Goal: Task Accomplishment & Management: Use online tool/utility

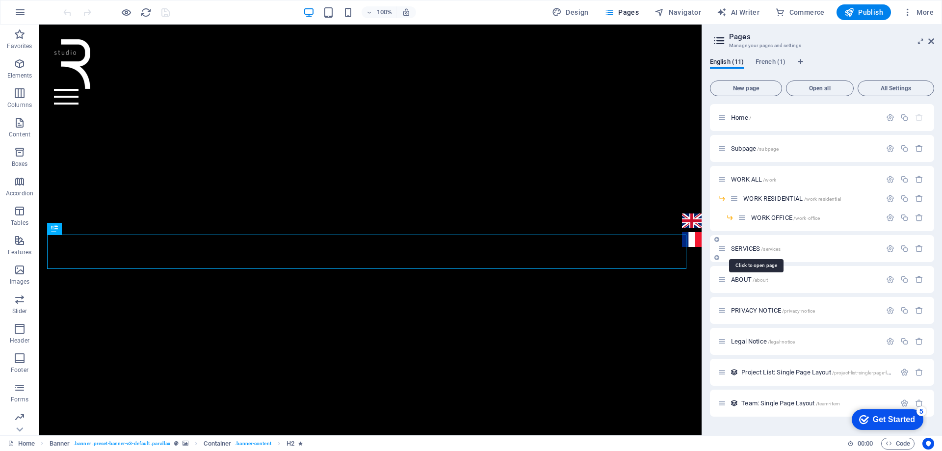
click at [749, 251] on span "SERVICES /services" at bounding box center [756, 248] width 50 height 7
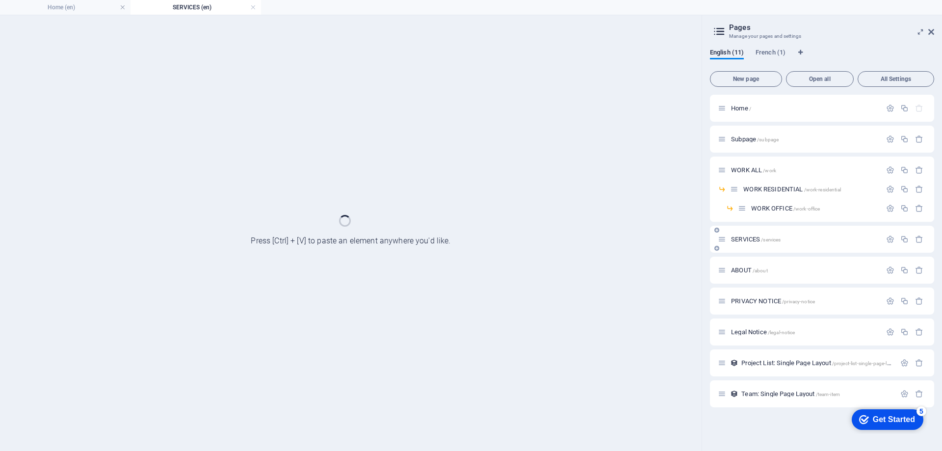
click at [749, 251] on div "SERVICES /services" at bounding box center [822, 239] width 224 height 27
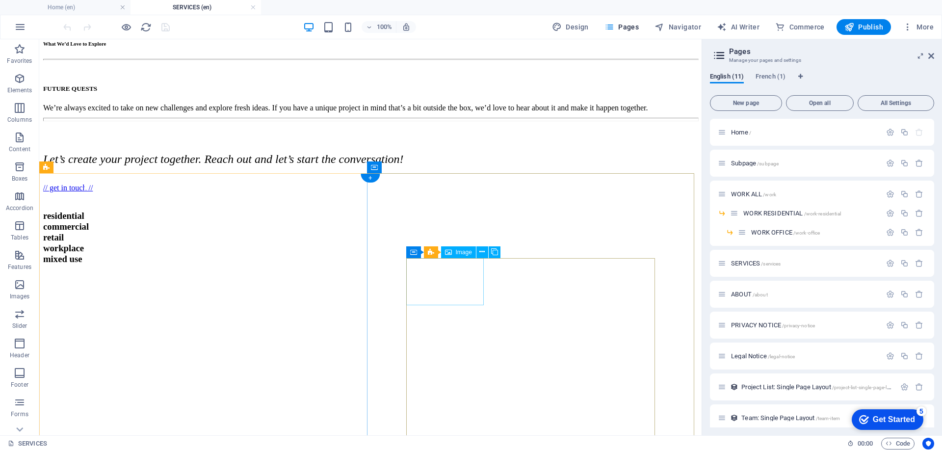
scroll to position [736, 0]
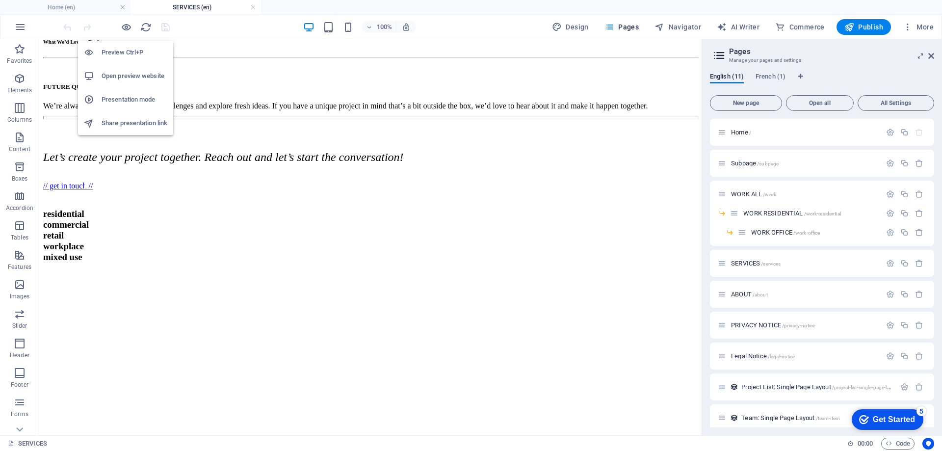
click at [123, 76] on h6 "Open preview website" at bounding box center [135, 76] width 66 height 12
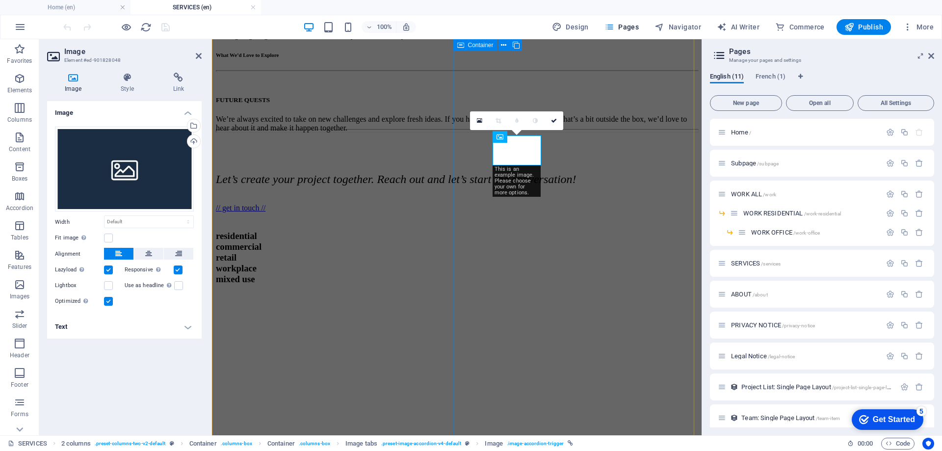
scroll to position [808, 0]
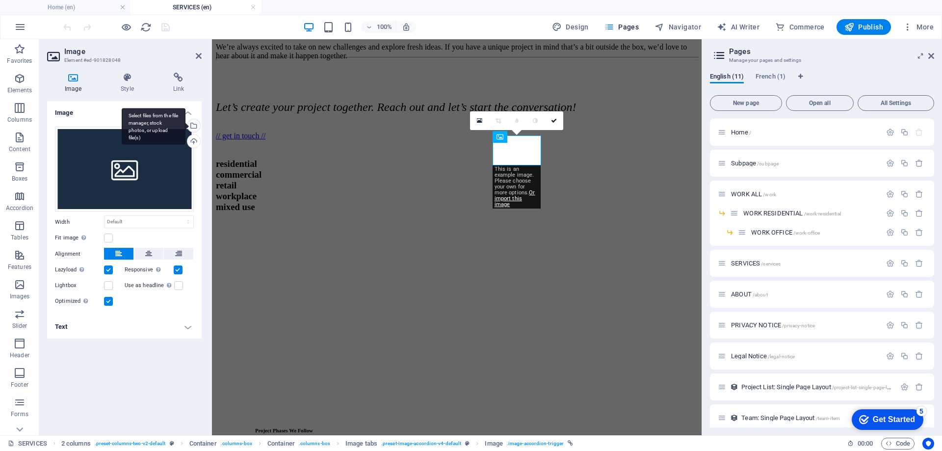
click at [196, 124] on div "Select files from the file manager, stock photos, or upload file(s)" at bounding box center [192, 126] width 15 height 15
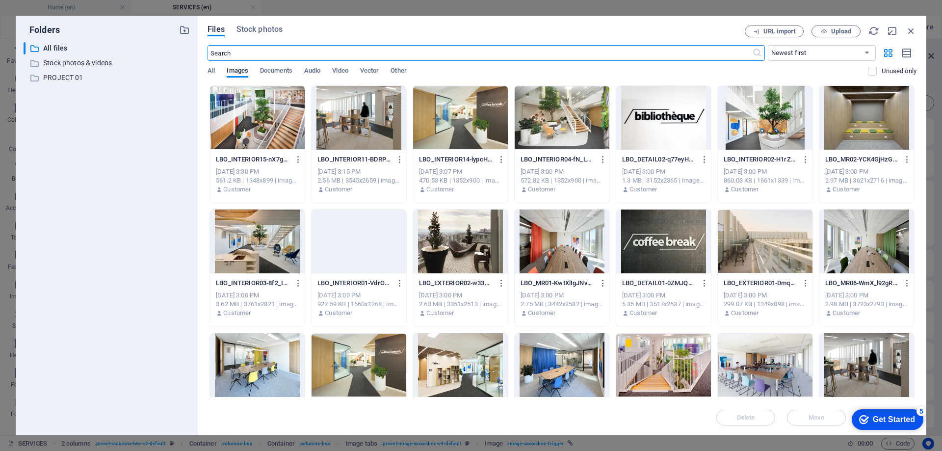
scroll to position [809, 0]
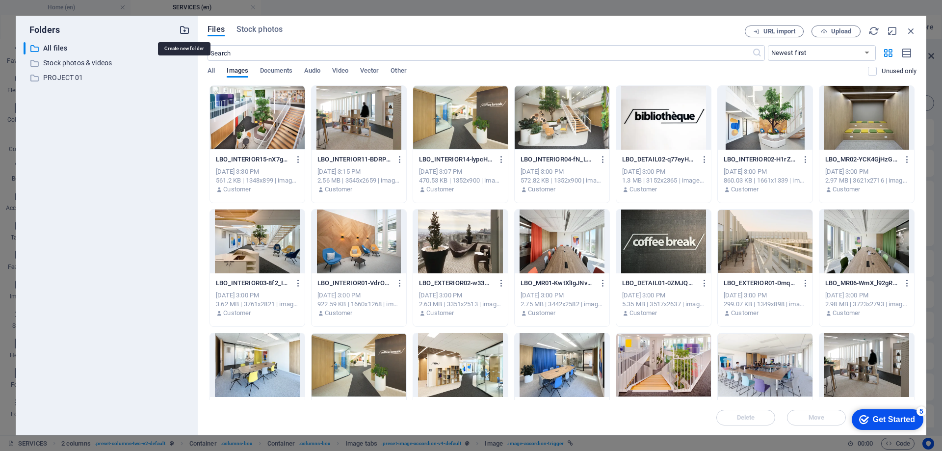
click at [187, 31] on icon "button" at bounding box center [184, 30] width 11 height 11
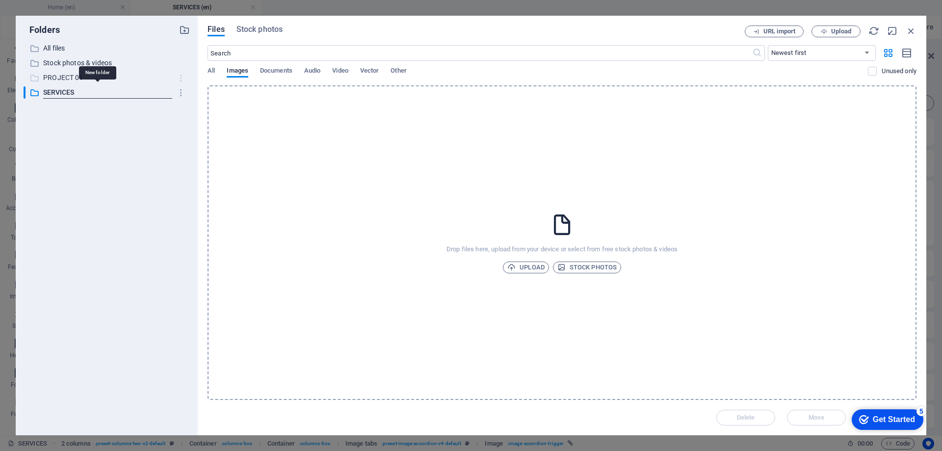
type input "SERVICES"
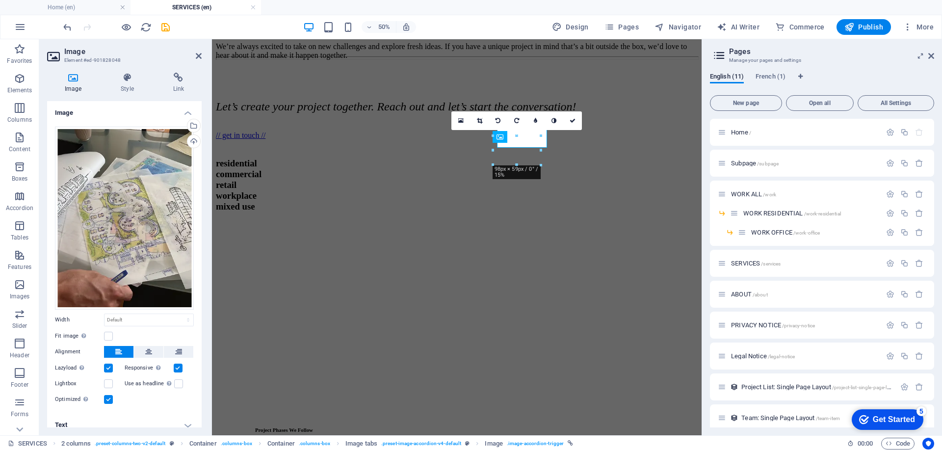
scroll to position [808, 0]
click at [164, 30] on icon "save" at bounding box center [165, 27] width 11 height 11
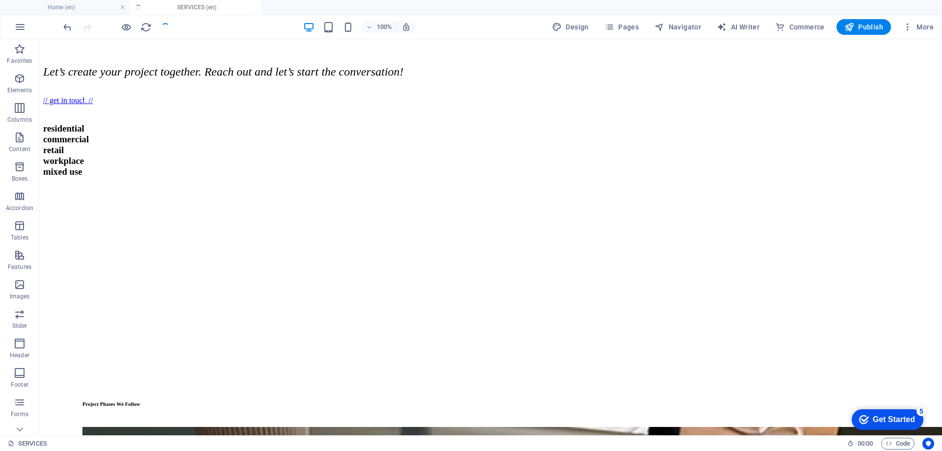
scroll to position [687, 0]
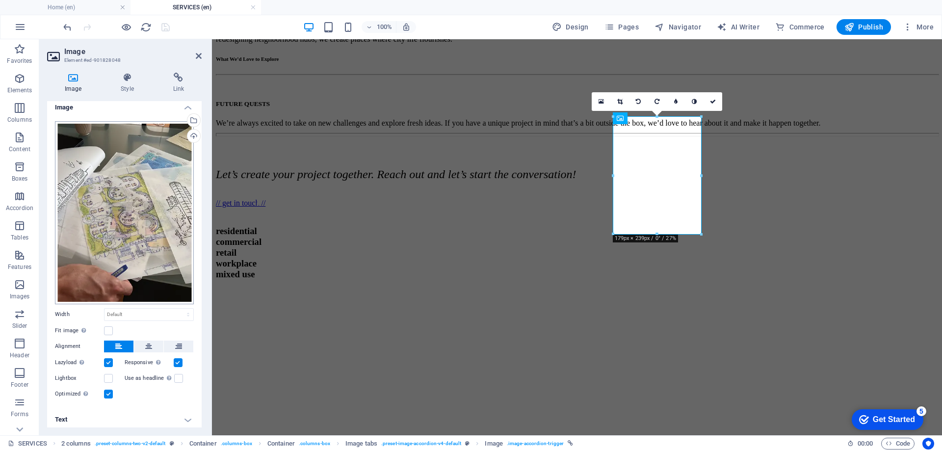
scroll to position [6, 0]
click at [185, 314] on select "Default auto px rem % em vh vw" at bounding box center [149, 314] width 89 height 12
click at [159, 279] on div "Drag files here, click to choose files or select files from Files or our free s…" at bounding box center [124, 211] width 139 height 183
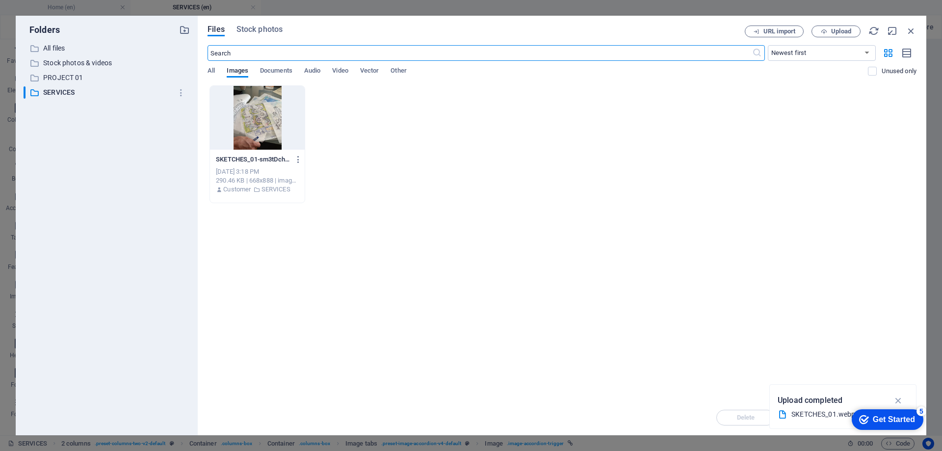
scroll to position [808, 0]
click at [913, 30] on icon "button" at bounding box center [911, 31] width 11 height 11
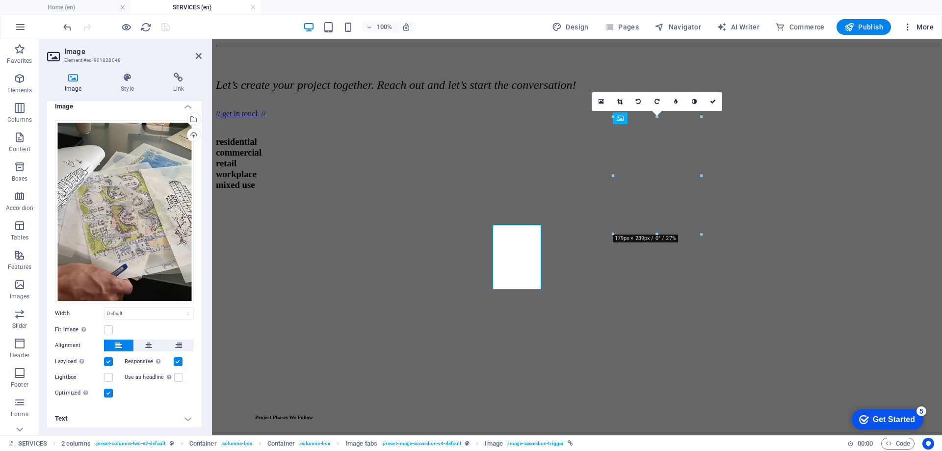
scroll to position [719, 0]
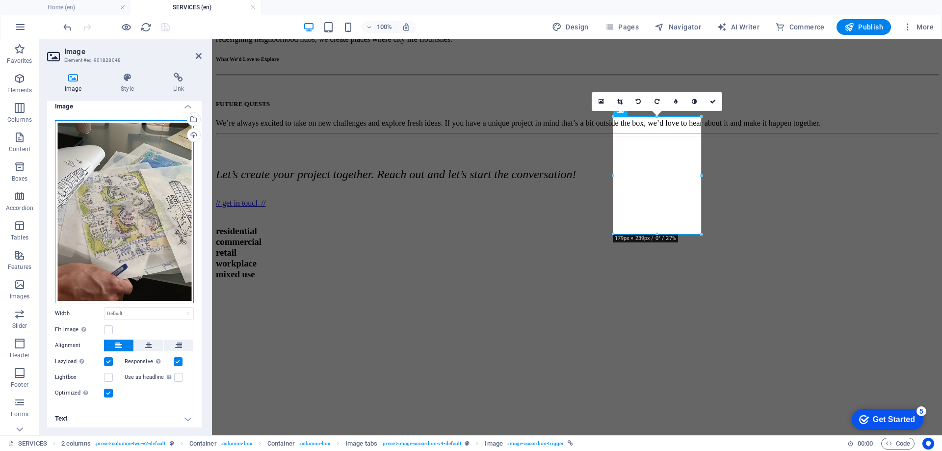
click at [157, 221] on div "Drag files here, click to choose files or select files from Files or our free s…" at bounding box center [124, 211] width 139 height 183
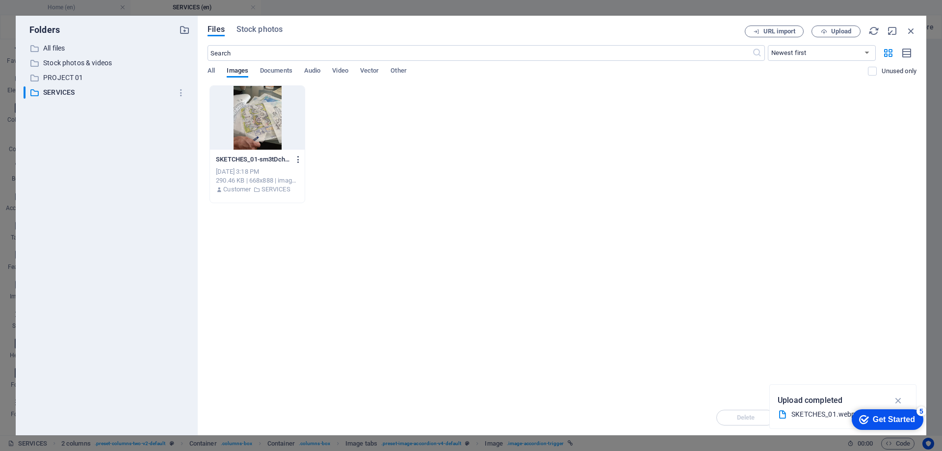
click at [295, 160] on icon "button" at bounding box center [298, 159] width 9 height 9
click at [300, 327] on h6 "Delete" at bounding box center [304, 326] width 41 height 12
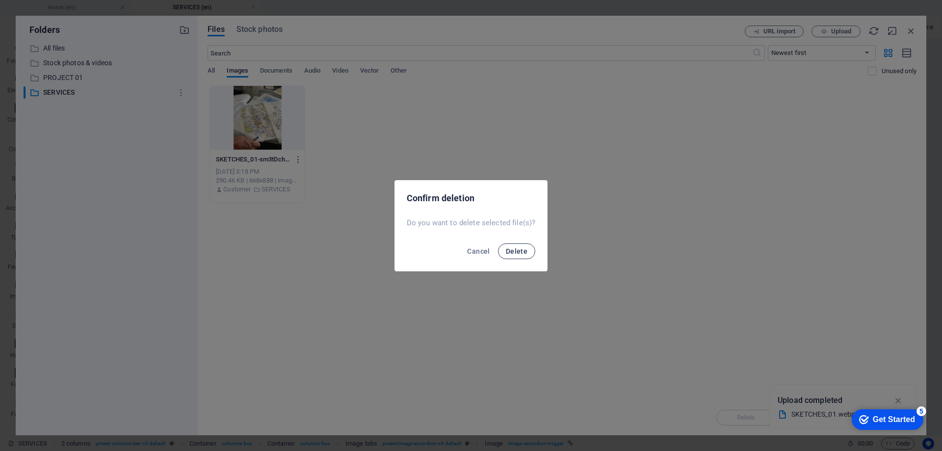
click at [526, 249] on span "Delete" at bounding box center [517, 251] width 22 height 8
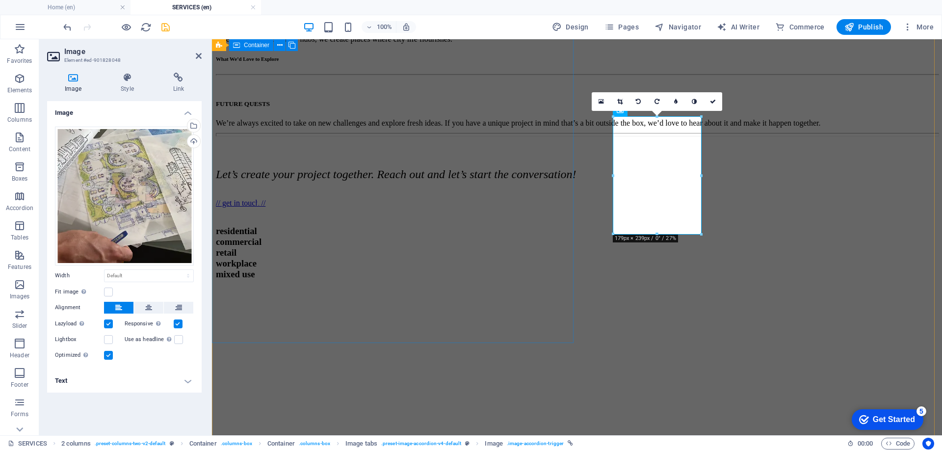
scroll to position [0, 0]
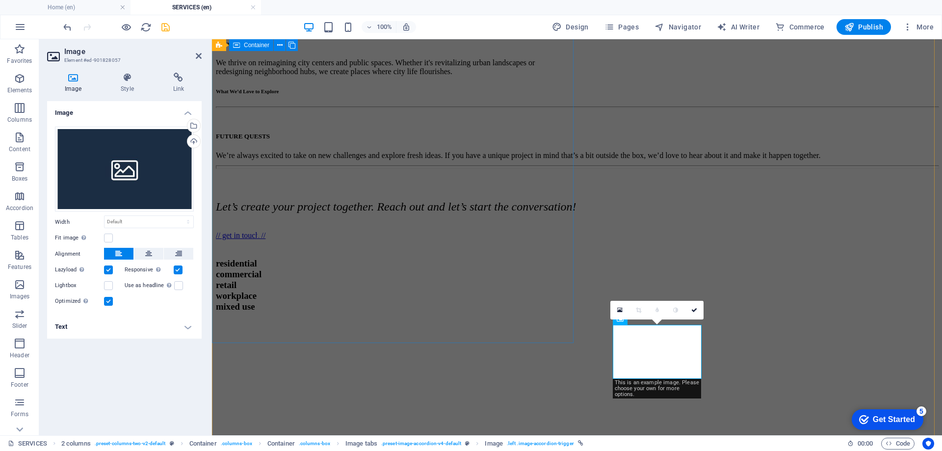
scroll to position [719, 0]
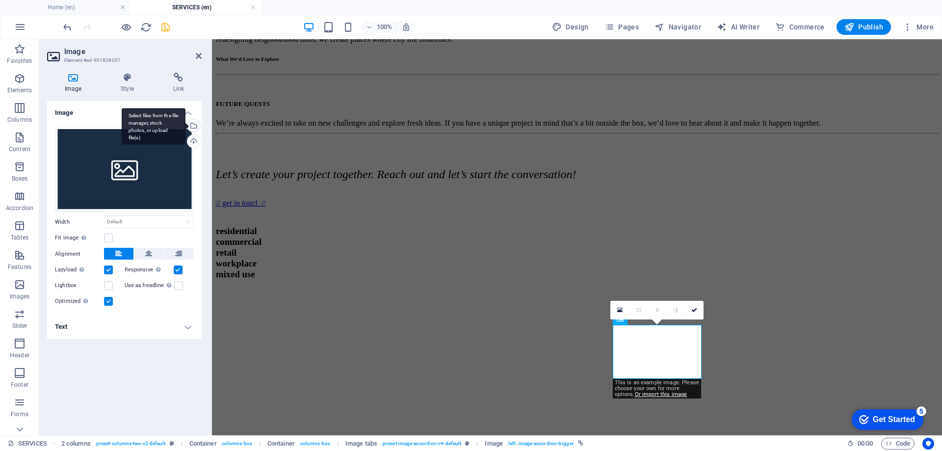
click at [193, 125] on div "Select files from the file manager, stock photos, or upload file(s)" at bounding box center [192, 126] width 15 height 15
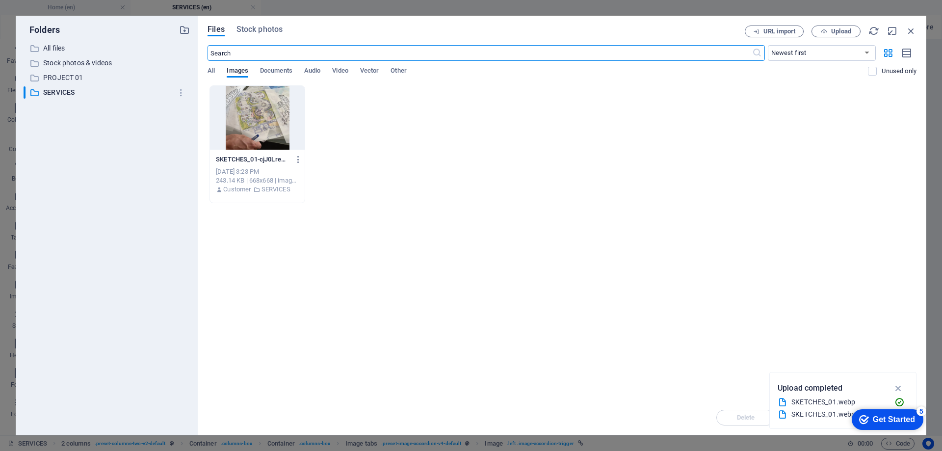
scroll to position [808, 0]
click at [270, 138] on div at bounding box center [257, 118] width 95 height 64
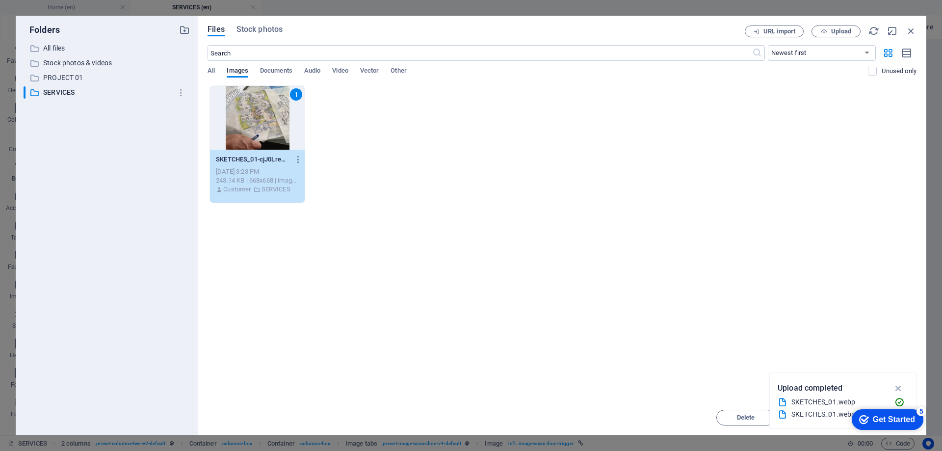
click at [899, 388] on icon "button" at bounding box center [898, 388] width 11 height 11
click at [723, 251] on div "Drop files here to upload them instantly 1 SKETCHES_01-cjJ0LreGNJVhxDsaQhXuQA.w…" at bounding box center [562, 242] width 709 height 315
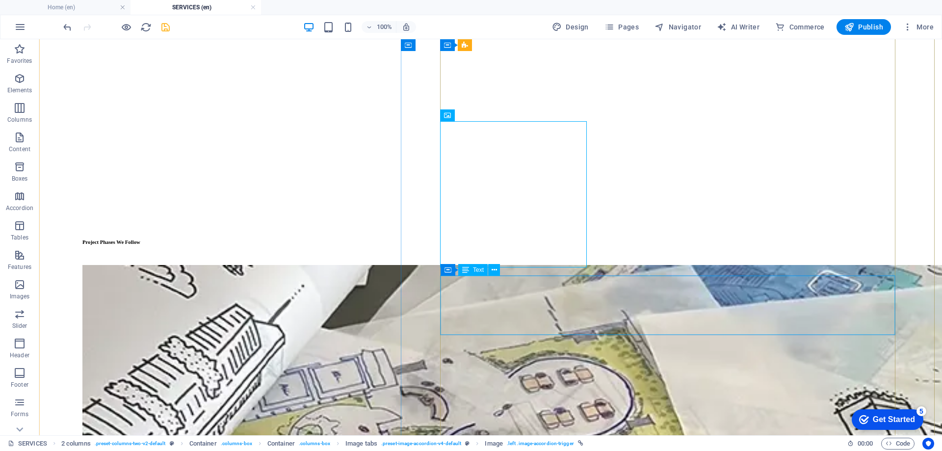
scroll to position [1030, 0]
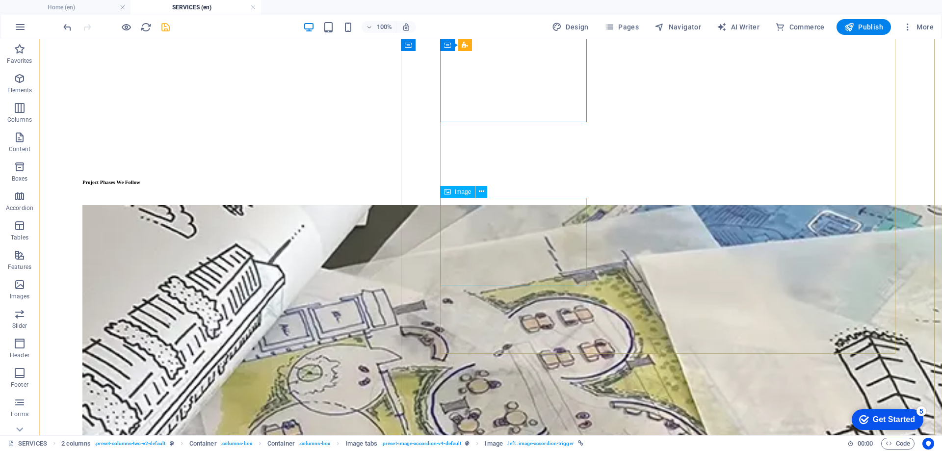
drag, startPoint x: 558, startPoint y: 219, endPoint x: 553, endPoint y: 220, distance: 5.0
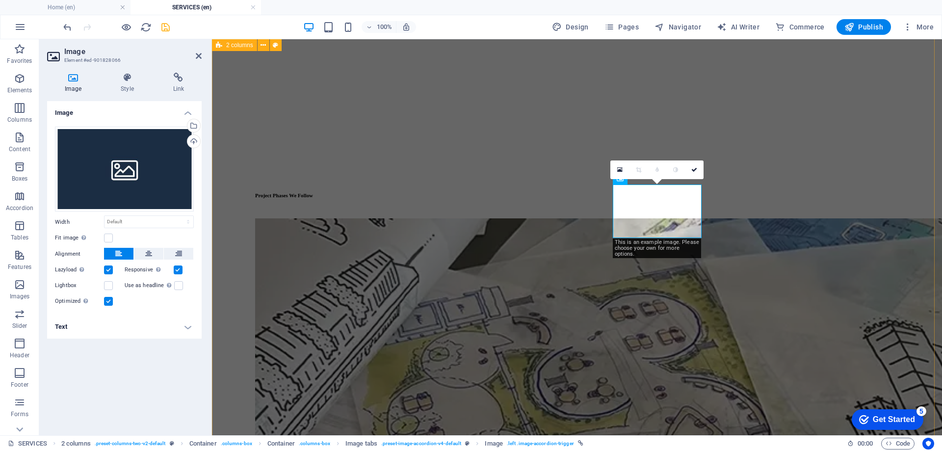
scroll to position [1068, 0]
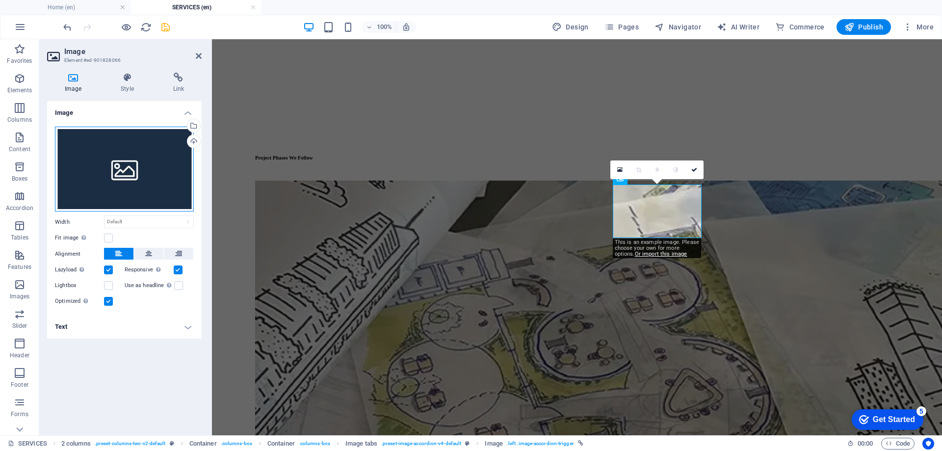
click at [166, 167] on div "Drag files here, click to choose files or select files from Files or our free s…" at bounding box center [124, 169] width 139 height 85
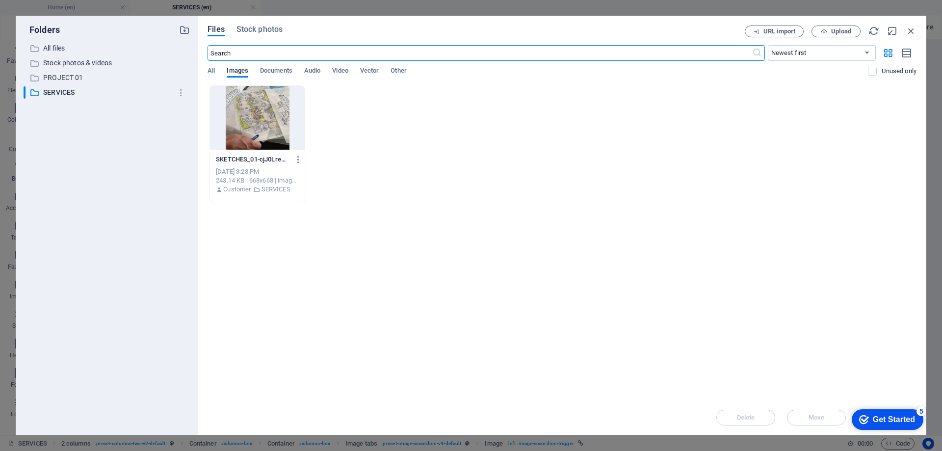
click at [913, 413] on div "checkmark Get Started 5" at bounding box center [888, 419] width 72 height 21
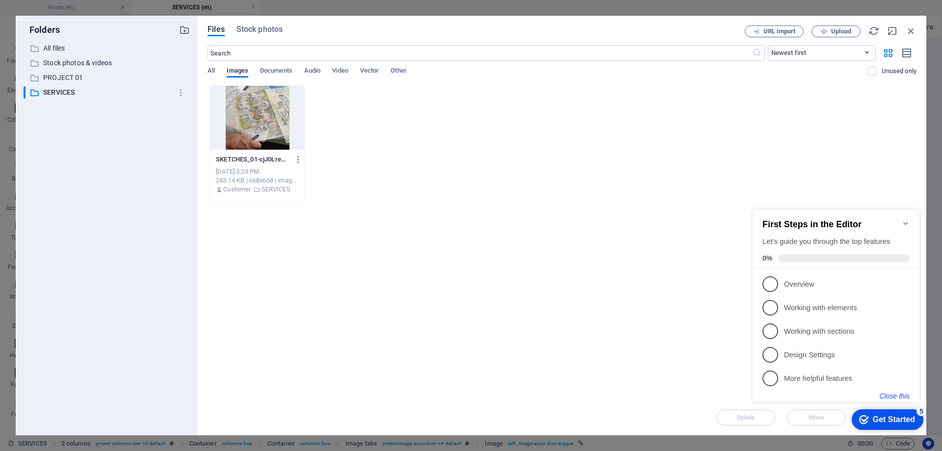
click at [902, 395] on button "Close this" at bounding box center [895, 396] width 30 height 8
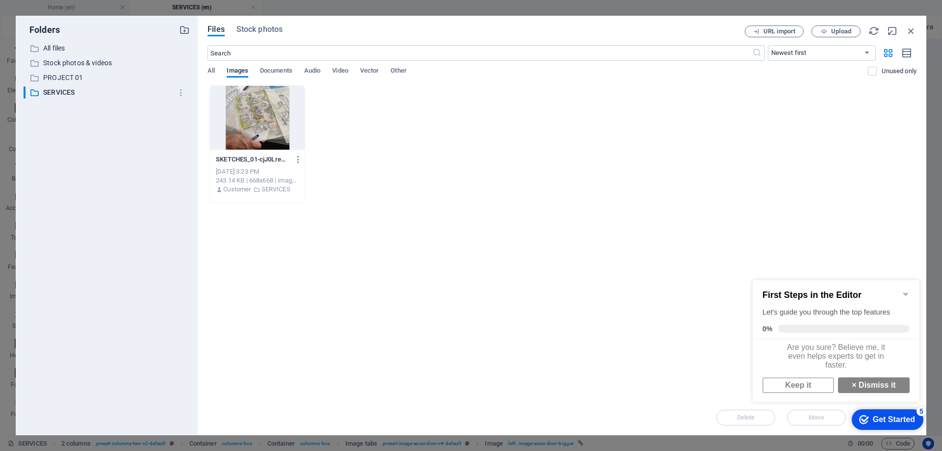
click at [890, 421] on div "Get Started" at bounding box center [894, 419] width 42 height 9
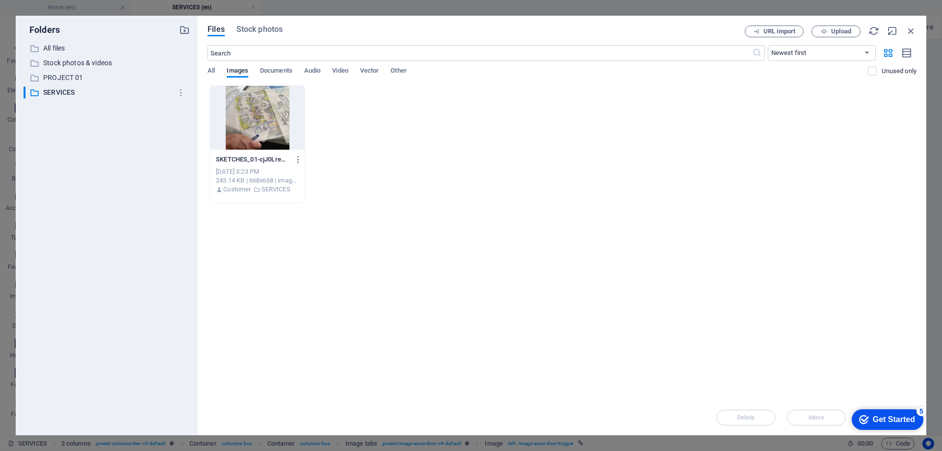
click at [915, 424] on div "Get Started" at bounding box center [894, 419] width 42 height 9
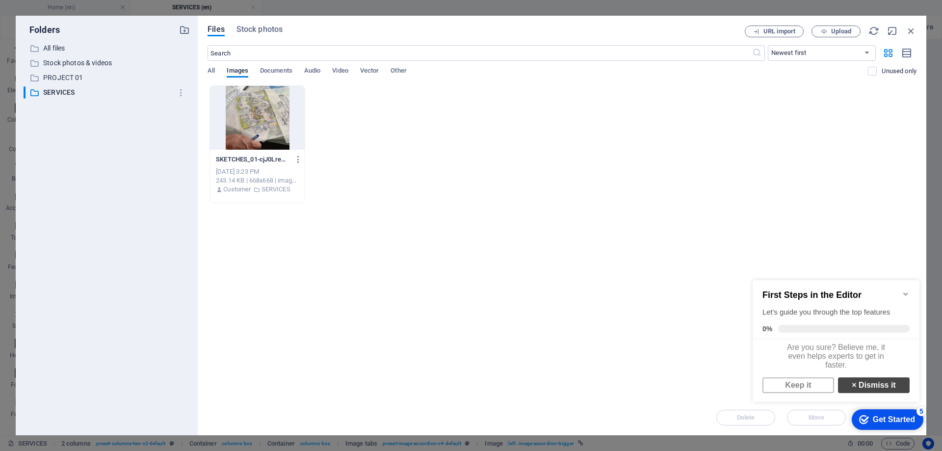
scroll to position [7, 0]
click at [873, 388] on link "× Dismiss it" at bounding box center [874, 385] width 72 height 16
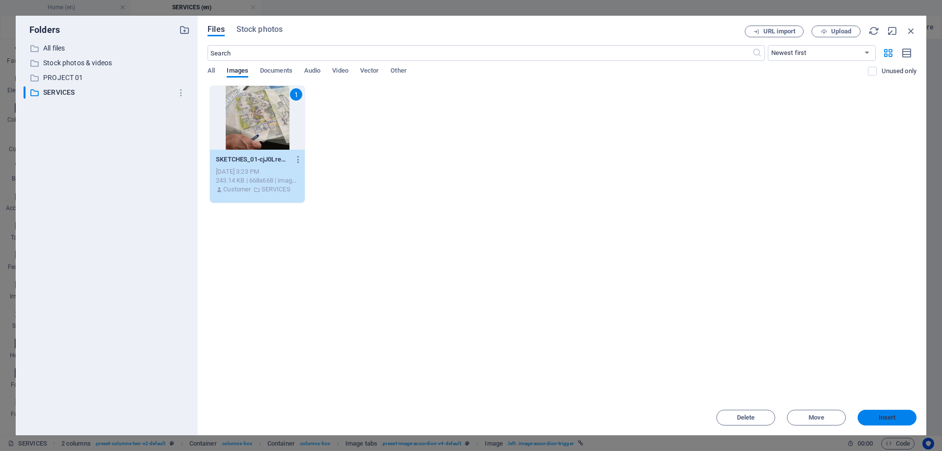
drag, startPoint x: 882, startPoint y: 415, endPoint x: 667, endPoint y: 375, distance: 218.6
click at [882, 415] on span "Insert" at bounding box center [887, 418] width 17 height 6
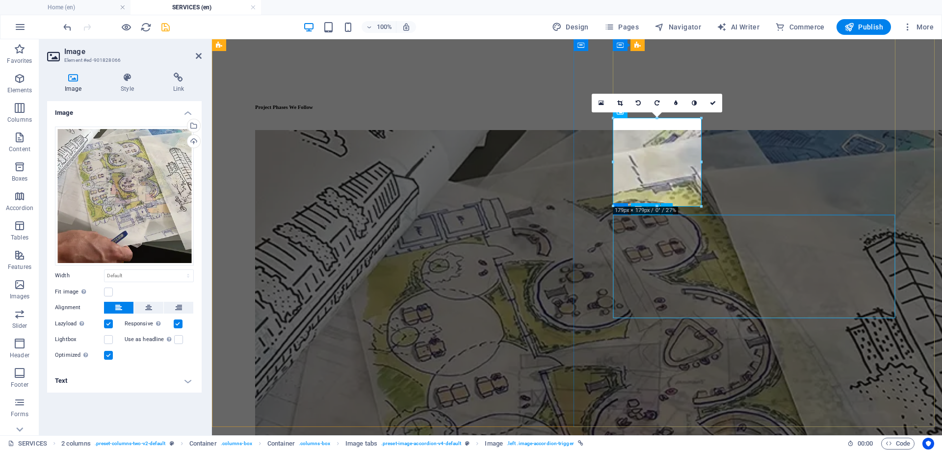
scroll to position [1114, 0]
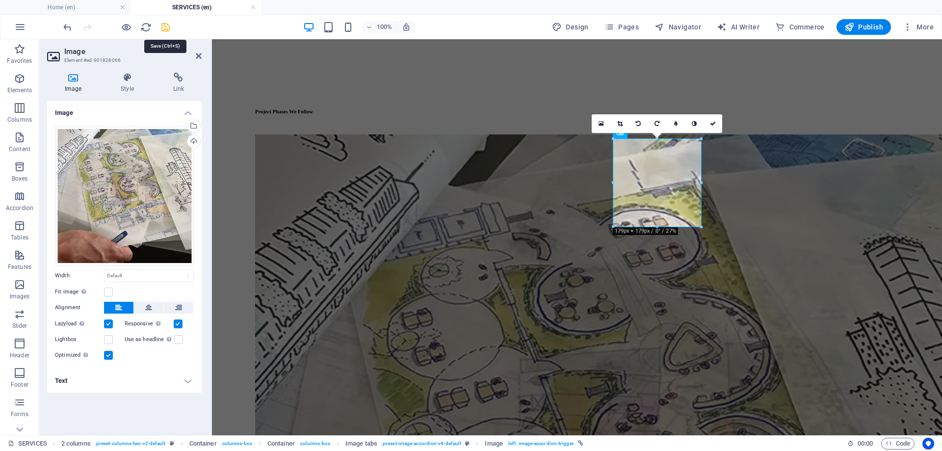
click at [166, 26] on icon "save" at bounding box center [165, 27] width 11 height 11
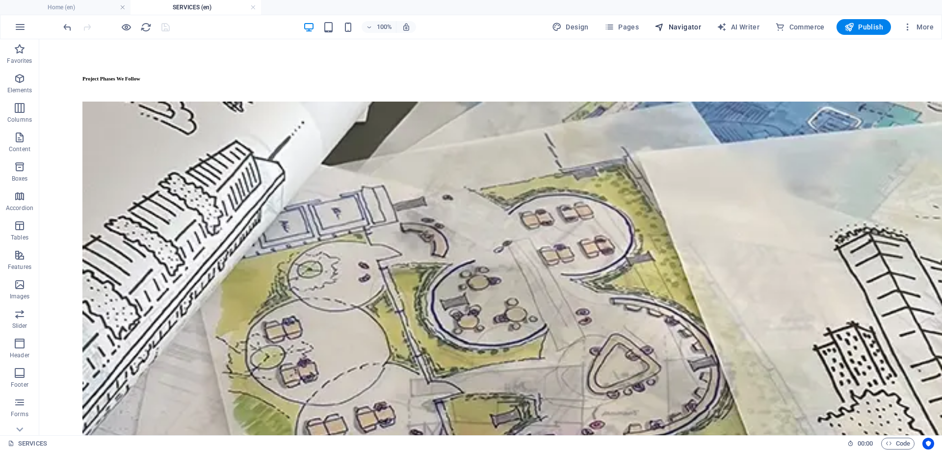
click at [669, 30] on span "Navigator" at bounding box center [678, 27] width 47 height 10
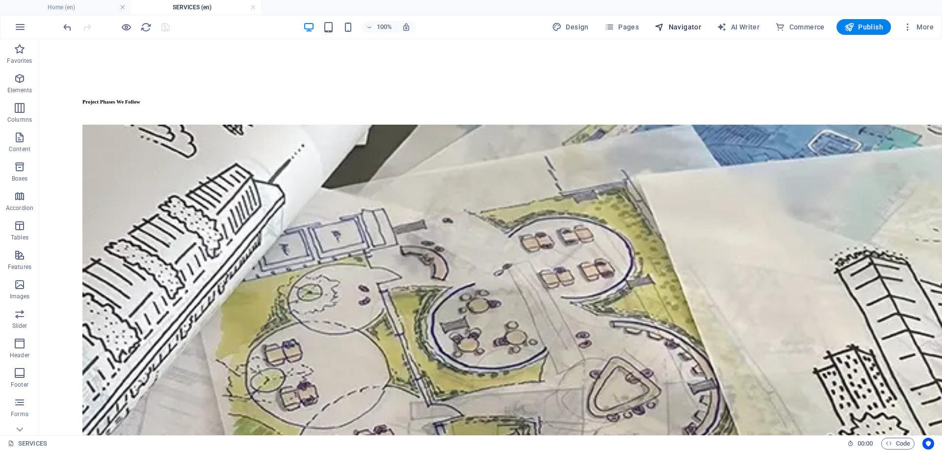
select select "16899703-en"
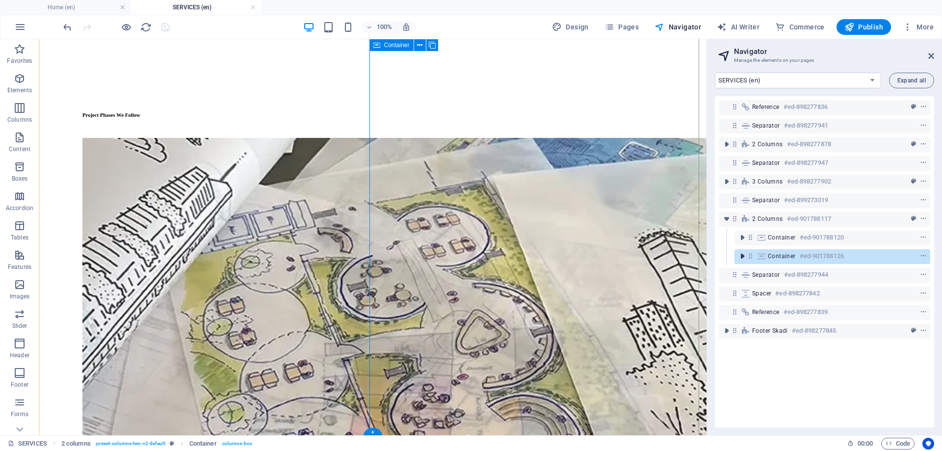
click at [740, 258] on icon "toggle-expand" at bounding box center [743, 256] width 10 height 10
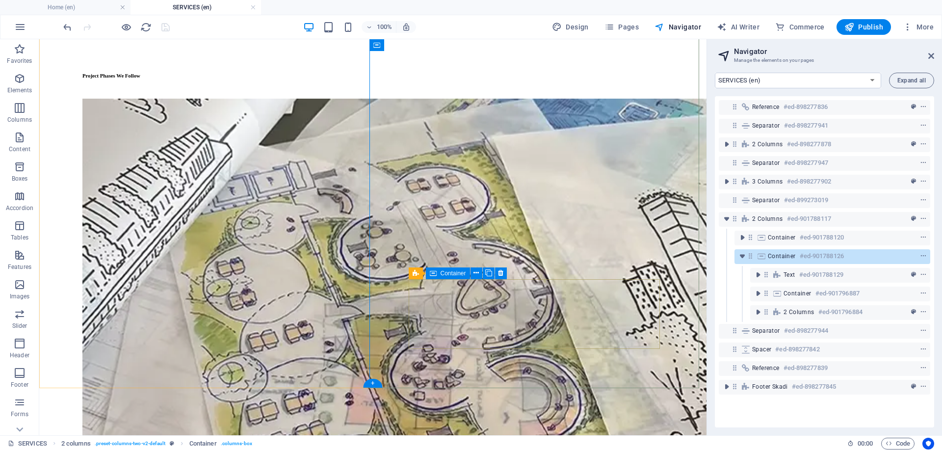
scroll to position [1160, 0]
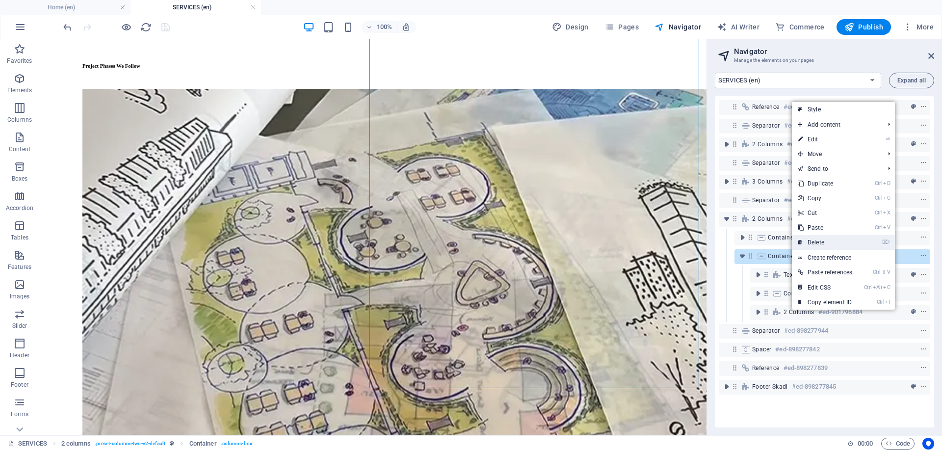
click at [820, 240] on link "⌦ Delete" at bounding box center [825, 242] width 66 height 15
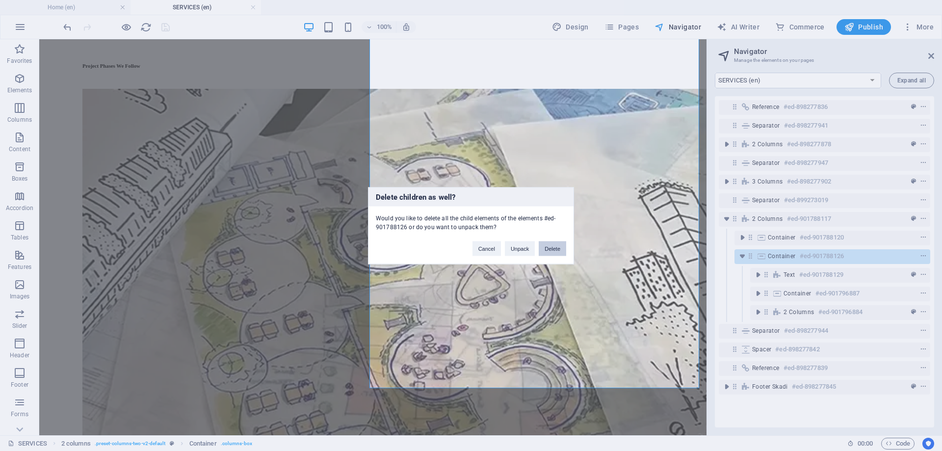
click at [542, 246] on button "Delete" at bounding box center [552, 248] width 27 height 15
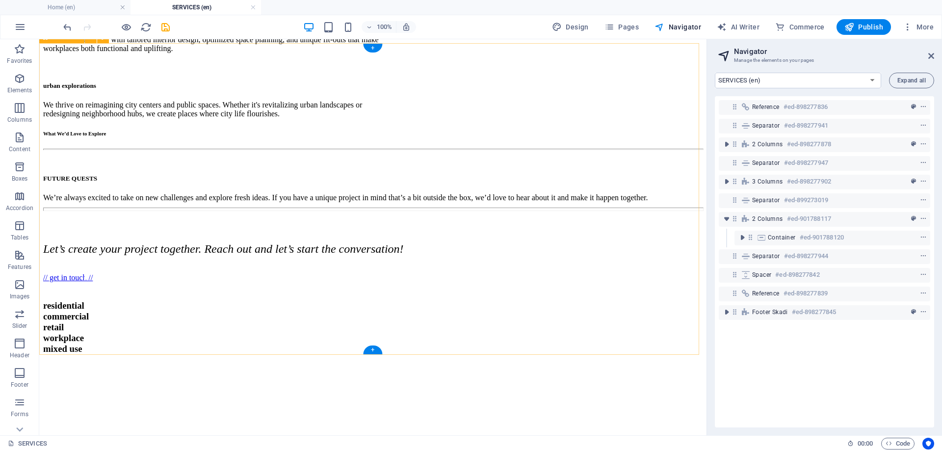
scroll to position [730, 0]
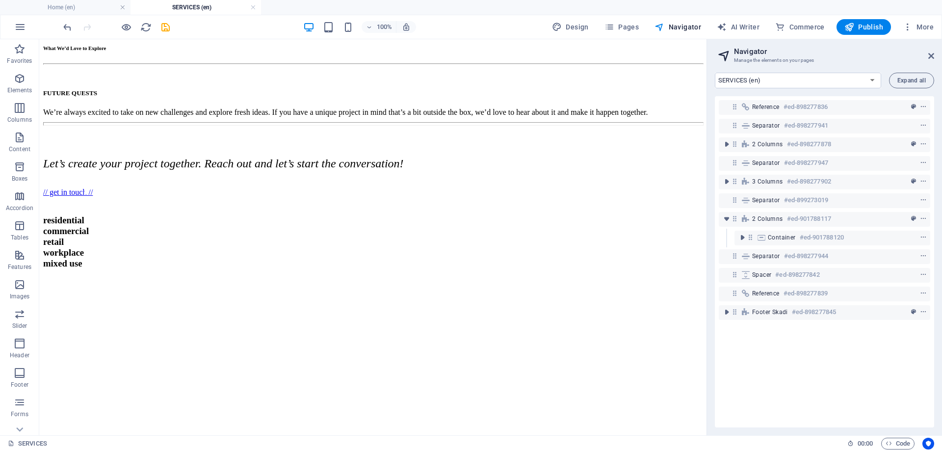
click at [928, 56] on header "Navigator Manage the elements on your pages" at bounding box center [825, 52] width 217 height 26
click at [928, 61] on header "Navigator Manage the elements on your pages" at bounding box center [825, 52] width 217 height 26
click at [930, 56] on icon at bounding box center [931, 56] width 6 height 8
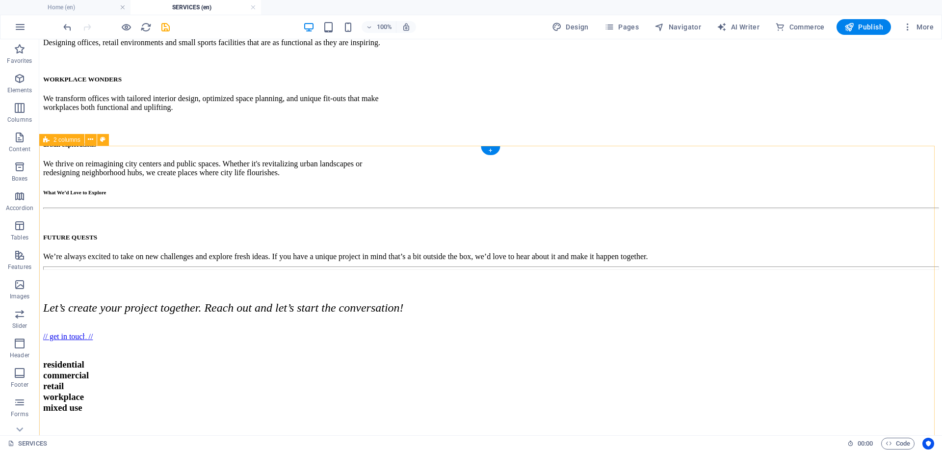
scroll to position [582, 0]
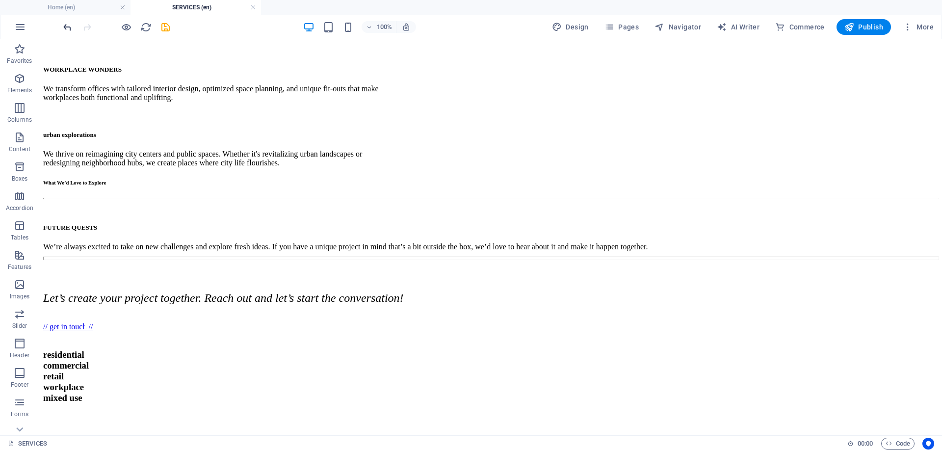
click at [68, 24] on icon "undo" at bounding box center [67, 27] width 11 height 11
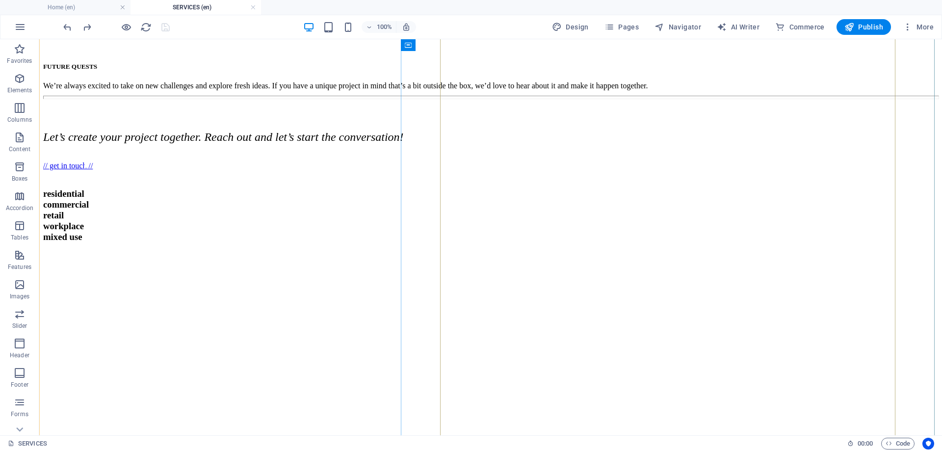
scroll to position [827, 0]
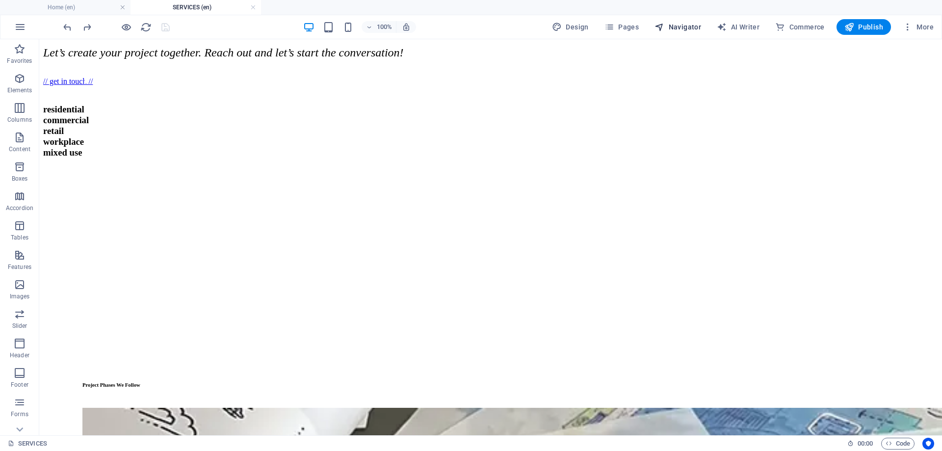
click at [691, 27] on span "Navigator" at bounding box center [678, 27] width 47 height 10
select select "16899703-en"
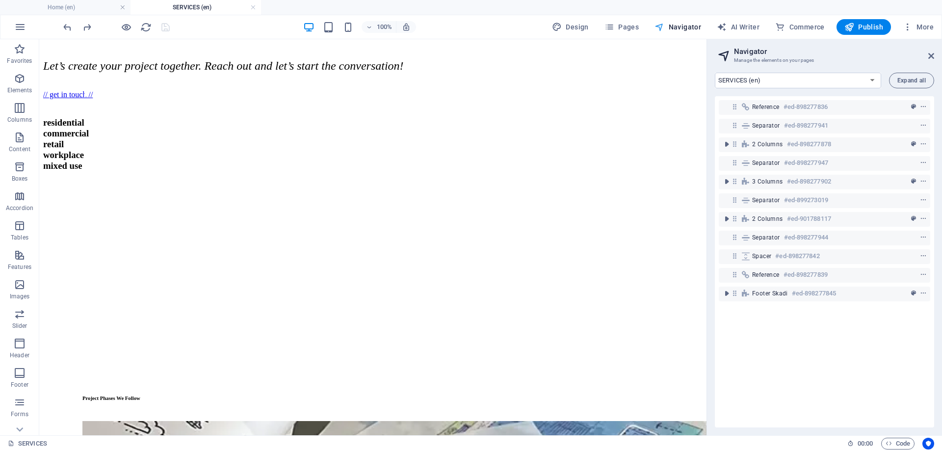
scroll to position [877, 0]
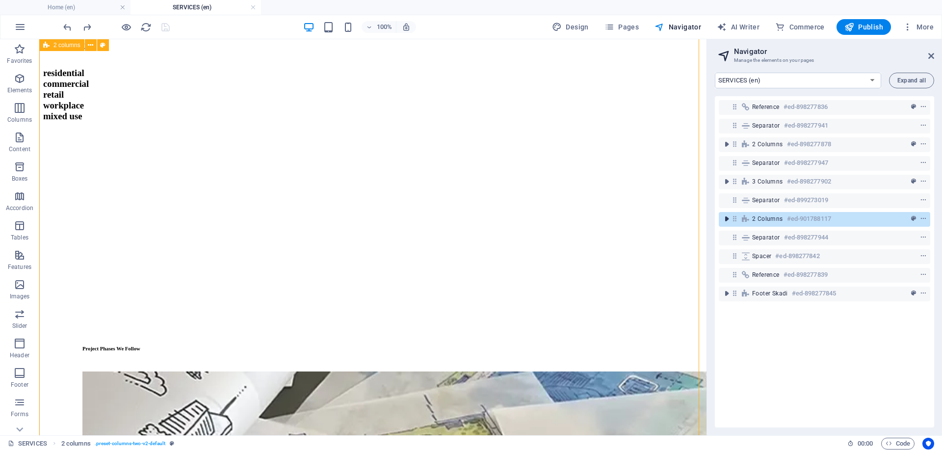
click at [727, 219] on icon "toggle-expand" at bounding box center [727, 219] width 10 height 10
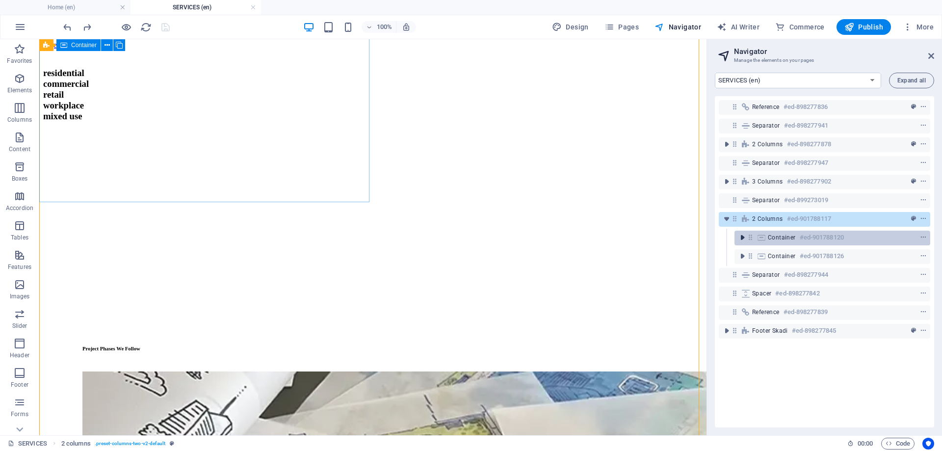
click at [742, 239] on icon "toggle-expand" at bounding box center [743, 238] width 10 height 10
click at [740, 238] on icon "toggle-expand" at bounding box center [743, 238] width 10 height 10
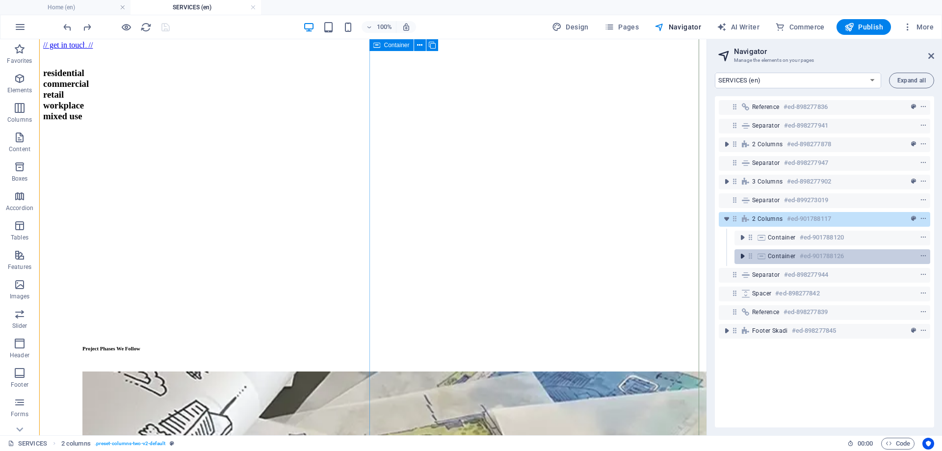
click at [744, 256] on icon "toggle-expand" at bounding box center [743, 256] width 10 height 10
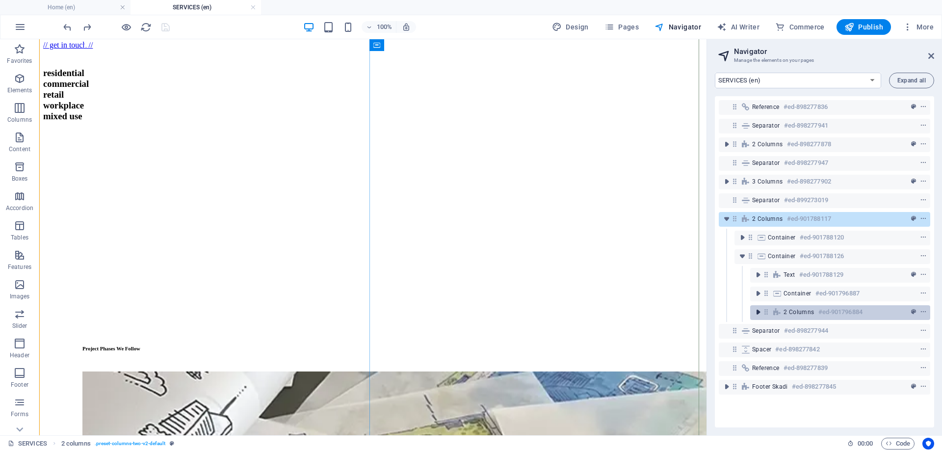
click at [758, 311] on icon "toggle-expand" at bounding box center [758, 312] width 10 height 10
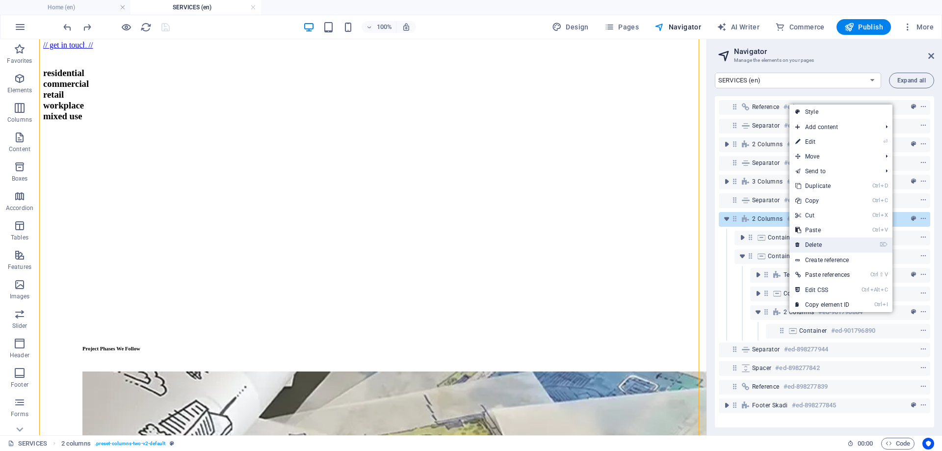
click at [820, 244] on link "⌦ Delete" at bounding box center [823, 245] width 66 height 15
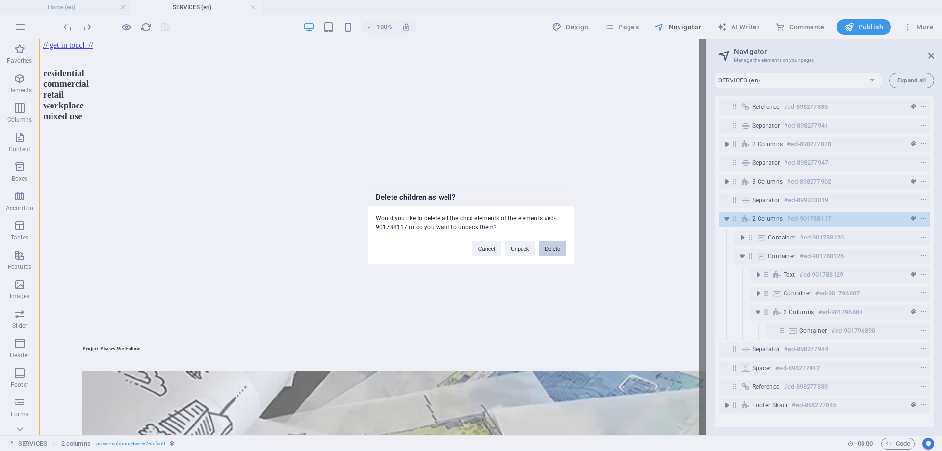
click at [549, 248] on button "Delete" at bounding box center [552, 248] width 27 height 15
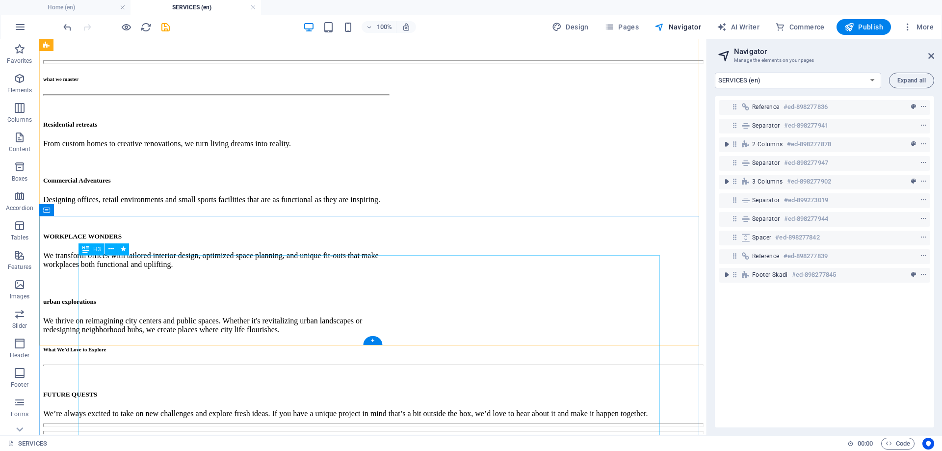
scroll to position [463, 0]
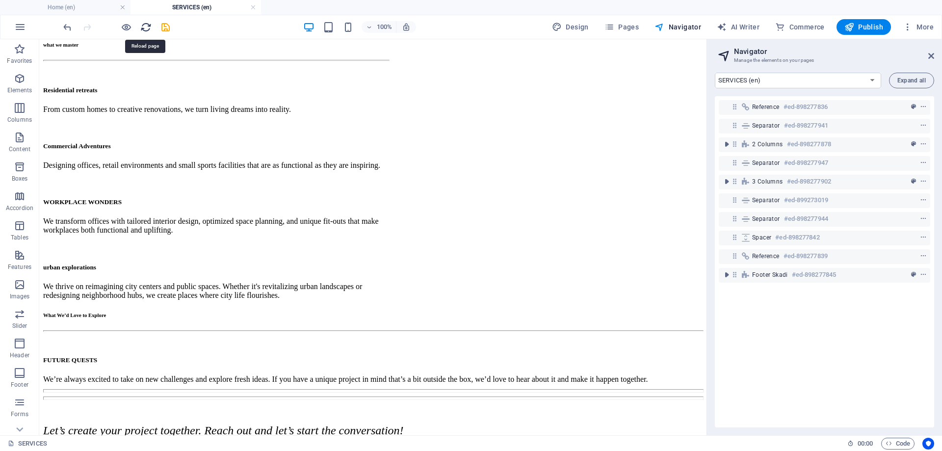
click at [148, 28] on icon "reload" at bounding box center [145, 27] width 11 height 11
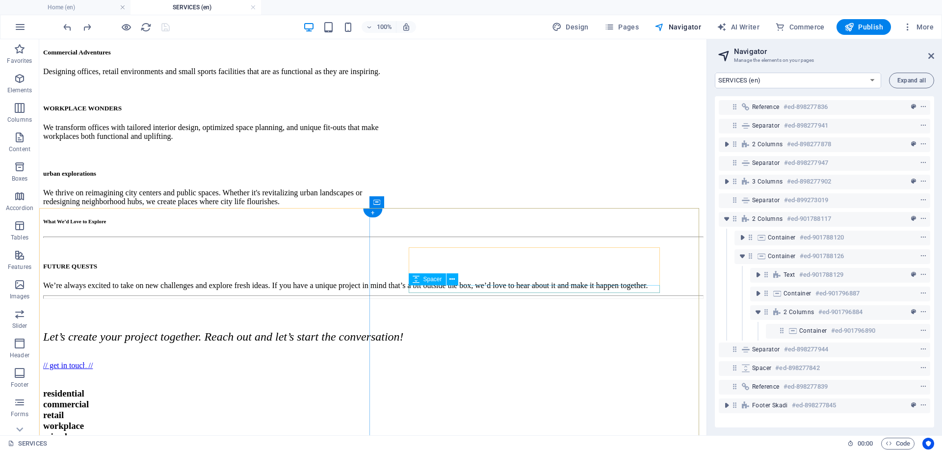
scroll to position [561, 0]
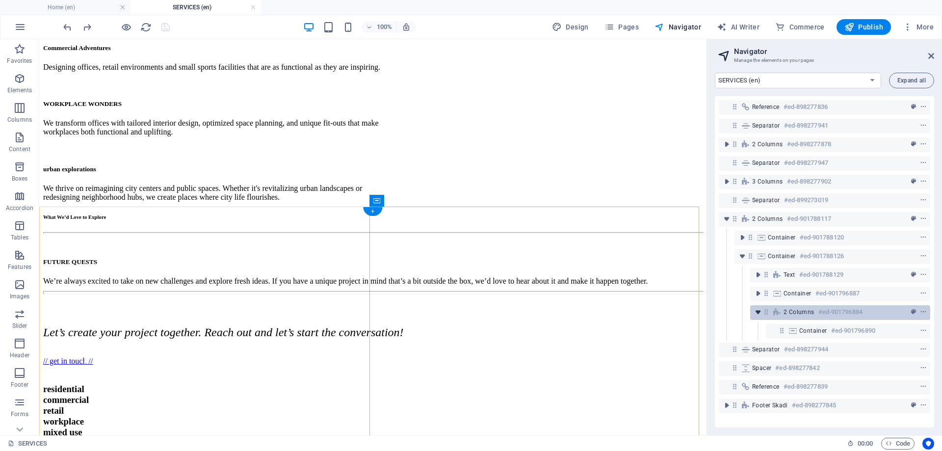
click at [758, 313] on icon "toggle-expand" at bounding box center [758, 312] width 10 height 10
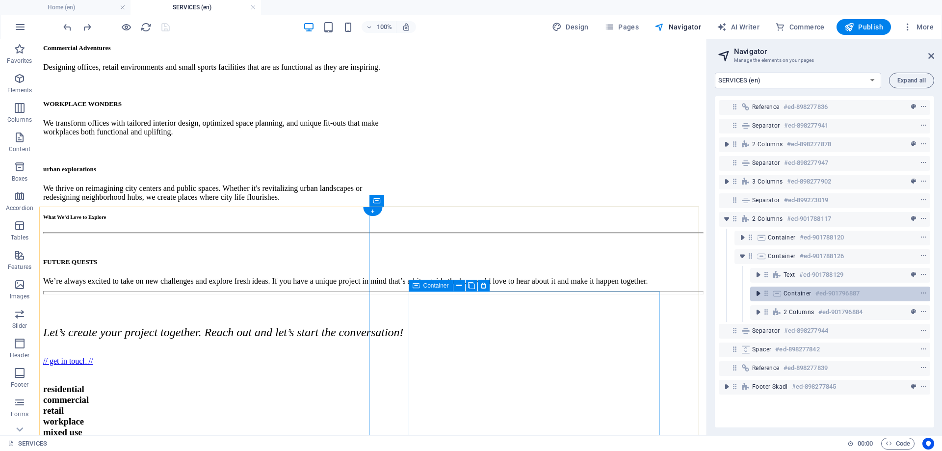
click at [759, 297] on icon "toggle-expand" at bounding box center [758, 294] width 10 height 10
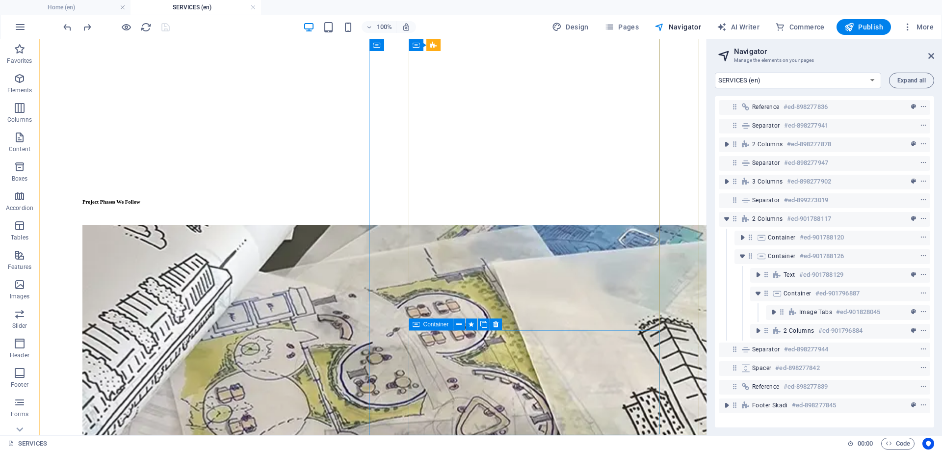
scroll to position [1150, 0]
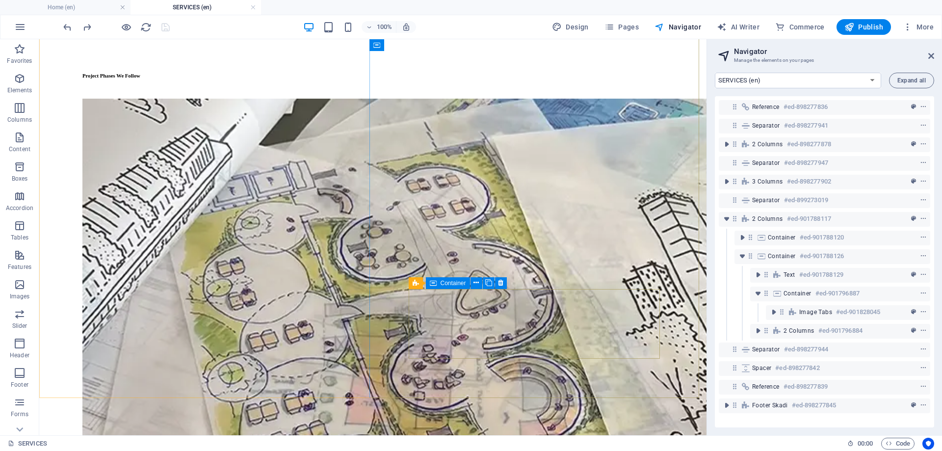
click at [456, 286] on span "Container" at bounding box center [454, 283] width 26 height 6
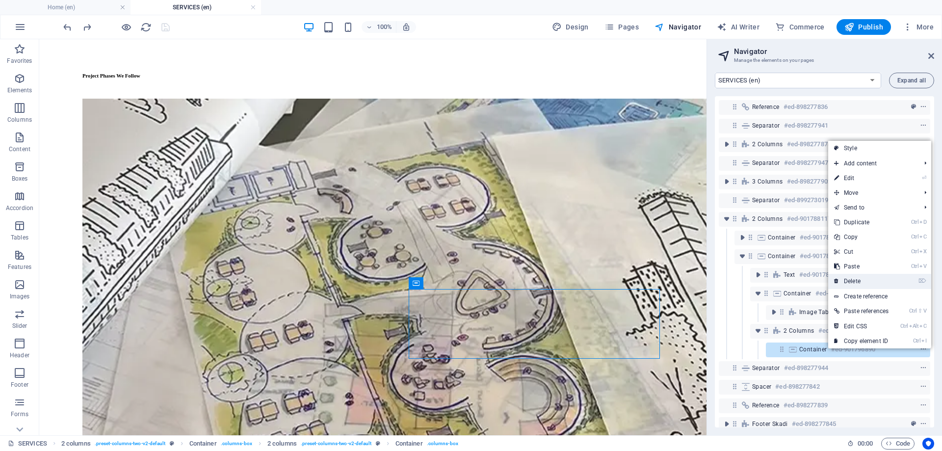
click at [854, 278] on link "⌦ Delete" at bounding box center [861, 281] width 66 height 15
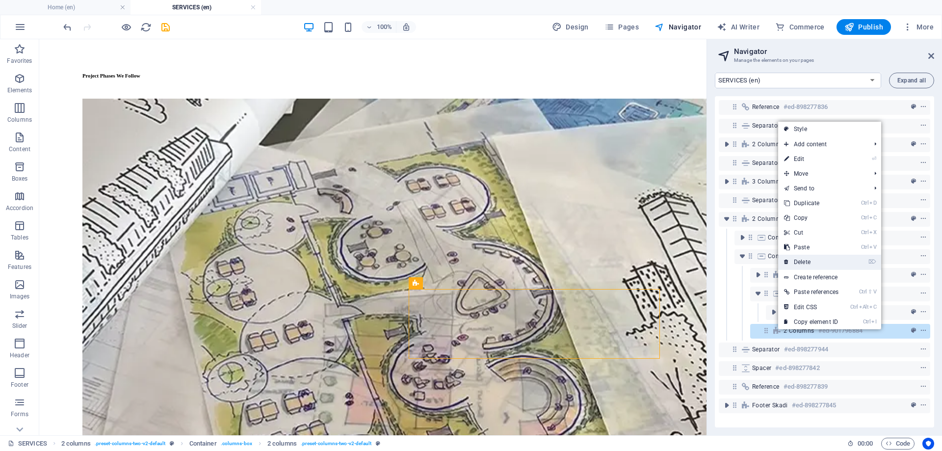
click at [804, 264] on link "⌦ Delete" at bounding box center [811, 262] width 66 height 15
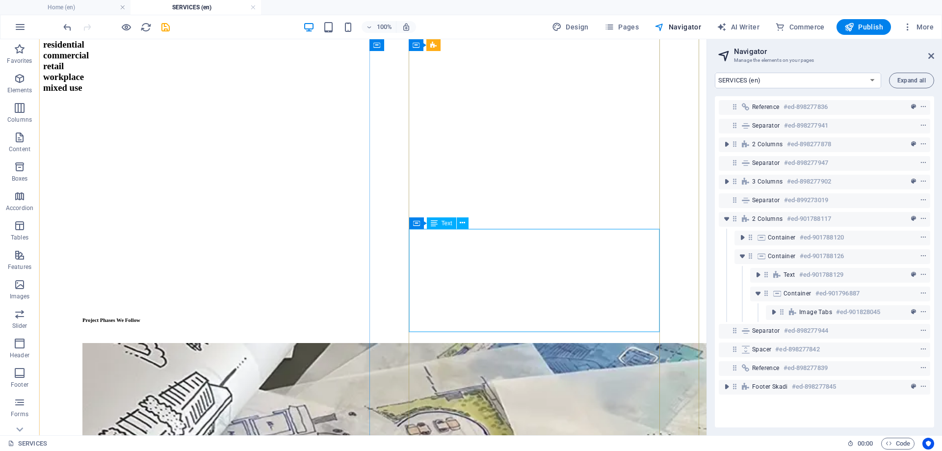
scroll to position [904, 0]
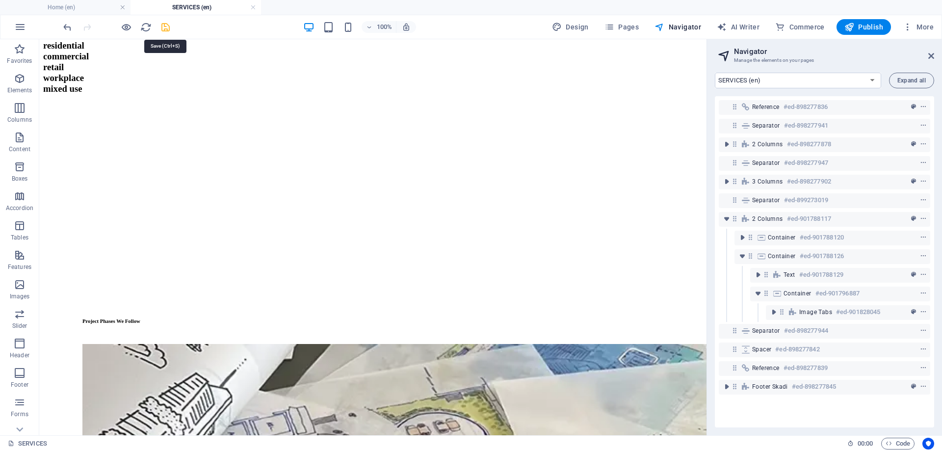
click at [160, 29] on icon "save" at bounding box center [165, 27] width 11 height 11
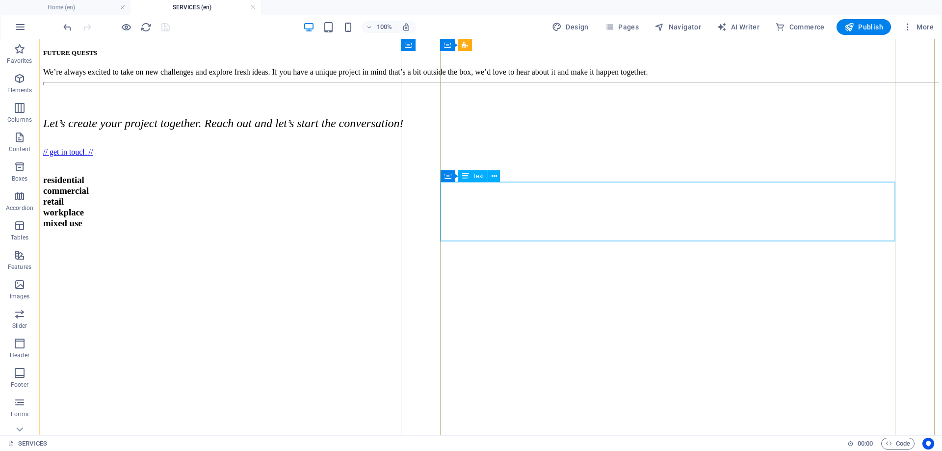
scroll to position [609, 0]
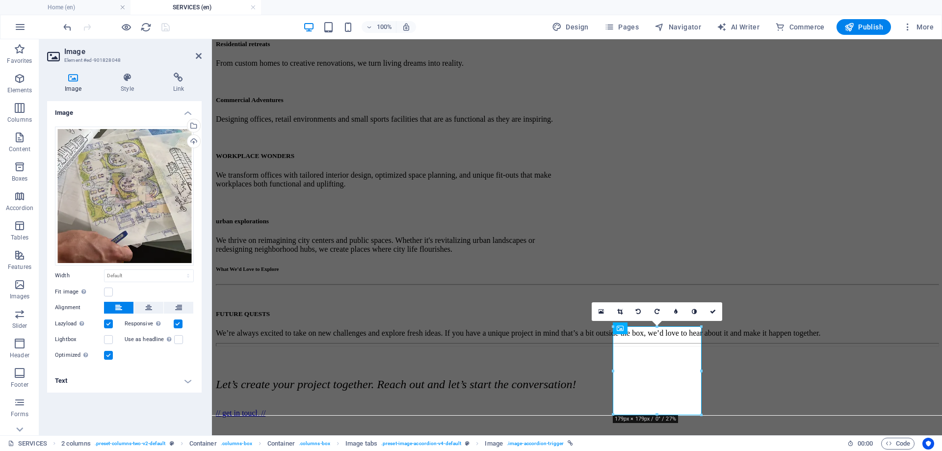
click at [188, 375] on h4 "Text" at bounding box center [124, 381] width 155 height 24
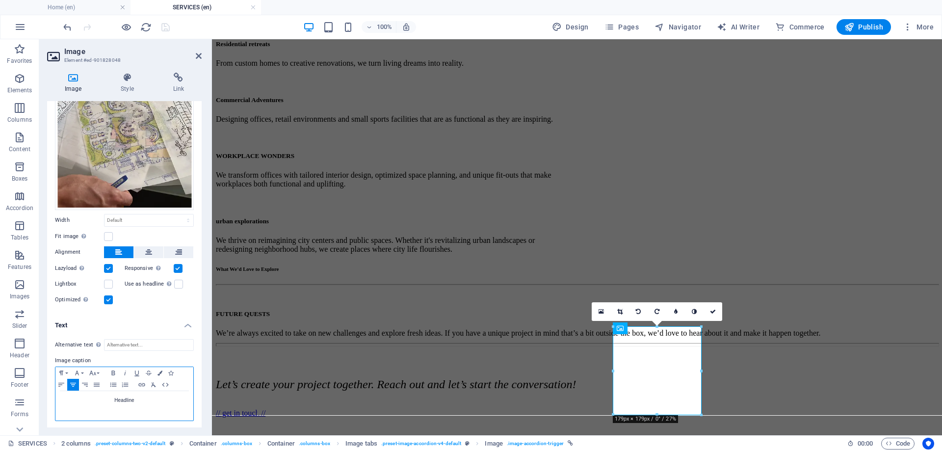
click at [149, 398] on p "Headline" at bounding box center [124, 400] width 128 height 9
drag, startPoint x: 142, startPoint y: 399, endPoint x: 95, endPoint y: 401, distance: 47.2
click at [95, 401] on p "Headline" at bounding box center [124, 400] width 128 height 9
click at [68, 371] on button "Paragraph Format" at bounding box center [63, 373] width 16 height 12
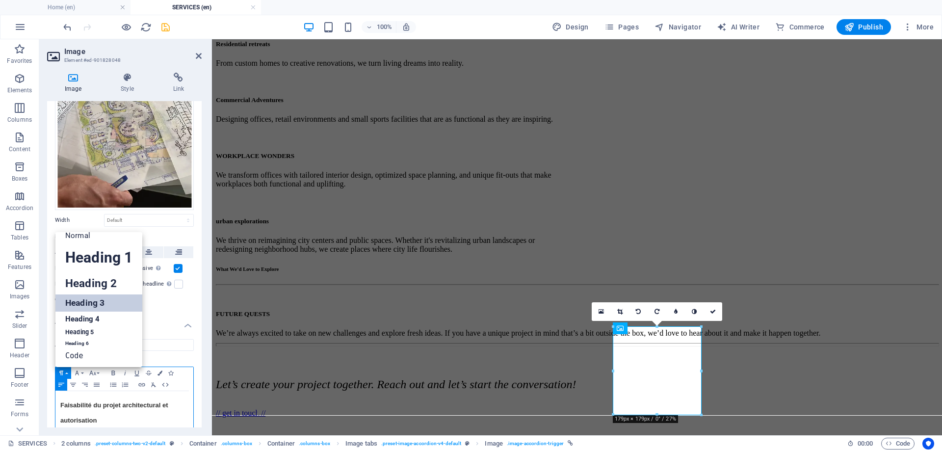
scroll to position [8, 0]
click at [98, 417] on h3 "Faisabilité du projet architectural et autorisation" at bounding box center [124, 411] width 128 height 31
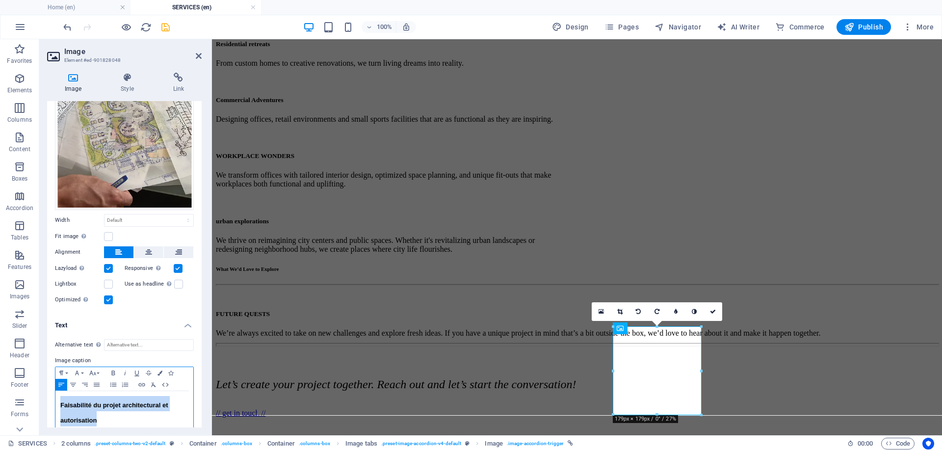
drag, startPoint x: 106, startPoint y: 419, endPoint x: 52, endPoint y: 405, distance: 56.1
click at [52, 405] on div "Alternative text The alternative text is used by devices that cannot display im…" at bounding box center [124, 385] width 155 height 109
click at [69, 373] on button "Paragraph Format" at bounding box center [63, 373] width 16 height 12
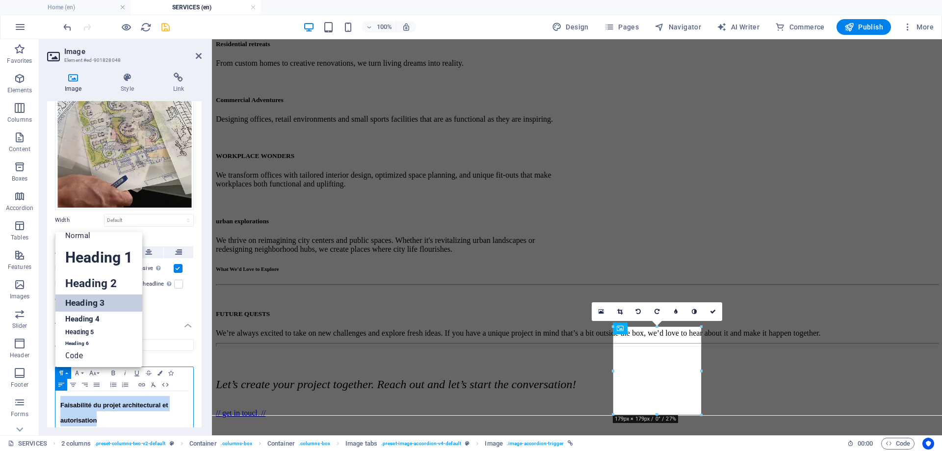
click at [82, 302] on link "Heading 3" at bounding box center [98, 302] width 87 height 17
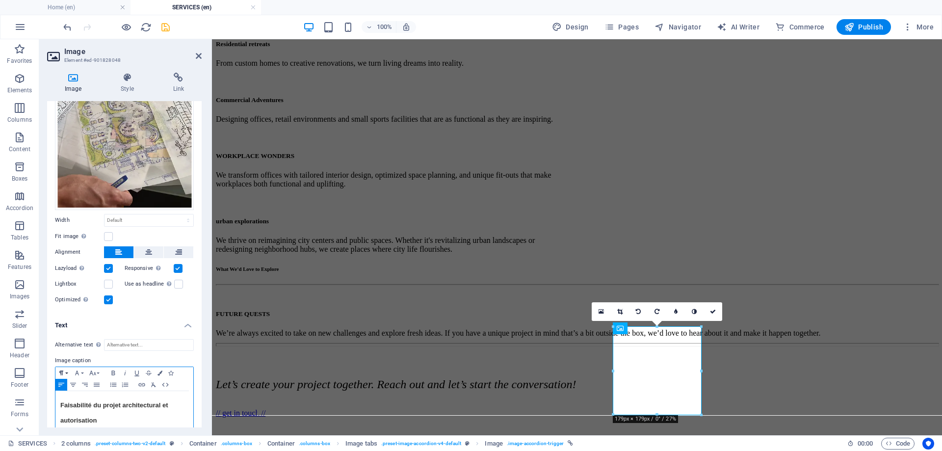
click at [70, 371] on button "Paragraph Format" at bounding box center [63, 373] width 16 height 12
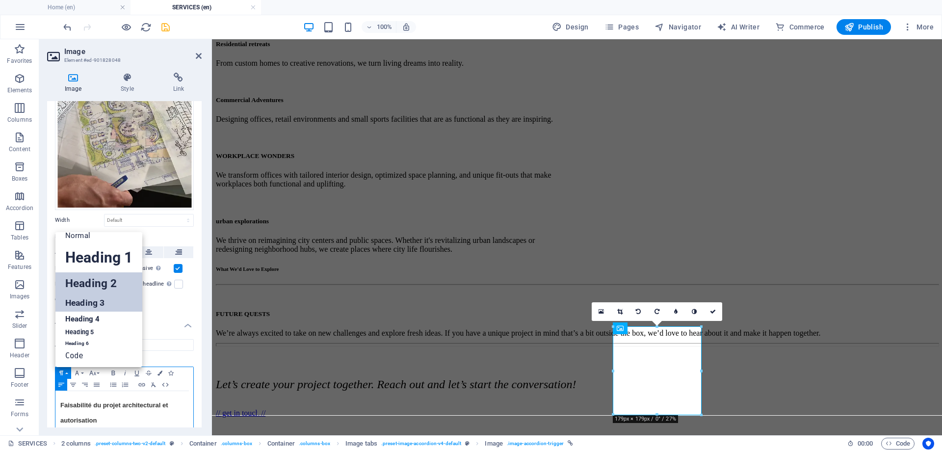
click at [74, 281] on link "Heading 2" at bounding box center [98, 283] width 87 height 22
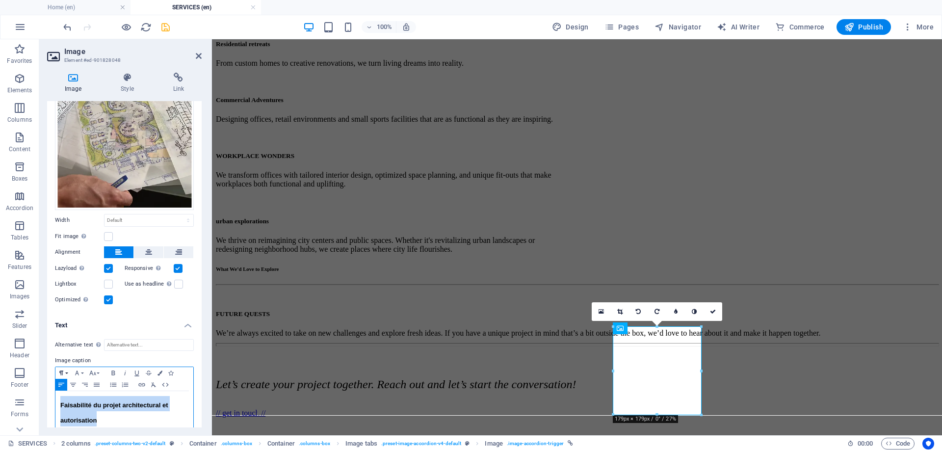
click at [65, 369] on icon "button" at bounding box center [61, 373] width 12 height 8
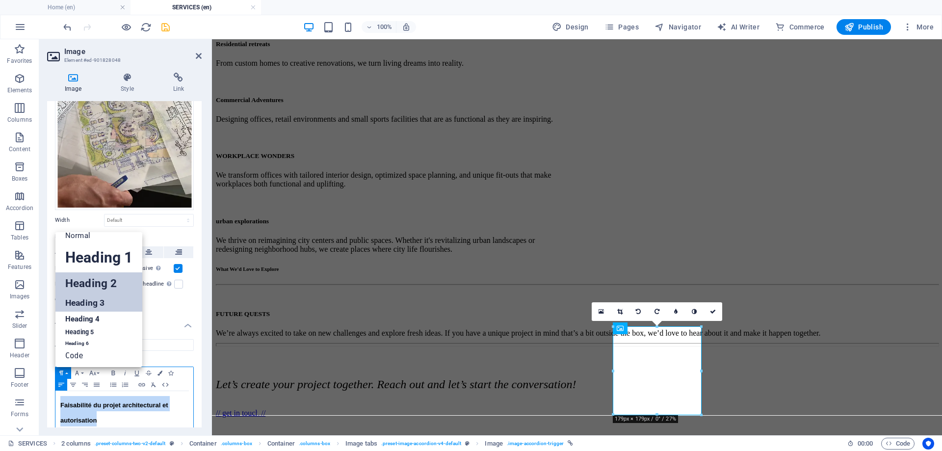
click at [77, 297] on link "Heading 3" at bounding box center [98, 302] width 87 height 17
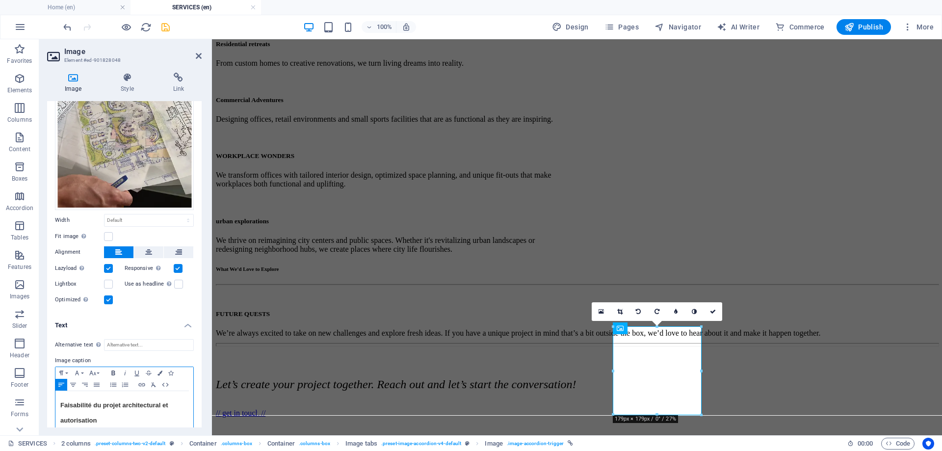
click at [116, 370] on icon "button" at bounding box center [113, 373] width 12 height 8
click at [115, 370] on icon "button" at bounding box center [113, 373] width 12 height 8
click at [127, 370] on icon "button" at bounding box center [125, 373] width 12 height 8
click at [125, 371] on icon "button" at bounding box center [124, 373] width 1 height 4
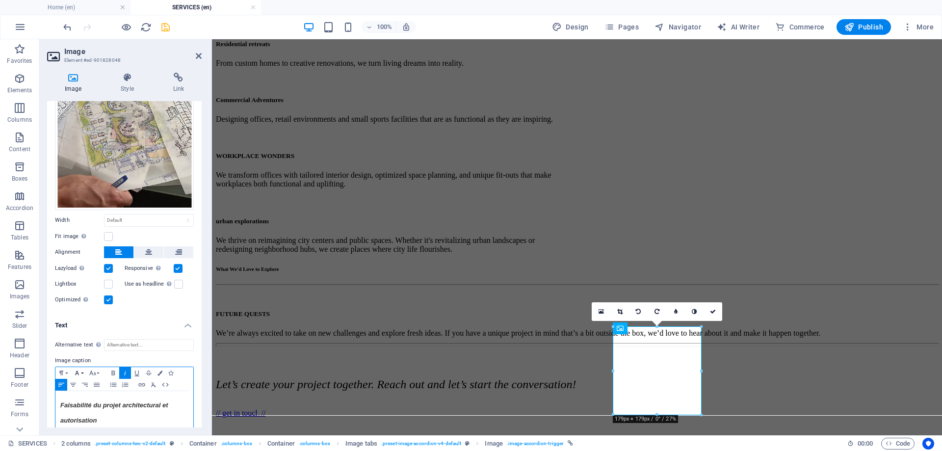
click at [81, 371] on button "Font Family" at bounding box center [79, 373] width 16 height 12
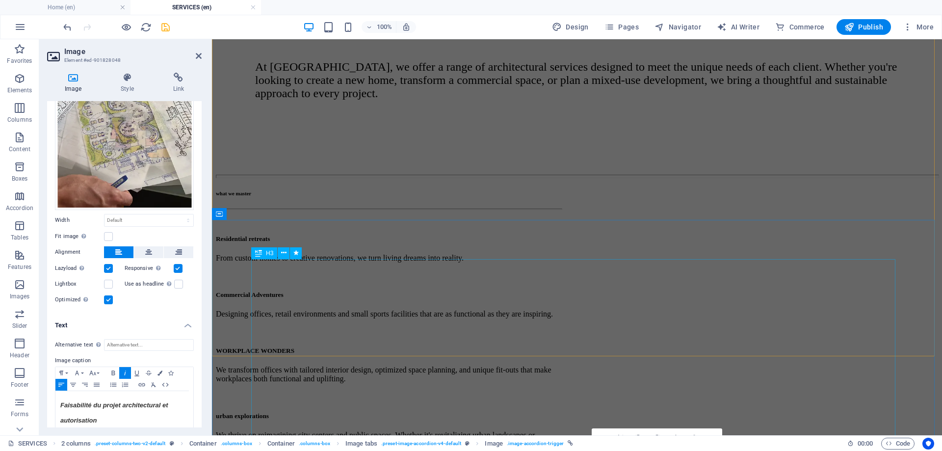
scroll to position [313, 0]
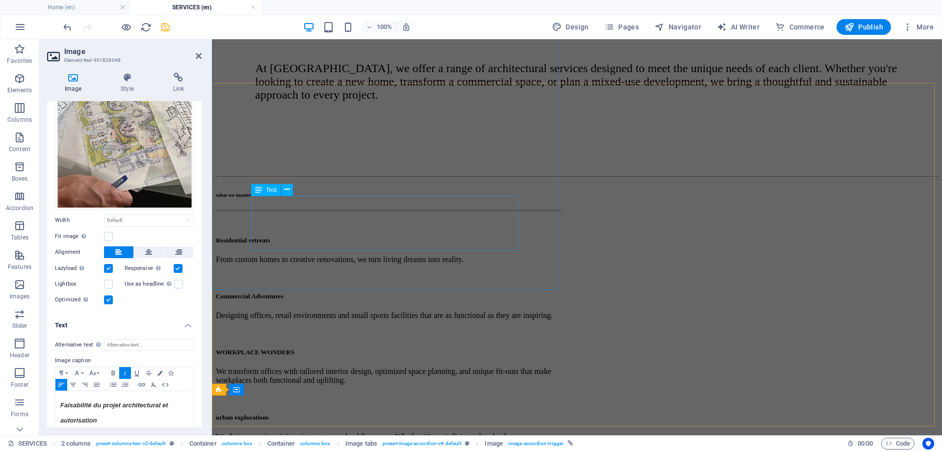
click at [394, 414] on div "urban explorations We thrive on reimagining city centers and public spaces. Whe…" at bounding box center [388, 432] width 345 height 36
click at [567, 226] on div "what we master Residential retreats From custom homes to creative renovations, …" at bounding box center [577, 443] width 722 height 503
select select "px"
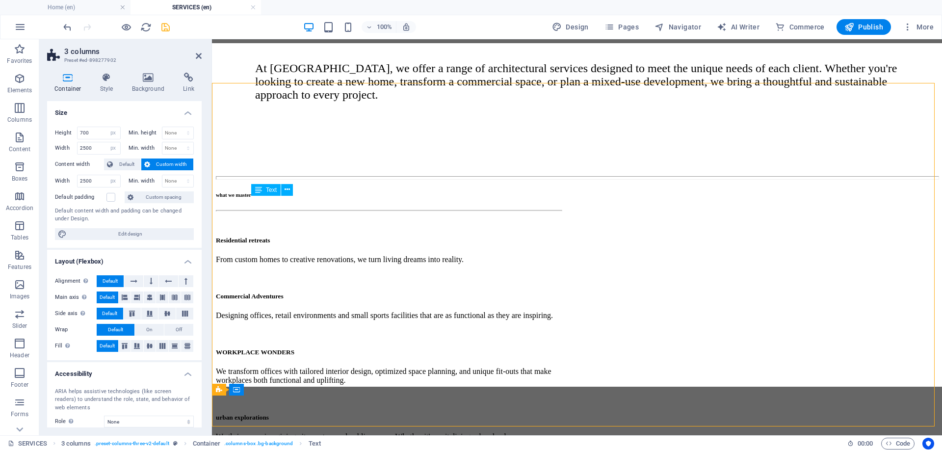
click at [394, 414] on div "urban explorations We thrive on reimagining city centers and public spaces. Whe…" at bounding box center [388, 432] width 345 height 36
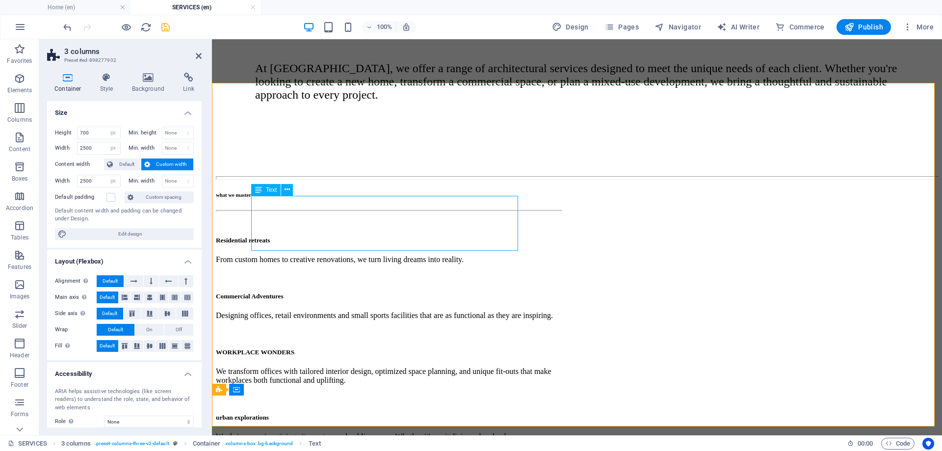
click at [395, 414] on div "urban explorations We thrive on reimagining city centers and public spaces. Whe…" at bounding box center [388, 432] width 345 height 36
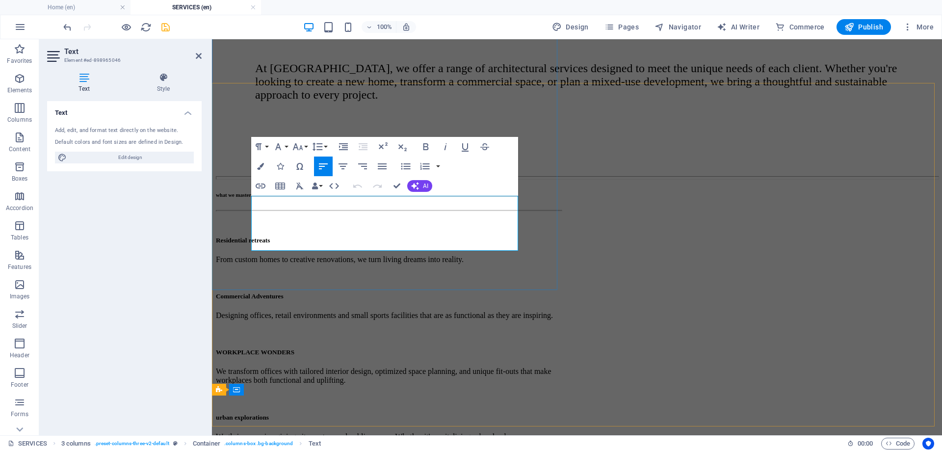
click at [317, 432] on p "We thrive on reimagining city centers and public spaces. Whether it's revitaliz…" at bounding box center [388, 441] width 345 height 18
click at [282, 148] on icon "button" at bounding box center [278, 147] width 12 height 12
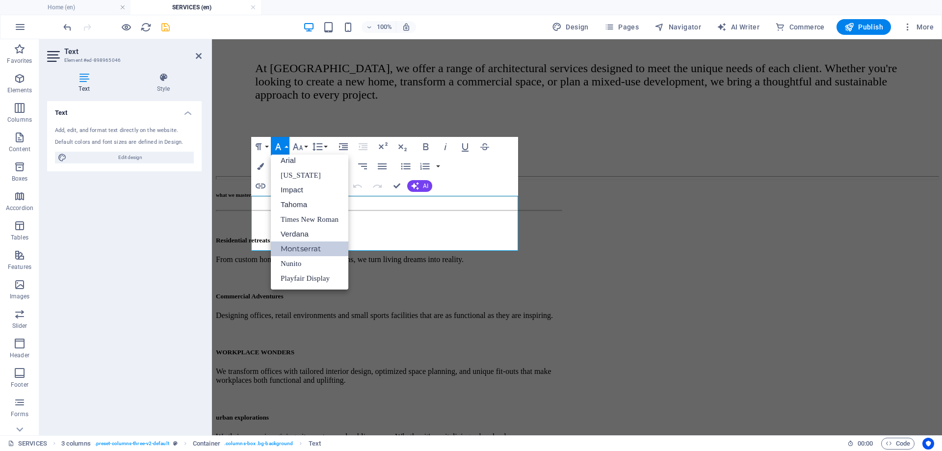
scroll to position [5, 0]
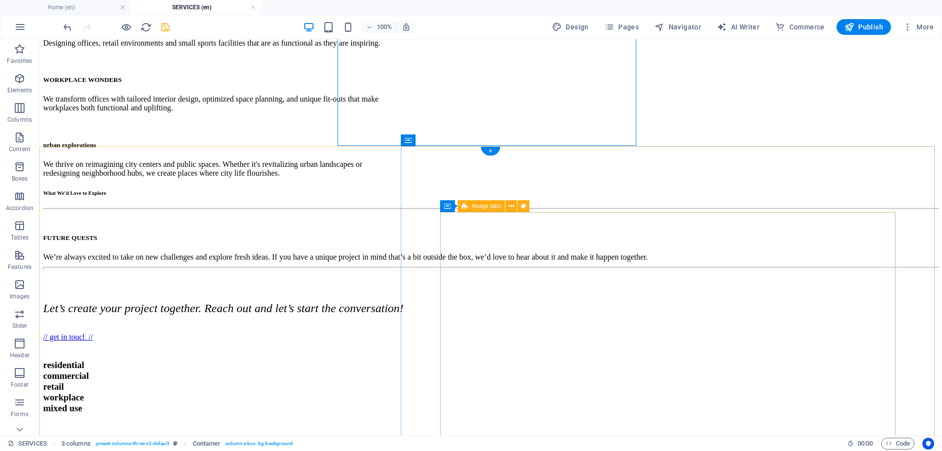
scroll to position [664, 0]
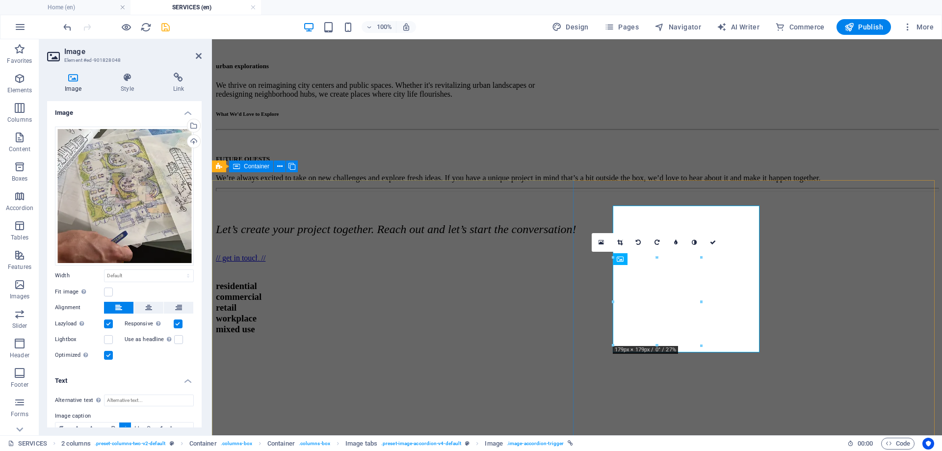
scroll to position [578, 0]
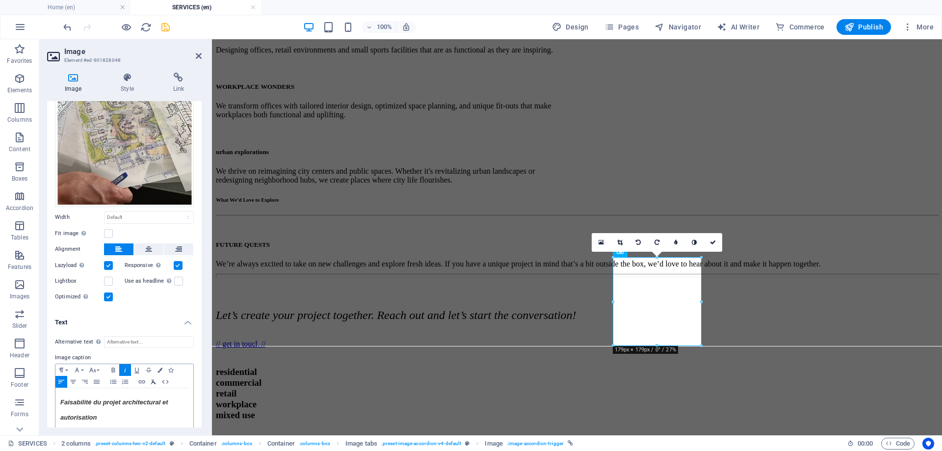
scroll to position [66, 0]
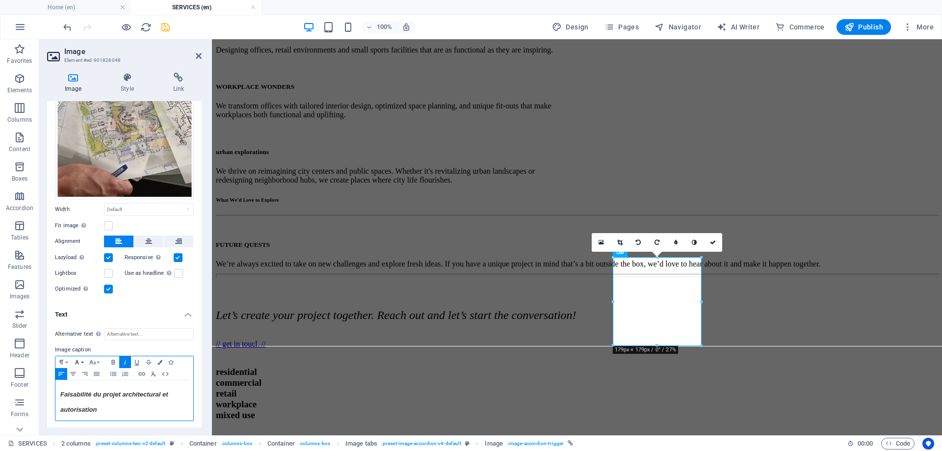
click at [79, 358] on icon "button" at bounding box center [77, 362] width 12 height 8
click at [81, 361] on button "Font Family" at bounding box center [79, 362] width 16 height 12
click at [78, 360] on icon "button" at bounding box center [77, 362] width 4 height 4
click at [93, 359] on icon "button" at bounding box center [93, 362] width 12 height 8
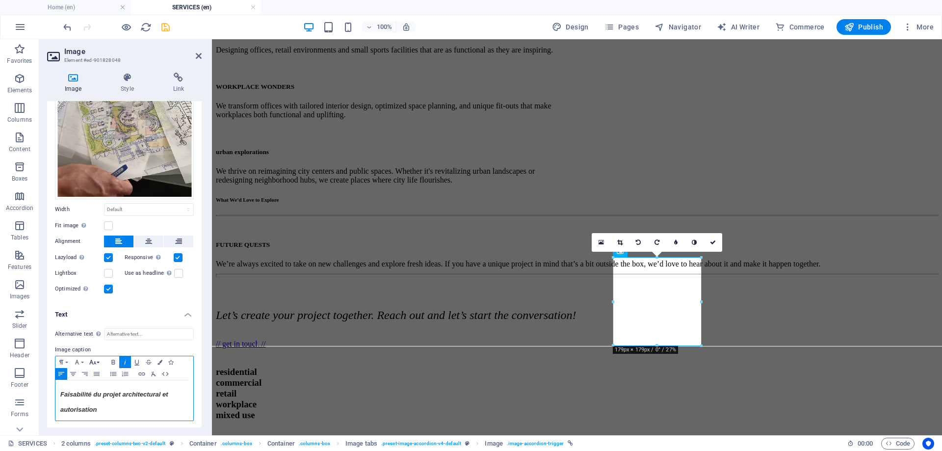
scroll to position [41, 0]
click at [93, 360] on icon "button" at bounding box center [93, 362] width 12 height 8
click at [79, 362] on icon "button" at bounding box center [77, 362] width 4 height 4
click at [126, 373] on icon "button" at bounding box center [125, 373] width 6 height 4
click at [75, 374] on icon "button" at bounding box center [73, 374] width 12 height 8
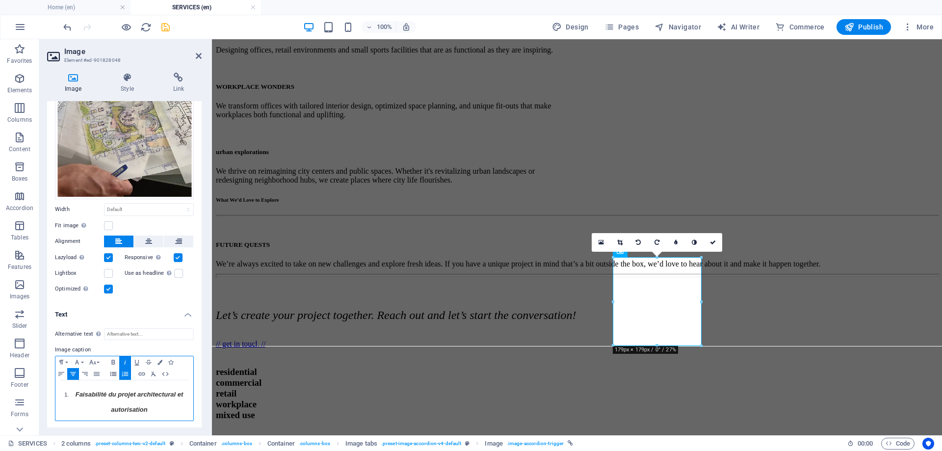
click at [111, 371] on icon "button" at bounding box center [113, 374] width 12 height 8
drag, startPoint x: 149, startPoint y: 408, endPoint x: 53, endPoint y: 387, distance: 97.4
click at [53, 387] on div "Alternative text The alternative text is used by devices that cannot display im…" at bounding box center [124, 374] width 155 height 109
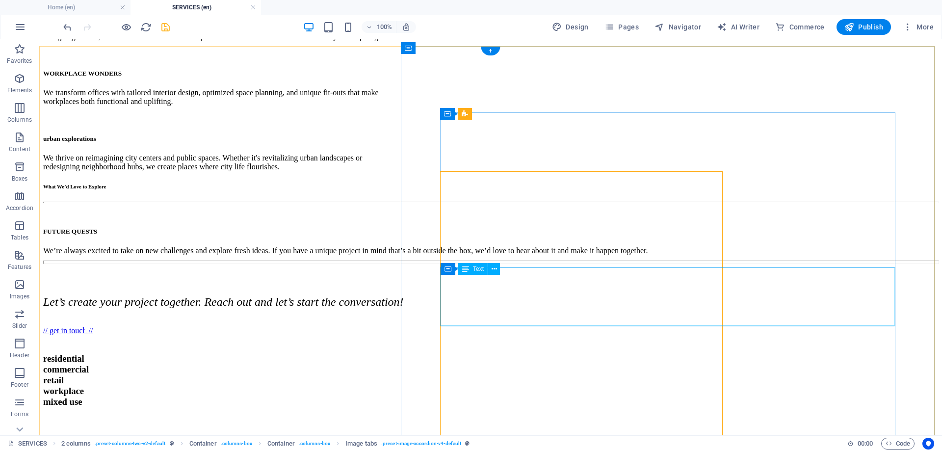
scroll to position [664, 0]
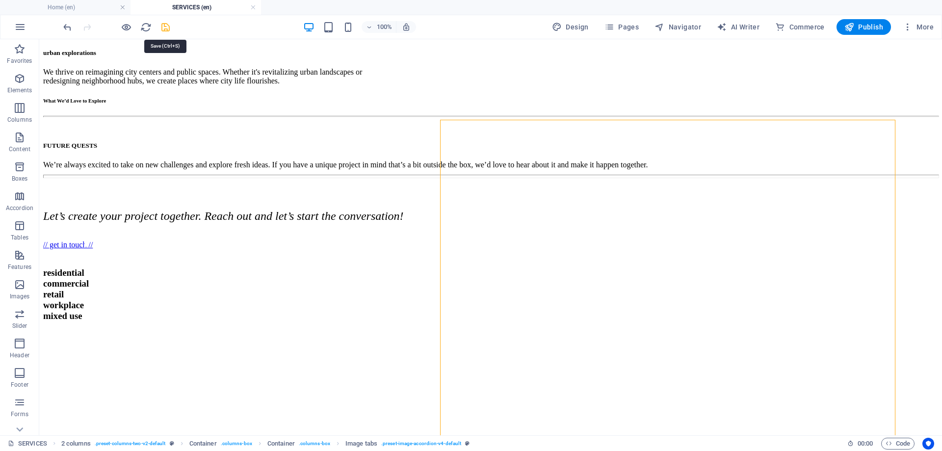
click at [165, 25] on icon "save" at bounding box center [165, 27] width 11 height 11
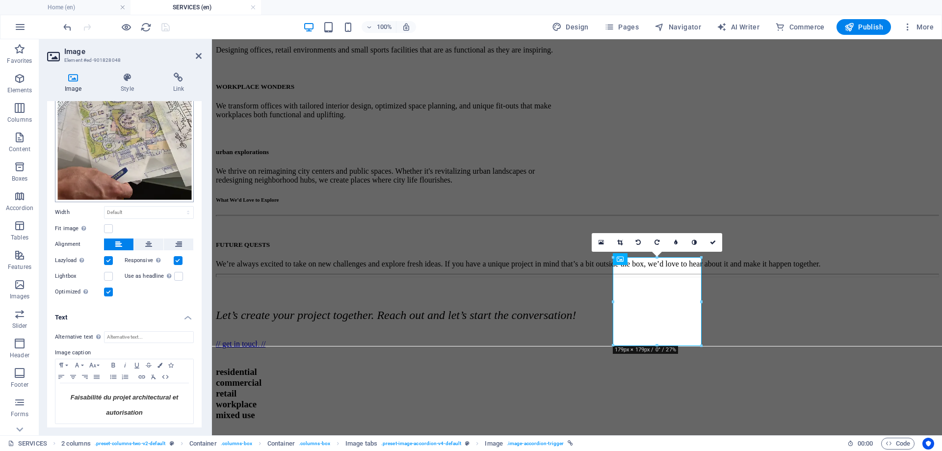
scroll to position [66, 0]
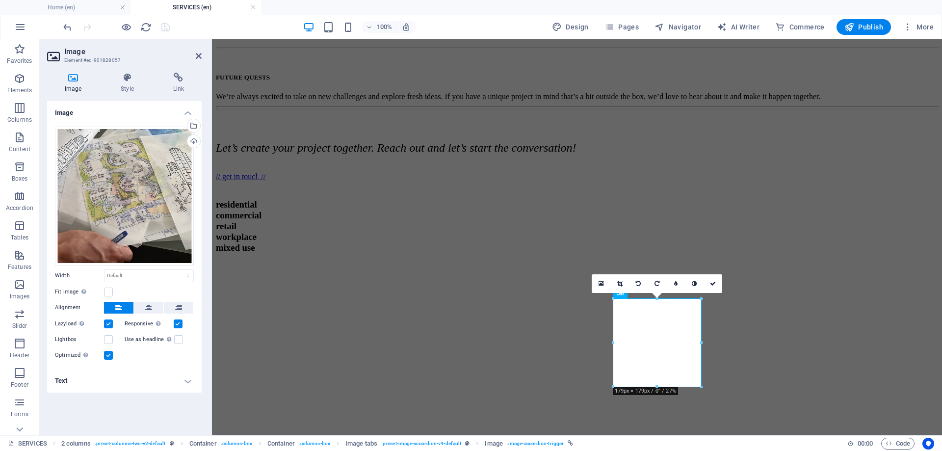
click at [102, 377] on h4 "Text" at bounding box center [124, 381] width 155 height 24
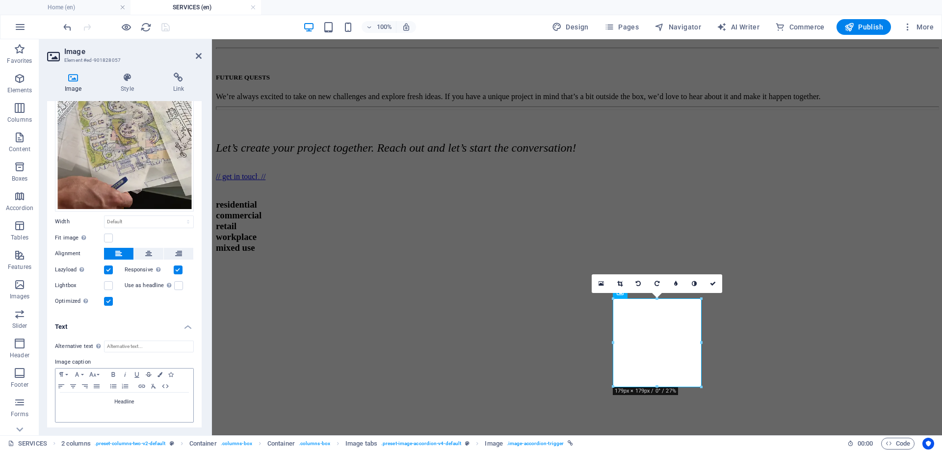
scroll to position [55, 0]
drag, startPoint x: 139, startPoint y: 397, endPoint x: 114, endPoint y: 399, distance: 24.7
click at [114, 399] on p "Headline" at bounding box center [124, 400] width 128 height 9
click at [81, 371] on button "Font Family" at bounding box center [79, 373] width 16 height 12
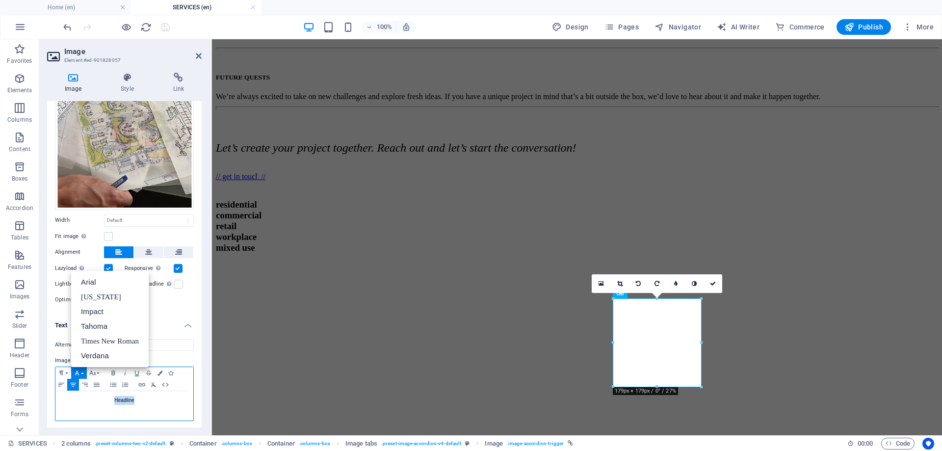
click at [81, 371] on button "Font Family" at bounding box center [79, 373] width 16 height 12
click at [119, 401] on p "Headline" at bounding box center [124, 400] width 128 height 9
click at [124, 401] on p "Headline" at bounding box center [124, 400] width 128 height 9
click at [139, 399] on p "Headline" at bounding box center [124, 400] width 128 height 9
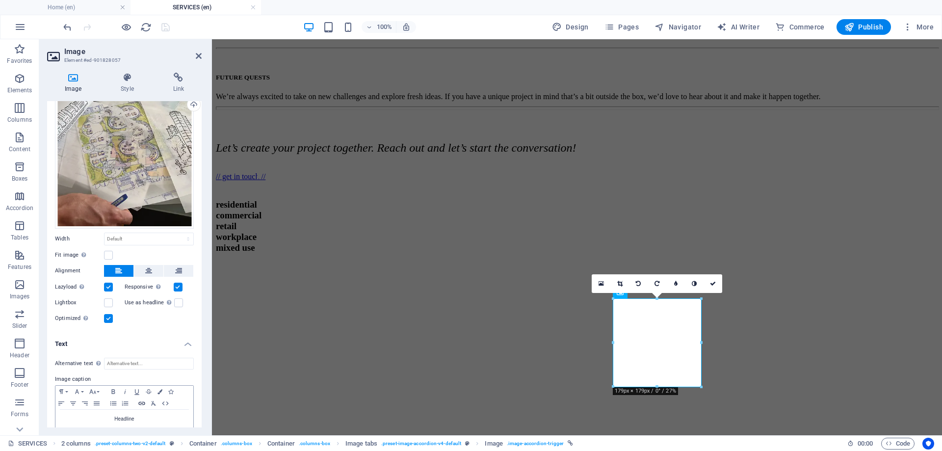
scroll to position [55, 0]
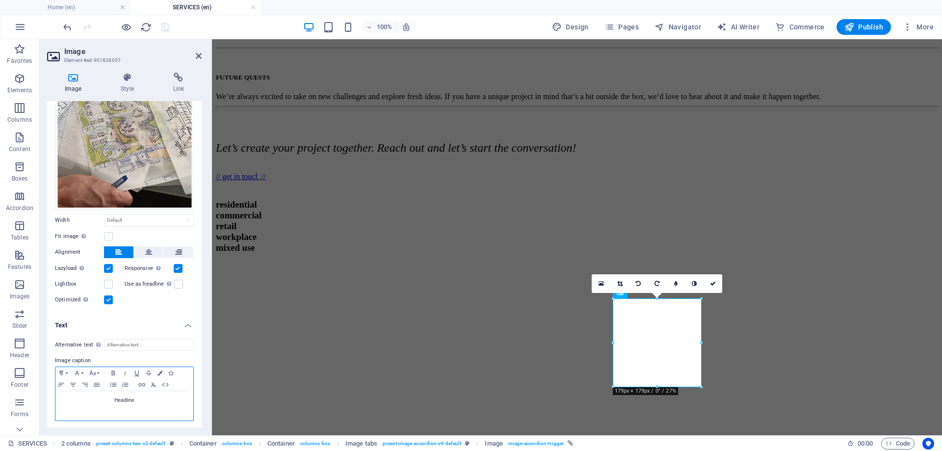
click at [130, 399] on p "Headline" at bounding box center [124, 400] width 128 height 9
click at [76, 371] on icon "button" at bounding box center [77, 373] width 4 height 4
click at [95, 371] on icon "button" at bounding box center [92, 373] width 7 height 4
click at [104, 243] on link "8" at bounding box center [104, 243] width 35 height 15
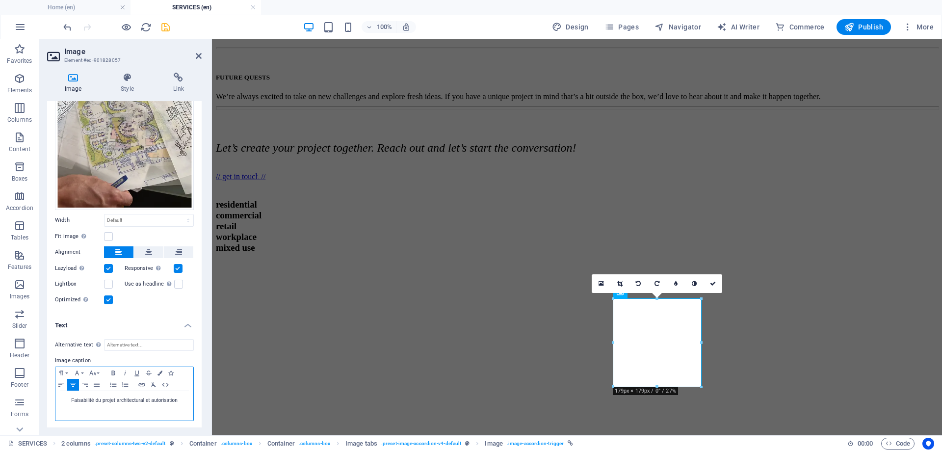
click at [88, 396] on p "​Faisabilité du projet architectural et autorisation ​" at bounding box center [124, 400] width 128 height 9
drag, startPoint x: 72, startPoint y: 397, endPoint x: 181, endPoint y: 395, distance: 108.5
click at [181, 396] on p "​Faisabilité du projet architectural et autorisation ​" at bounding box center [124, 400] width 128 height 9
click at [171, 398] on p "​Faisabilité du projet architectural et autorisation ​" at bounding box center [124, 400] width 128 height 9
drag, startPoint x: 174, startPoint y: 398, endPoint x: 88, endPoint y: 403, distance: 86.0
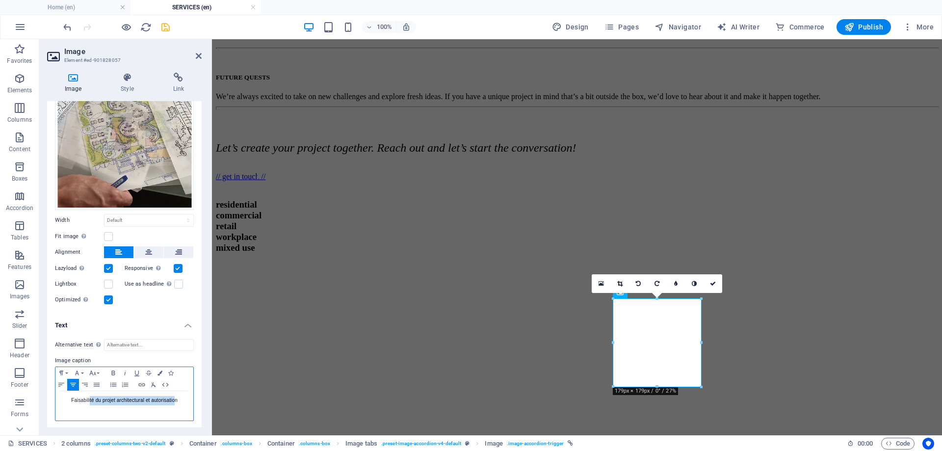
click at [88, 403] on p "​Faisabilité du projet architectural et autorisation ​" at bounding box center [124, 400] width 128 height 9
drag, startPoint x: 178, startPoint y: 399, endPoint x: 67, endPoint y: 404, distance: 111.0
click at [67, 404] on div "​Faisabilité du projet architectural et autorisation ​" at bounding box center [124, 405] width 138 height 29
click at [95, 370] on icon "button" at bounding box center [93, 373] width 12 height 8
click at [97, 245] on link "8" at bounding box center [104, 243] width 35 height 15
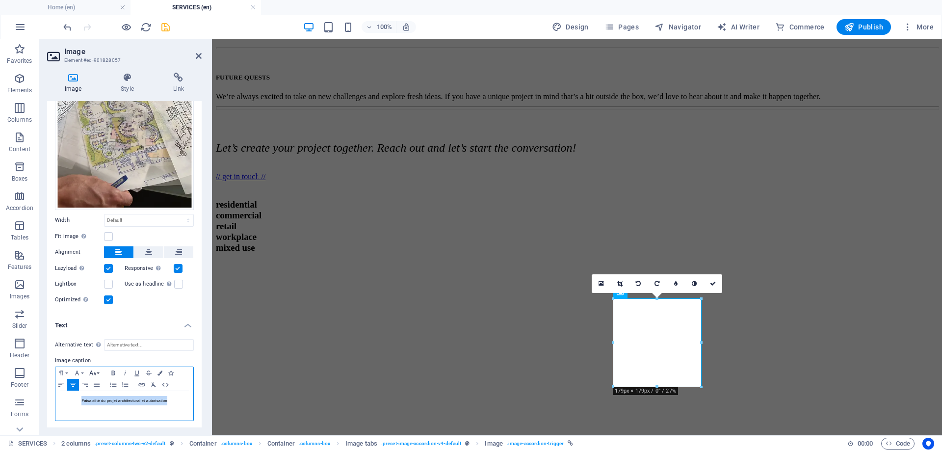
click at [99, 371] on button "Font Size" at bounding box center [95, 373] width 16 height 12
click at [108, 260] on link "10" at bounding box center [104, 261] width 35 height 15
click at [95, 371] on icon "button" at bounding box center [92, 373] width 7 height 4
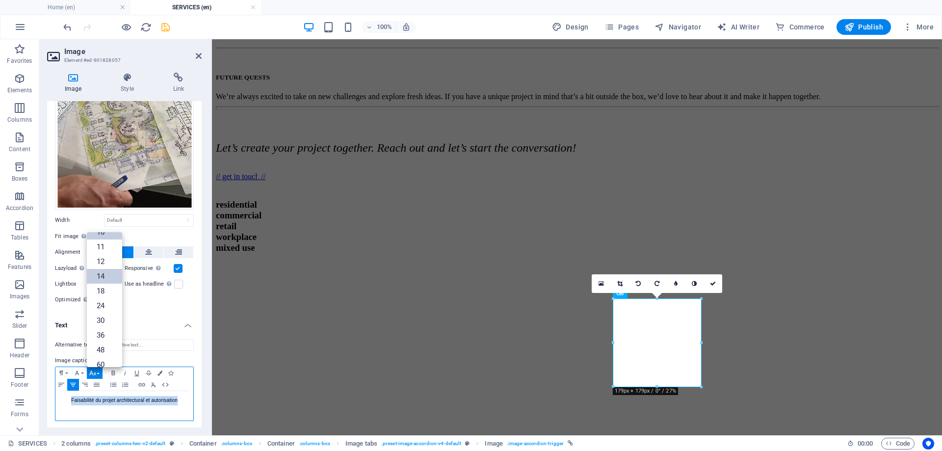
click at [101, 275] on link "14" at bounding box center [104, 276] width 35 height 15
click at [69, 370] on button "Paragraph Format" at bounding box center [63, 373] width 16 height 12
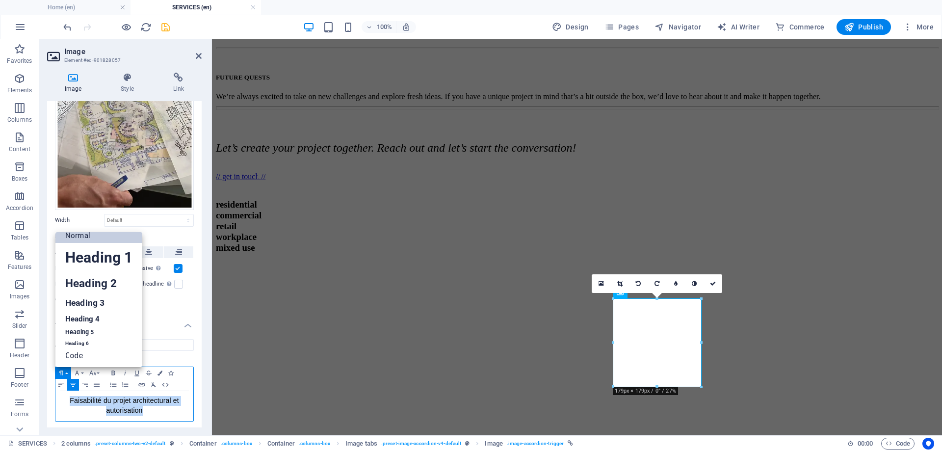
scroll to position [8, 0]
click at [82, 319] on link "Heading 4" at bounding box center [98, 319] width 87 height 15
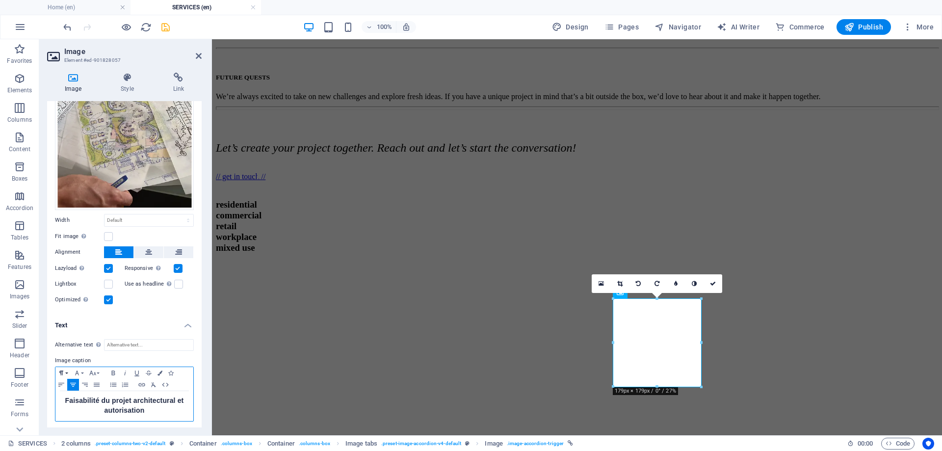
click at [65, 369] on icon "button" at bounding box center [61, 373] width 12 height 8
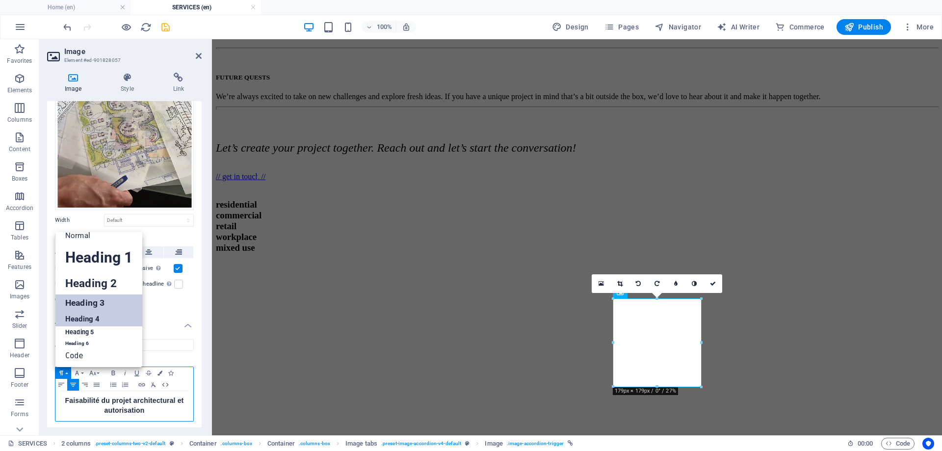
click at [78, 300] on link "Heading 3" at bounding box center [98, 302] width 87 height 17
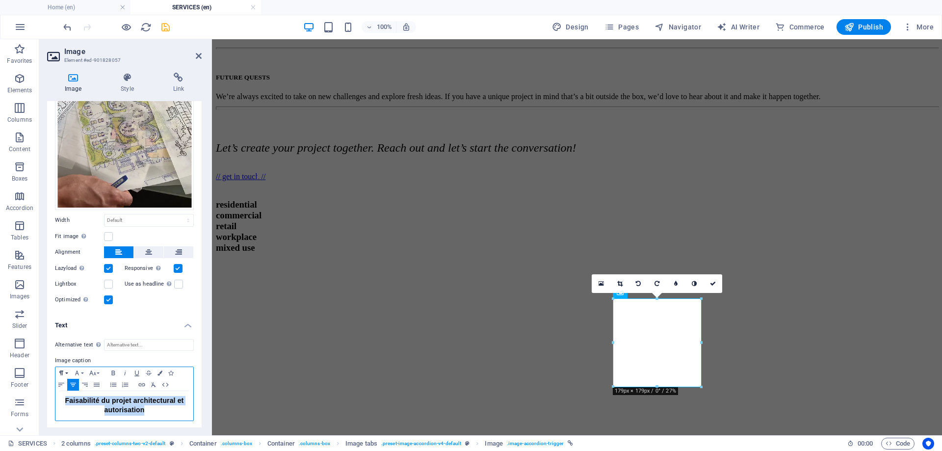
click at [66, 369] on icon "button" at bounding box center [61, 373] width 12 height 8
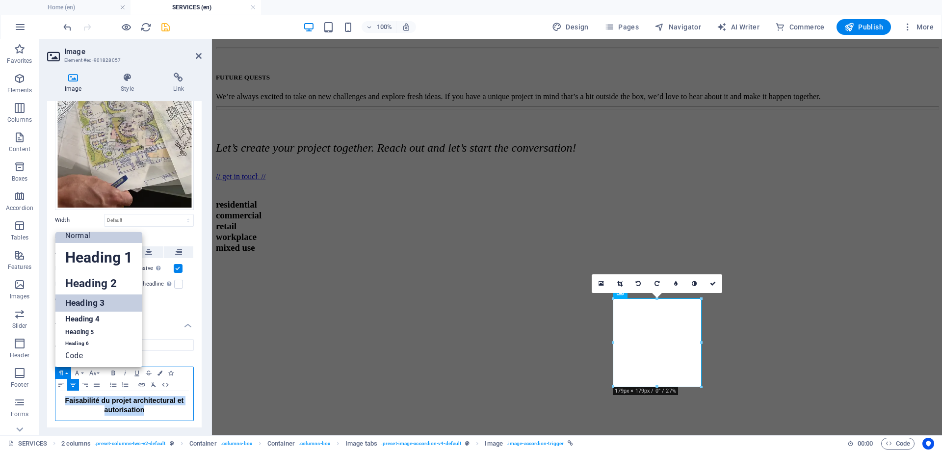
click at [88, 237] on link "Normal" at bounding box center [98, 235] width 87 height 15
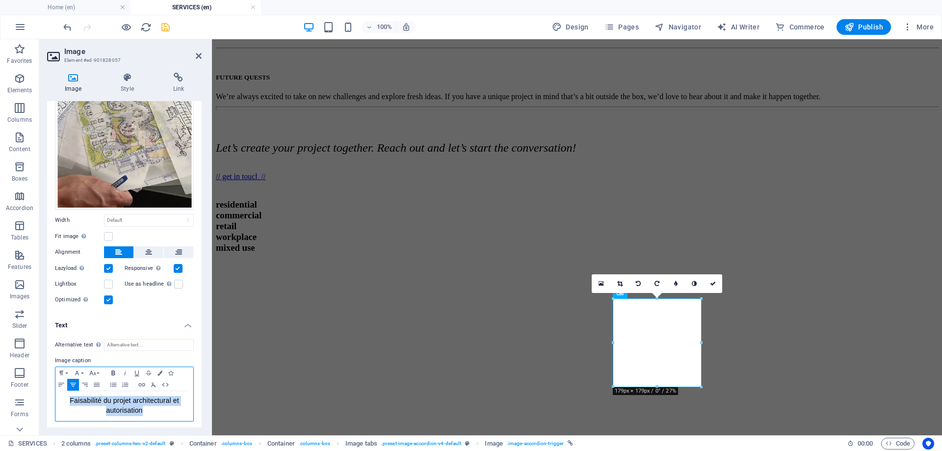
click at [116, 370] on icon "button" at bounding box center [113, 373] width 12 height 8
click at [110, 372] on icon "button" at bounding box center [113, 373] width 12 height 8
click at [123, 372] on icon "button" at bounding box center [125, 373] width 12 height 8
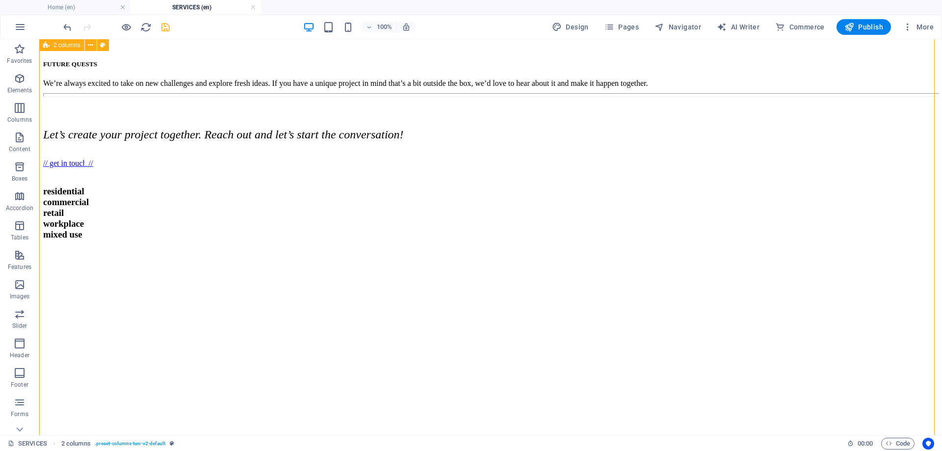
scroll to position [713, 0]
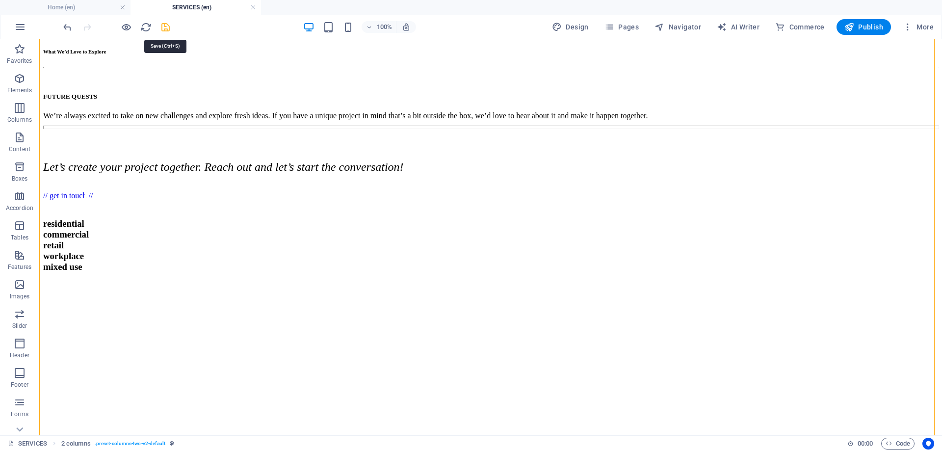
click at [162, 24] on icon "save" at bounding box center [165, 27] width 11 height 11
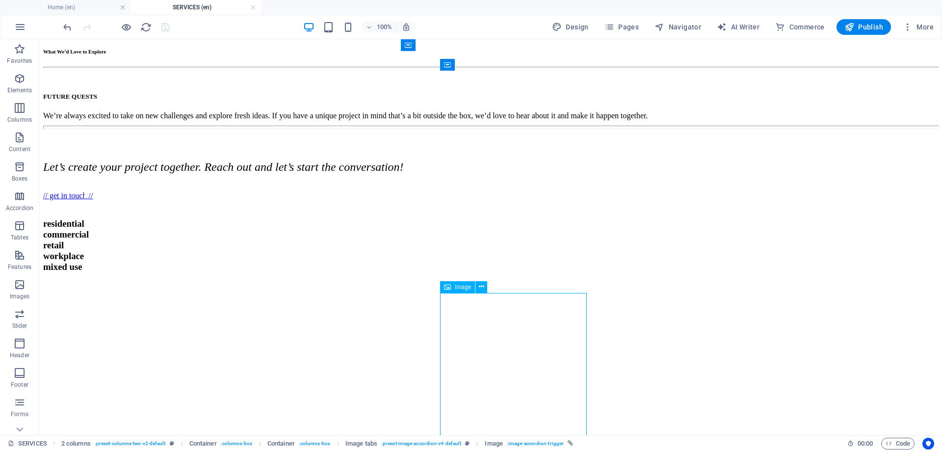
drag, startPoint x: 507, startPoint y: 360, endPoint x: 334, endPoint y: 360, distance: 173.7
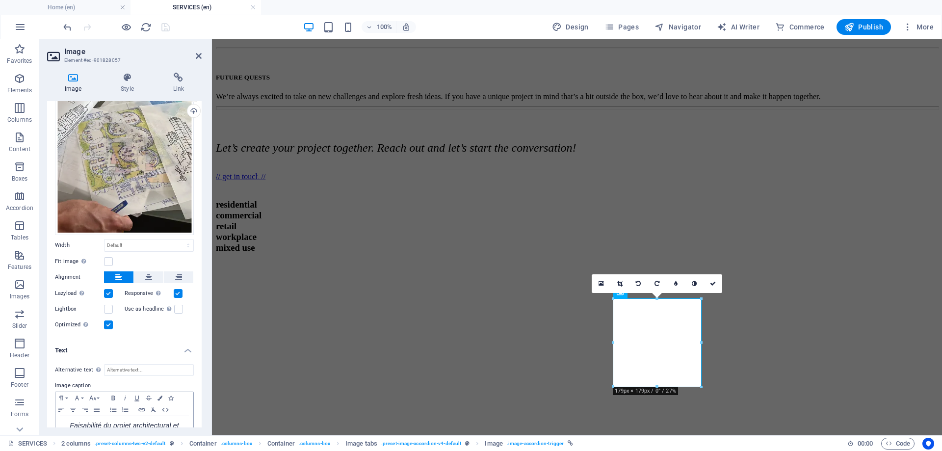
scroll to position [56, 0]
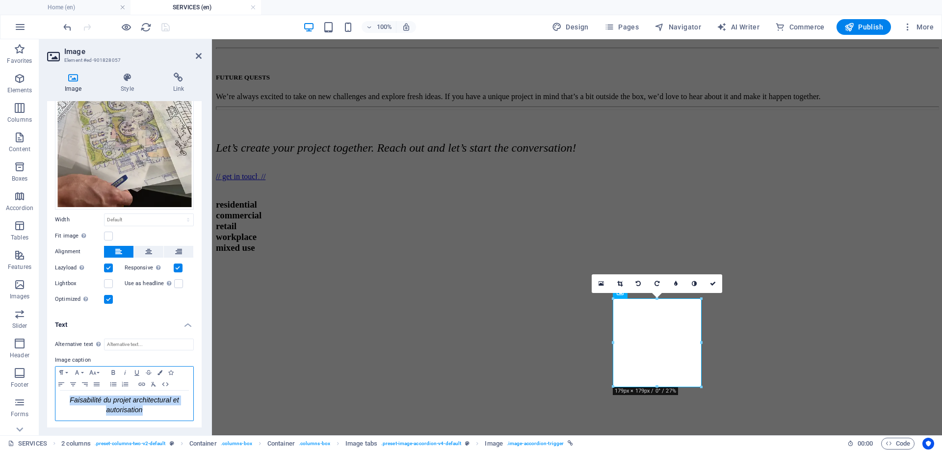
drag, startPoint x: 131, startPoint y: 406, endPoint x: 64, endPoint y: 397, distance: 67.8
click at [64, 397] on p "​Faisabilité du projet architectural et autorisation ​" at bounding box center [124, 406] width 128 height 20
click at [99, 368] on button "Font Size" at bounding box center [95, 373] width 16 height 12
click at [100, 253] on link "18" at bounding box center [104, 252] width 35 height 15
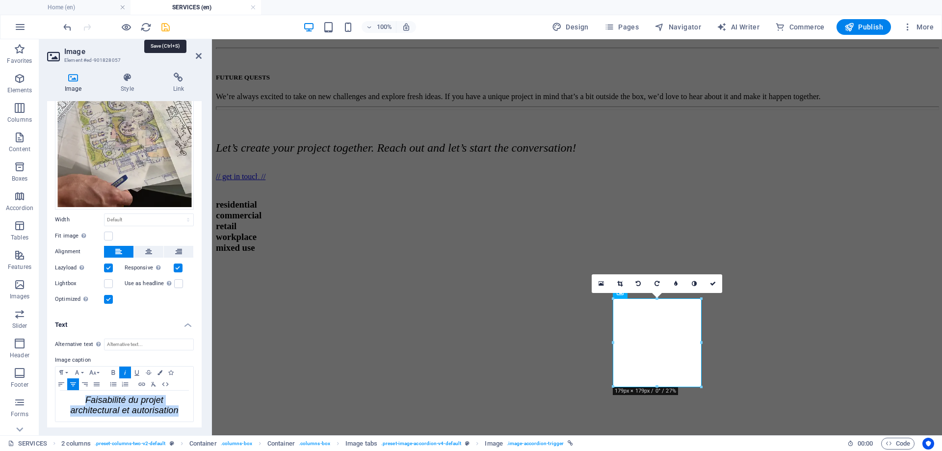
click at [163, 26] on icon "save" at bounding box center [165, 27] width 11 height 11
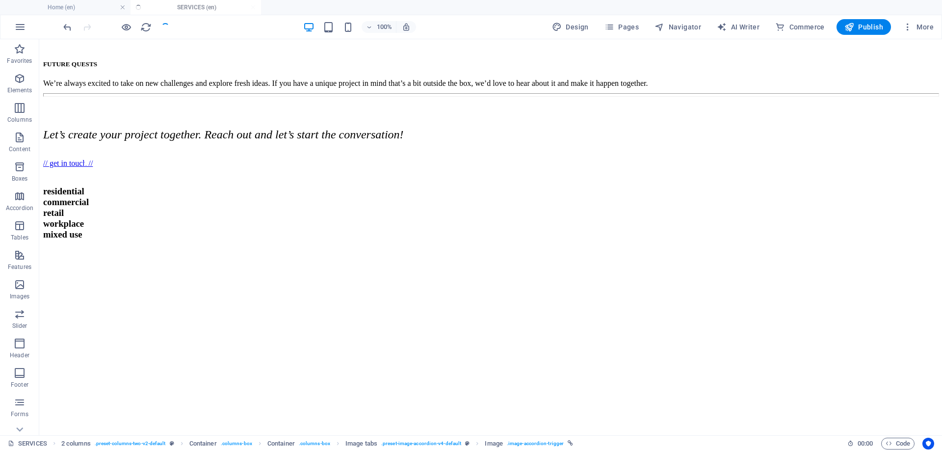
scroll to position [713, 0]
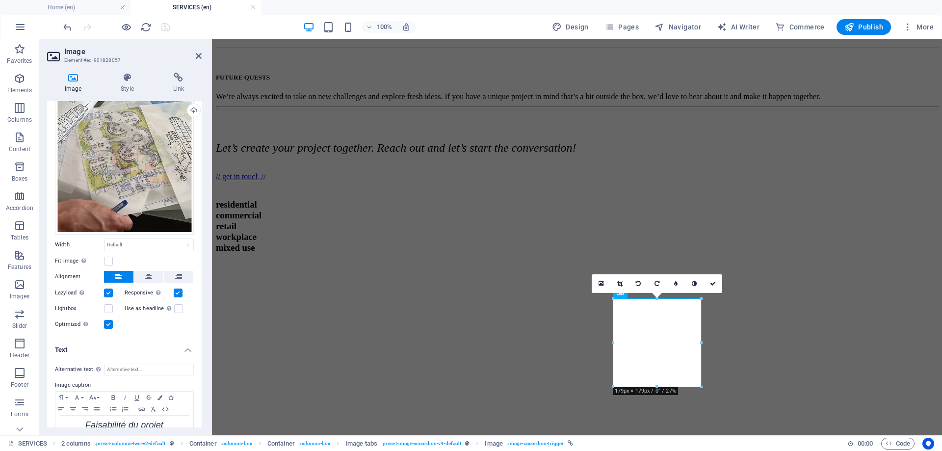
scroll to position [57, 0]
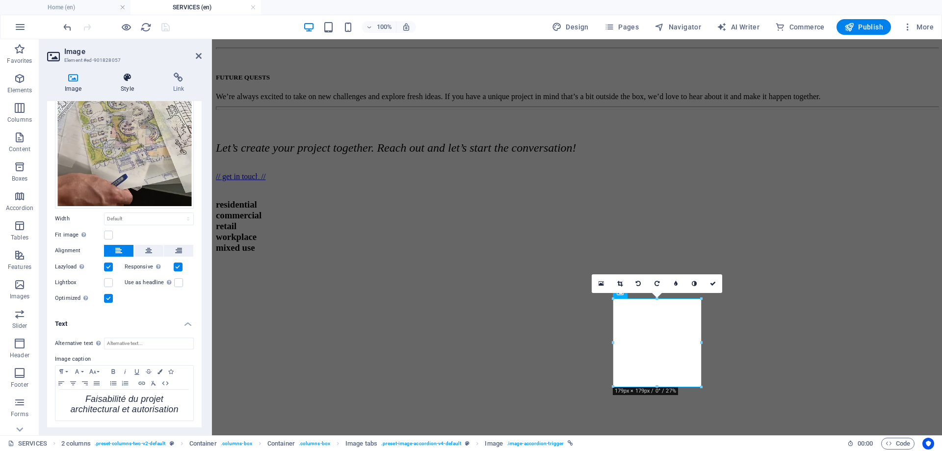
click at [123, 73] on icon at bounding box center [127, 78] width 48 height 10
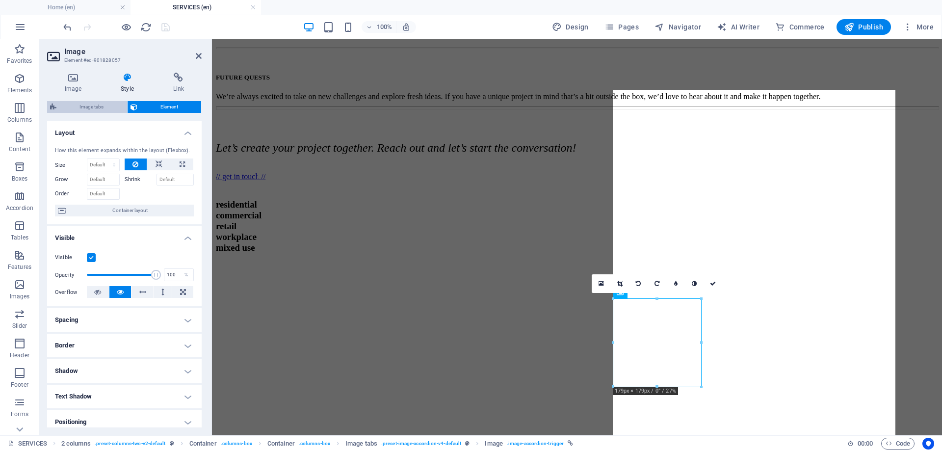
click at [106, 106] on span "Image tabs" at bounding box center [91, 107] width 65 height 12
select select "rem"
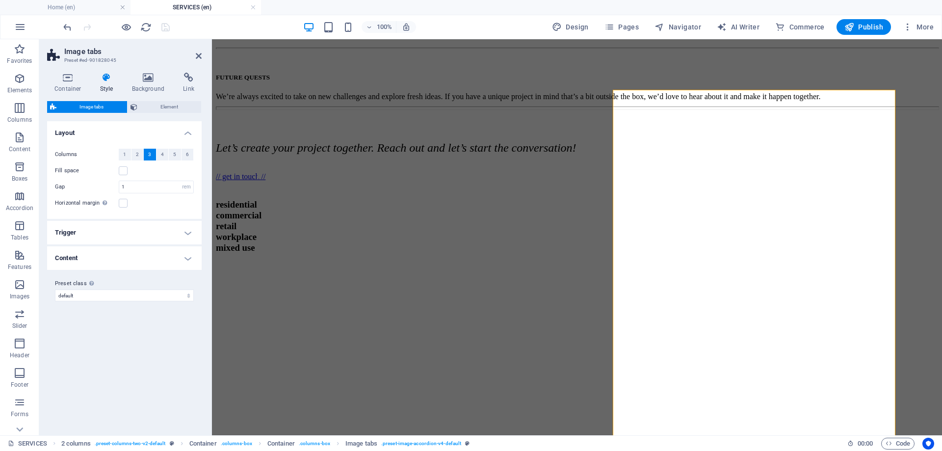
click at [159, 253] on h4 "Content" at bounding box center [124, 258] width 155 height 24
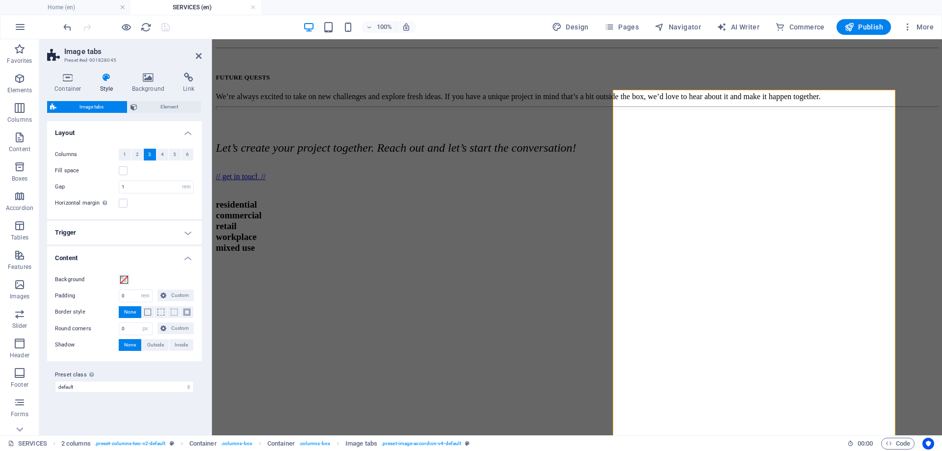
click at [157, 226] on h4 "Trigger" at bounding box center [124, 233] width 155 height 24
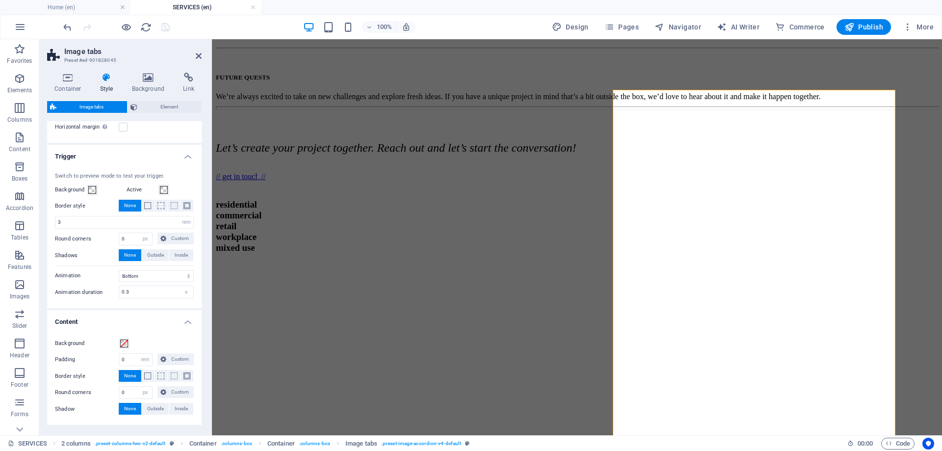
scroll to position [98, 0]
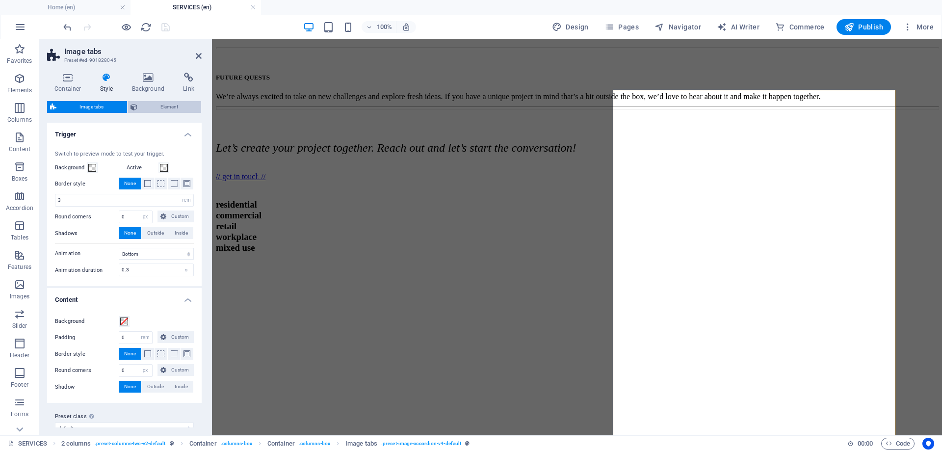
click at [165, 108] on span "Element" at bounding box center [169, 107] width 58 height 12
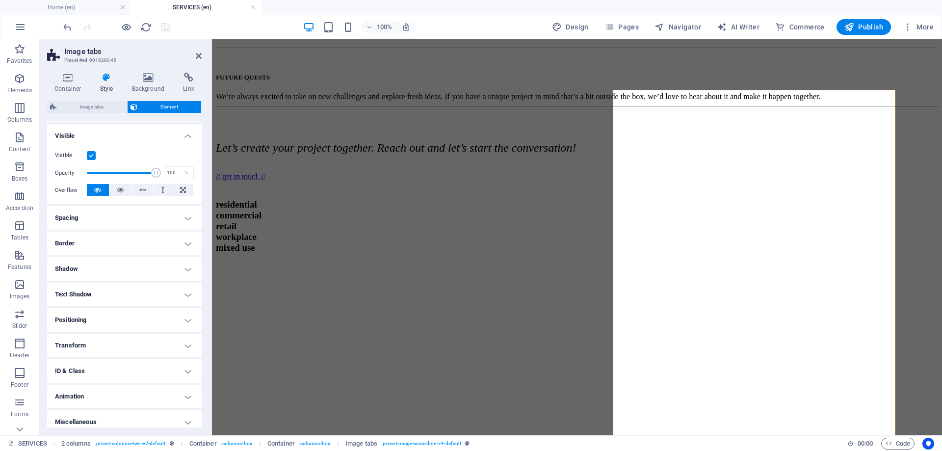
scroll to position [108, 0]
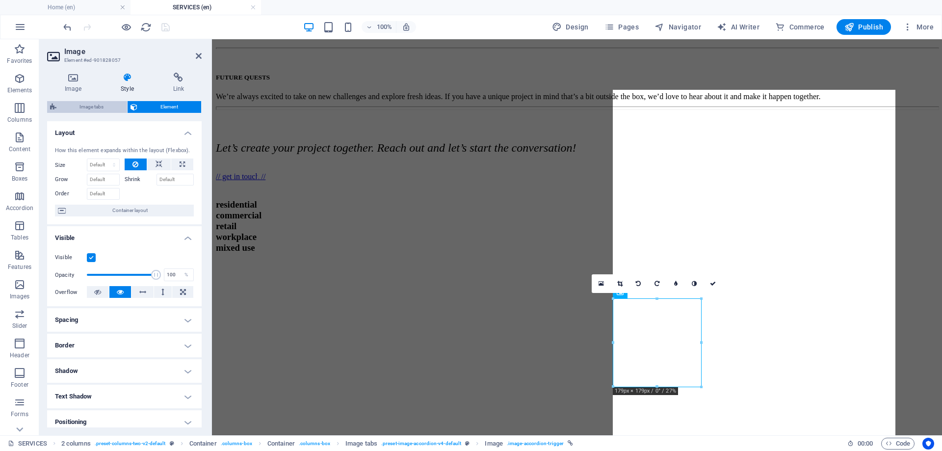
click at [106, 106] on span "Image tabs" at bounding box center [91, 107] width 65 height 12
select select "rem"
select select "px"
select select "rem"
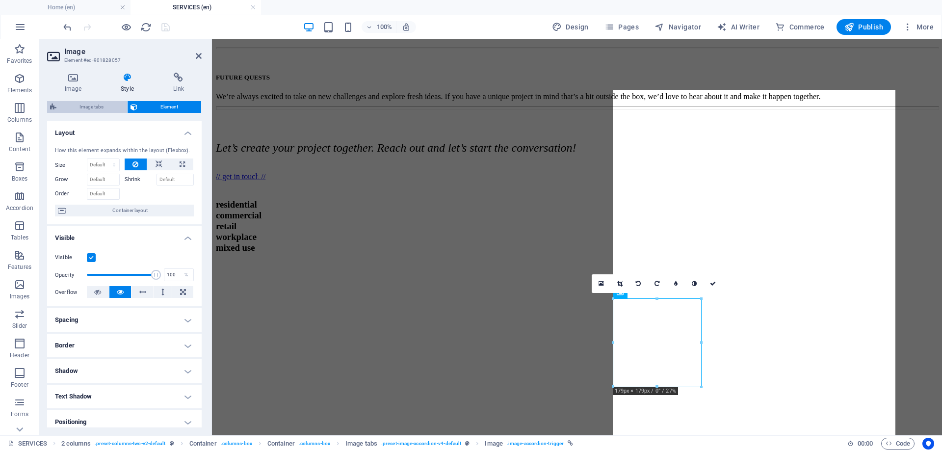
select select "px"
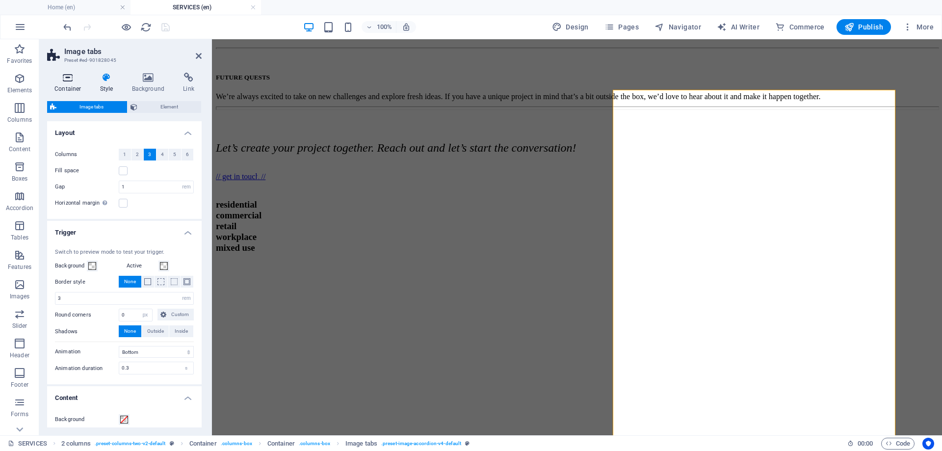
click at [68, 81] on icon at bounding box center [68, 78] width 42 height 10
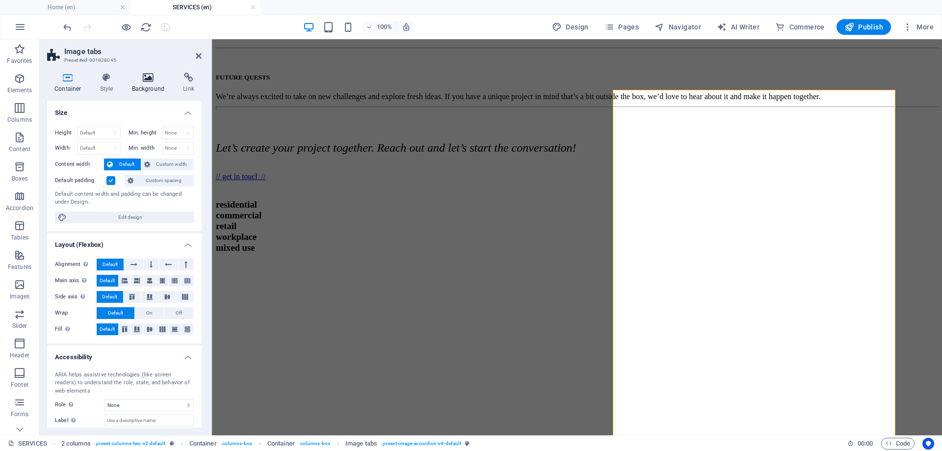
click at [143, 82] on h4 "Background" at bounding box center [151, 83] width 52 height 21
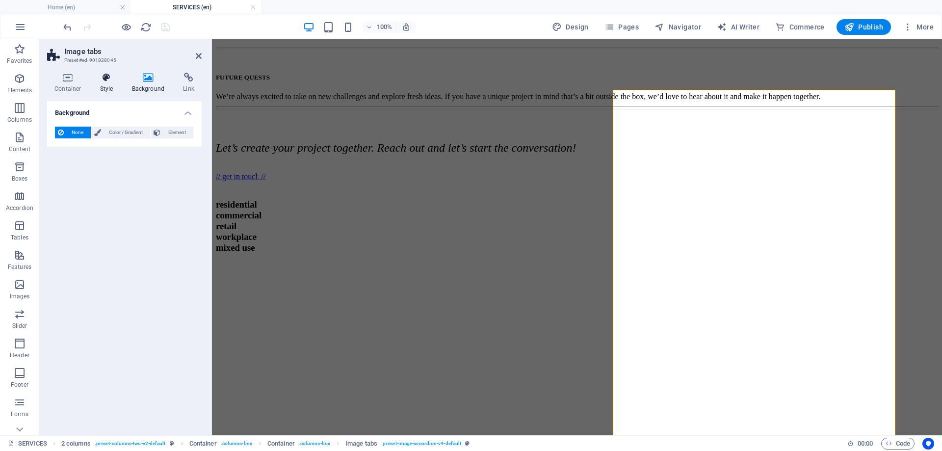
click at [110, 79] on icon at bounding box center [107, 78] width 28 height 10
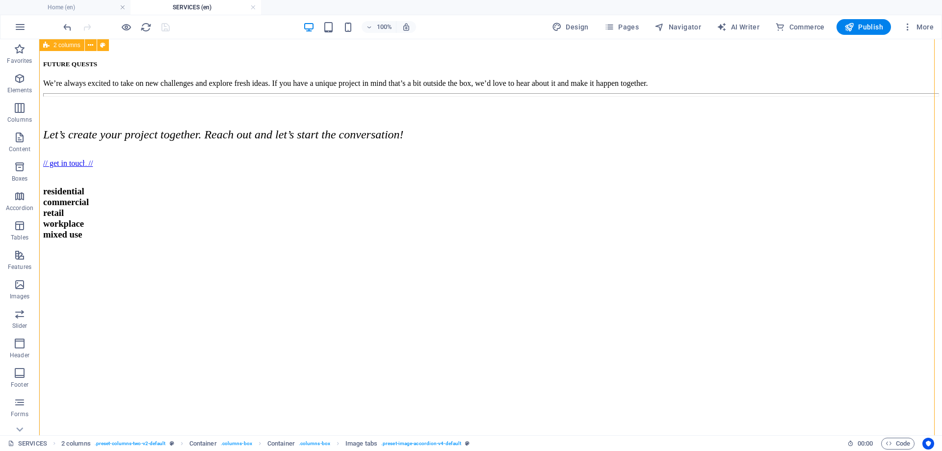
scroll to position [713, 0]
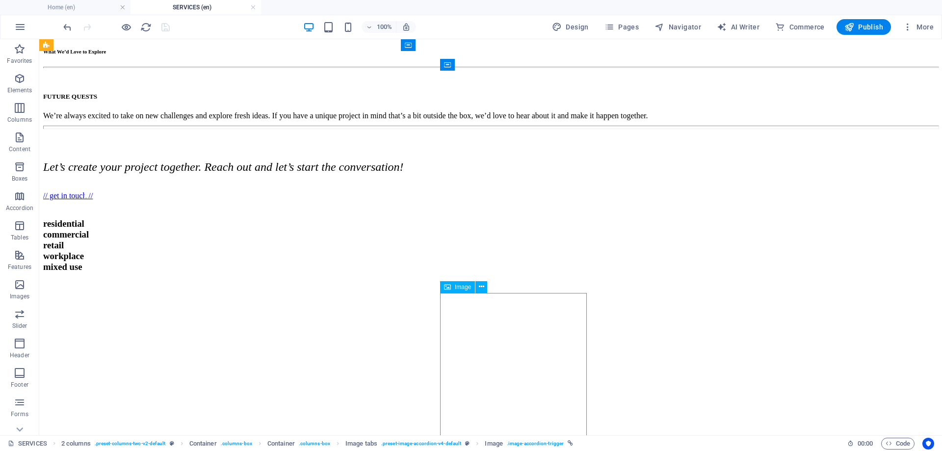
scroll to position [745, 0]
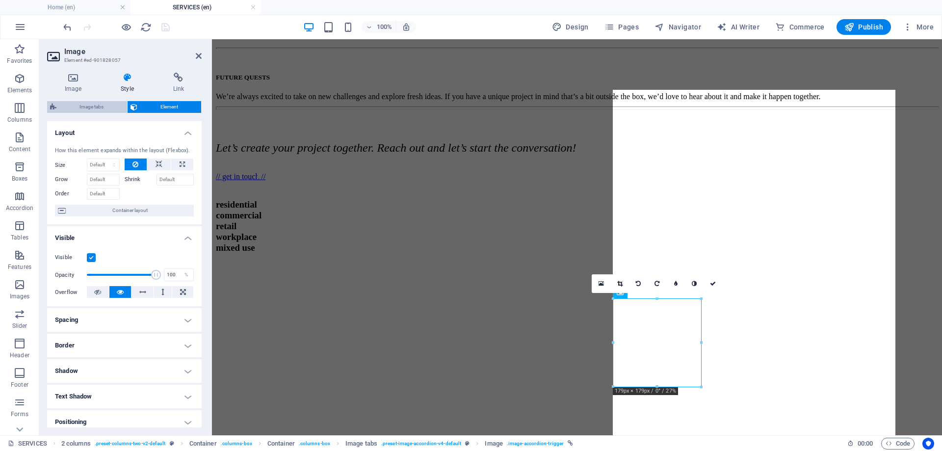
click at [98, 106] on span "Image tabs" at bounding box center [91, 107] width 65 height 12
select select "rem"
select select "px"
select select "rem"
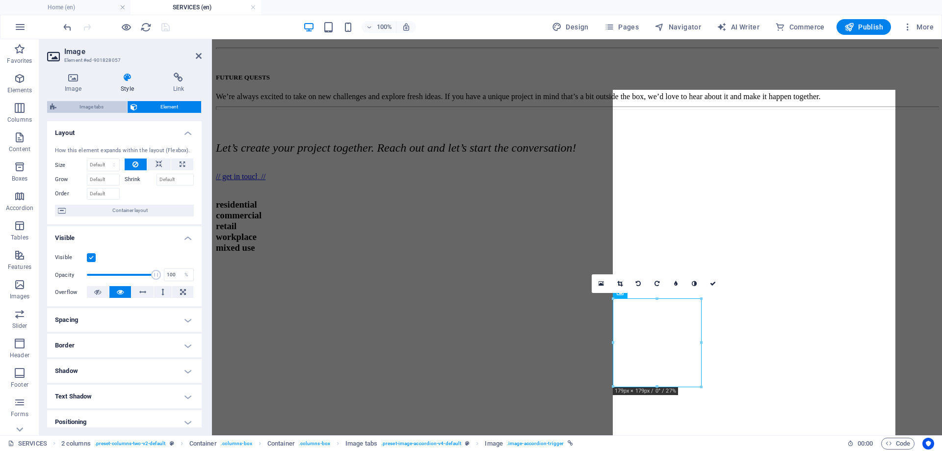
select select "px"
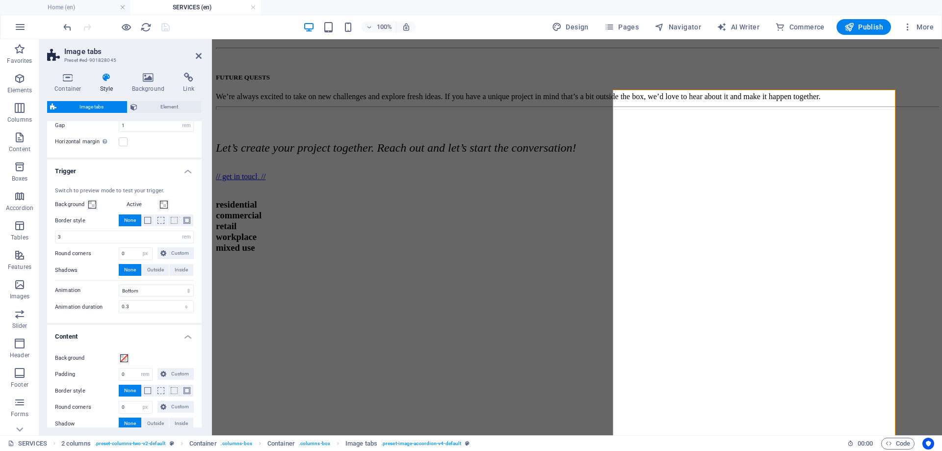
scroll to position [15, 0]
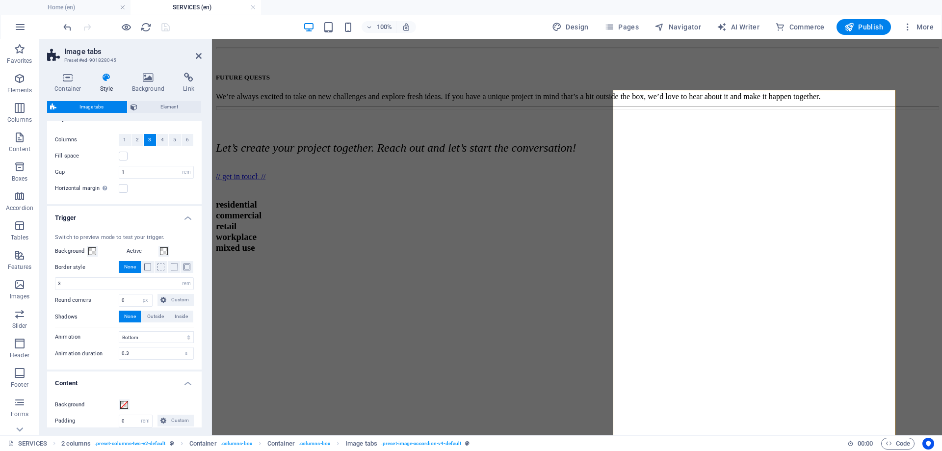
click at [111, 81] on icon at bounding box center [107, 78] width 28 height 10
click at [104, 79] on icon at bounding box center [107, 78] width 28 height 10
click at [75, 82] on h4 "Container" at bounding box center [70, 83] width 46 height 21
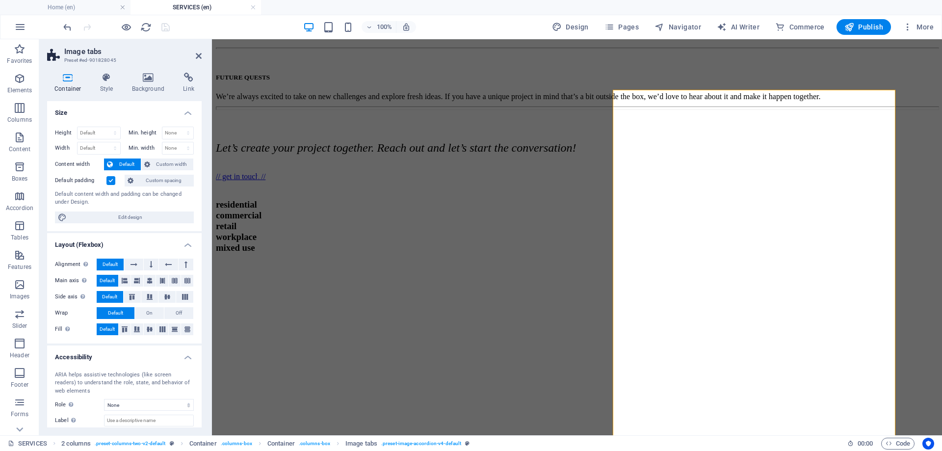
click at [182, 114] on h4 "Size" at bounding box center [124, 110] width 155 height 18
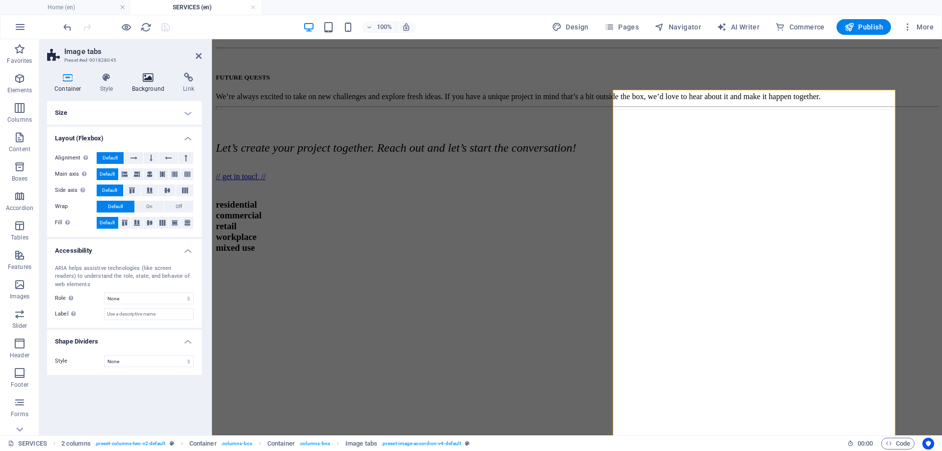
click at [161, 88] on h4 "Background" at bounding box center [151, 83] width 52 height 21
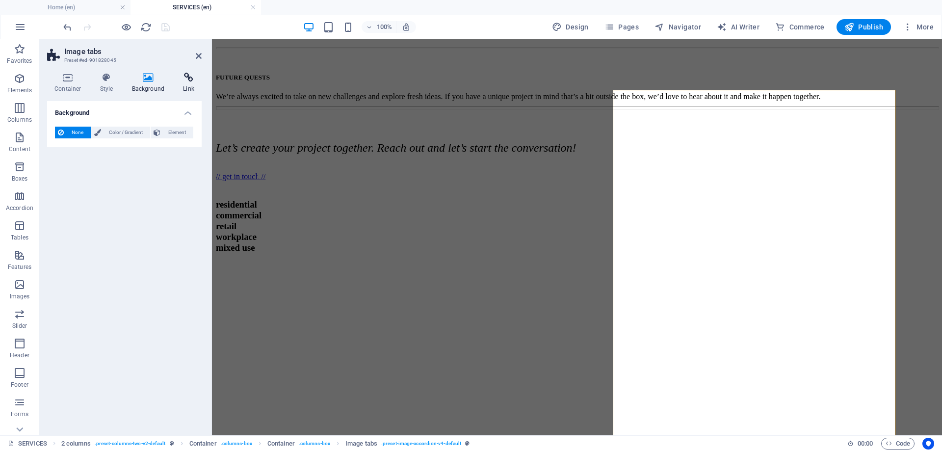
click at [187, 84] on h4 "Link" at bounding box center [189, 83] width 26 height 21
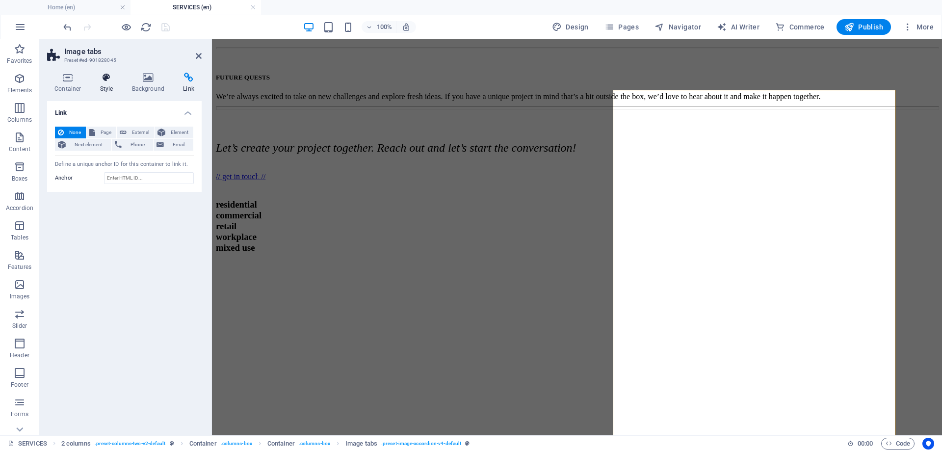
click at [109, 87] on h4 "Style" at bounding box center [109, 83] width 32 height 21
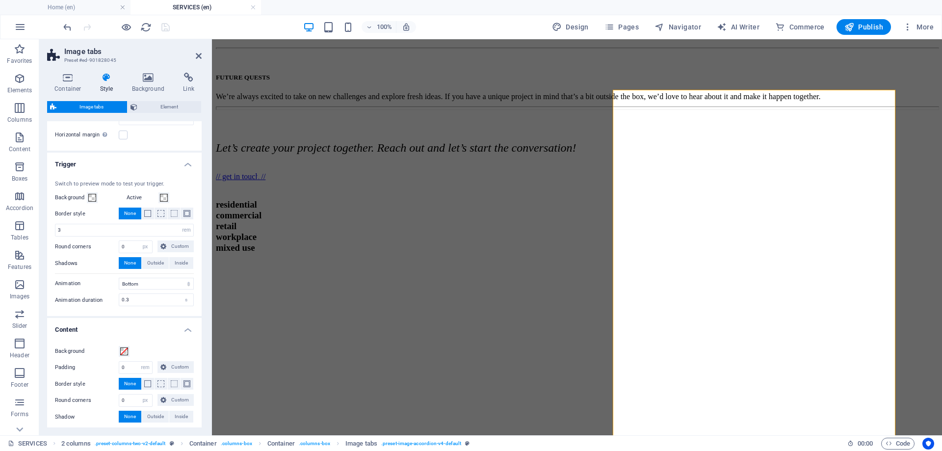
scroll to position [113, 0]
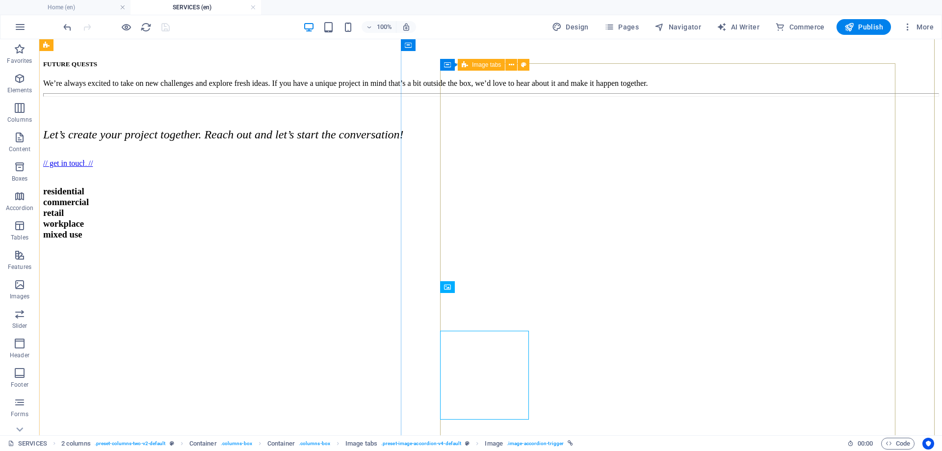
select select "rem"
select select "px"
select select "rem"
select select "px"
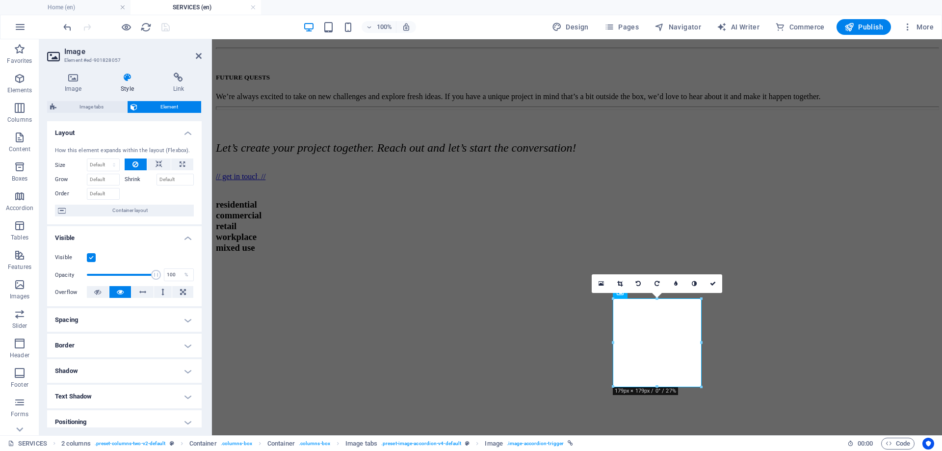
click at [624, 293] on div "16:10 16:9 4:3 1:1 1:2 0" at bounding box center [657, 283] width 131 height 19
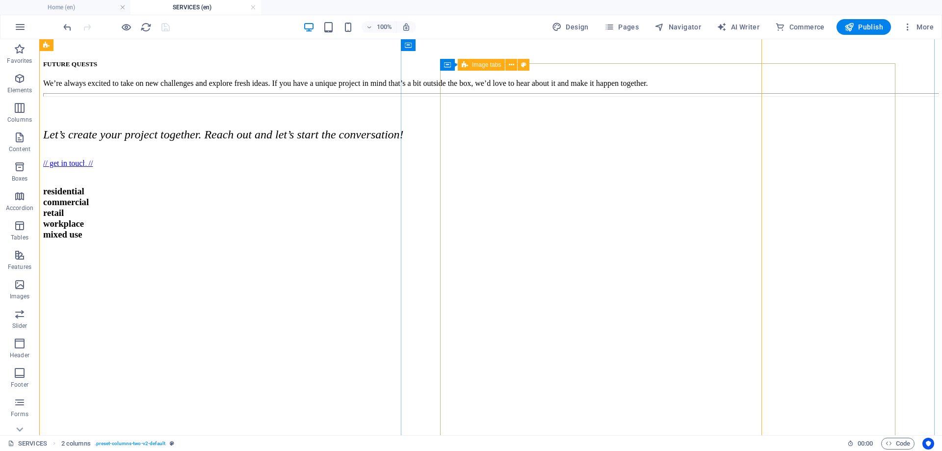
scroll to position [713, 0]
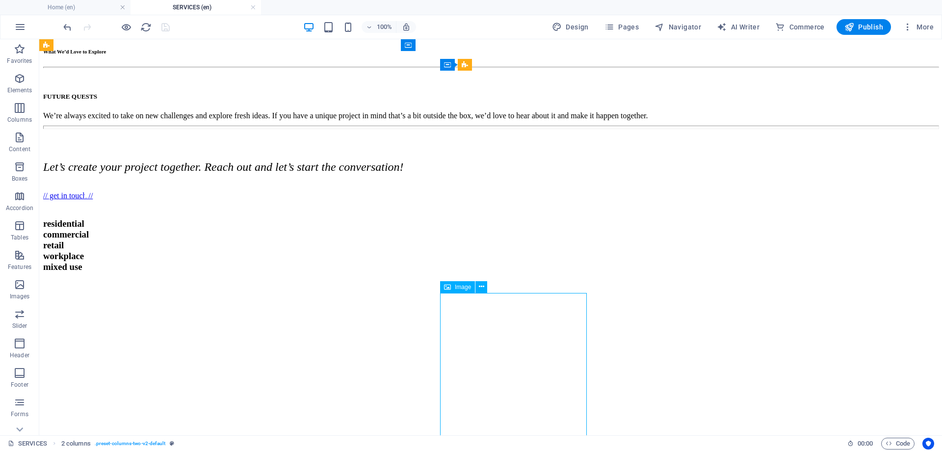
click at [463, 288] on span "Image" at bounding box center [463, 287] width 16 height 6
click at [464, 288] on span "Image" at bounding box center [463, 287] width 16 height 6
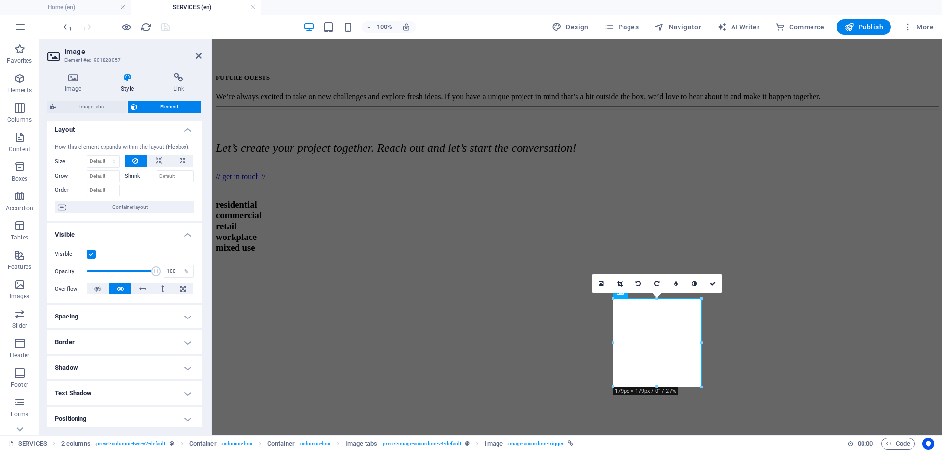
scroll to position [0, 0]
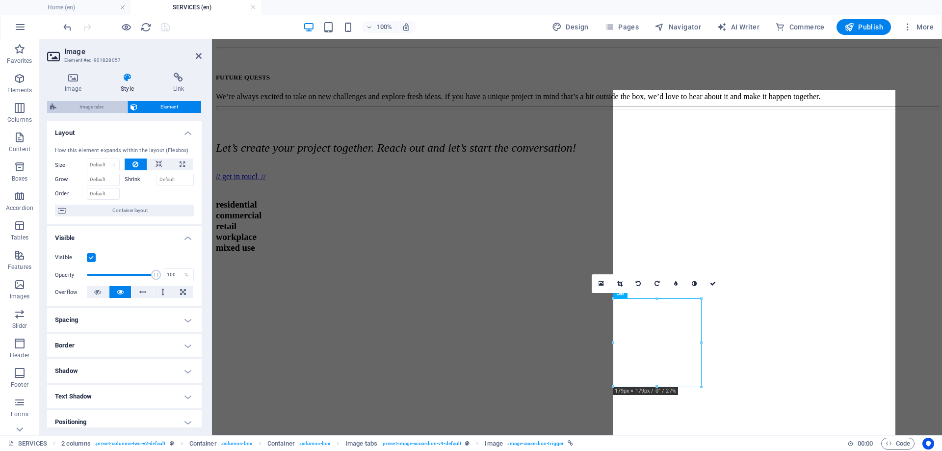
click at [92, 107] on span "Image tabs" at bounding box center [91, 107] width 65 height 12
select select "rem"
select select "px"
select select "rem"
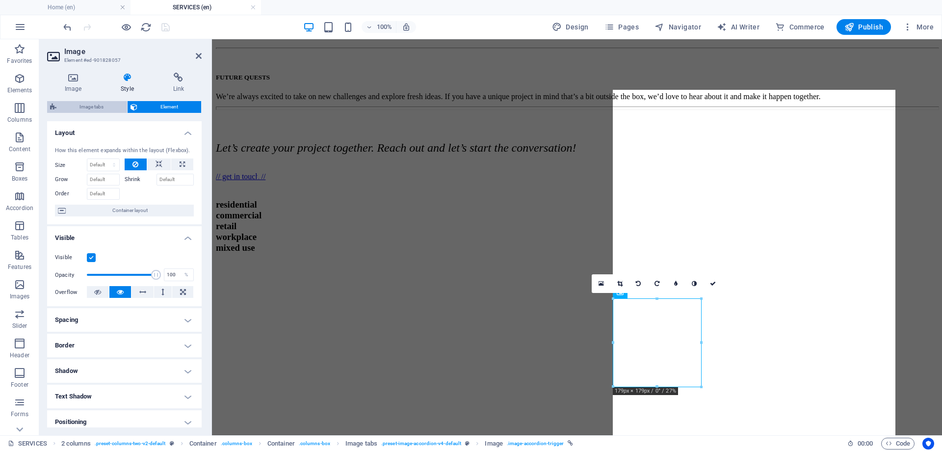
select select "px"
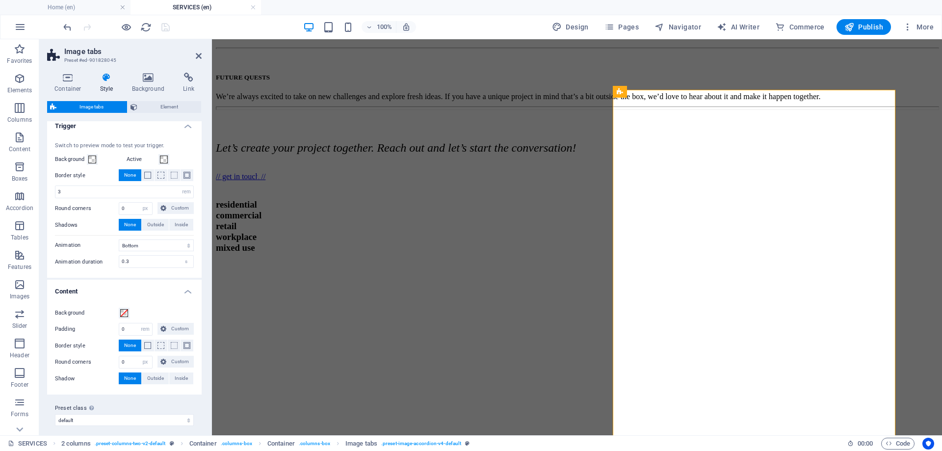
scroll to position [113, 0]
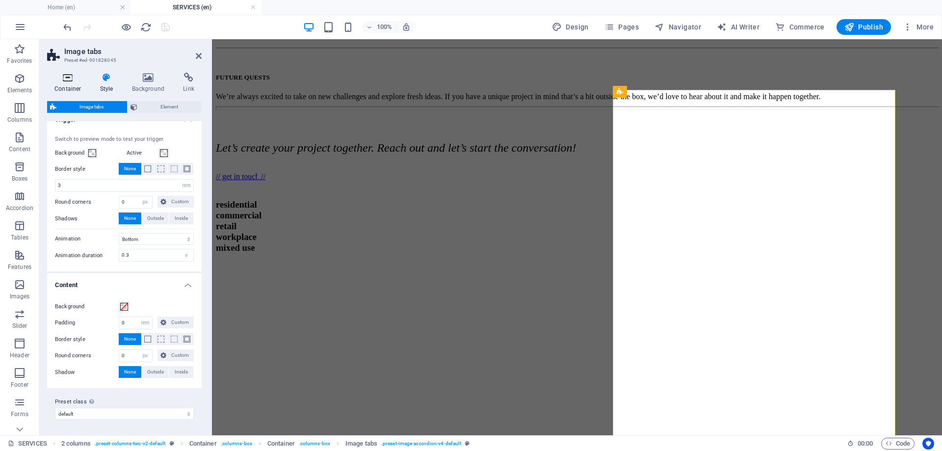
click at [70, 84] on h4 "Container" at bounding box center [70, 83] width 46 height 21
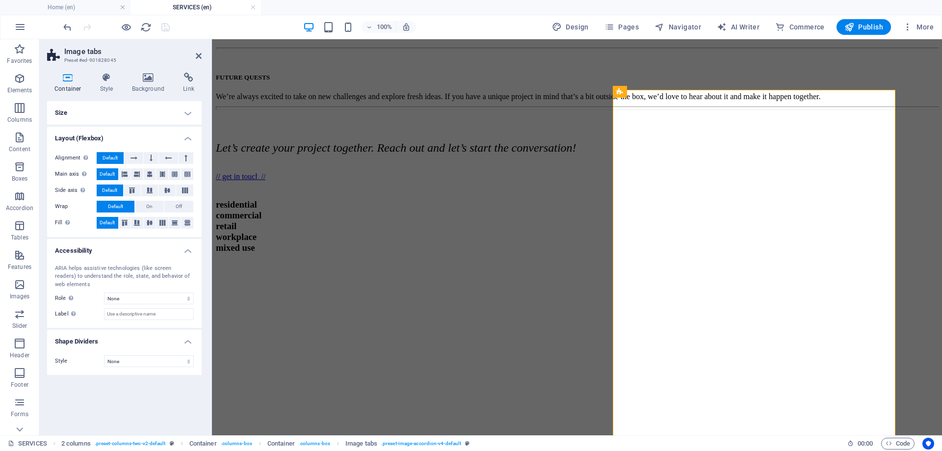
click at [115, 251] on h4 "Accessibility" at bounding box center [124, 248] width 155 height 18
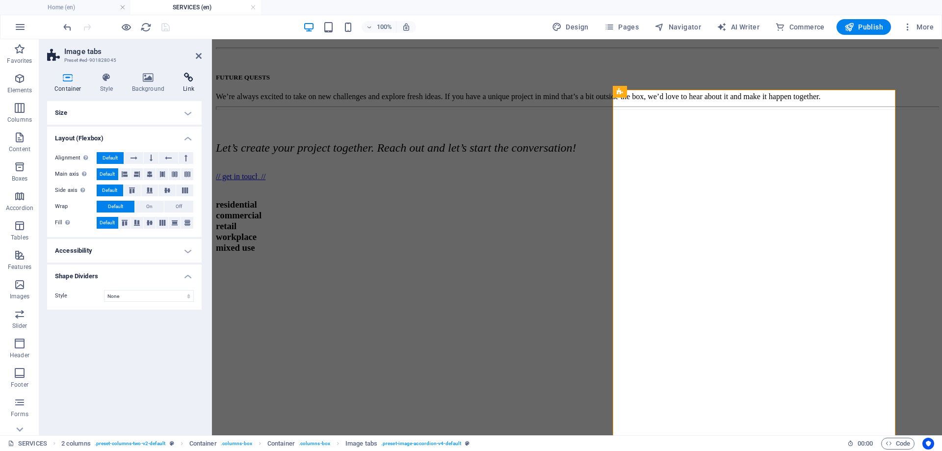
click at [186, 81] on icon at bounding box center [189, 78] width 26 height 10
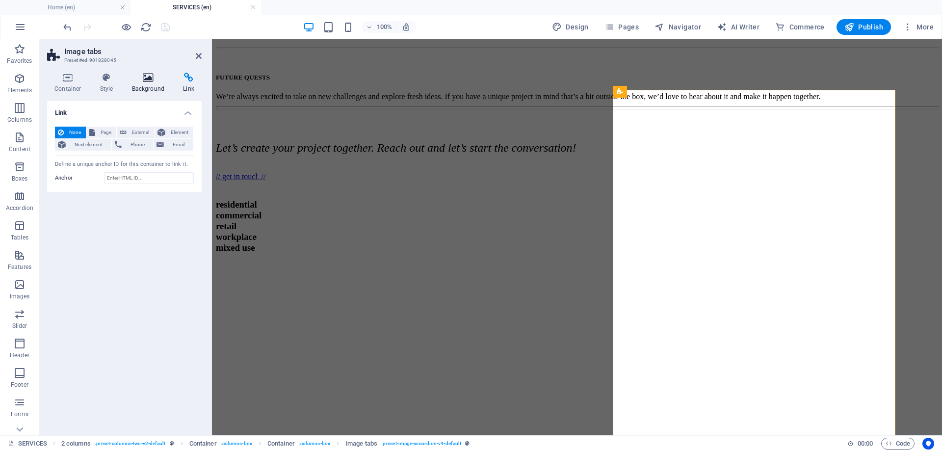
click at [154, 81] on icon at bounding box center [149, 78] width 48 height 10
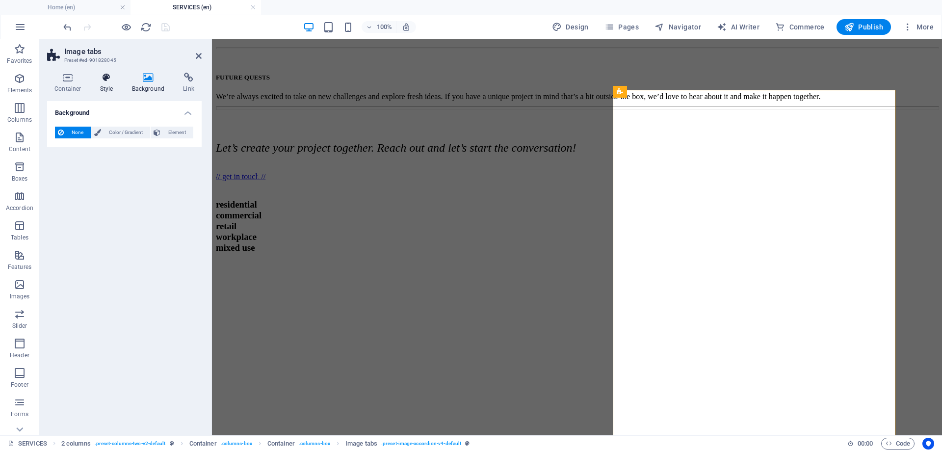
click at [113, 83] on h4 "Style" at bounding box center [109, 83] width 32 height 21
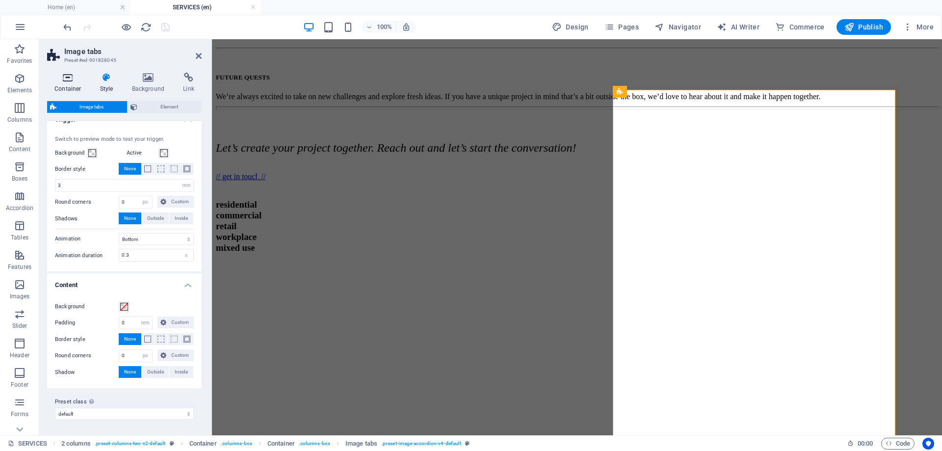
click at [73, 83] on h4 "Container" at bounding box center [70, 83] width 46 height 21
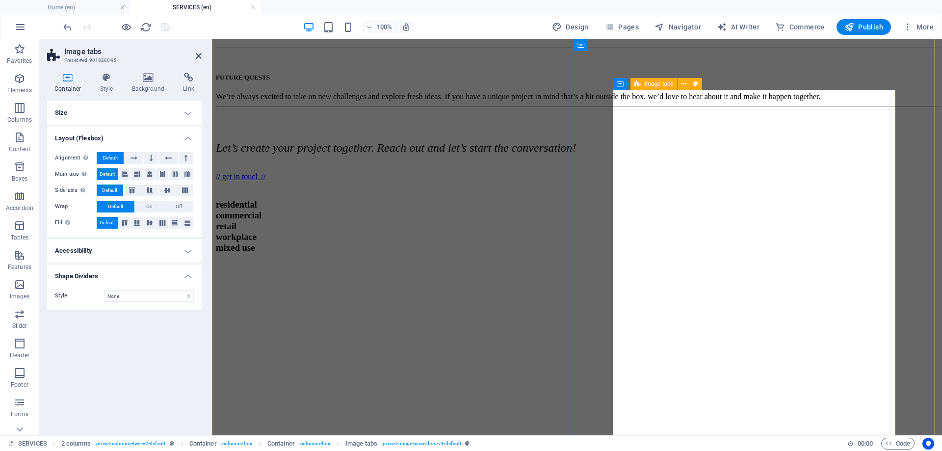
drag, startPoint x: 687, startPoint y: 328, endPoint x: 858, endPoint y: 328, distance: 171.3
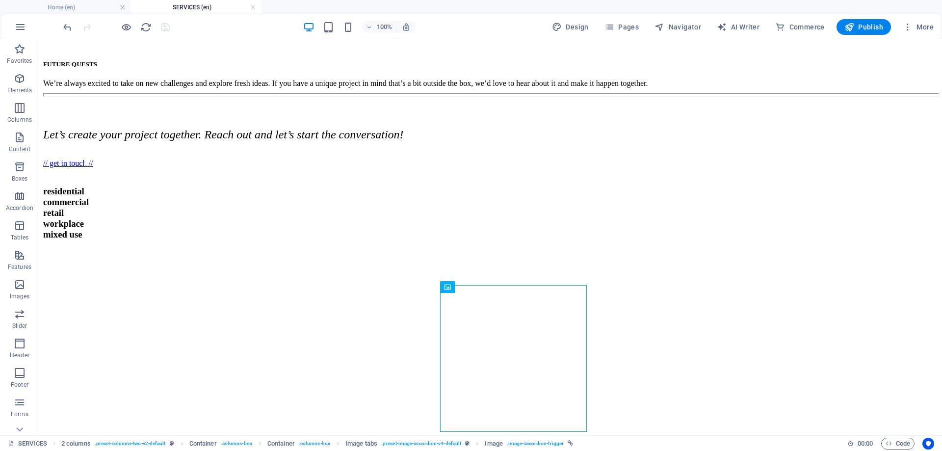
scroll to position [713, 0]
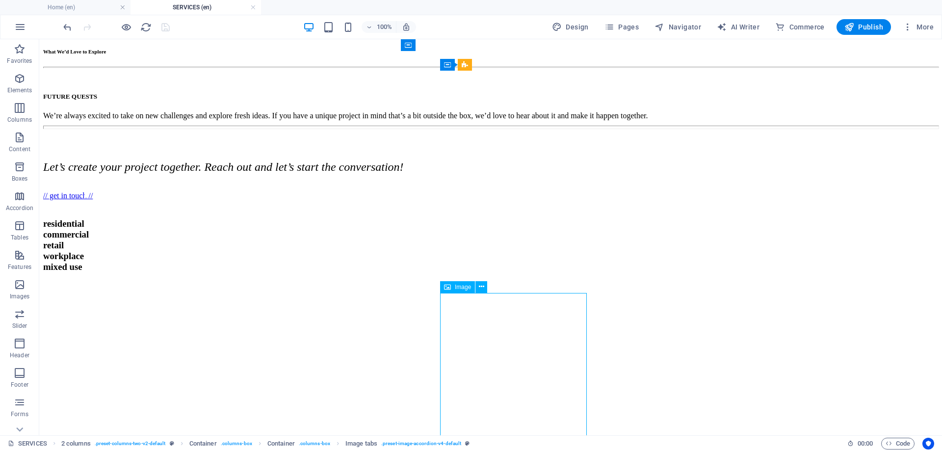
drag, startPoint x: 574, startPoint y: 349, endPoint x: 401, endPoint y: 348, distance: 172.7
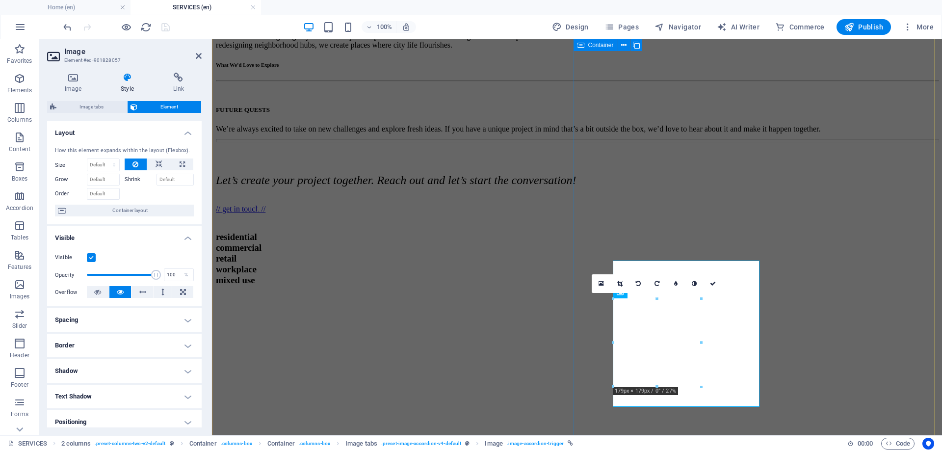
scroll to position [745, 0]
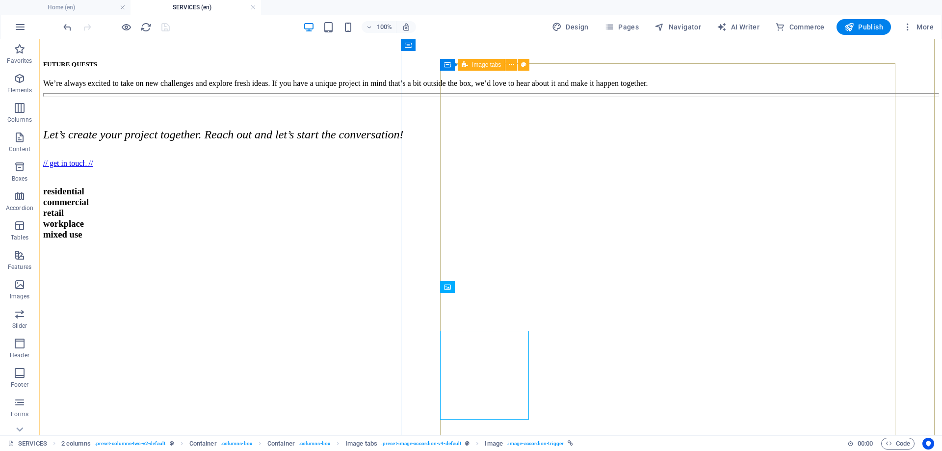
scroll to position [713, 0]
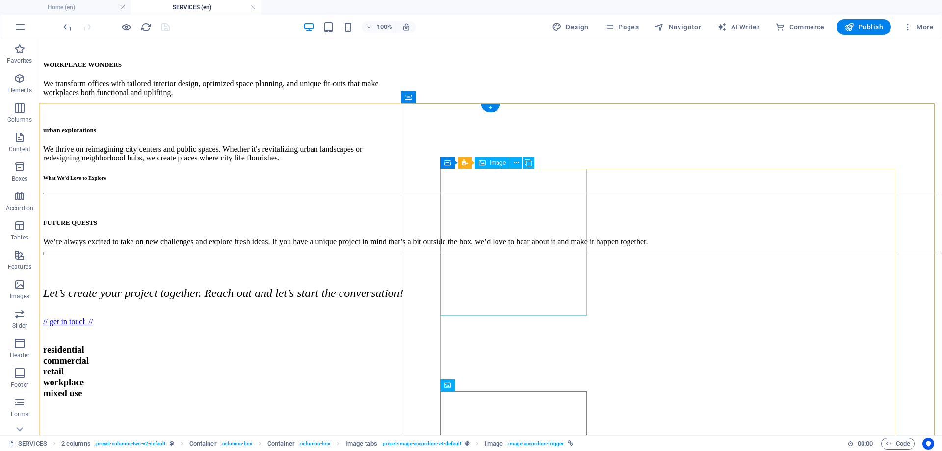
scroll to position [566, 0]
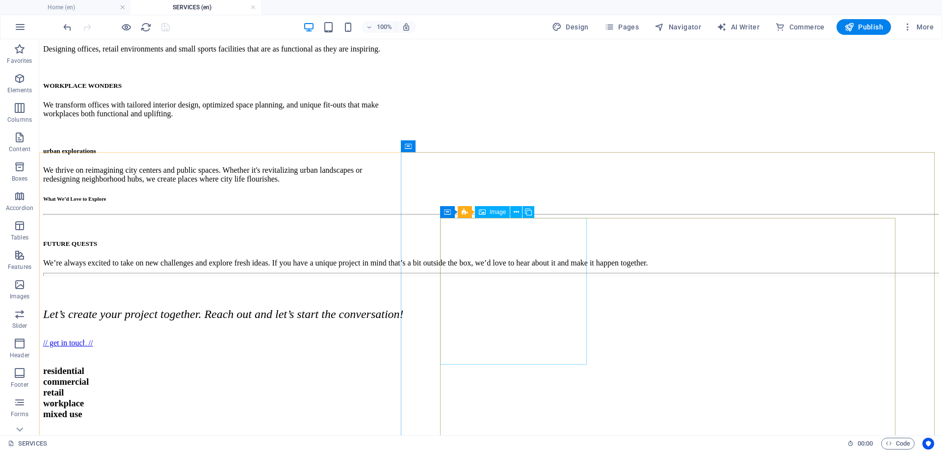
click at [497, 213] on span "Image" at bounding box center [498, 212] width 16 height 6
click at [497, 212] on span "Image" at bounding box center [498, 212] width 16 height 6
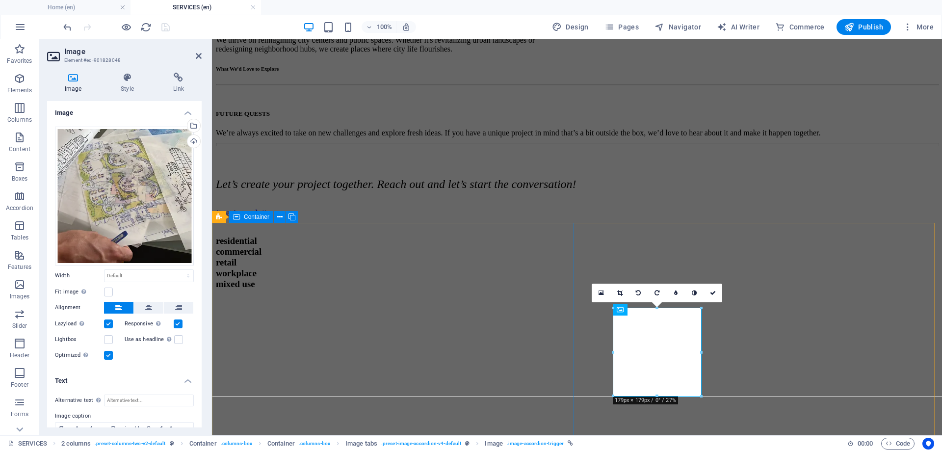
scroll to position [711, 0]
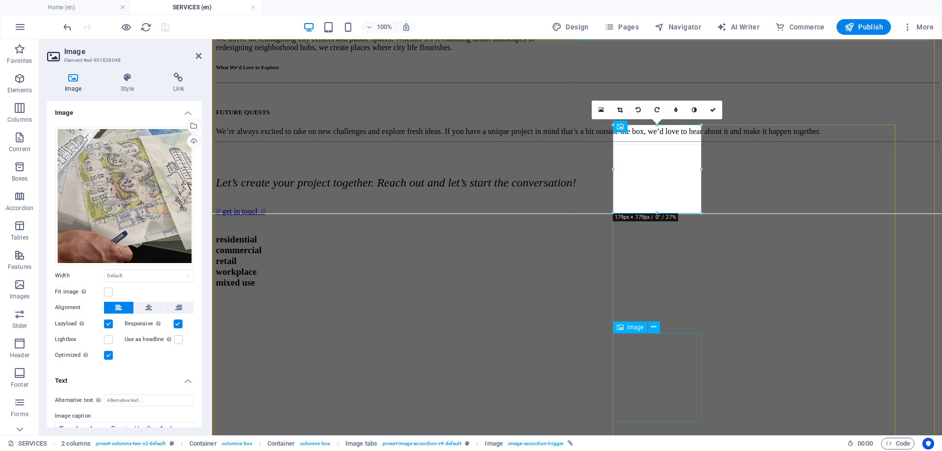
click at [636, 329] on span "Image" at bounding box center [636, 327] width 16 height 6
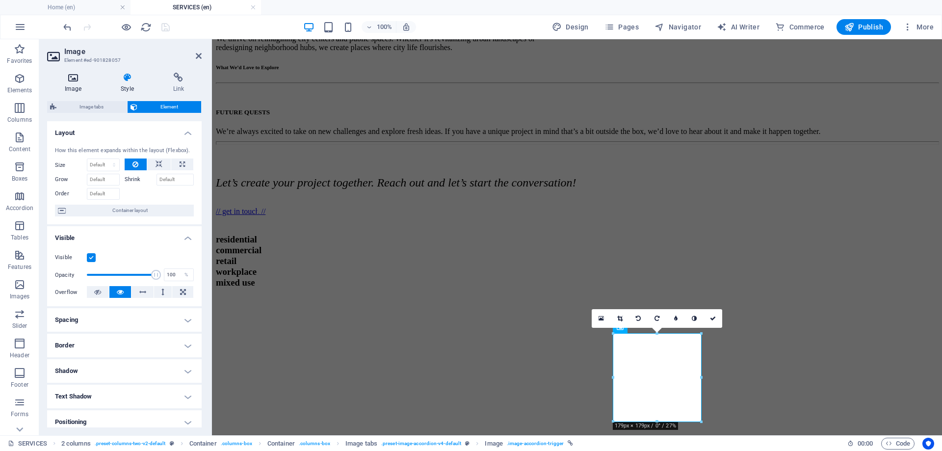
click at [83, 81] on icon at bounding box center [73, 78] width 52 height 10
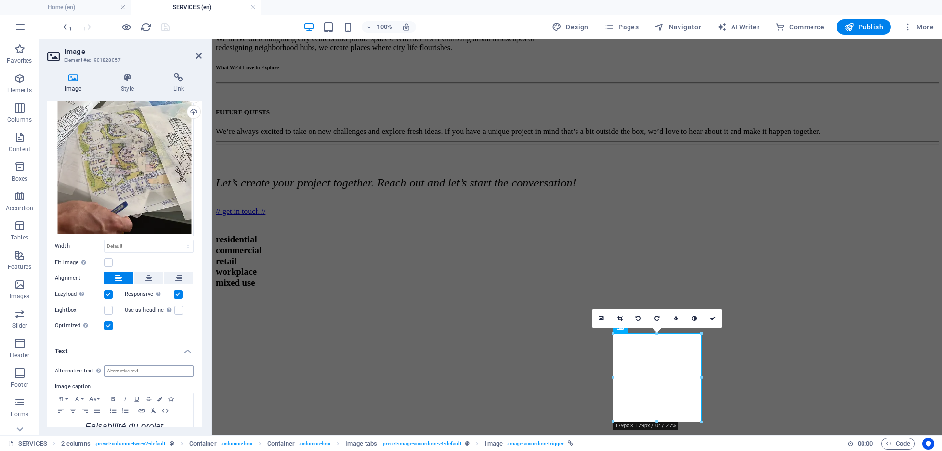
scroll to position [57, 0]
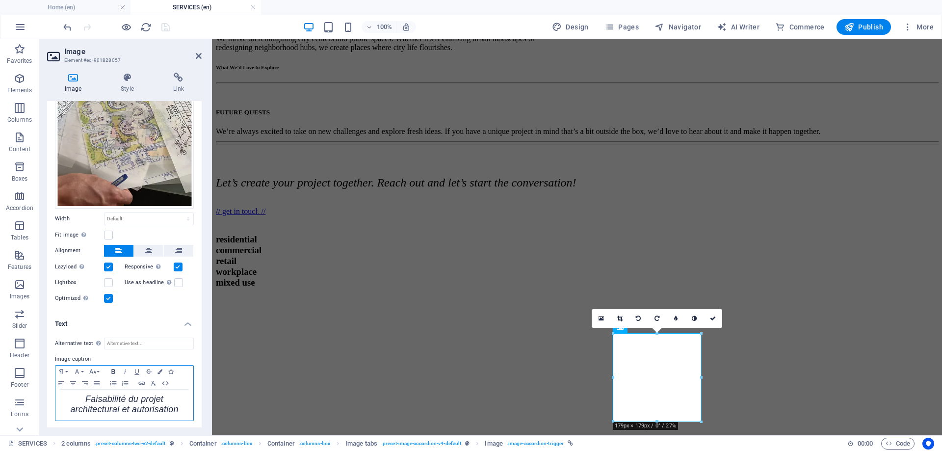
click at [115, 370] on icon "button" at bounding box center [113, 372] width 12 height 8
click at [116, 369] on icon "button" at bounding box center [113, 372] width 12 height 8
click at [170, 32] on div at bounding box center [116, 27] width 110 height 16
click at [160, 397] on strong "​Faisabilité du projet architectural et autorisation" at bounding box center [124, 404] width 118 height 20
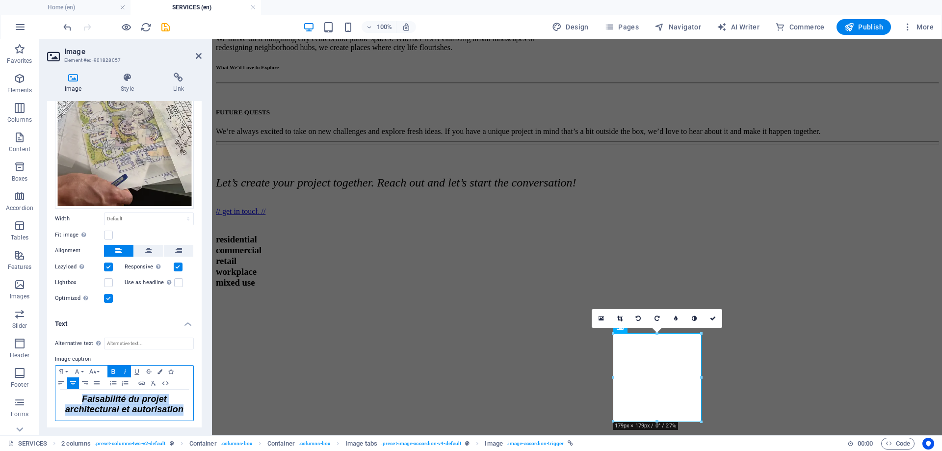
drag, startPoint x: 185, startPoint y: 407, endPoint x: 73, endPoint y: 398, distance: 112.3
click at [73, 398] on p "​Faisabilité du projet architectural et autorisation ​" at bounding box center [124, 405] width 128 height 21
click at [117, 369] on icon "button" at bounding box center [113, 372] width 12 height 8
click at [117, 370] on icon "button" at bounding box center [113, 372] width 12 height 8
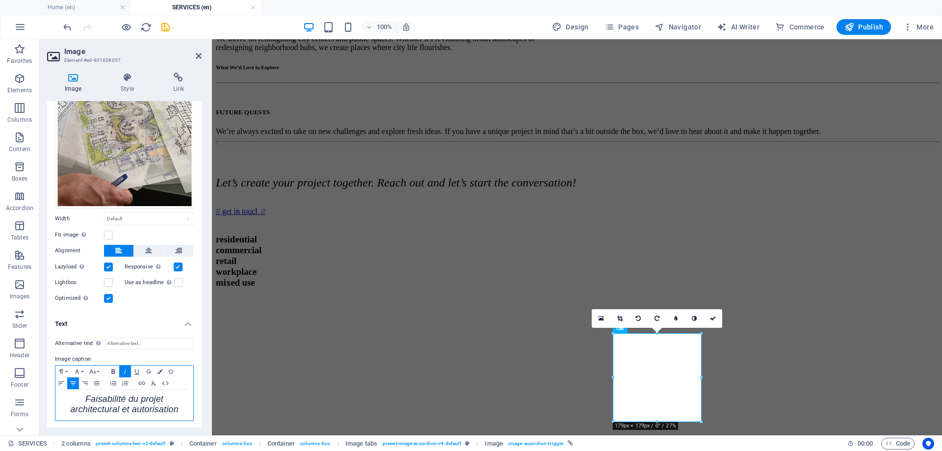
click at [116, 370] on icon "button" at bounding box center [113, 372] width 12 height 8
click at [124, 371] on icon "button" at bounding box center [125, 372] width 12 height 8
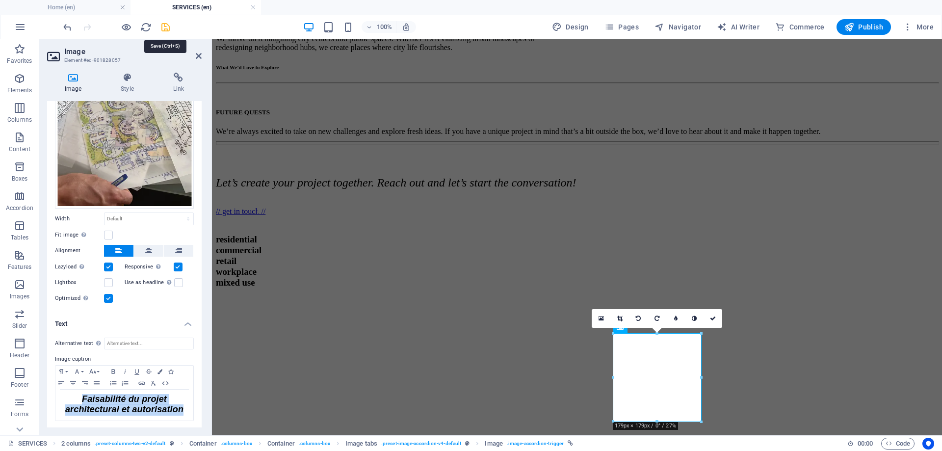
click at [167, 24] on icon "save" at bounding box center [165, 27] width 11 height 11
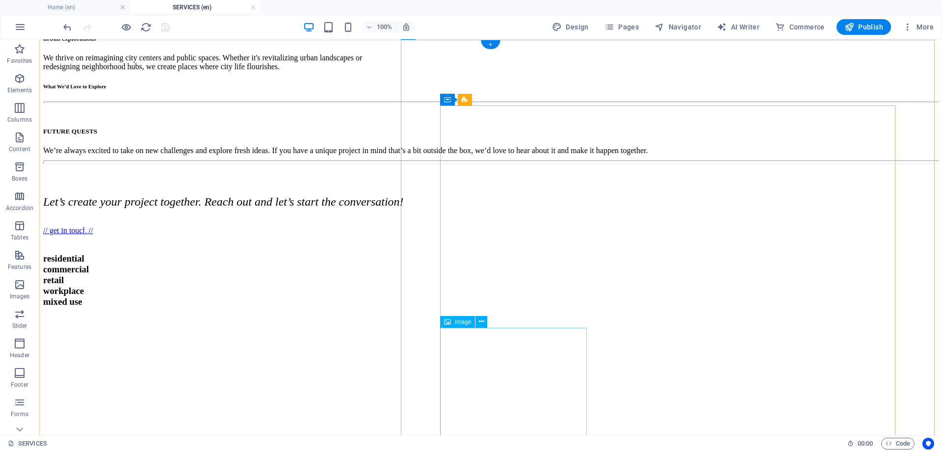
drag, startPoint x: 512, startPoint y: 388, endPoint x: 340, endPoint y: 388, distance: 172.7
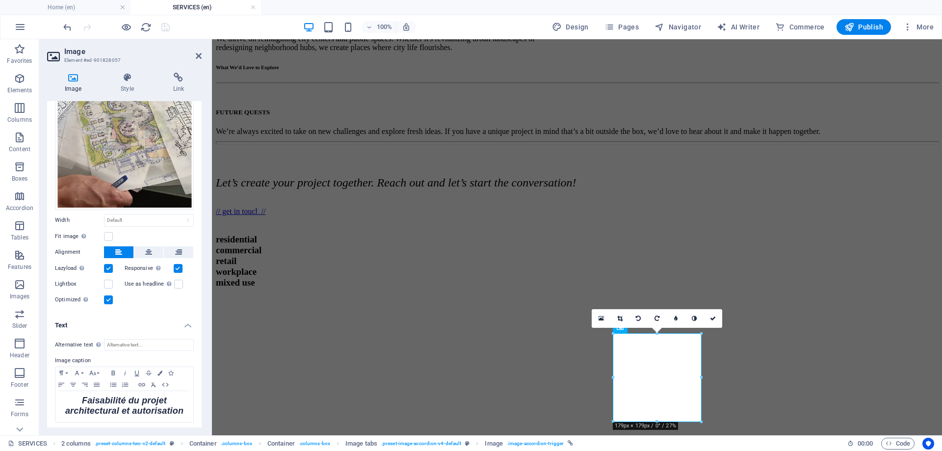
scroll to position [57, 0]
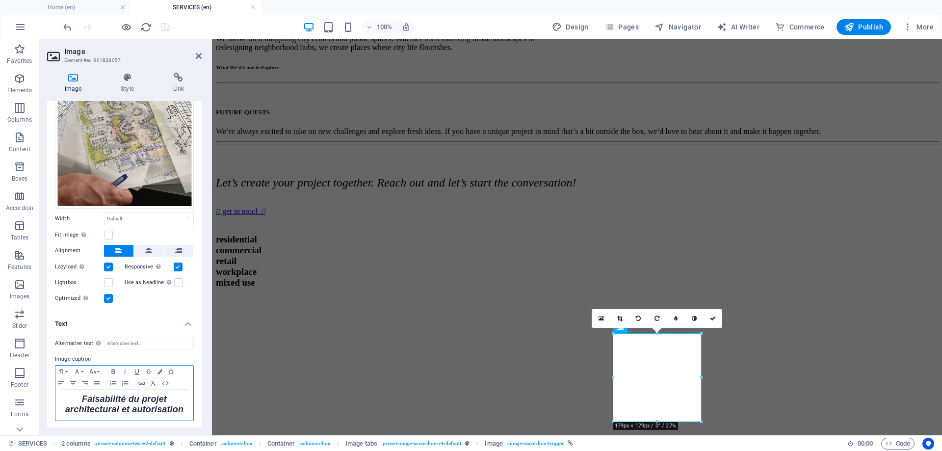
click at [169, 406] on em "​Faisabilité du projet architectural et autorisation" at bounding box center [124, 404] width 118 height 20
drag, startPoint x: 185, startPoint y: 406, endPoint x: 83, endPoint y: 398, distance: 101.8
click at [83, 398] on p "​Faisabilité du projet architectural et autorisation ​" at bounding box center [124, 405] width 128 height 21
click at [117, 371] on icon "button" at bounding box center [113, 372] width 12 height 8
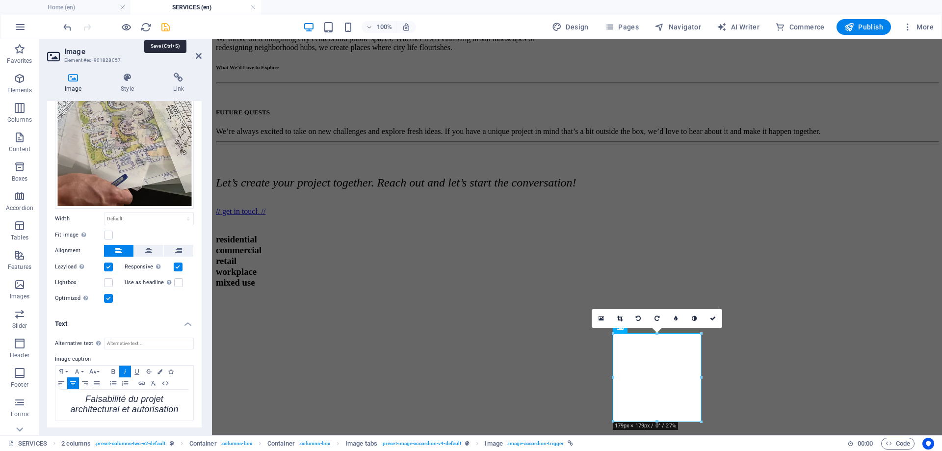
click at [163, 24] on icon "save" at bounding box center [165, 27] width 11 height 11
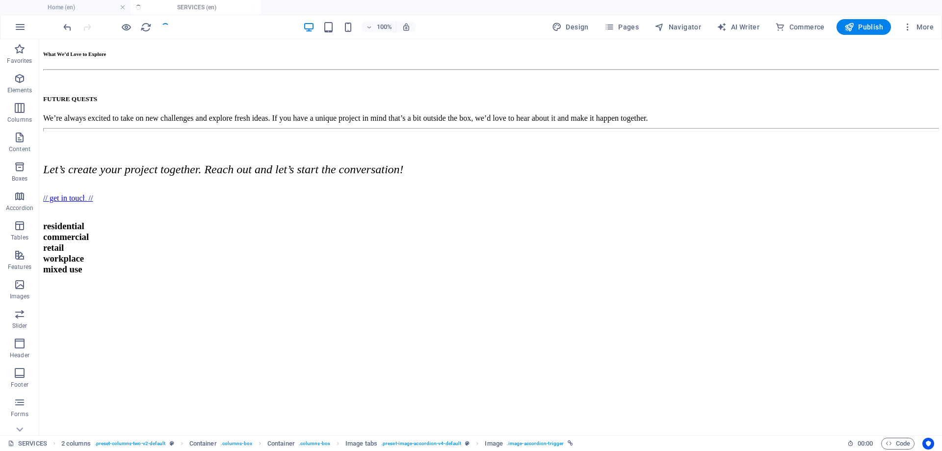
scroll to position [678, 0]
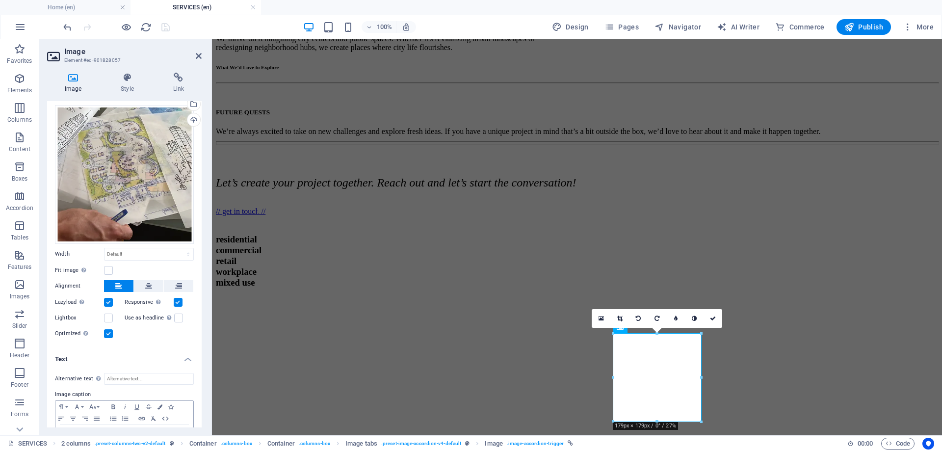
scroll to position [57, 0]
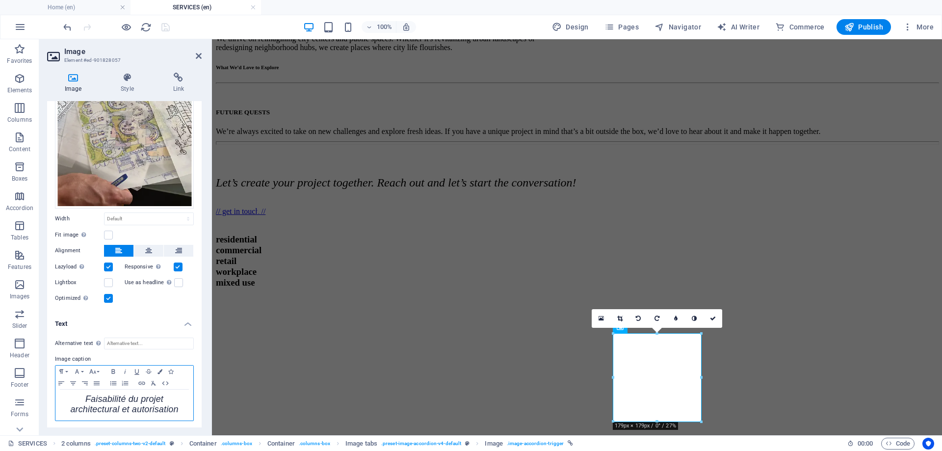
click at [132, 401] on em "Faisabilité du projet architectural et autorisation" at bounding box center [124, 404] width 108 height 20
copy p "​ Faisabilité du projet architectural et autorisation ​"
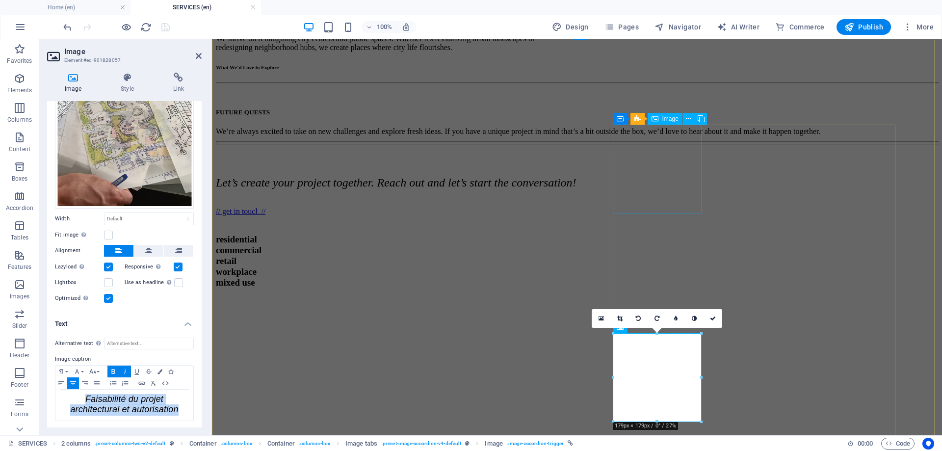
drag, startPoint x: 660, startPoint y: 168, endPoint x: 829, endPoint y: 170, distance: 169.3
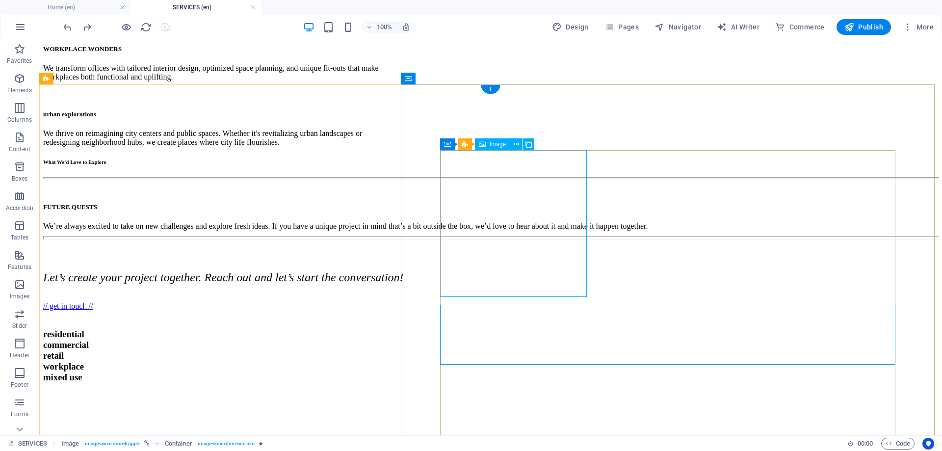
scroll to position [585, 0]
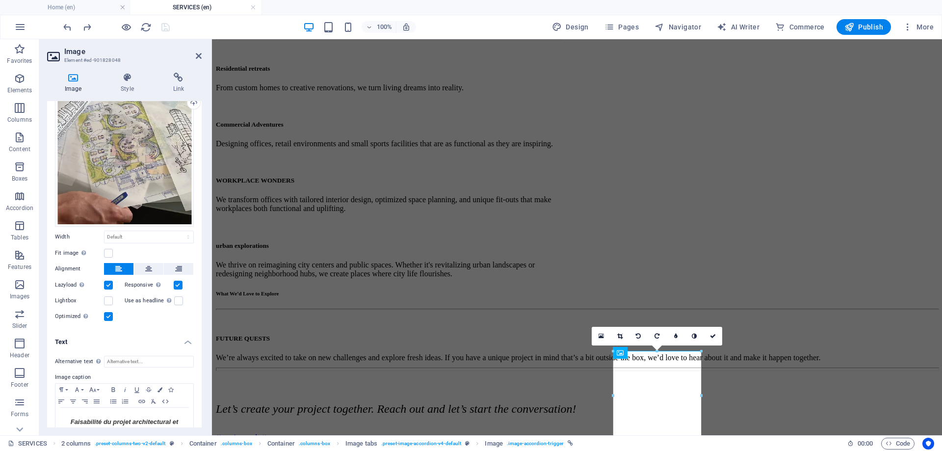
scroll to position [66, 0]
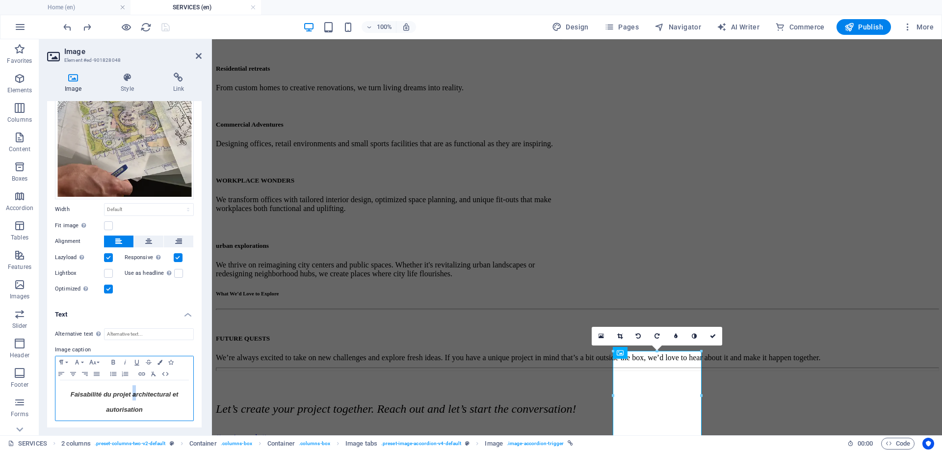
click at [134, 397] on h3 "Faisabilité du projet architectural et autorisation" at bounding box center [124, 400] width 128 height 31
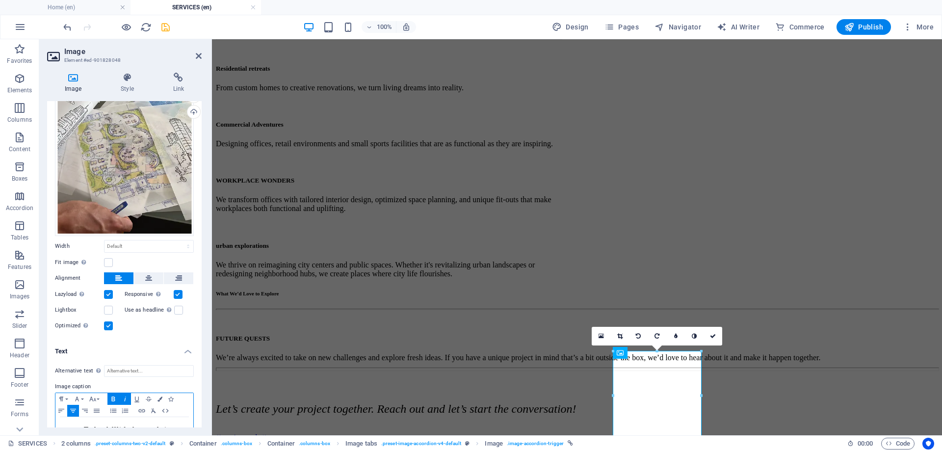
scroll to position [17, 0]
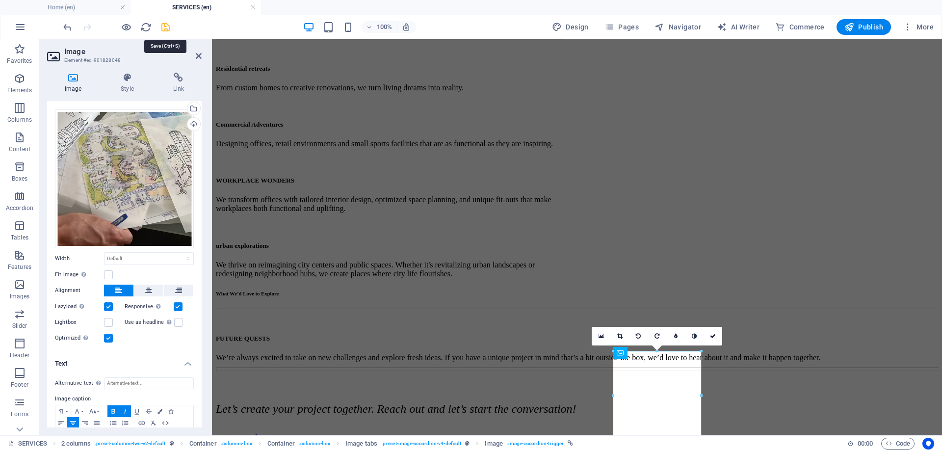
click at [163, 26] on icon "save" at bounding box center [165, 27] width 11 height 11
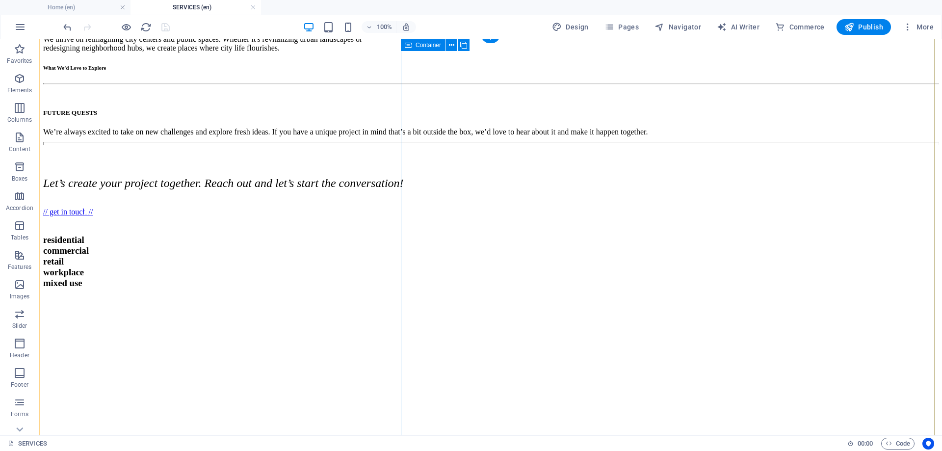
scroll to position [683, 0]
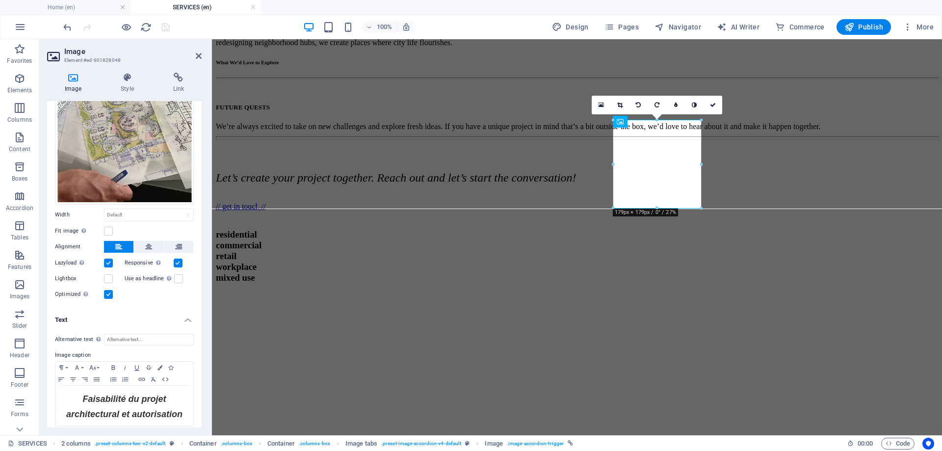
scroll to position [66, 0]
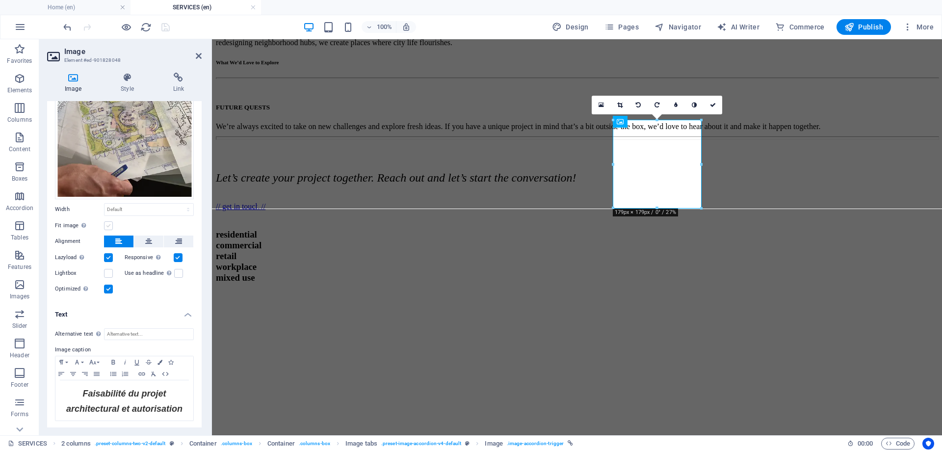
click at [106, 222] on label at bounding box center [108, 225] width 9 height 9
click at [0, 0] on input "Fit image Automatically fit image to a fixed width and height" at bounding box center [0, 0] width 0 height 0
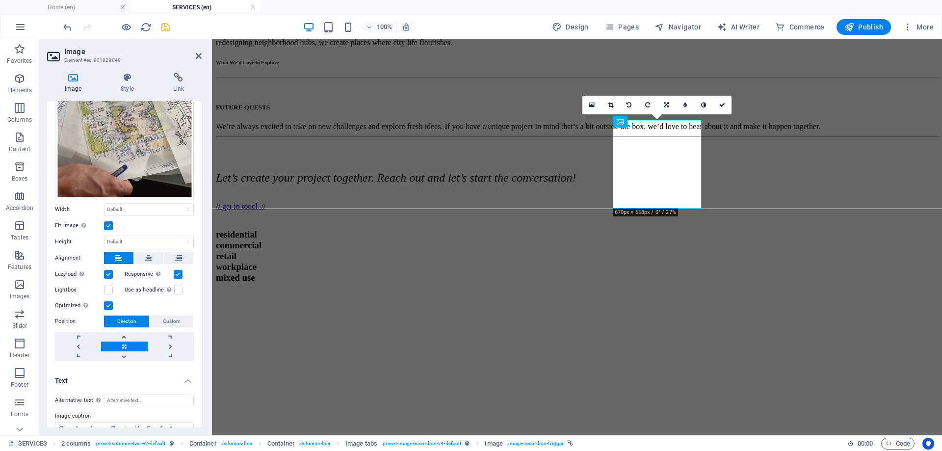
click at [108, 224] on label at bounding box center [108, 225] width 9 height 9
click at [0, 0] on input "Fit image Automatically fit image to a fixed width and height" at bounding box center [0, 0] width 0 height 0
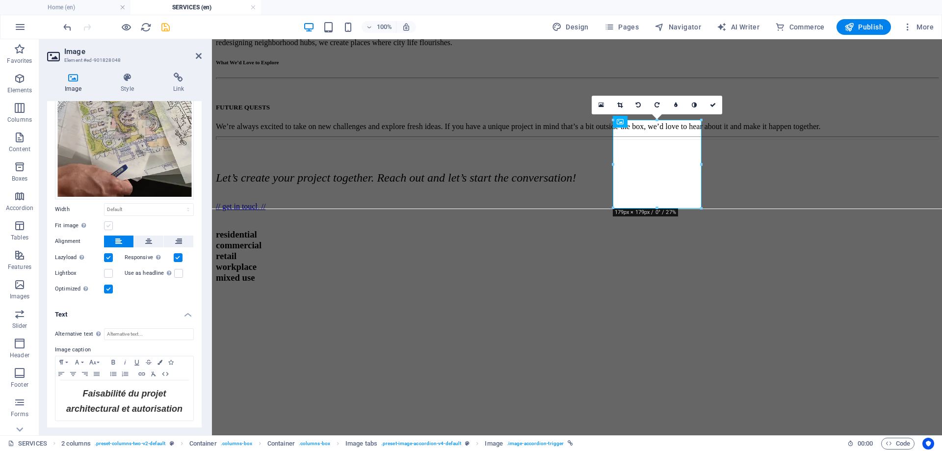
click at [108, 224] on label at bounding box center [108, 225] width 9 height 9
click at [0, 0] on input "Fit image Automatically fit image to a fixed width and height" at bounding box center [0, 0] width 0 height 0
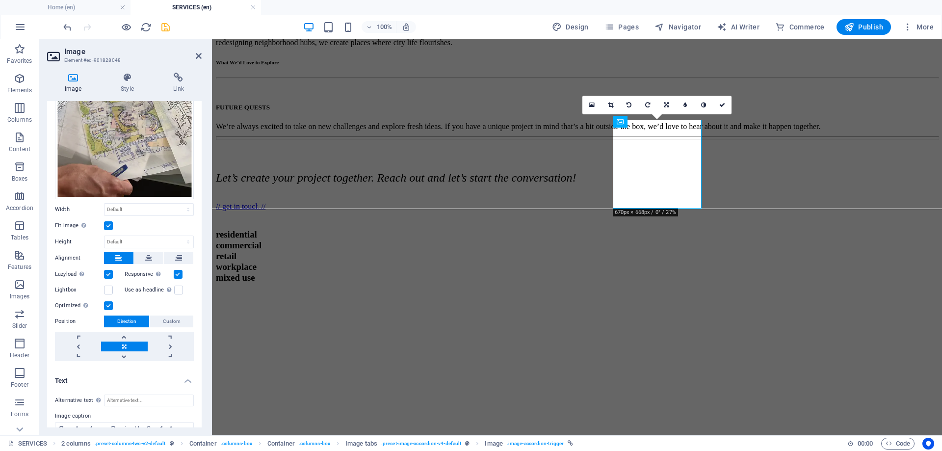
click at [108, 224] on label at bounding box center [108, 225] width 9 height 9
click at [0, 0] on input "Fit image Automatically fit image to a fixed width and height" at bounding box center [0, 0] width 0 height 0
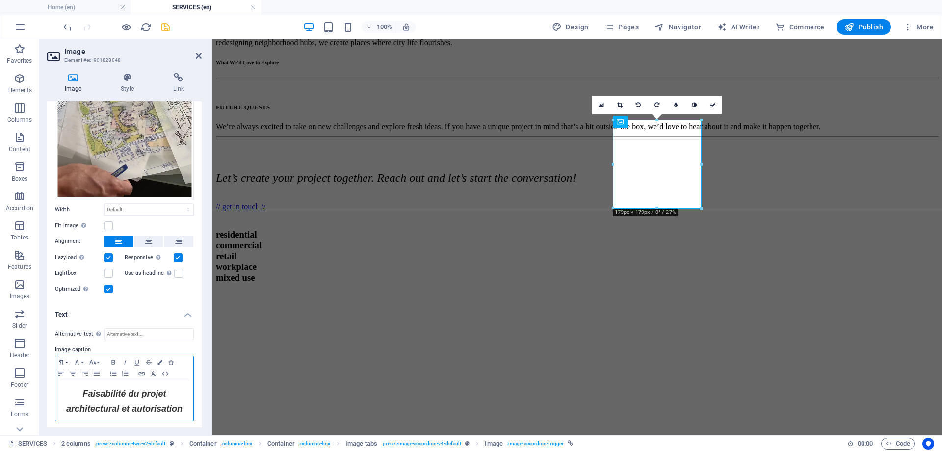
click at [64, 361] on icon "button" at bounding box center [61, 362] width 12 height 8
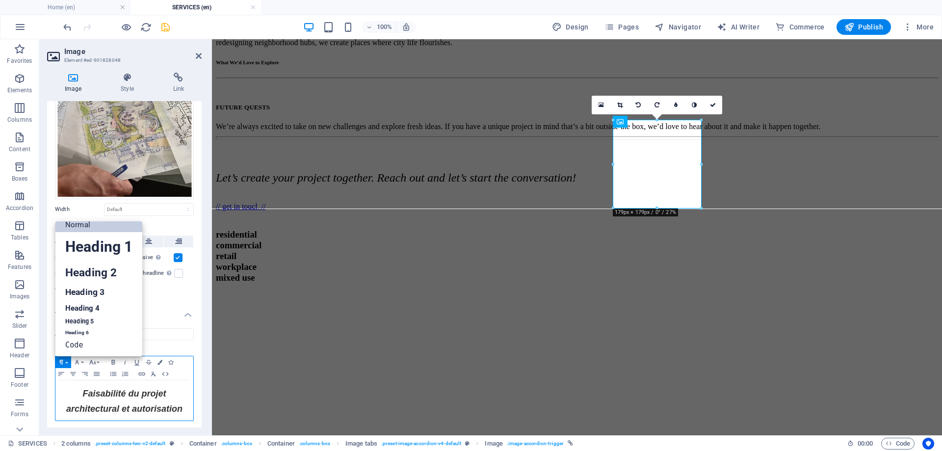
scroll to position [8, 0]
click at [83, 225] on link "Normal" at bounding box center [98, 224] width 87 height 15
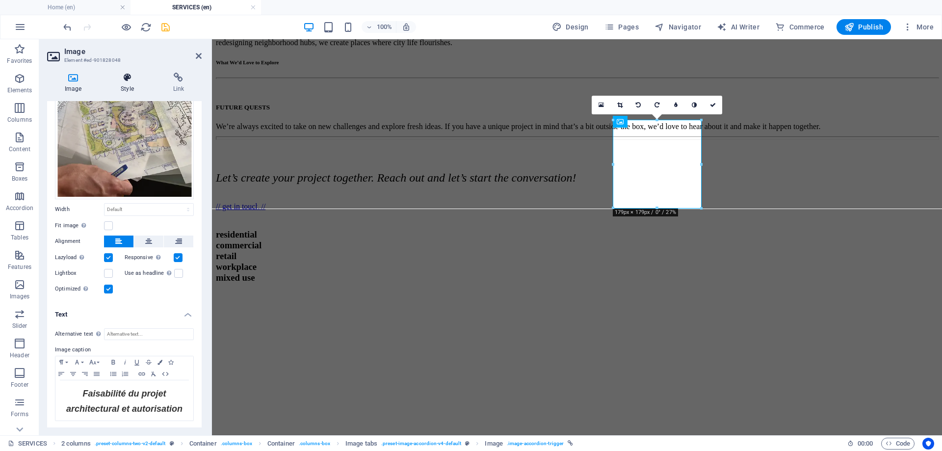
click at [129, 84] on h4 "Style" at bounding box center [129, 83] width 52 height 21
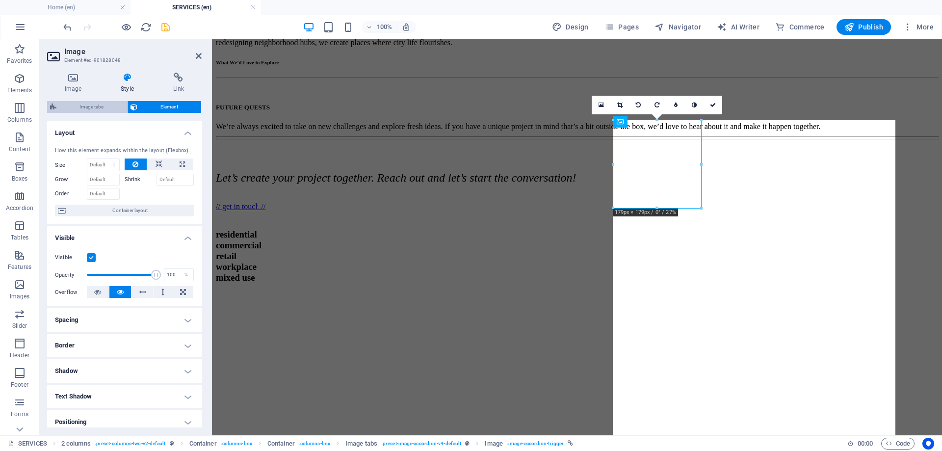
click at [93, 106] on span "Image tabs" at bounding box center [91, 107] width 65 height 12
select select "rem"
select select "px"
select select "rem"
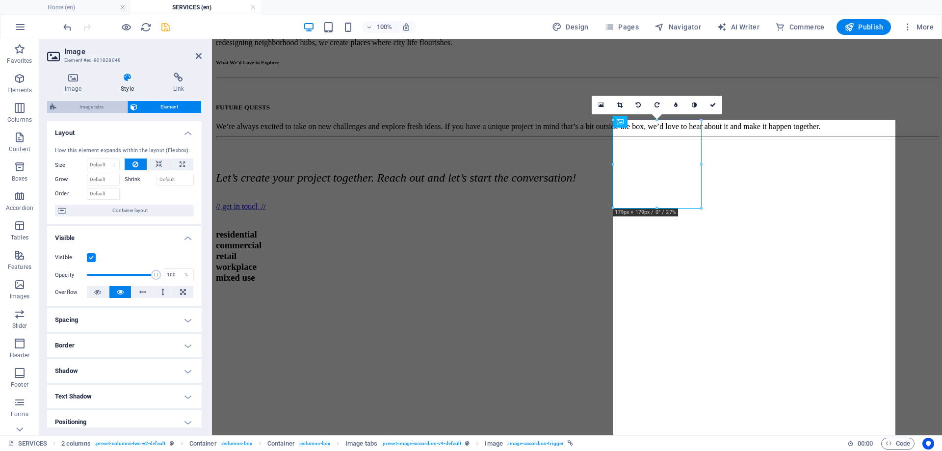
select select "px"
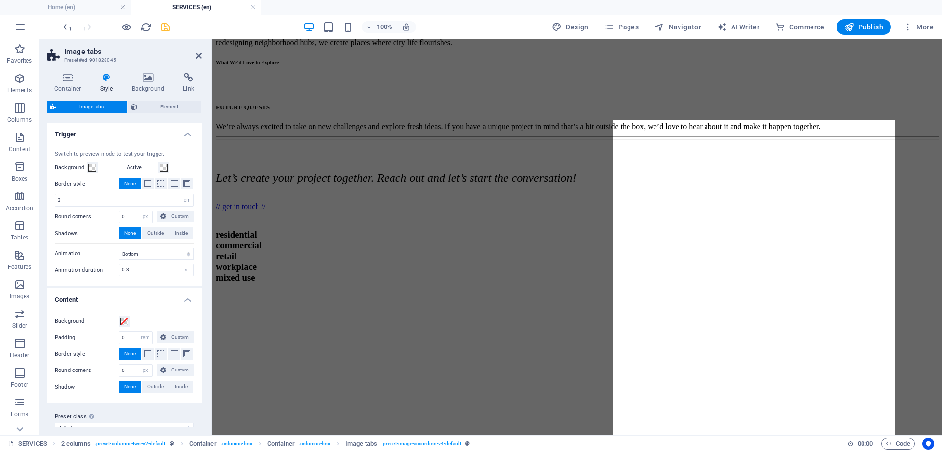
scroll to position [113, 0]
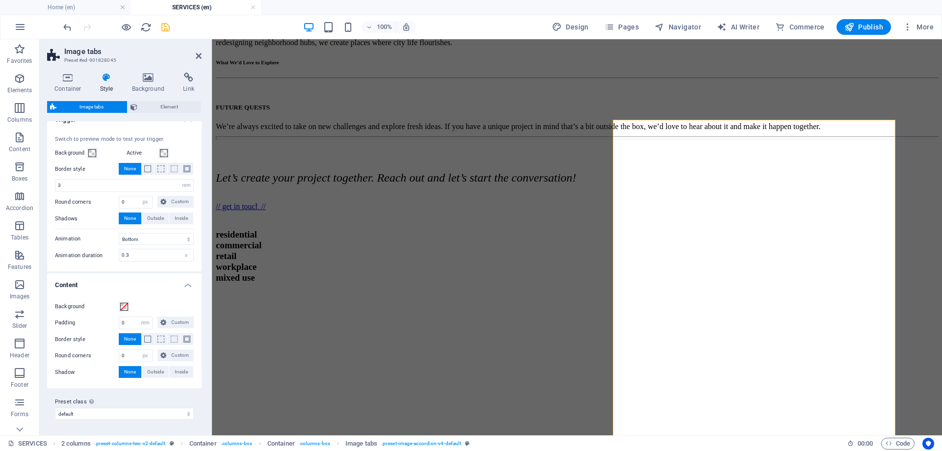
click at [154, 113] on div "Image tabs Element" at bounding box center [124, 107] width 155 height 12
click at [154, 110] on span "Element" at bounding box center [169, 107] width 58 height 12
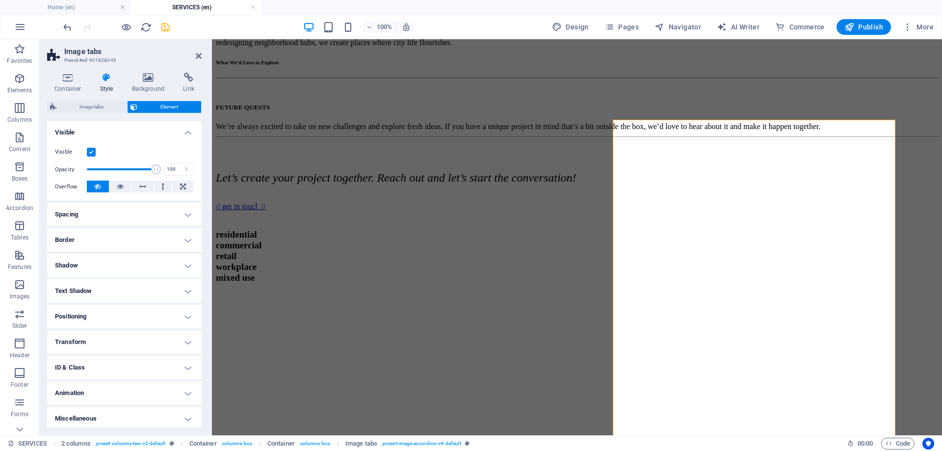
scroll to position [108, 0]
click at [126, 286] on h4 "Text Shadow" at bounding box center [124, 288] width 155 height 24
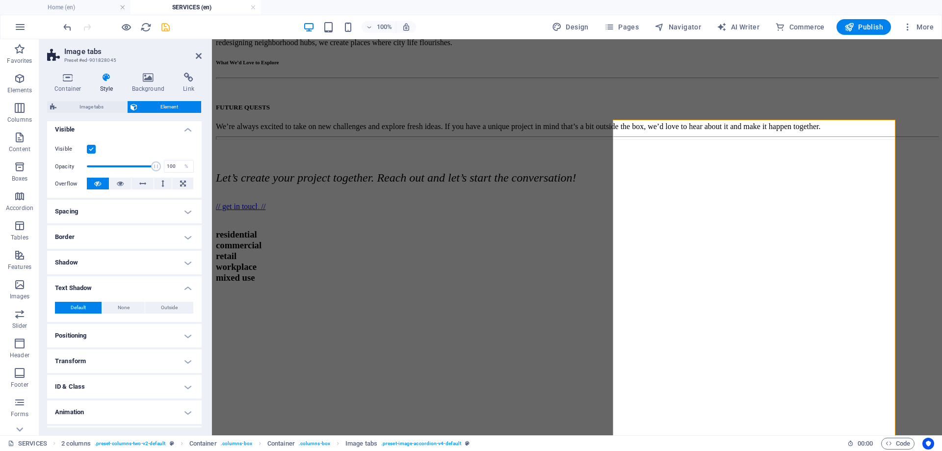
click at [126, 286] on h4 "Text Shadow" at bounding box center [124, 285] width 155 height 18
click at [152, 79] on icon at bounding box center [149, 78] width 48 height 10
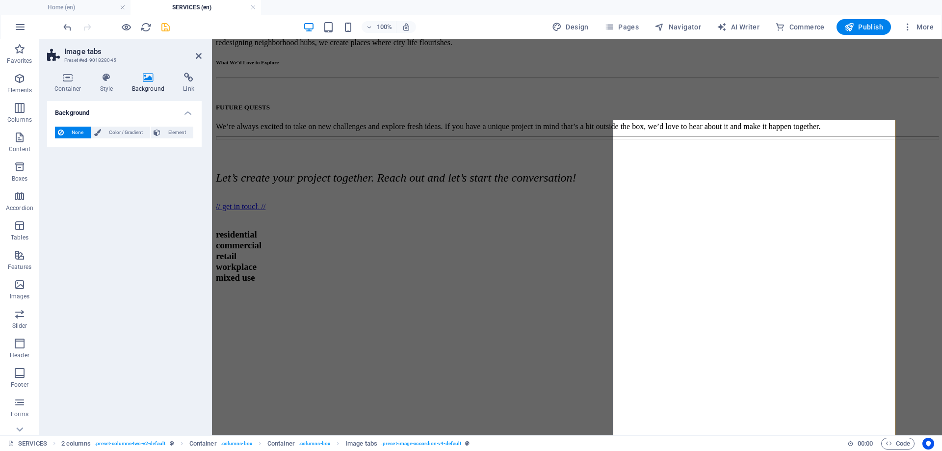
click at [82, 130] on span "None" at bounding box center [77, 133] width 21 height 12
click at [115, 128] on span "Color / Gradient" at bounding box center [125, 133] width 43 height 12
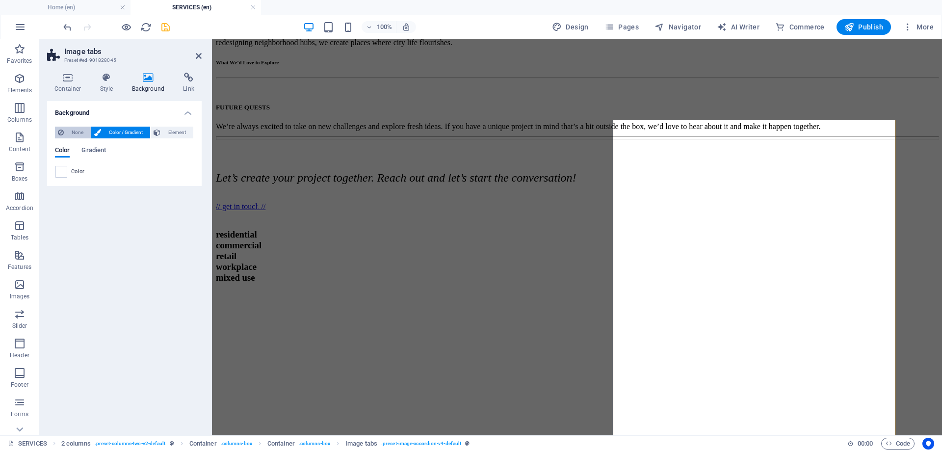
click at [80, 131] on span "None" at bounding box center [77, 133] width 21 height 12
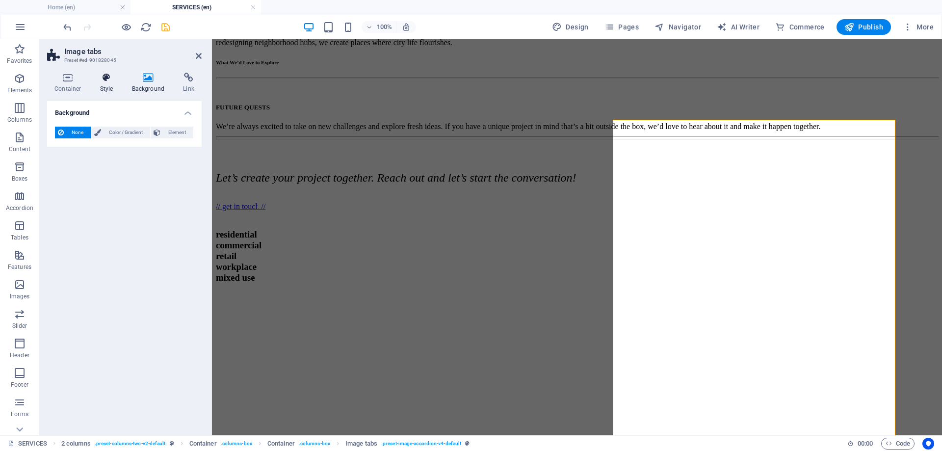
click at [106, 84] on h4 "Style" at bounding box center [109, 83] width 32 height 21
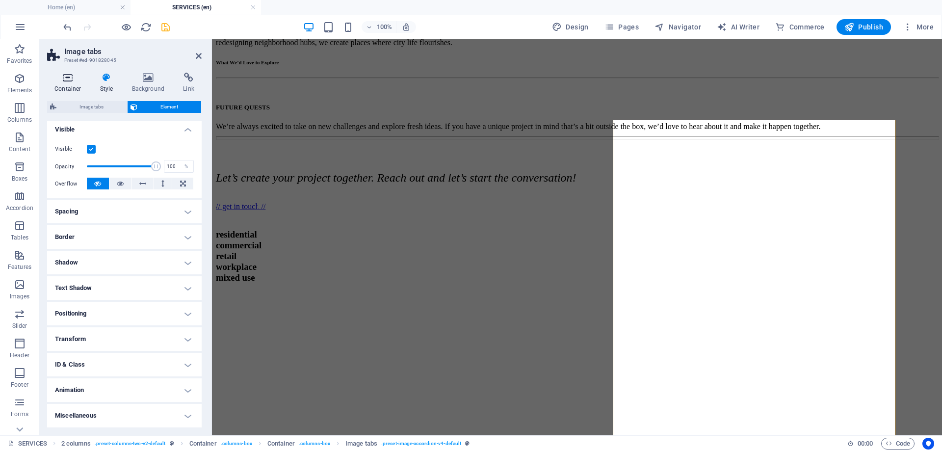
click at [65, 84] on h4 "Container" at bounding box center [70, 83] width 46 height 21
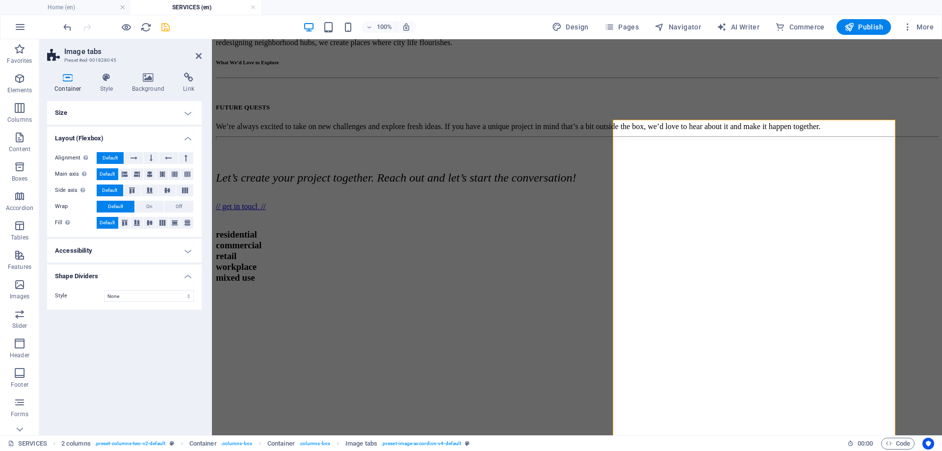
click at [83, 109] on h4 "Size" at bounding box center [124, 113] width 155 height 24
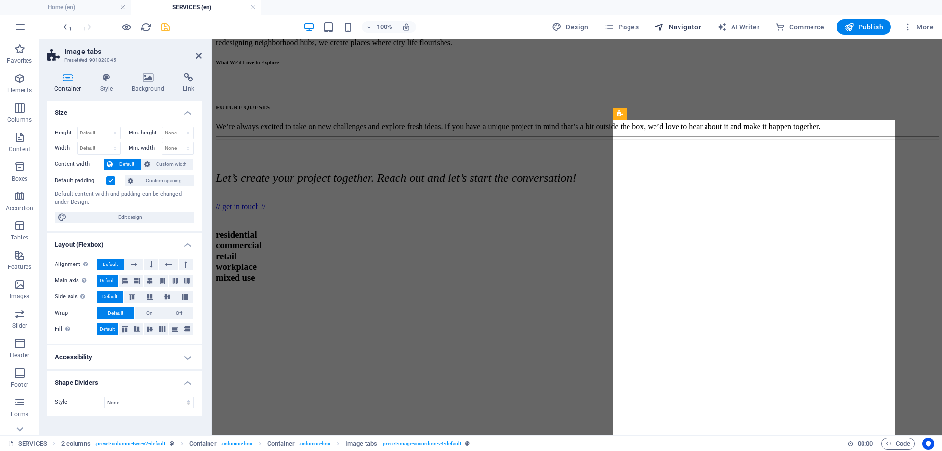
click at [672, 29] on span "Navigator" at bounding box center [678, 27] width 47 height 10
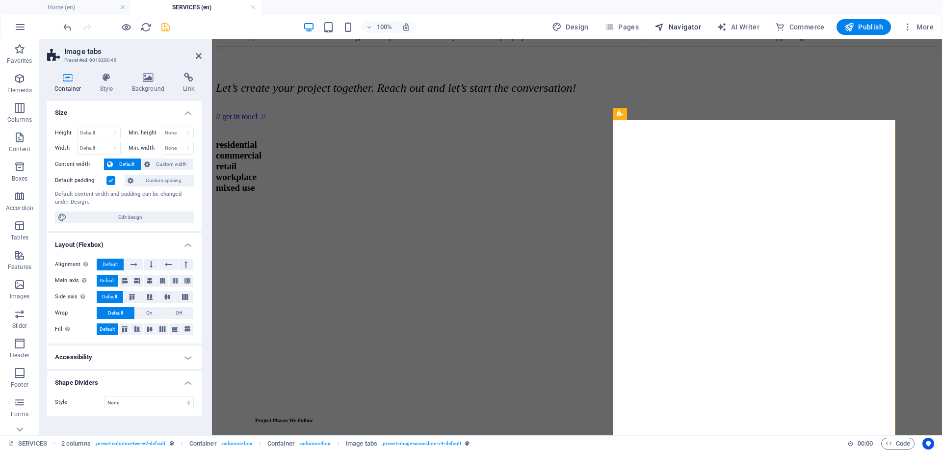
select select "16899703-en"
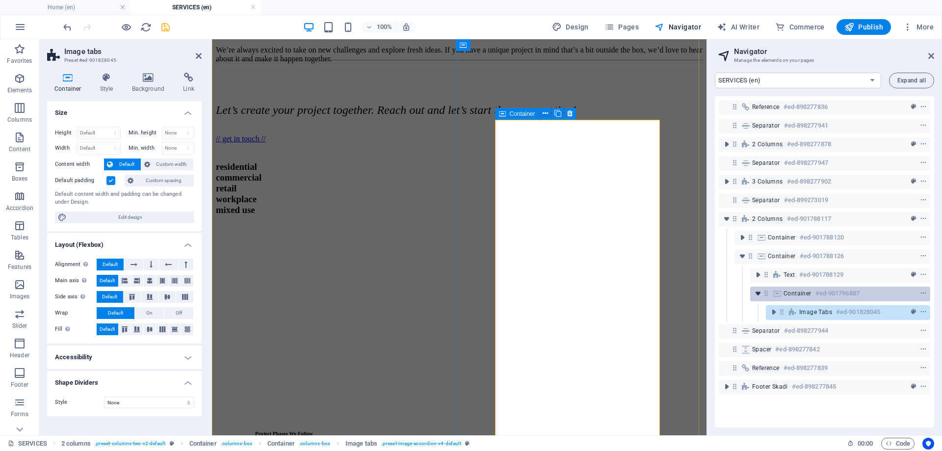
click at [761, 296] on icon "toggle-expand" at bounding box center [758, 294] width 10 height 10
click at [777, 312] on icon "toggle-expand" at bounding box center [774, 312] width 10 height 10
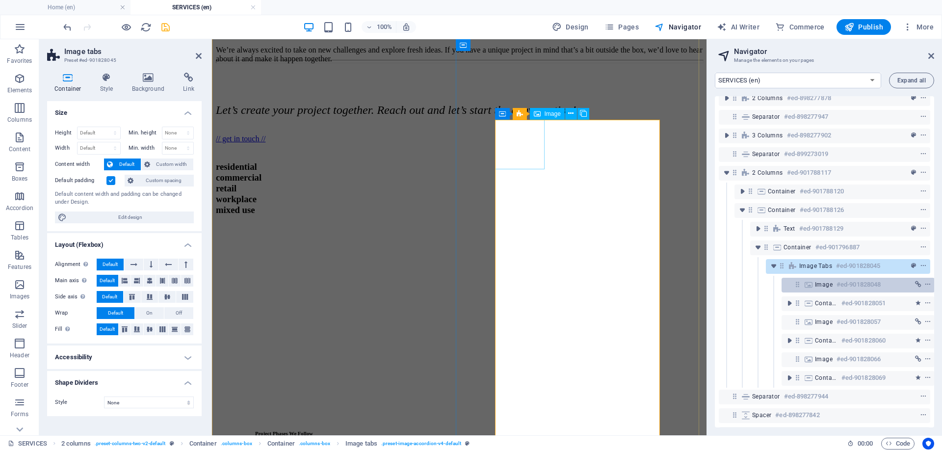
scroll to position [90, 0]
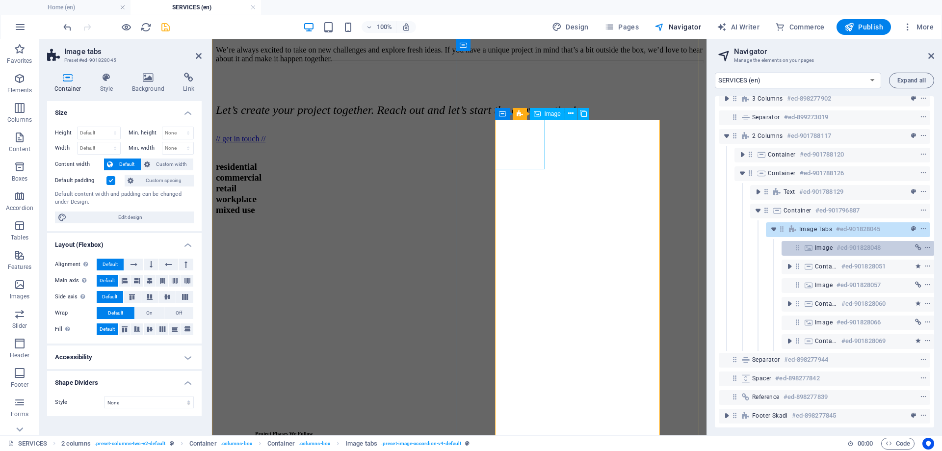
click at [815, 244] on span "Image" at bounding box center [824, 248] width 18 height 8
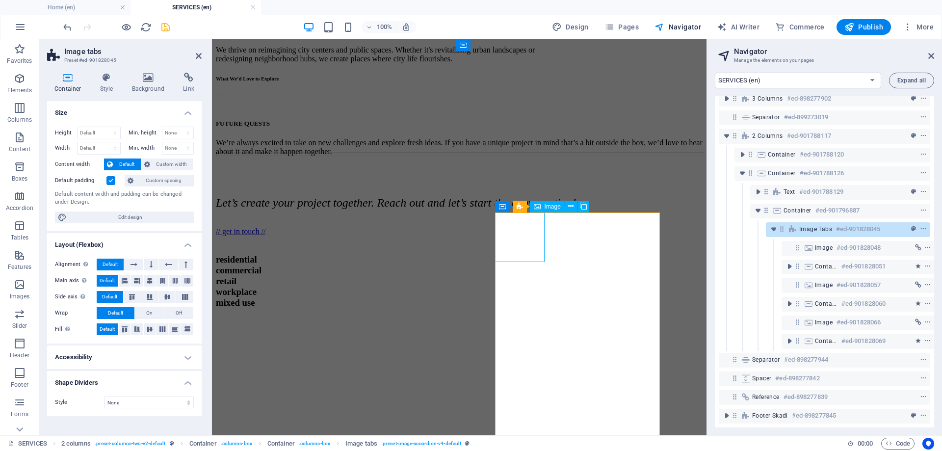
scroll to position [73, 2]
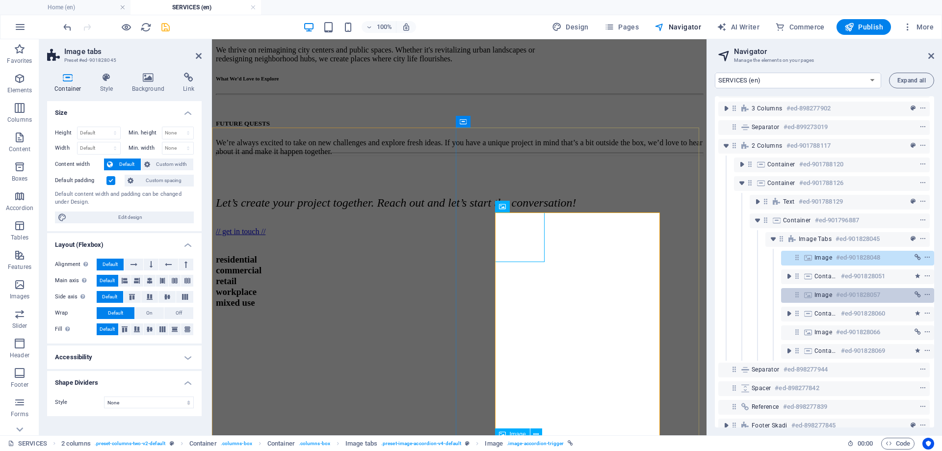
click at [818, 294] on span "Image" at bounding box center [824, 295] width 18 height 8
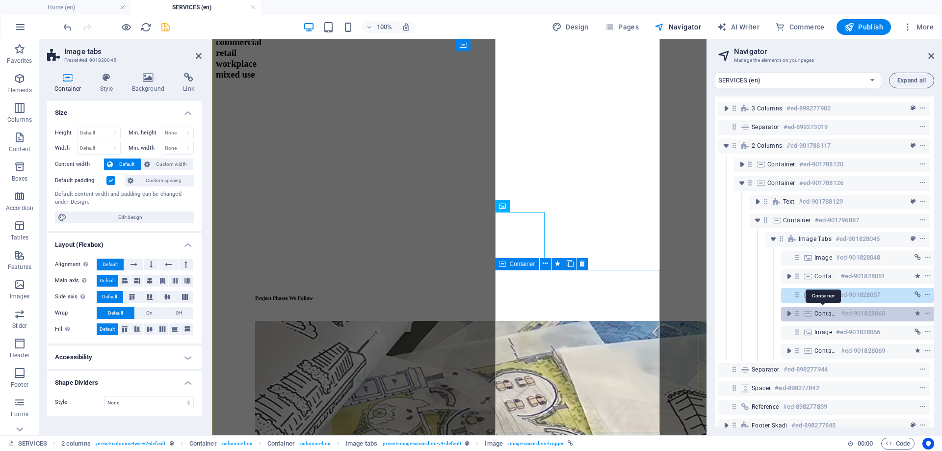
click at [824, 312] on span "Container" at bounding box center [826, 314] width 23 height 8
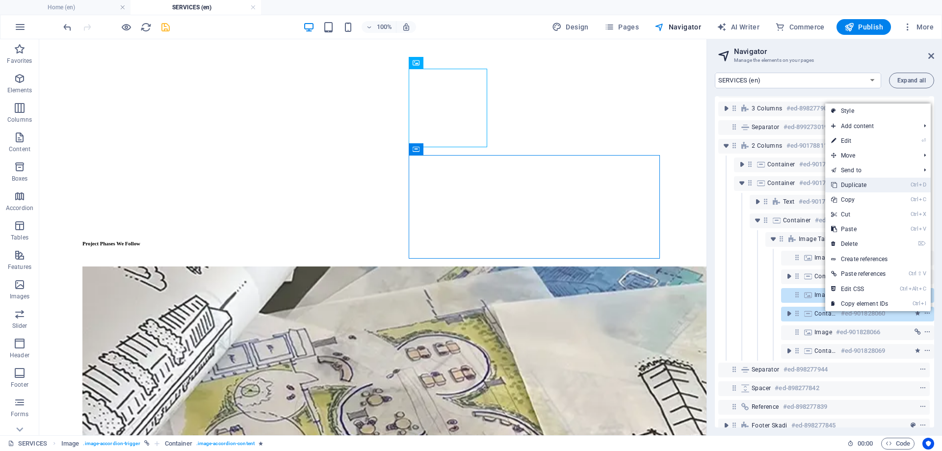
click at [851, 185] on link "Ctrl D Duplicate" at bounding box center [859, 185] width 69 height 15
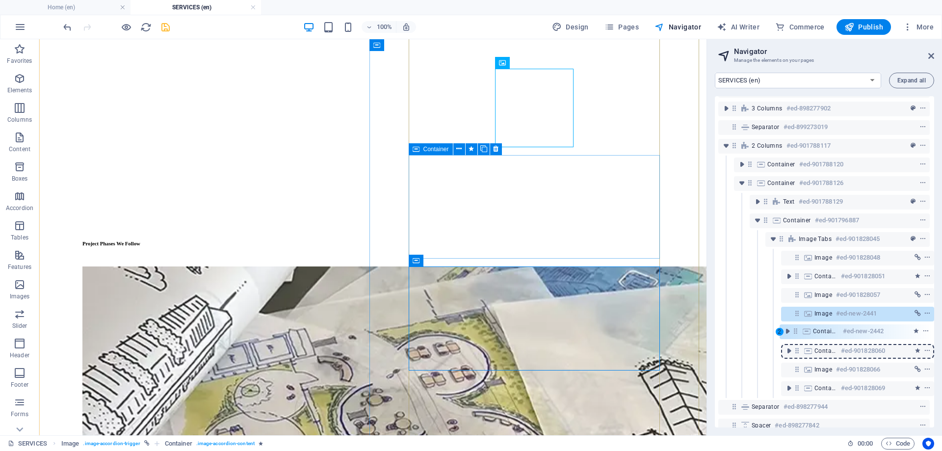
scroll to position [74, 2]
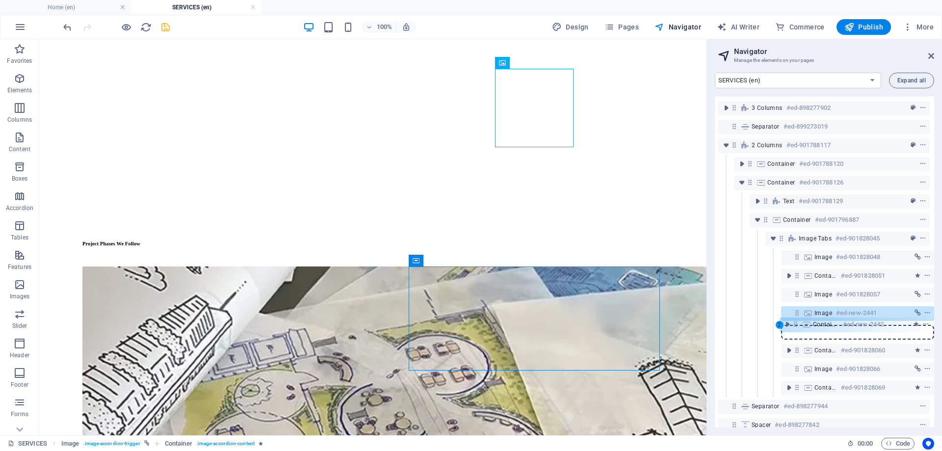
drag, startPoint x: 794, startPoint y: 353, endPoint x: 794, endPoint y: 324, distance: 29.4
click at [794, 324] on div "Reference #ed-898277836 Separator #ed-898277941 2 columns #ed-898277878 Separat…" at bounding box center [824, 261] width 219 height 331
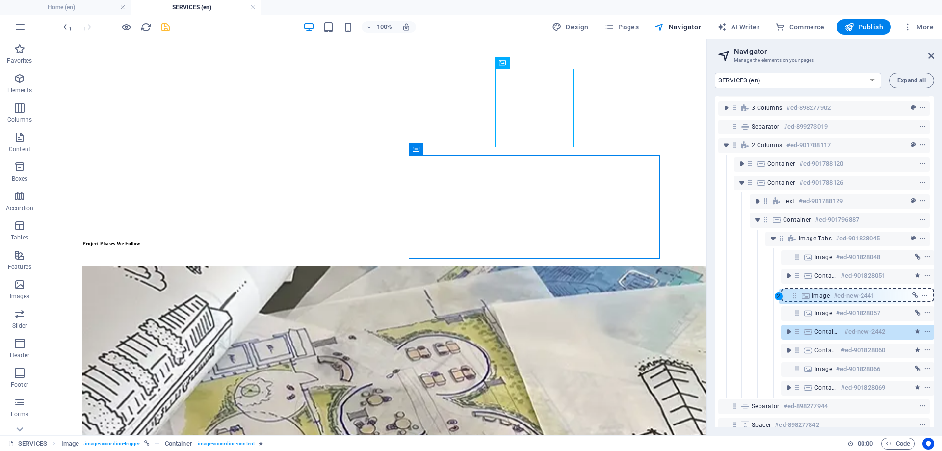
drag, startPoint x: 798, startPoint y: 312, endPoint x: 797, endPoint y: 291, distance: 20.6
click at [797, 291] on div "Reference #ed-898277836 Separator #ed-898277941 2 columns #ed-898277878 Separat…" at bounding box center [824, 261] width 219 height 331
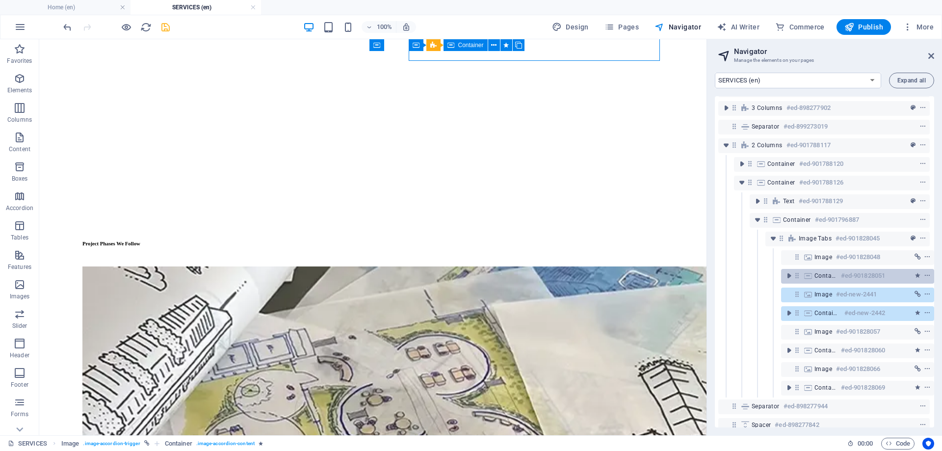
click at [798, 278] on icon at bounding box center [797, 275] width 8 height 8
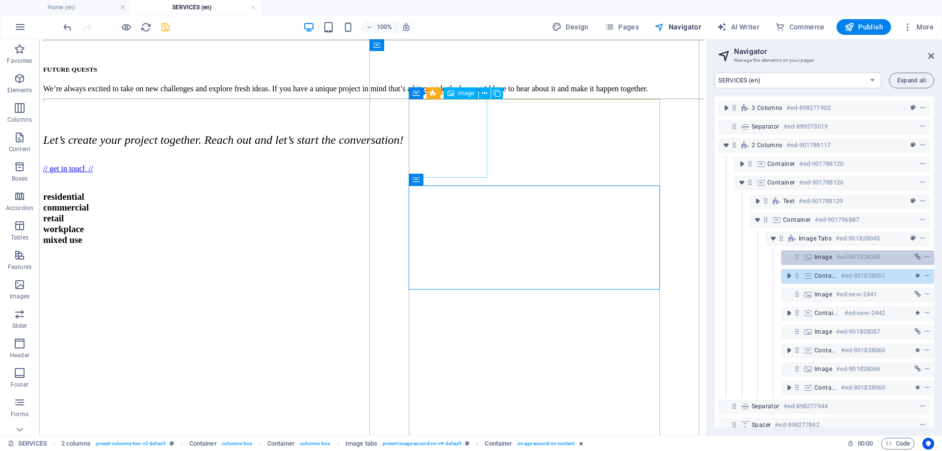
click at [795, 259] on icon at bounding box center [797, 257] width 8 height 8
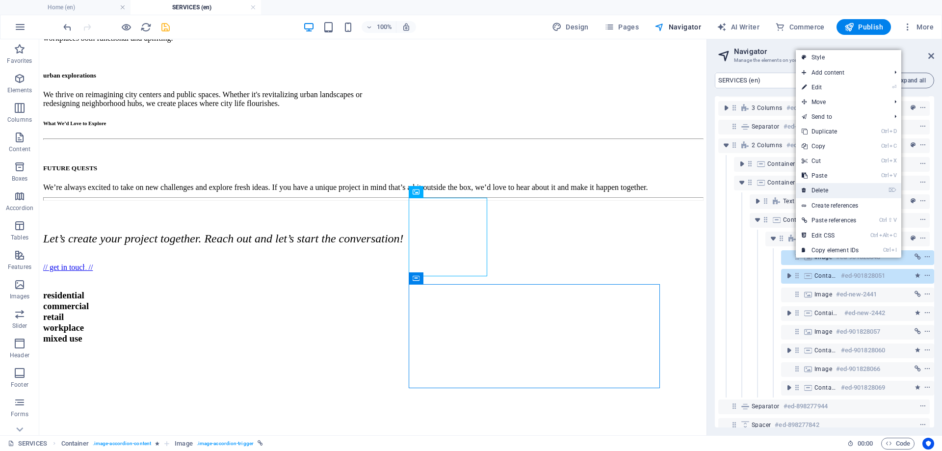
click at [828, 187] on link "⌦ Delete" at bounding box center [830, 190] width 69 height 15
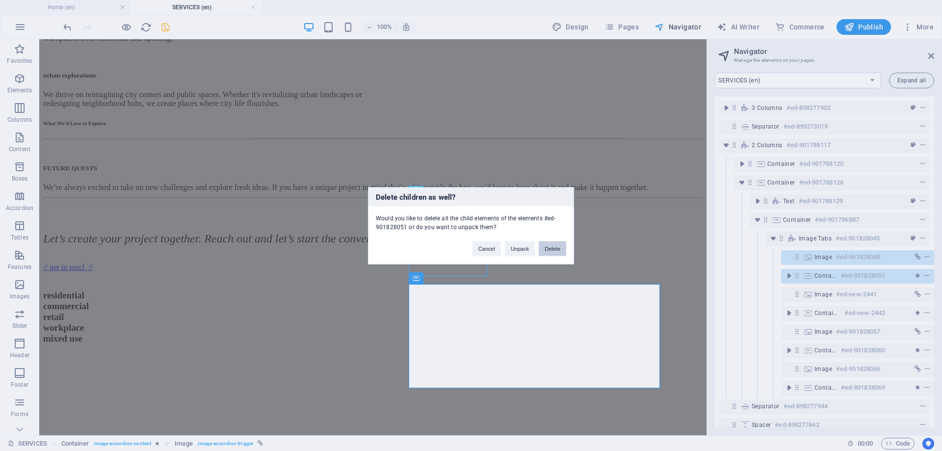
click at [553, 250] on button "Delete" at bounding box center [552, 248] width 27 height 15
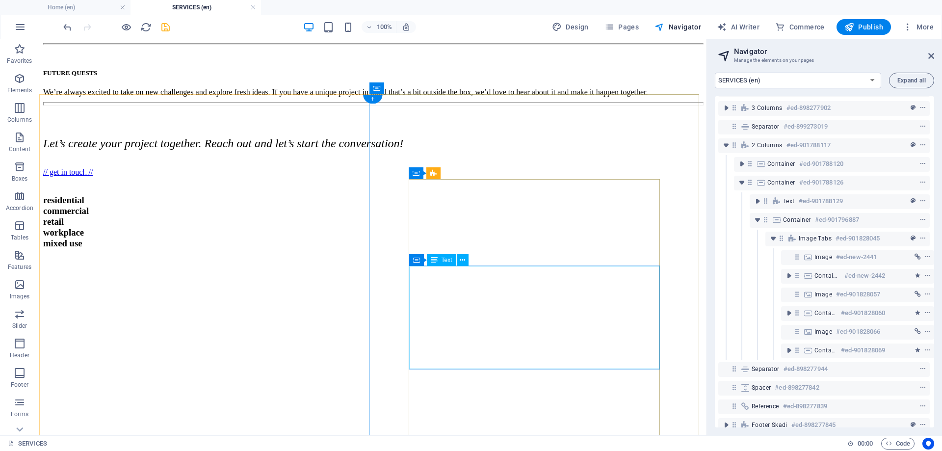
scroll to position [753, 0]
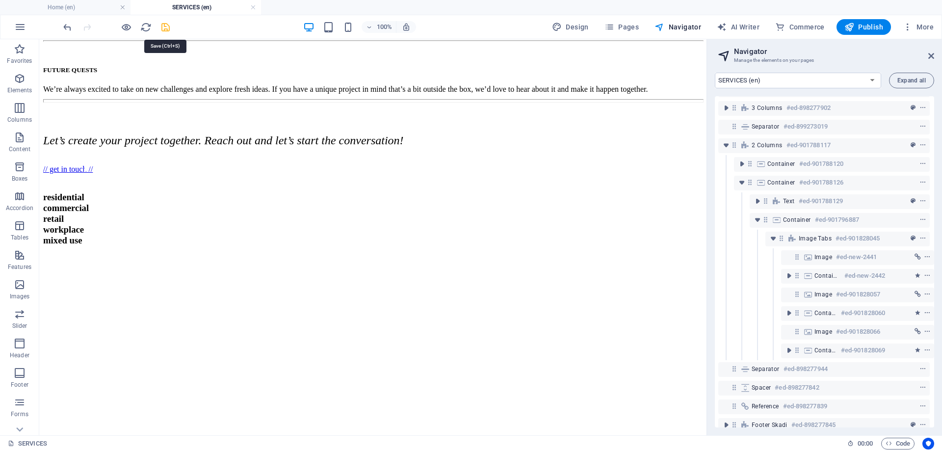
click at [164, 26] on icon "save" at bounding box center [165, 27] width 11 height 11
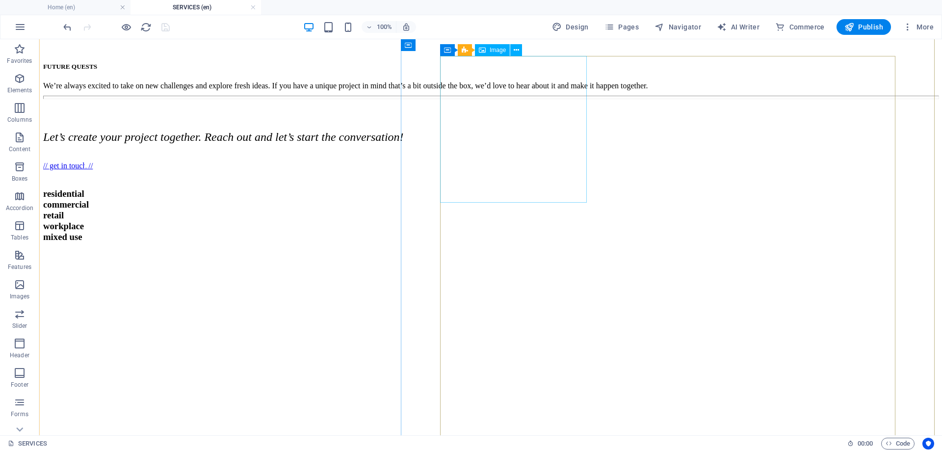
scroll to position [752, 0]
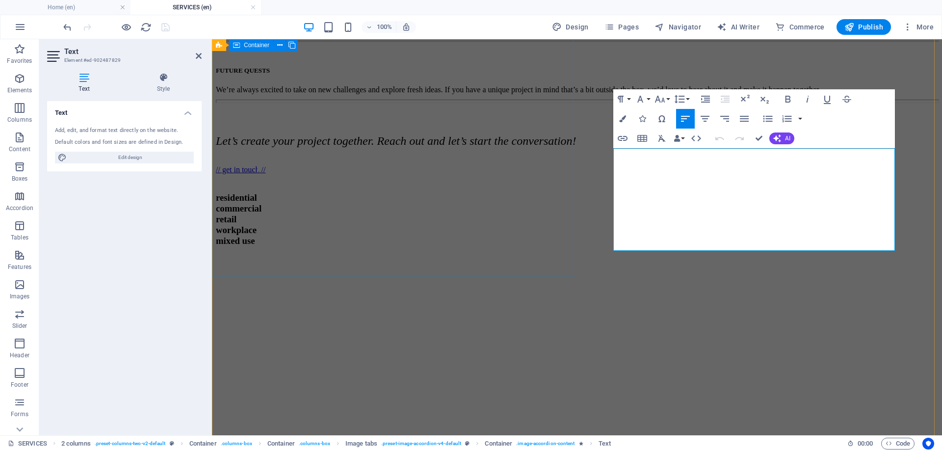
scroll to position [785, 0]
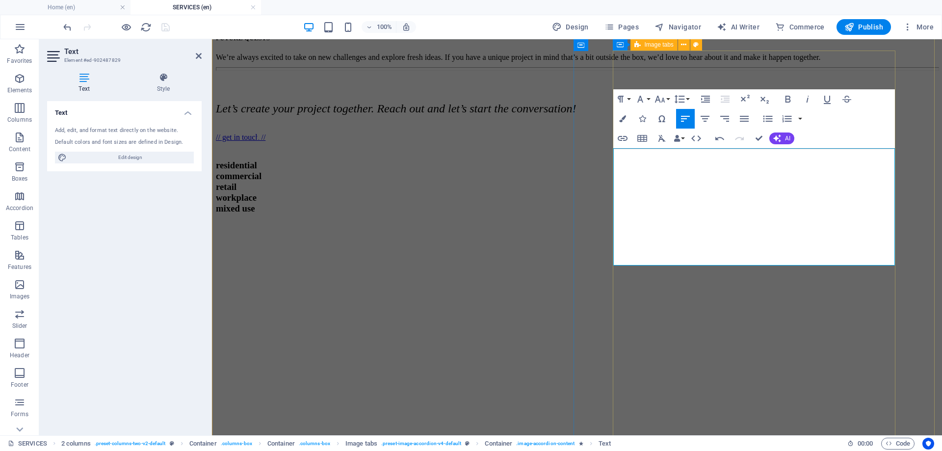
scroll to position [2928, 1]
click at [645, 103] on icon "button" at bounding box center [641, 99] width 12 height 12
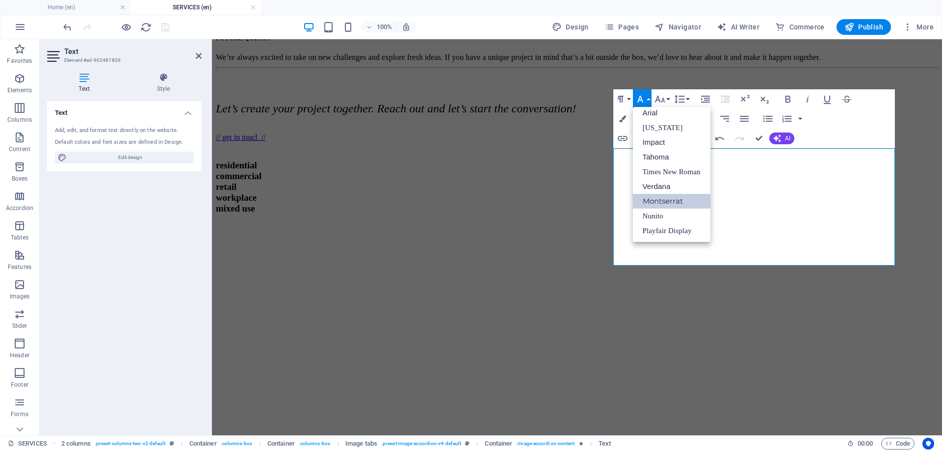
scroll to position [5, 0]
click at [645, 103] on icon "button" at bounding box center [641, 99] width 12 height 12
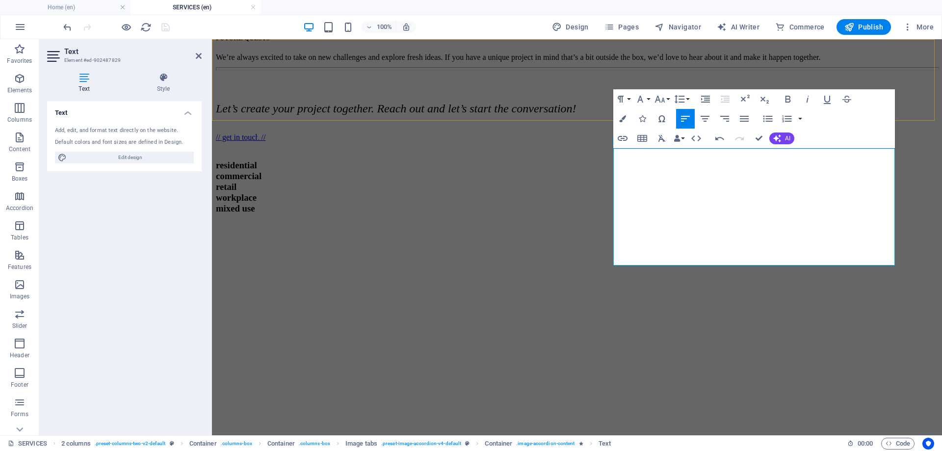
drag, startPoint x: 787, startPoint y: 260, endPoint x: 584, endPoint y: 101, distance: 257.9
click at [770, 118] on icon "button" at bounding box center [768, 119] width 12 height 12
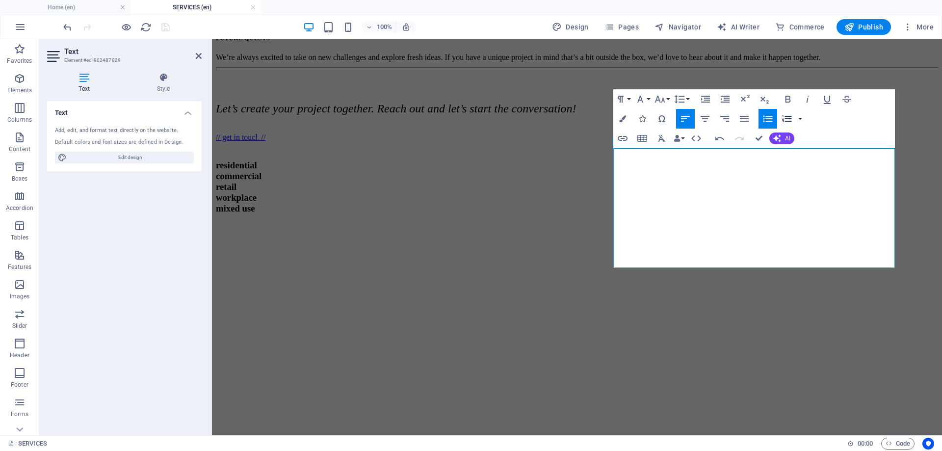
click at [800, 118] on button "button" at bounding box center [800, 119] width 8 height 20
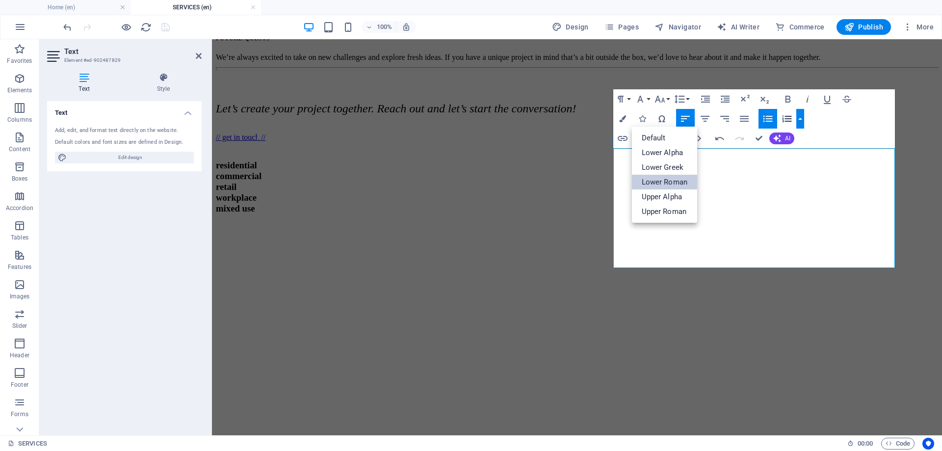
click at [676, 182] on link "Lower Roman" at bounding box center [665, 182] width 66 height 15
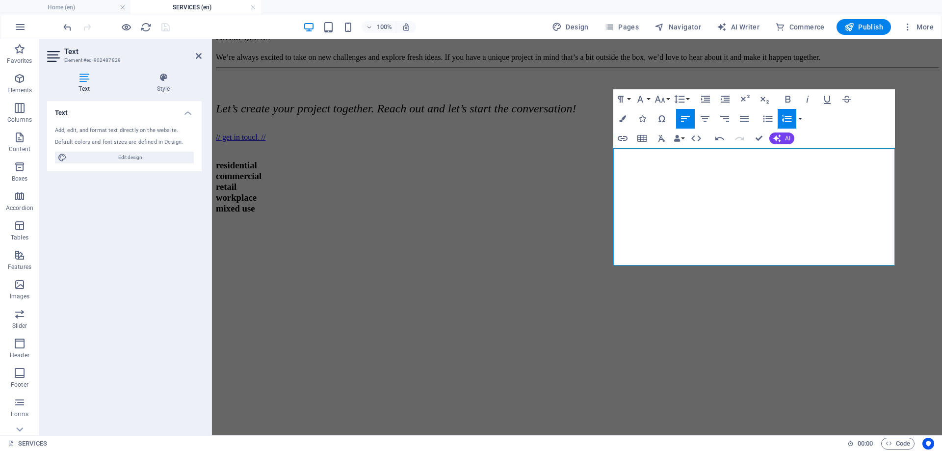
click at [800, 116] on button "button" at bounding box center [800, 119] width 8 height 20
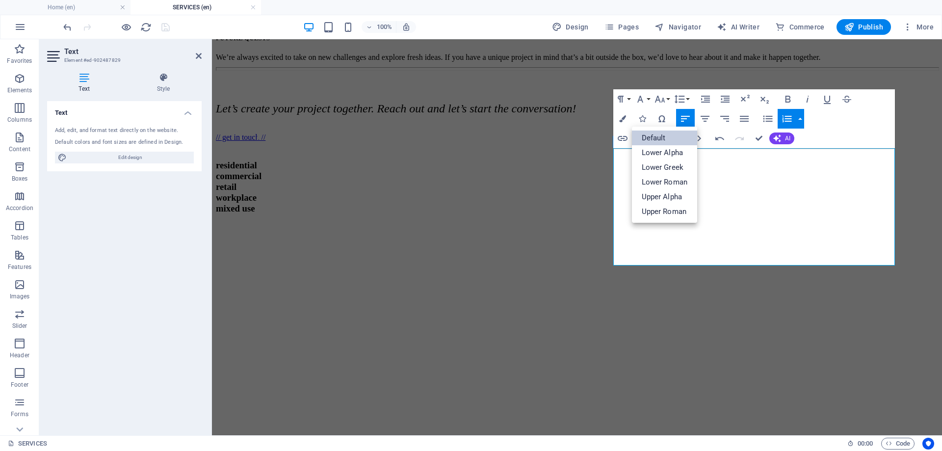
click at [680, 140] on link "Default" at bounding box center [665, 138] width 66 height 15
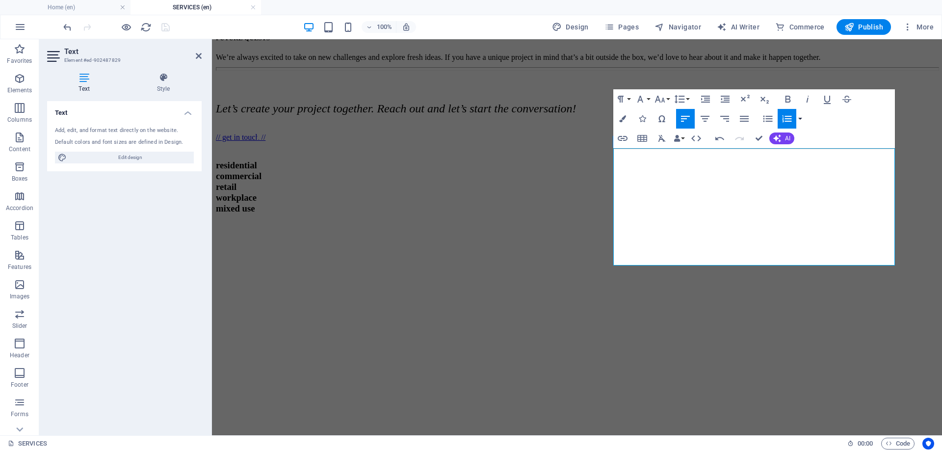
click at [799, 120] on button "button" at bounding box center [800, 119] width 8 height 20
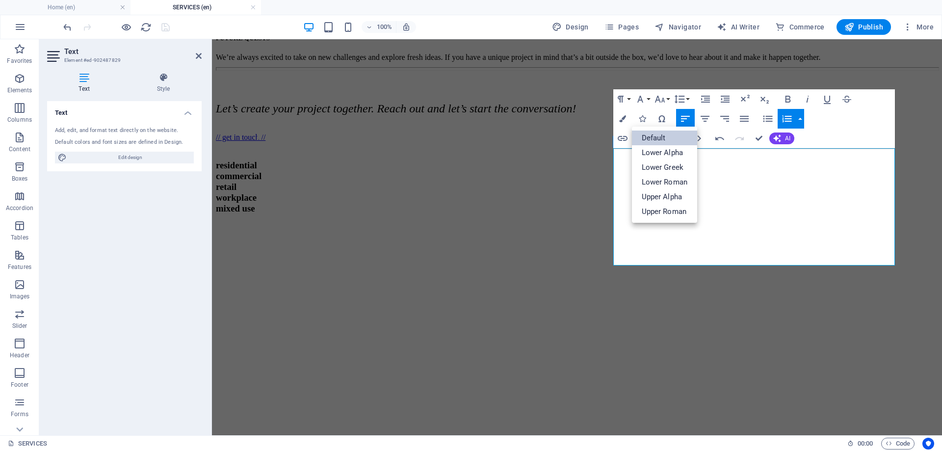
click at [671, 140] on link "Default" at bounding box center [665, 138] width 66 height 15
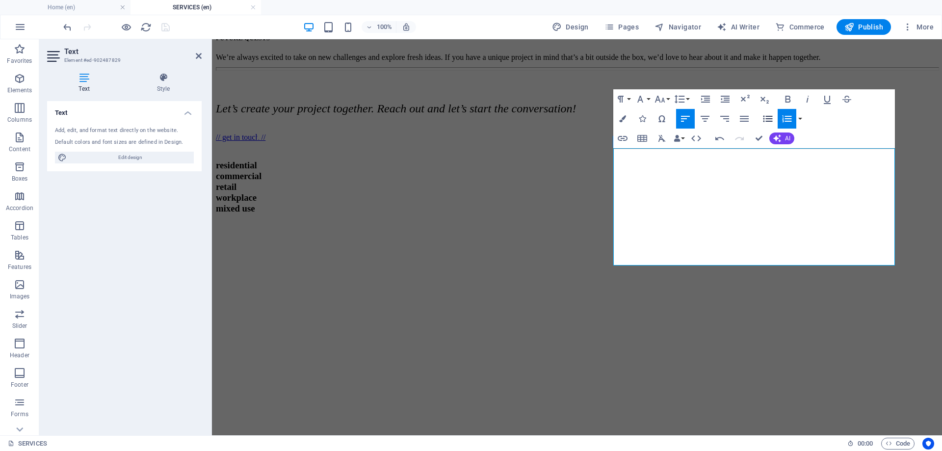
click at [770, 119] on icon "button" at bounding box center [767, 118] width 9 height 6
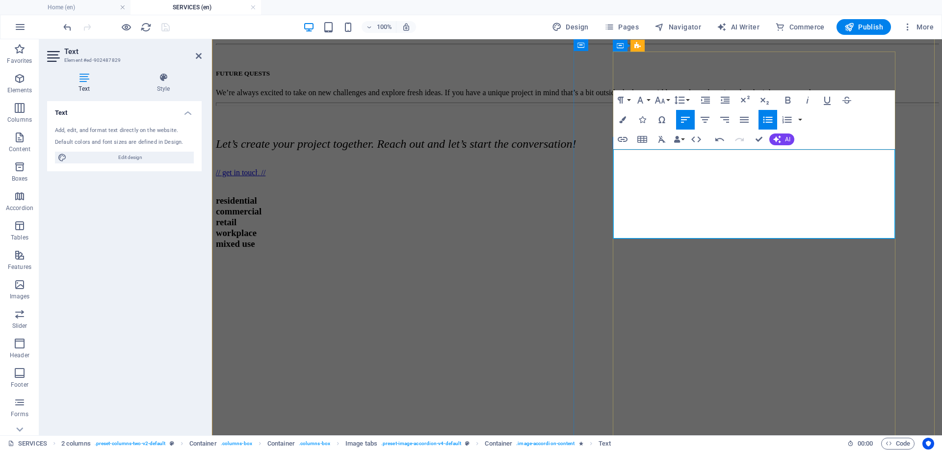
scroll to position [736, 0]
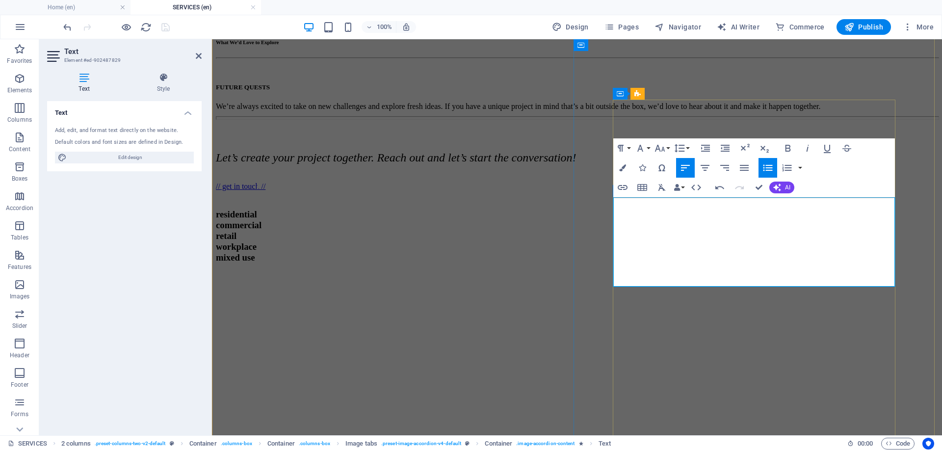
drag, startPoint x: 686, startPoint y: 206, endPoint x: 623, endPoint y: 209, distance: 62.4
click at [790, 149] on icon "button" at bounding box center [787, 148] width 5 height 7
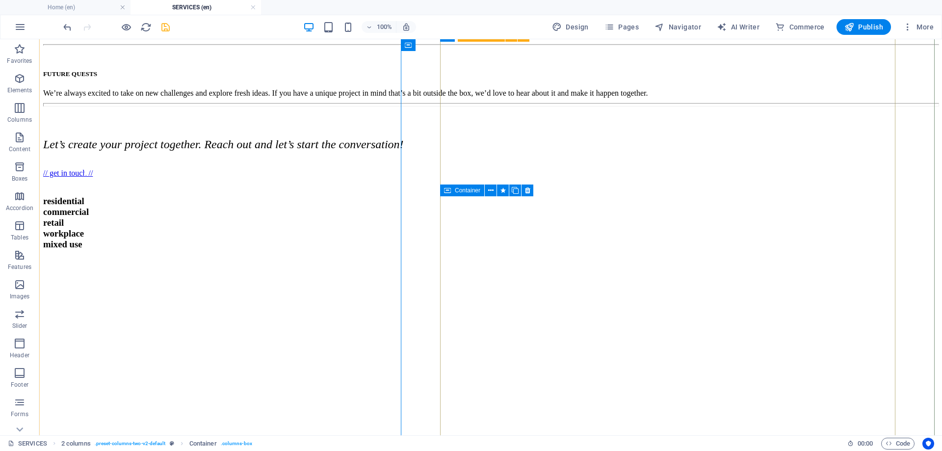
scroll to position [742, 0]
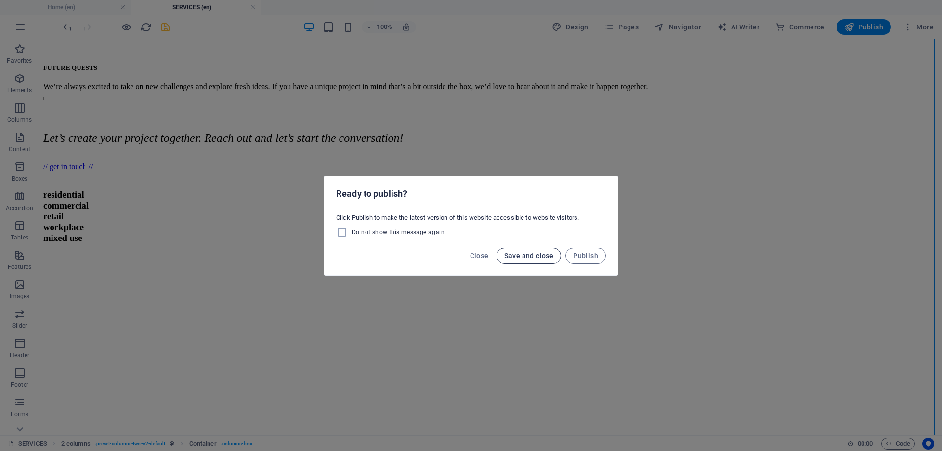
click at [548, 256] on span "Save and close" at bounding box center [529, 256] width 50 height 8
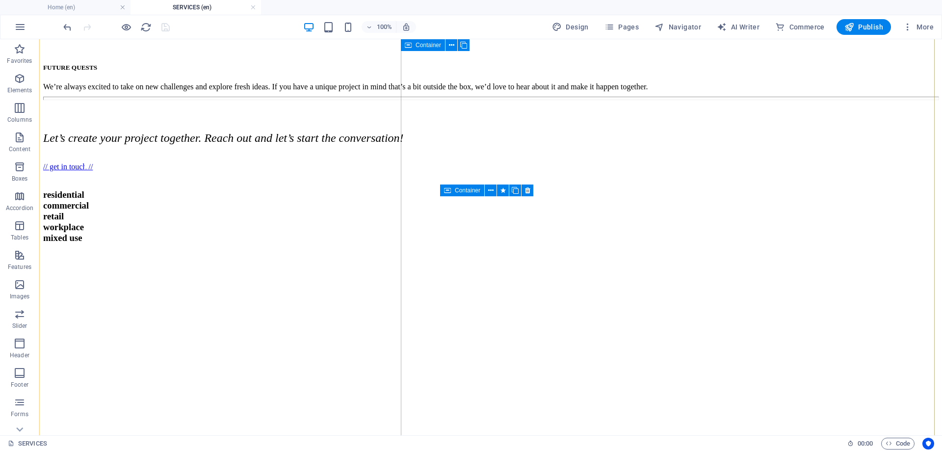
click at [162, 29] on div at bounding box center [116, 27] width 110 height 16
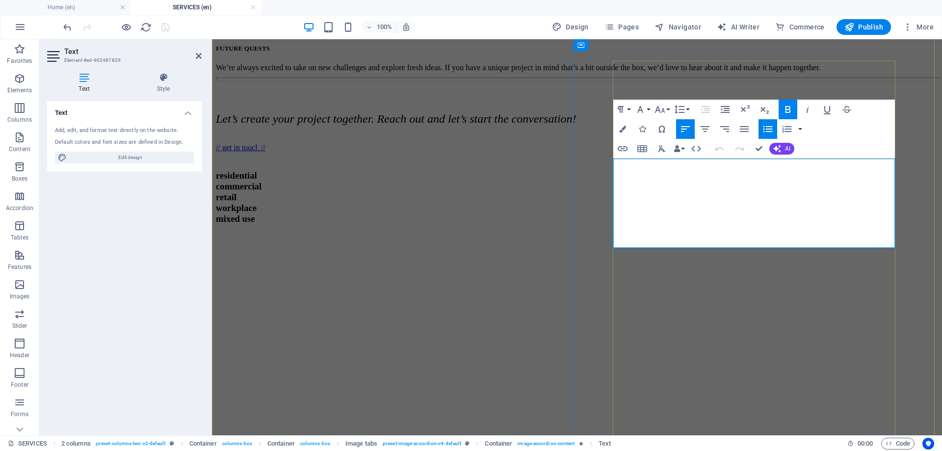
drag, startPoint x: 748, startPoint y: 195, endPoint x: 622, endPoint y: 201, distance: 126.7
click at [792, 109] on icon "button" at bounding box center [788, 110] width 12 height 12
drag, startPoint x: 741, startPoint y: 224, endPoint x: 623, endPoint y: 228, distance: 117.8
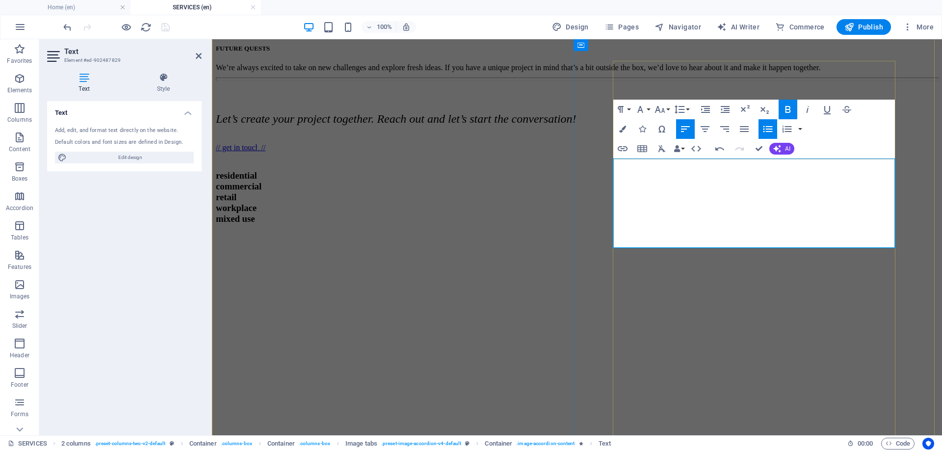
click at [640, 109] on icon "button" at bounding box center [641, 110] width 12 height 12
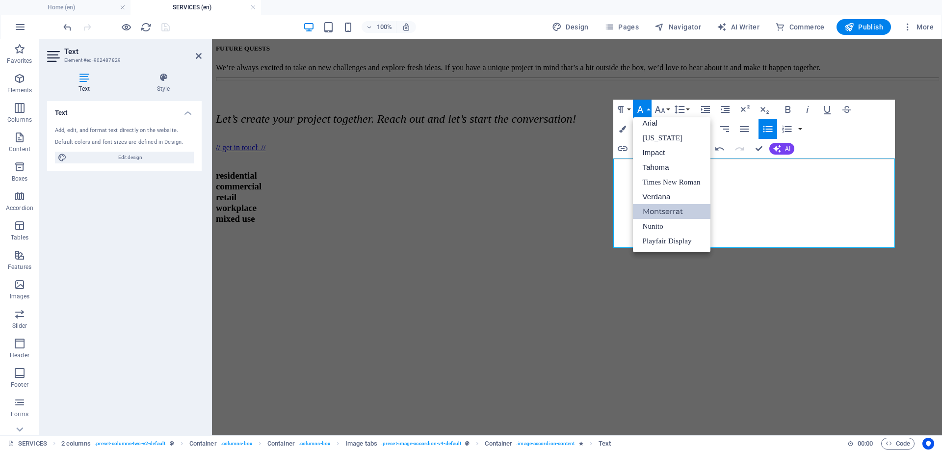
scroll to position [5, 0]
click at [787, 108] on icon "button" at bounding box center [788, 110] width 12 height 12
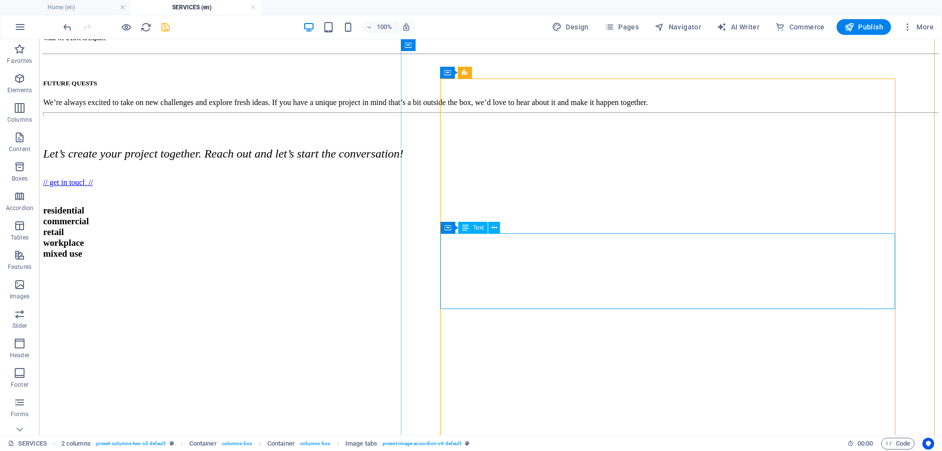
scroll to position [742, 0]
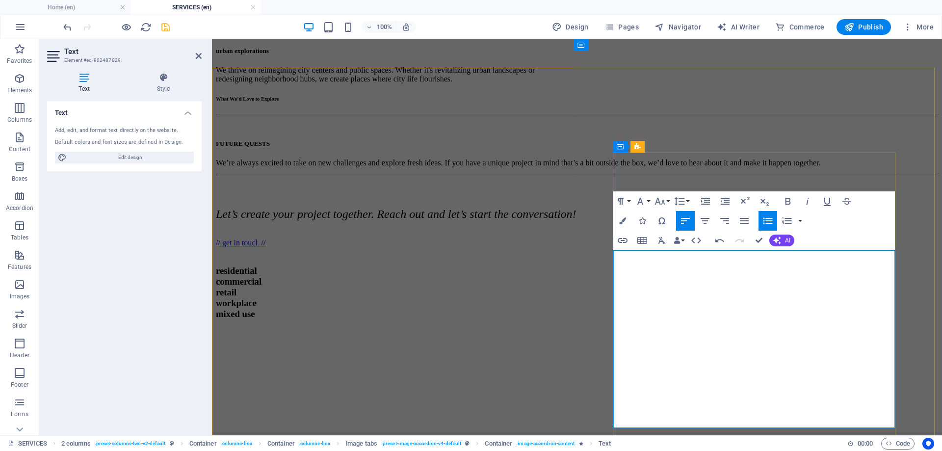
scroll to position [676, 0]
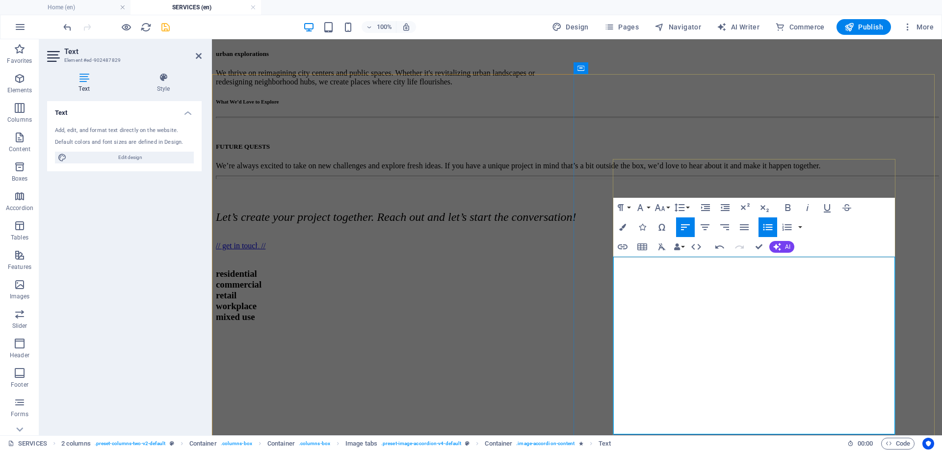
drag, startPoint x: 790, startPoint y: 311, endPoint x: 712, endPoint y: 265, distance: 90.5
click at [789, 206] on icon "button" at bounding box center [788, 208] width 12 height 12
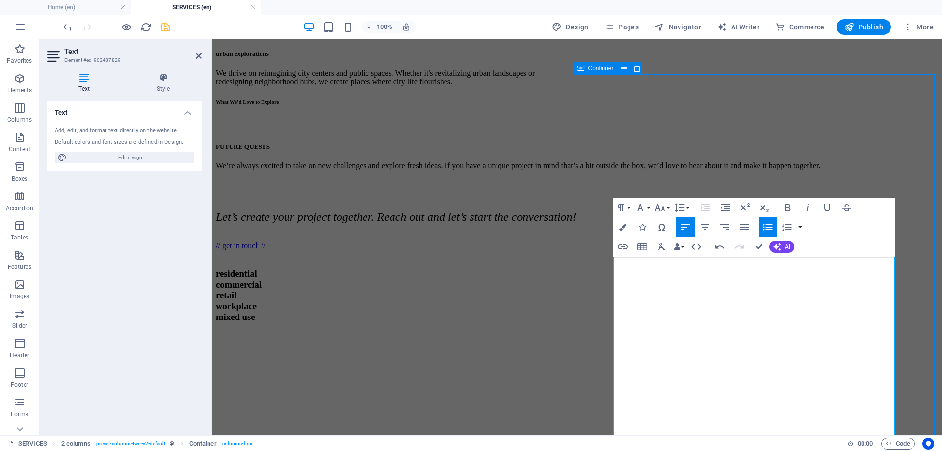
scroll to position [683, 0]
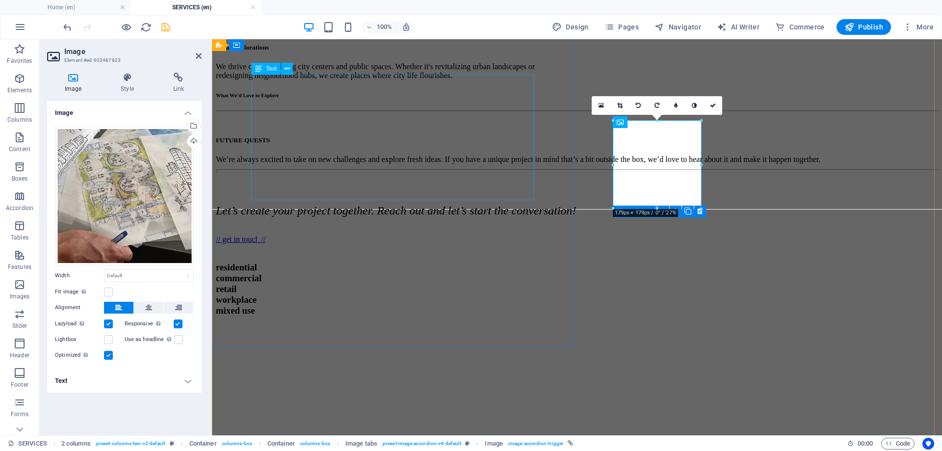
scroll to position [715, 0]
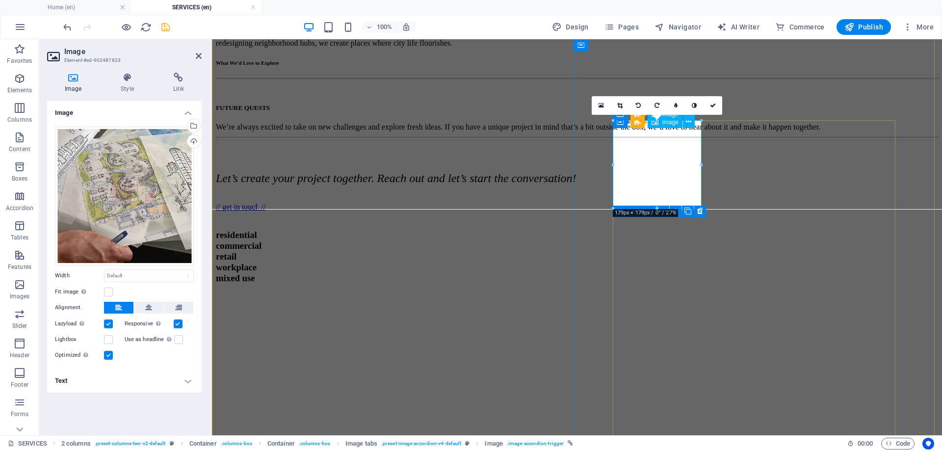
click at [97, 381] on h4 "Text" at bounding box center [124, 381] width 155 height 24
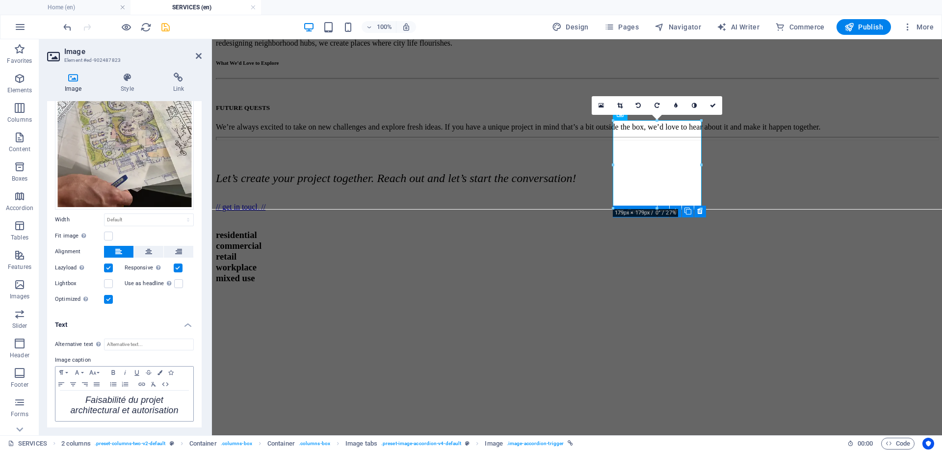
scroll to position [56, 0]
click at [81, 395] on p "Faisabilité du projet architectural et autorisation" at bounding box center [124, 405] width 128 height 21
click at [163, 28] on icon "save" at bounding box center [165, 27] width 11 height 11
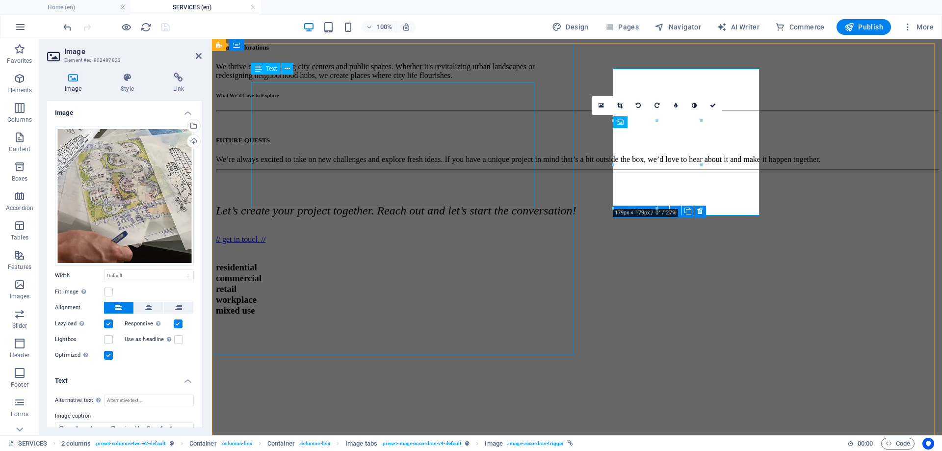
scroll to position [715, 0]
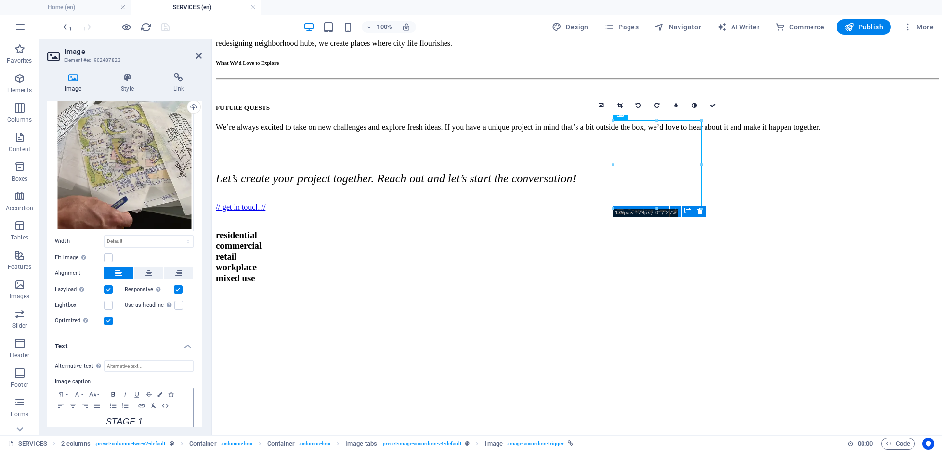
scroll to position [67, 0]
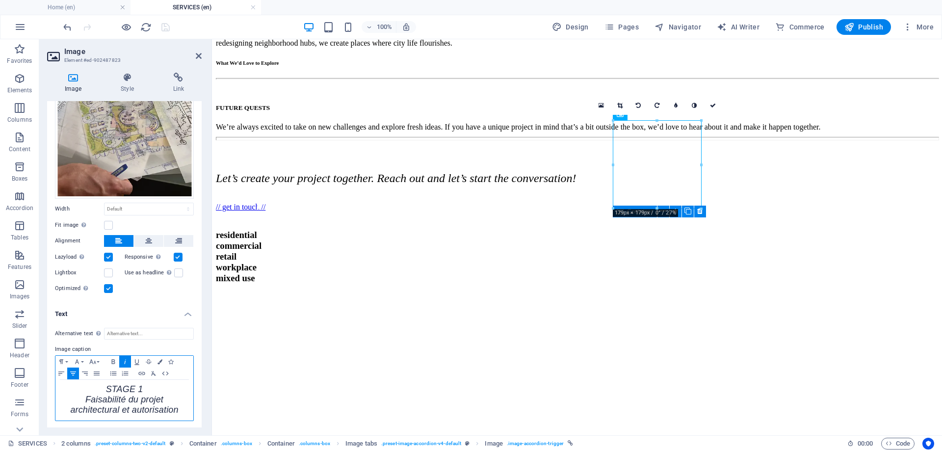
drag, startPoint x: 145, startPoint y: 387, endPoint x: 105, endPoint y: 390, distance: 40.3
click at [105, 390] on p "STAGE 1" at bounding box center [124, 390] width 128 height 10
click at [115, 358] on icon "button" at bounding box center [113, 362] width 12 height 8
click at [165, 28] on icon "save" at bounding box center [165, 27] width 11 height 11
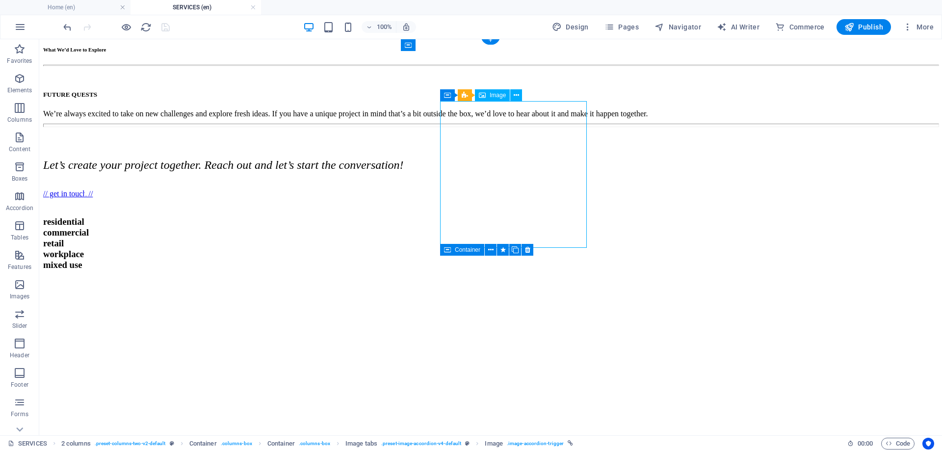
drag, startPoint x: 519, startPoint y: 188, endPoint x: 346, endPoint y: 187, distance: 172.7
click at [346, 187] on h3 "From the very first sketch to the final handover, we are with you every step of…" at bounding box center [223, 233] width 283 height 126
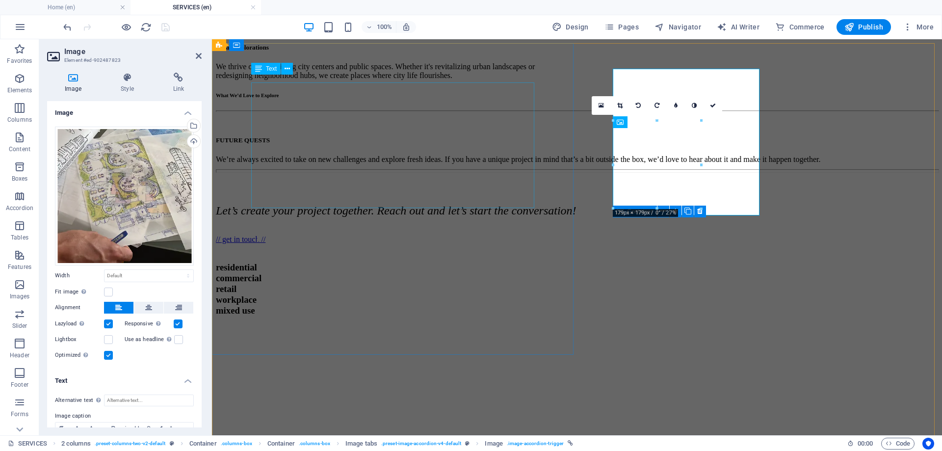
scroll to position [715, 0]
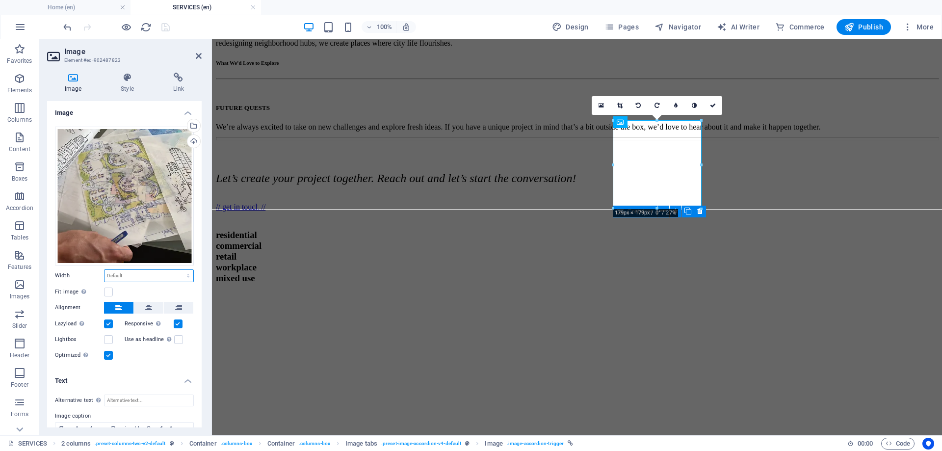
click at [185, 271] on select "Default auto px rem % em vh vw" at bounding box center [149, 276] width 89 height 12
select select "px"
click at [178, 270] on select "Default auto px rem % em vh vw" at bounding box center [149, 276] width 89 height 12
type input "179"
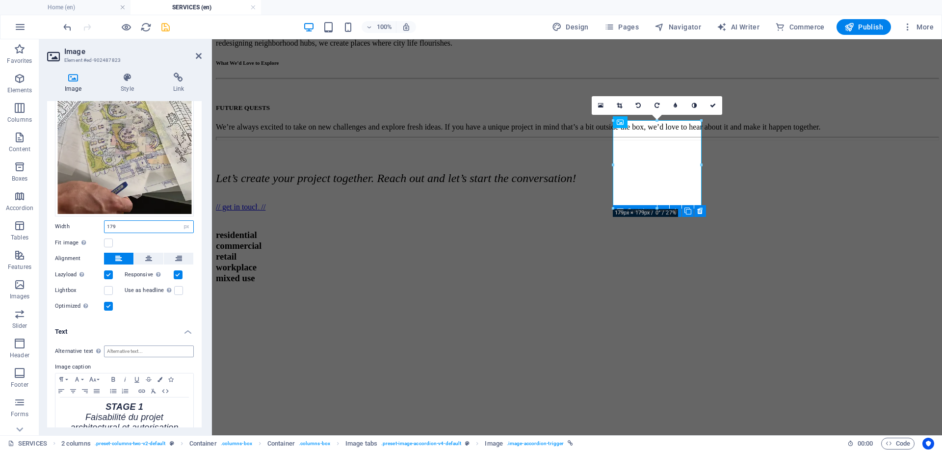
scroll to position [67, 0]
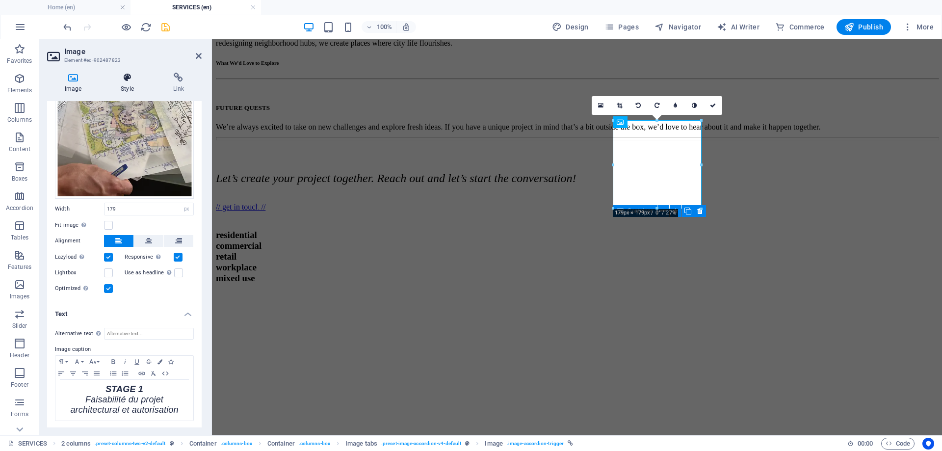
click at [124, 88] on h4 "Style" at bounding box center [129, 83] width 52 height 21
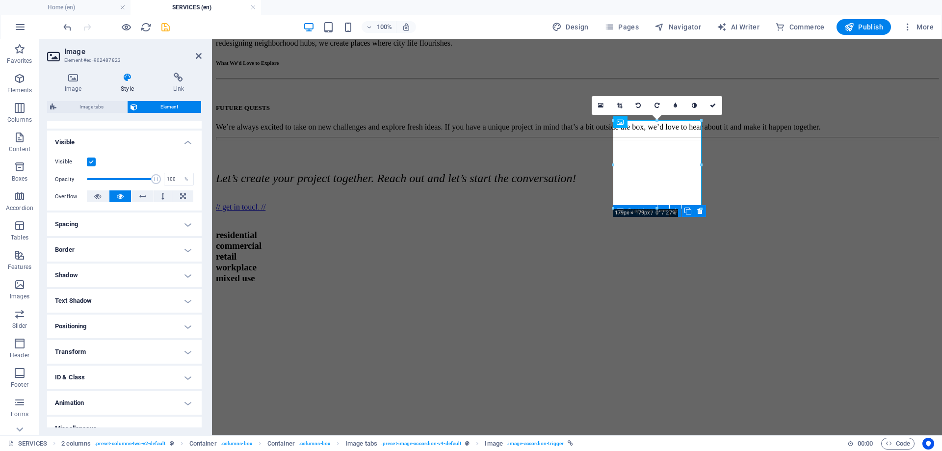
scroll to position [108, 0]
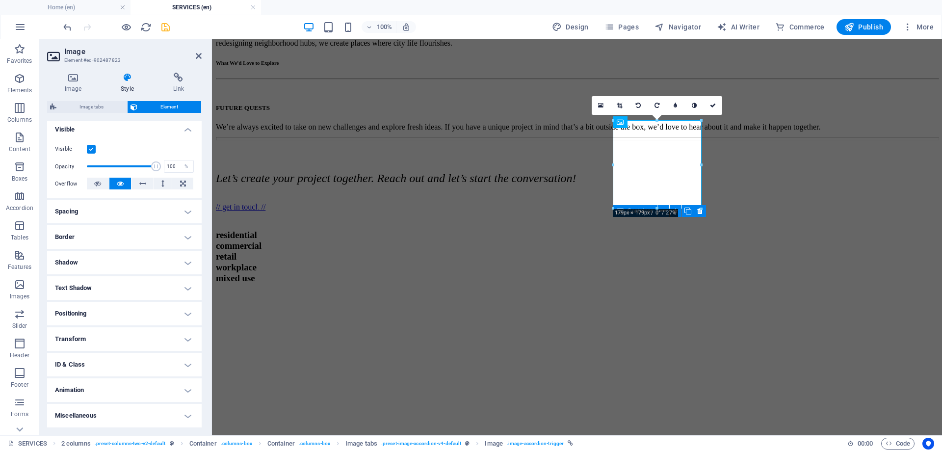
click at [166, 285] on h4 "Text Shadow" at bounding box center [124, 288] width 155 height 24
click at [166, 285] on h4 "Text Shadow" at bounding box center [124, 285] width 155 height 18
click at [163, 386] on h4 "Animation" at bounding box center [124, 390] width 155 height 24
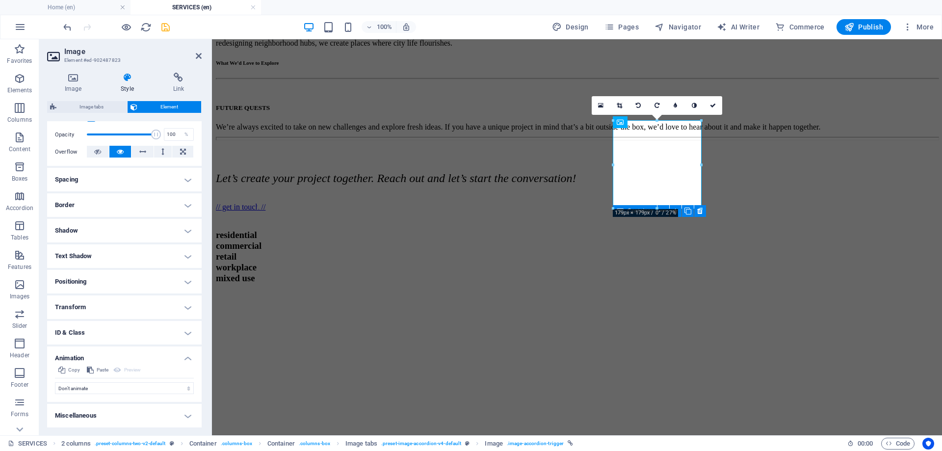
click at [134, 311] on h4 "Transform" at bounding box center [124, 307] width 155 height 24
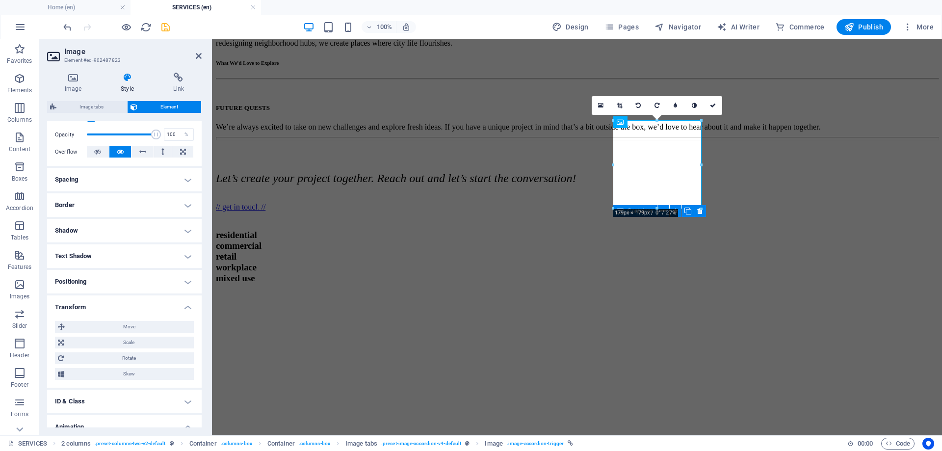
click at [126, 284] on h4 "Positioning" at bounding box center [124, 282] width 155 height 24
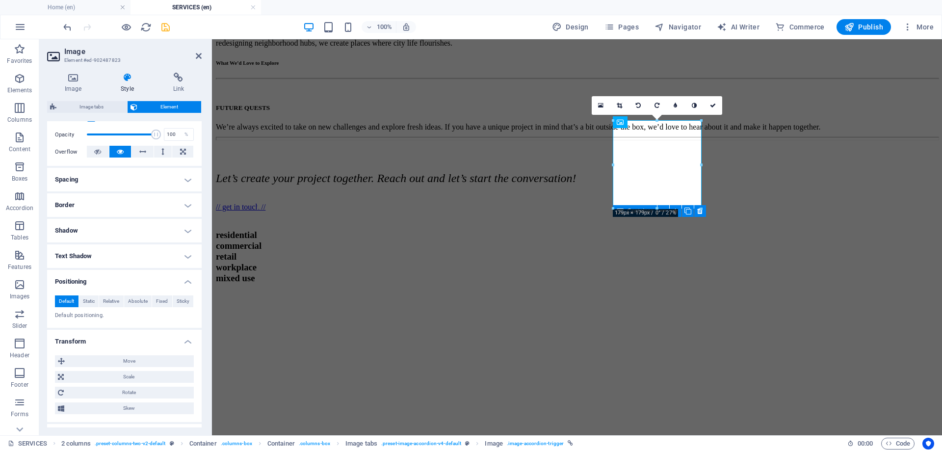
click at [116, 257] on h4 "Text Shadow" at bounding box center [124, 256] width 155 height 24
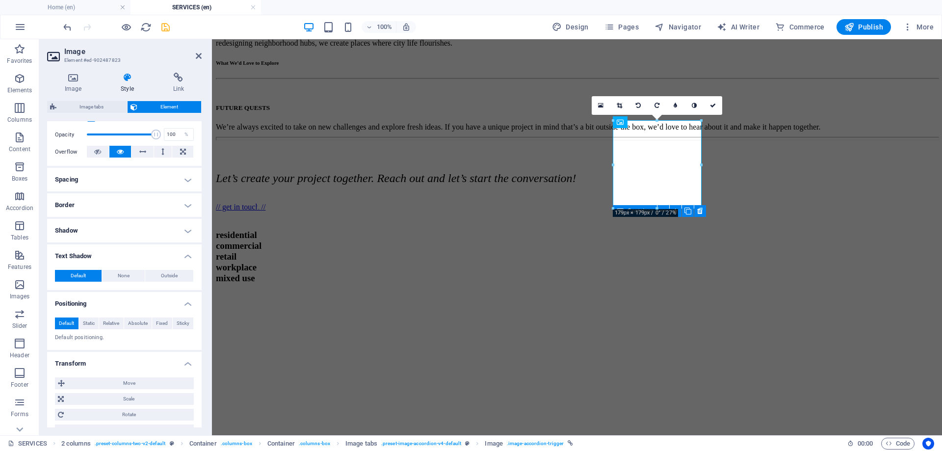
click at [116, 236] on h4 "Shadow" at bounding box center [124, 231] width 155 height 24
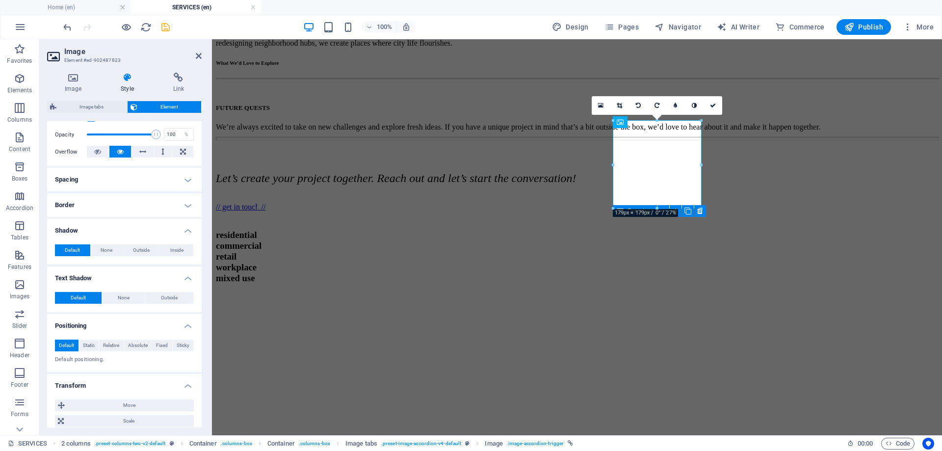
click at [115, 210] on h4 "Border" at bounding box center [124, 205] width 155 height 24
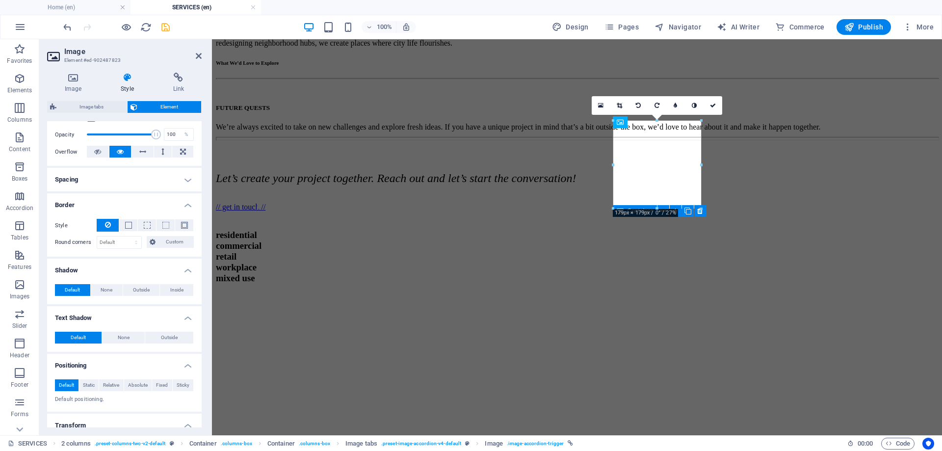
click at [107, 177] on h4 "Spacing" at bounding box center [124, 180] width 155 height 24
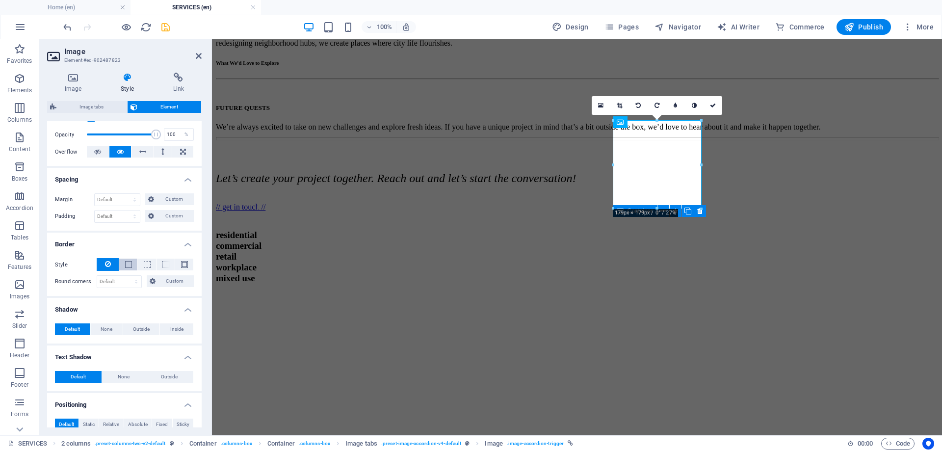
click at [130, 265] on span at bounding box center [128, 264] width 7 height 7
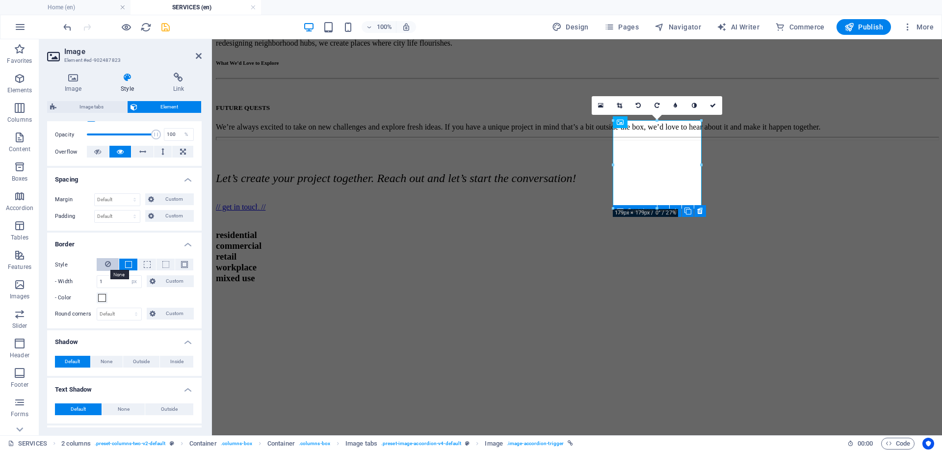
click at [108, 267] on icon at bounding box center [108, 264] width 6 height 12
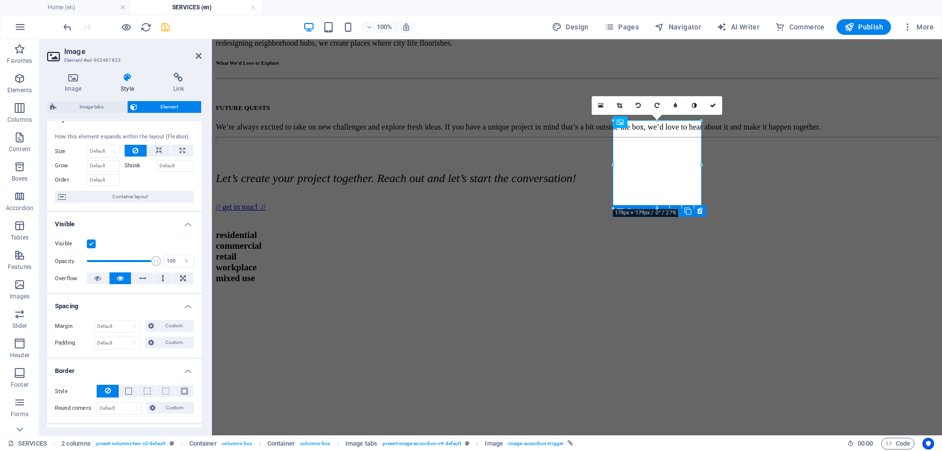
scroll to position [0, 0]
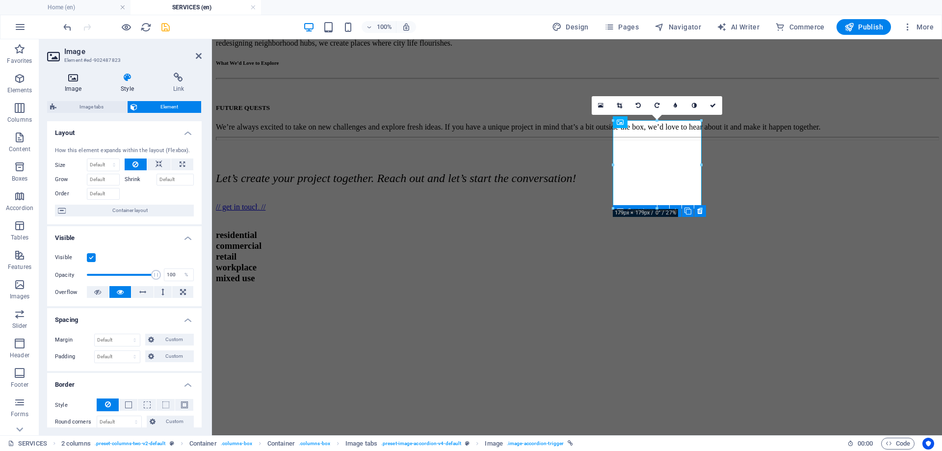
click at [76, 85] on h4 "Image" at bounding box center [75, 83] width 56 height 21
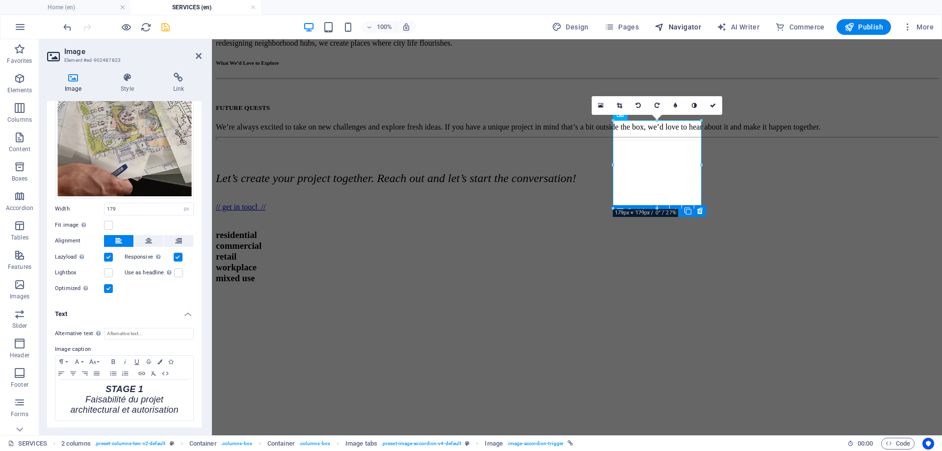
click at [677, 26] on span "Navigator" at bounding box center [678, 27] width 47 height 10
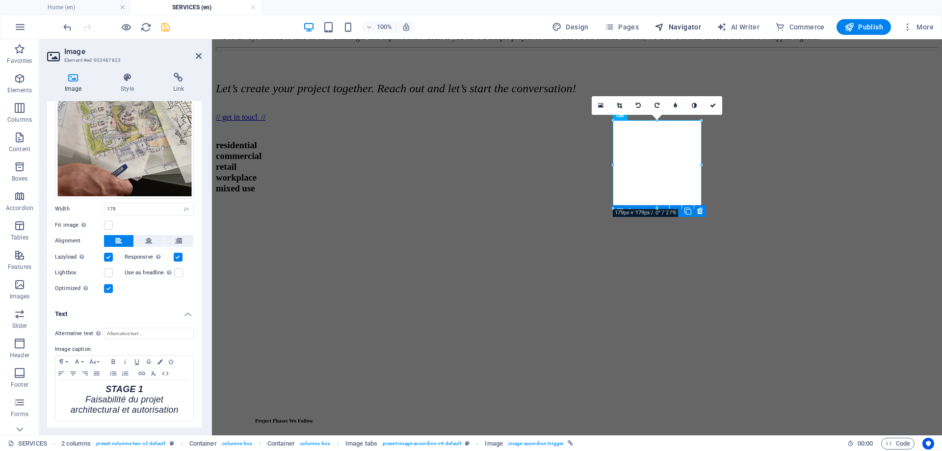
select select "16899703-en"
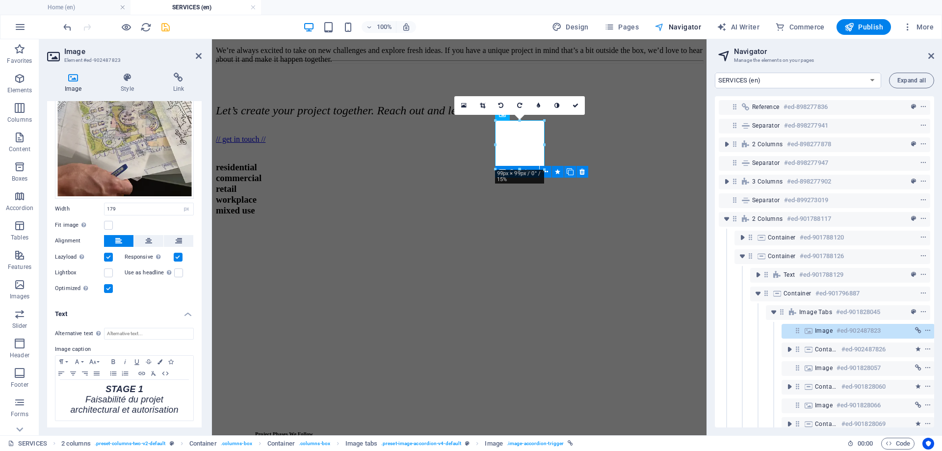
scroll to position [73, 2]
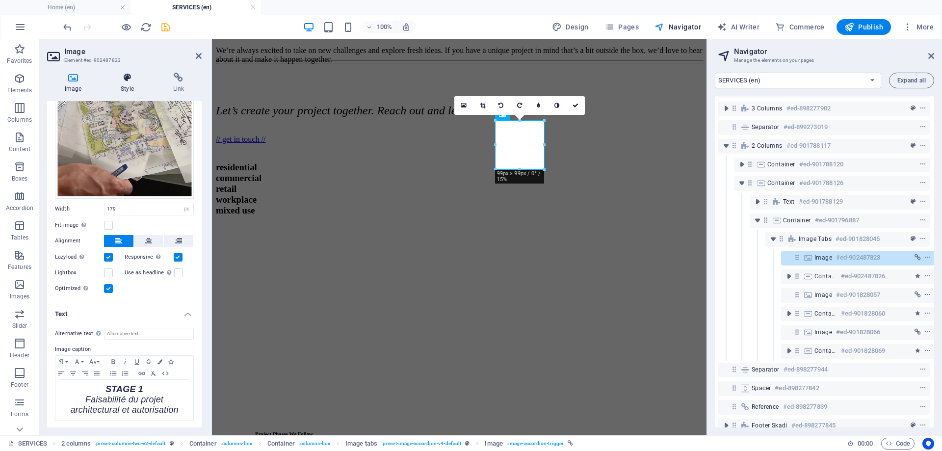
click at [128, 76] on icon at bounding box center [127, 78] width 48 height 10
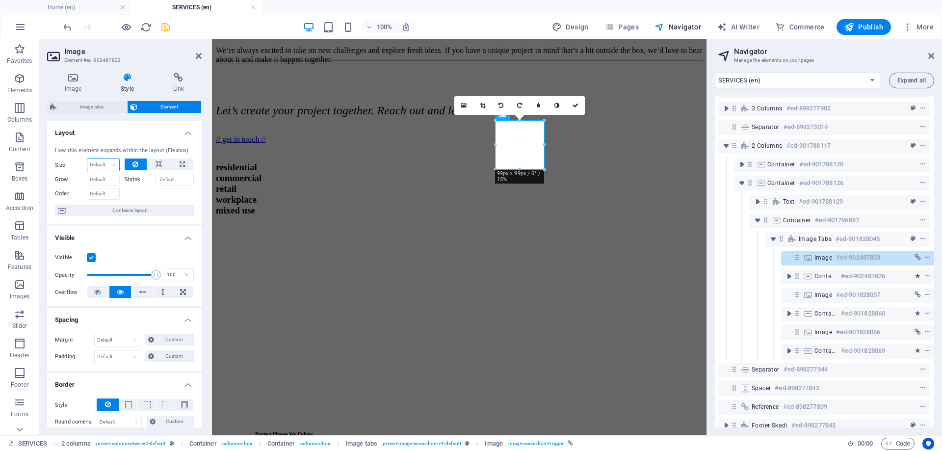
click at [115, 166] on select "Default auto px % 1/1 1/2 1/3 1/4 1/5 1/6 1/7 1/8 1/9 1/10" at bounding box center [103, 165] width 32 height 12
select select "px"
click at [104, 159] on select "Default auto px % 1/1 1/2 1/3 1/4 1/5 1/6 1/7 1/8 1/9 1/10" at bounding box center [103, 165] width 32 height 12
type input "0"
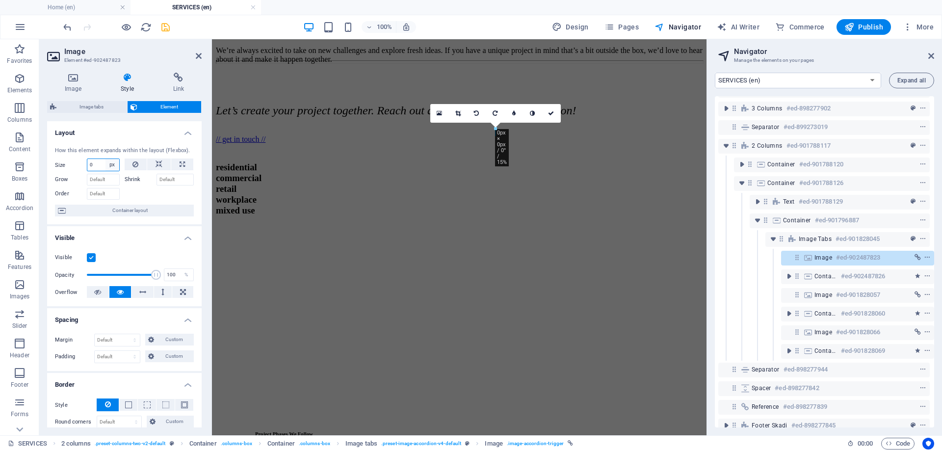
click at [110, 163] on select "Default auto px % 1/1 1/2 1/3 1/4 1/5 1/6 1/7 1/8 1/9 1/10" at bounding box center [113, 165] width 14 height 12
select select "qeiolbi9hf8"
click at [106, 159] on select "Default auto px % 1/1 1/2 1/3 1/4 1/5 1/6 1/7 1/8 1/9 1/10" at bounding box center [113, 165] width 14 height 12
select select "DISABLED_OPTION_VALUE"
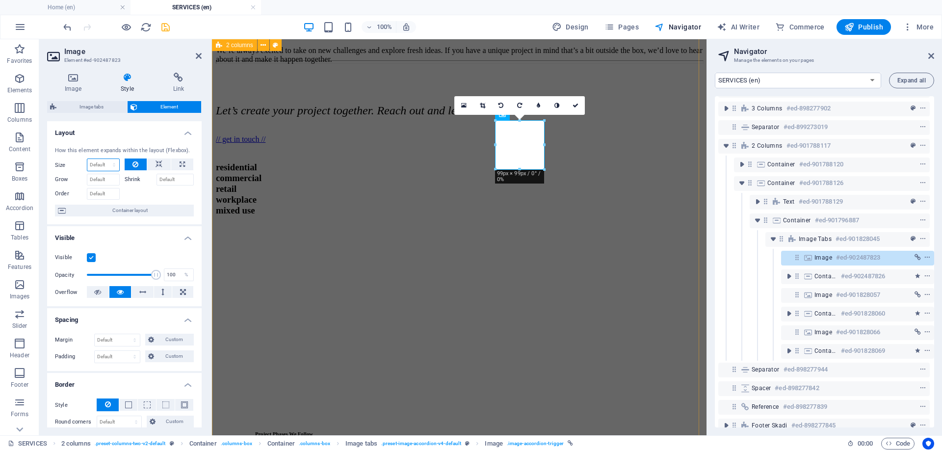
type input "0"
select select "px"
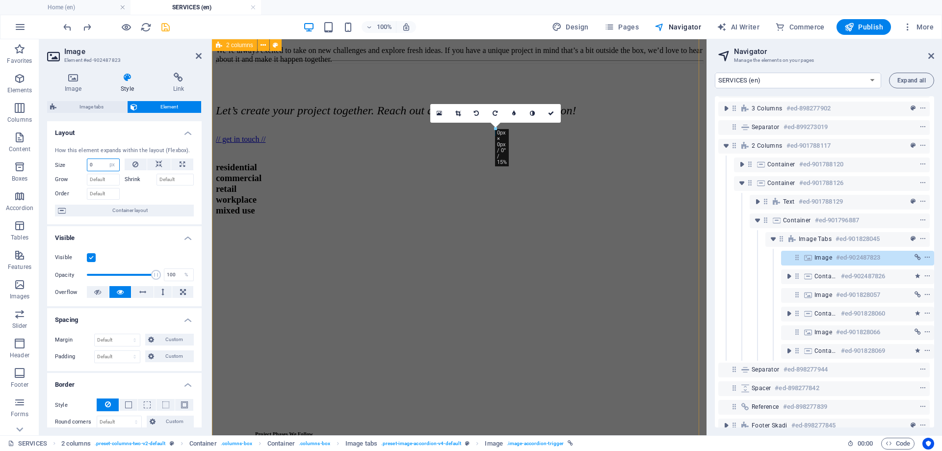
select select "DISABLED_OPTION_VALUE"
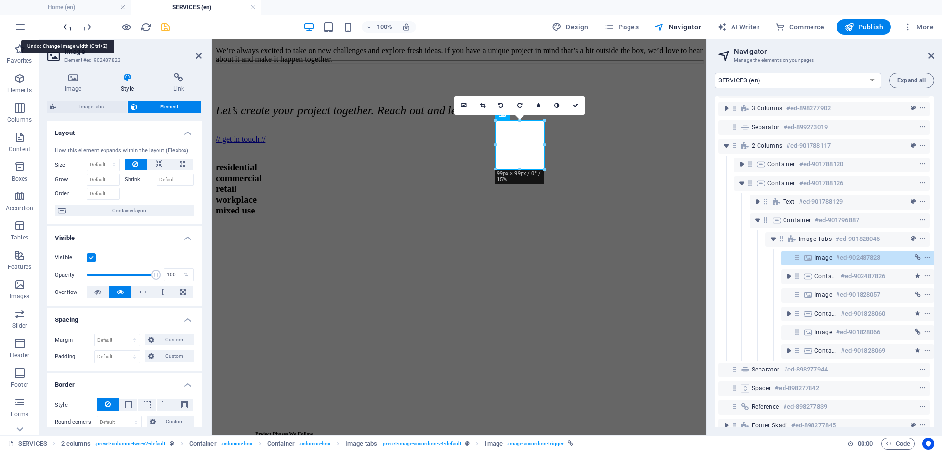
click at [68, 25] on icon "undo" at bounding box center [67, 27] width 11 height 11
click at [68, 28] on icon "undo" at bounding box center [67, 27] width 11 height 11
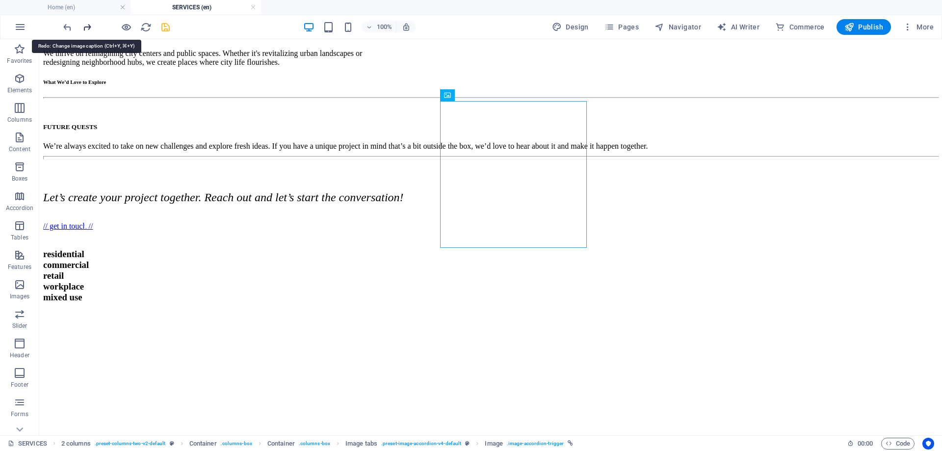
click at [87, 28] on icon "redo" at bounding box center [86, 27] width 11 height 11
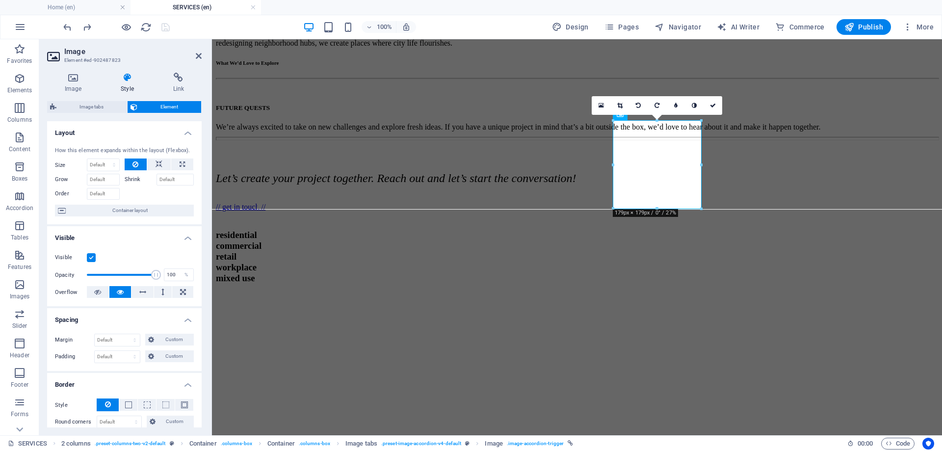
click at [189, 4] on h4 "SERVICES (en)" at bounding box center [196, 7] width 131 height 11
click at [77, 81] on icon at bounding box center [73, 78] width 52 height 10
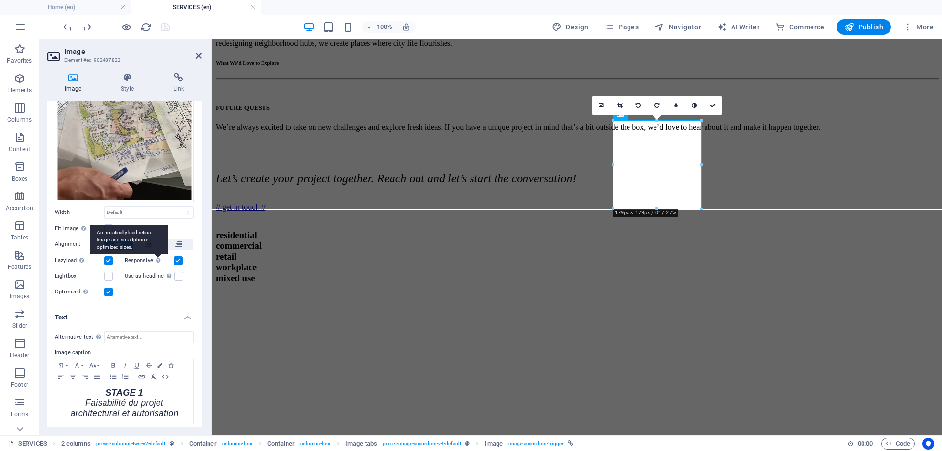
scroll to position [67, 0]
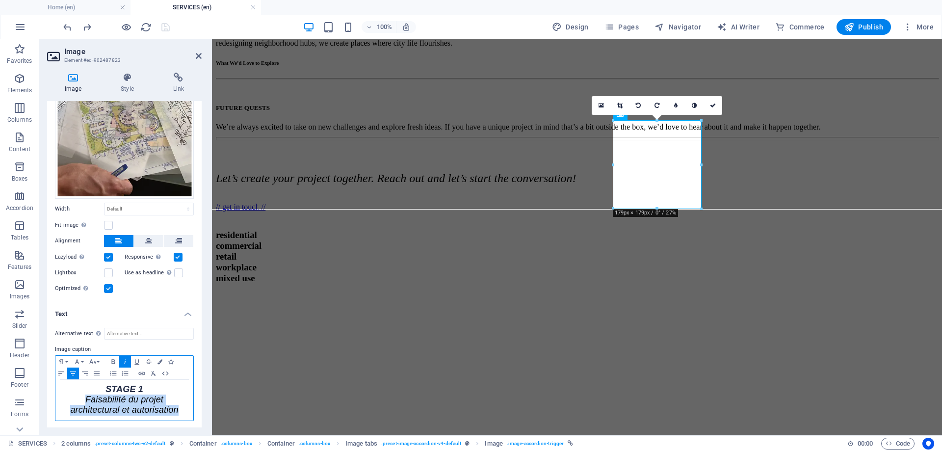
drag, startPoint x: 179, startPoint y: 407, endPoint x: 74, endPoint y: 401, distance: 105.7
click at [74, 401] on p "Faisabilité du projet architectural et autorisation" at bounding box center [124, 405] width 128 height 21
copy em "Faisabilité du projet architectural et autorisation"
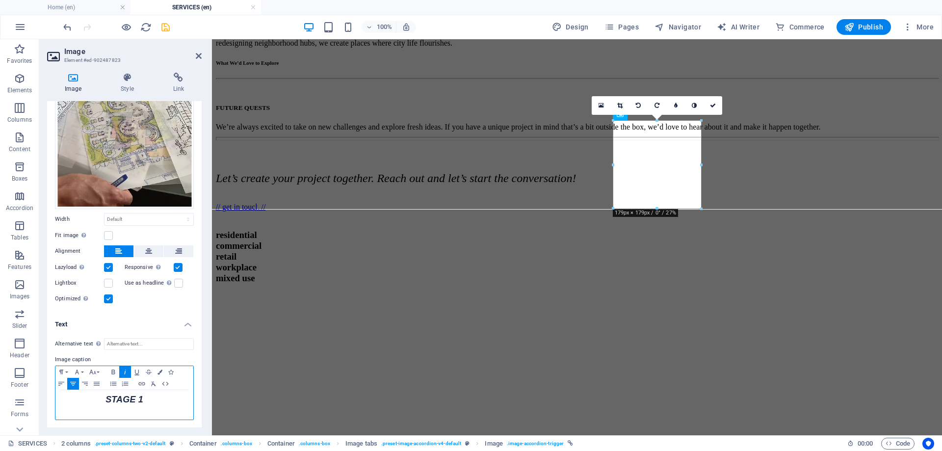
scroll to position [55, 0]
click at [124, 369] on icon "button" at bounding box center [125, 373] width 12 height 8
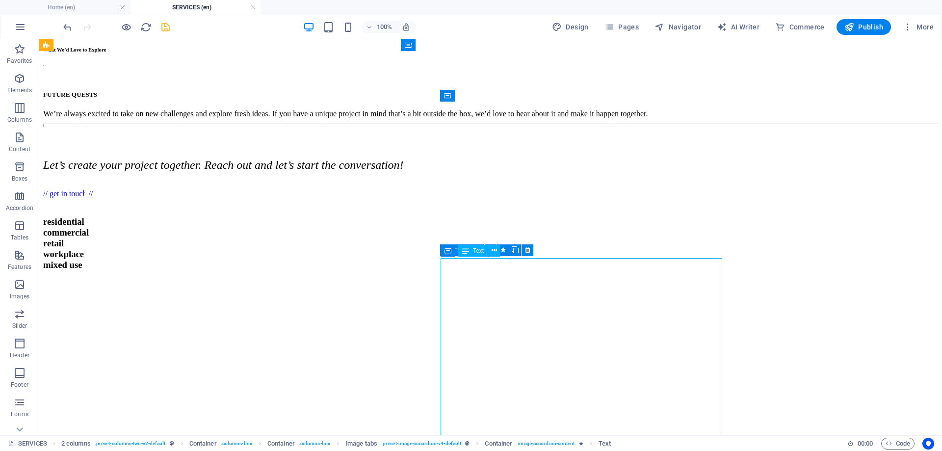
scroll to position [683, 0]
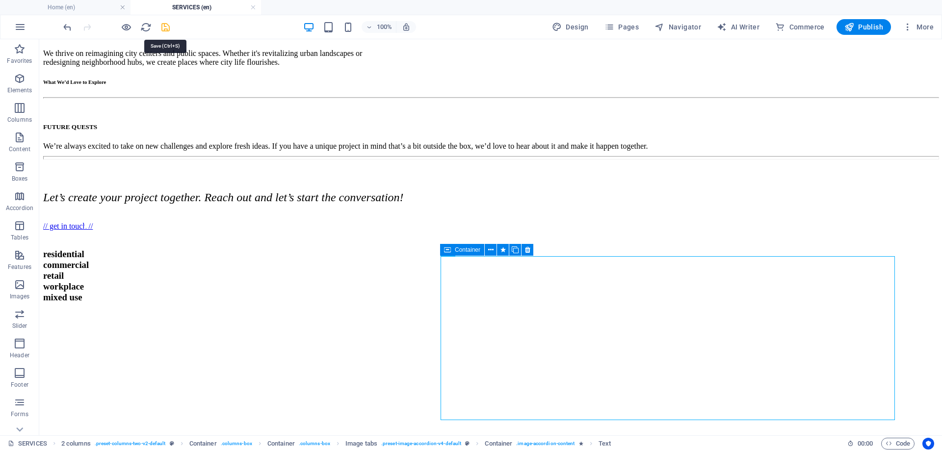
click at [170, 28] on icon "save" at bounding box center [165, 27] width 11 height 11
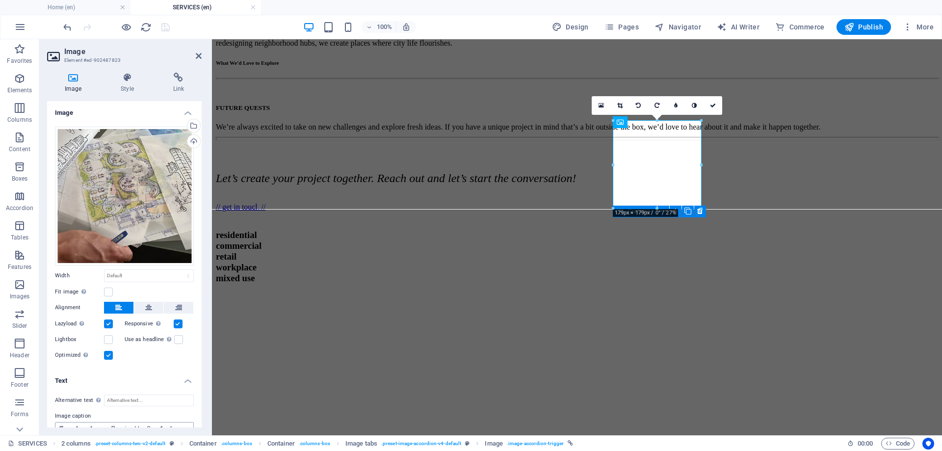
scroll to position [55, 0]
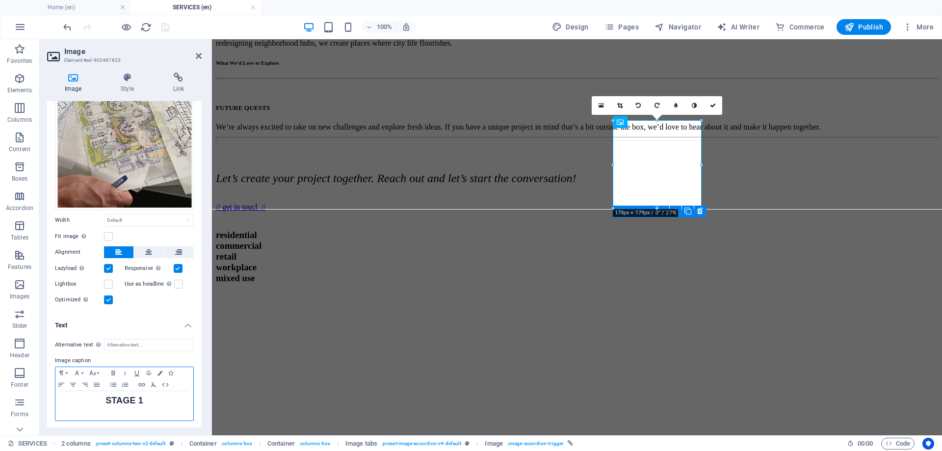
click at [151, 399] on p "STAGE 1 ​" at bounding box center [124, 401] width 128 height 10
click at [165, 23] on icon "save" at bounding box center [165, 27] width 11 height 11
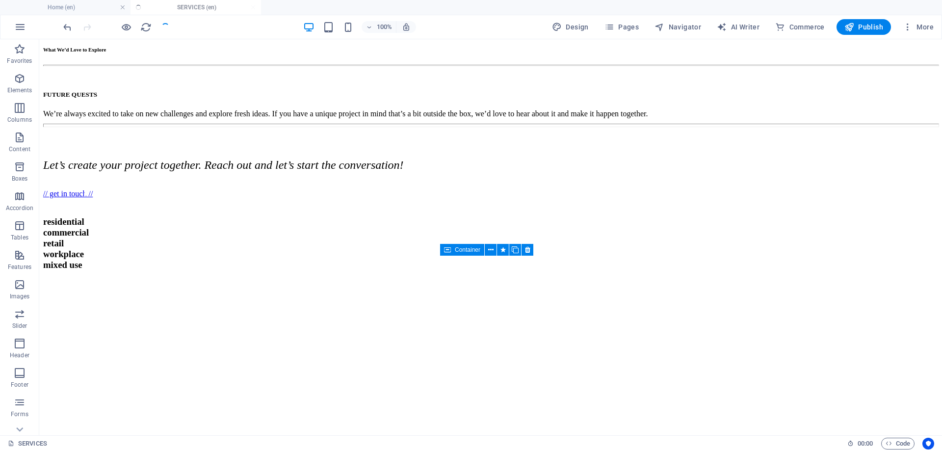
scroll to position [683, 0]
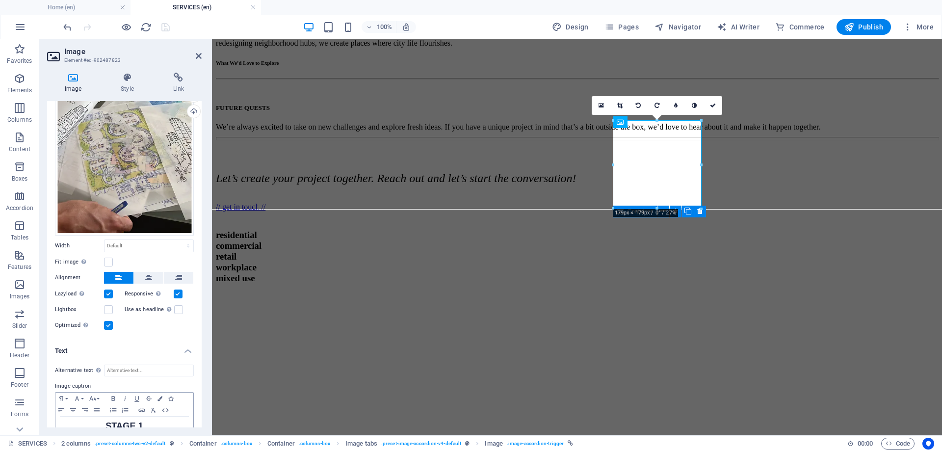
scroll to position [55, 0]
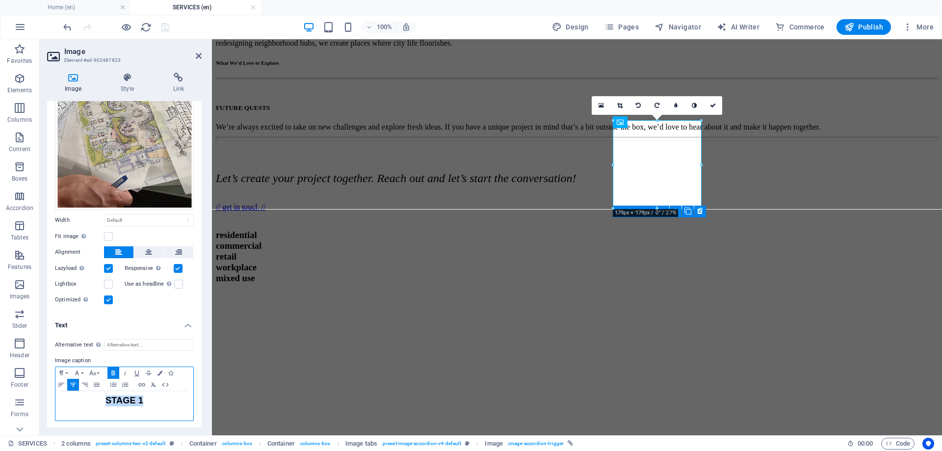
drag, startPoint x: 141, startPoint y: 400, endPoint x: 97, endPoint y: 399, distance: 44.2
click at [97, 399] on p "STAGE 1 ​" at bounding box center [124, 401] width 128 height 10
click at [113, 371] on icon "button" at bounding box center [112, 373] width 3 height 4
click at [161, 29] on icon "save" at bounding box center [165, 27] width 11 height 11
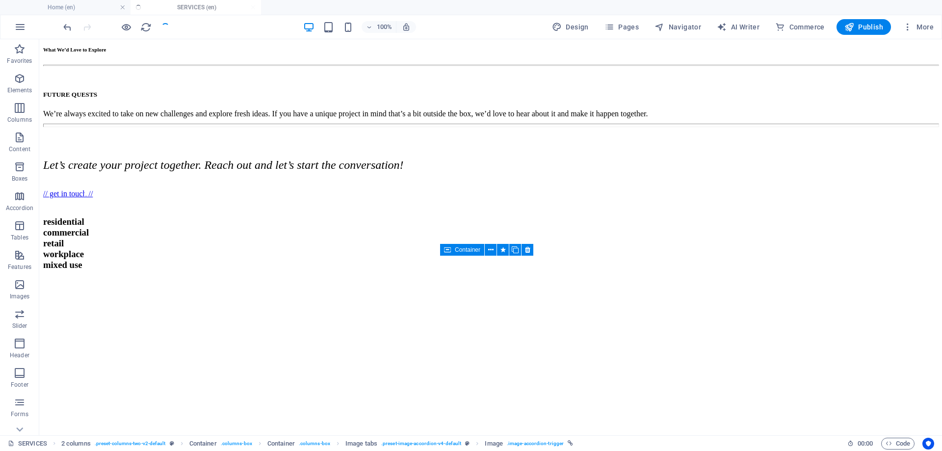
scroll to position [683, 0]
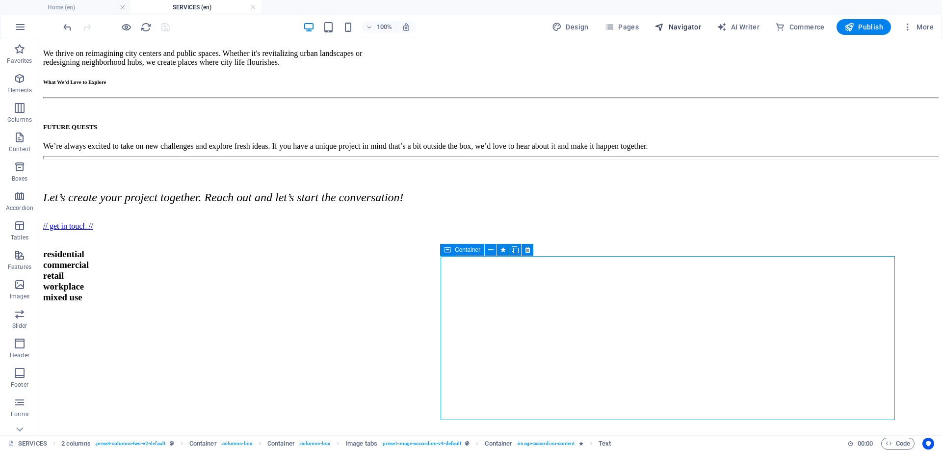
click at [682, 24] on span "Navigator" at bounding box center [678, 27] width 47 height 10
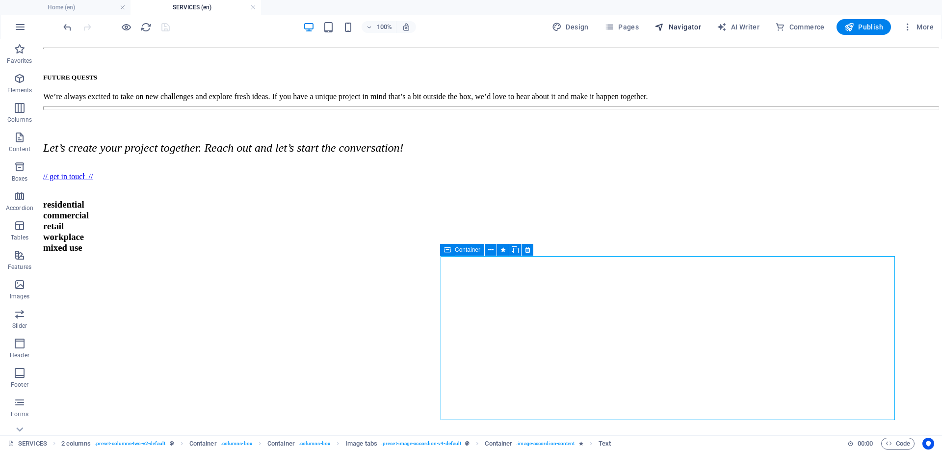
select select "16899703-en"
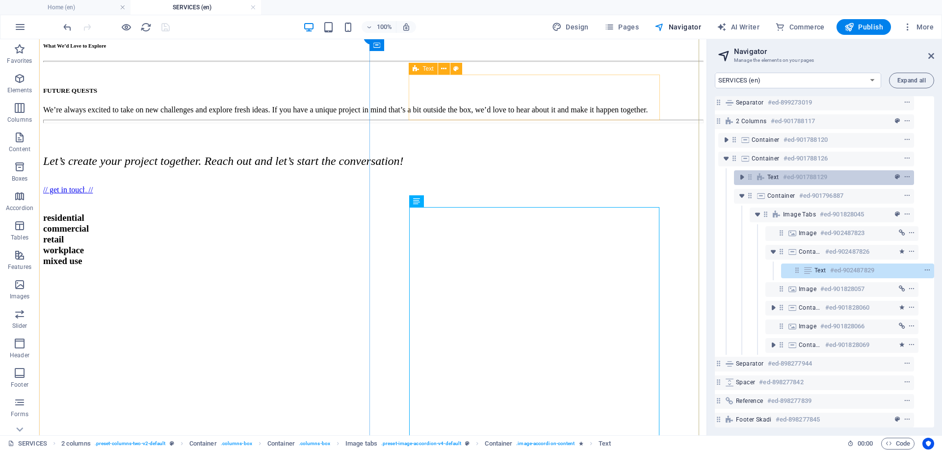
scroll to position [98, 18]
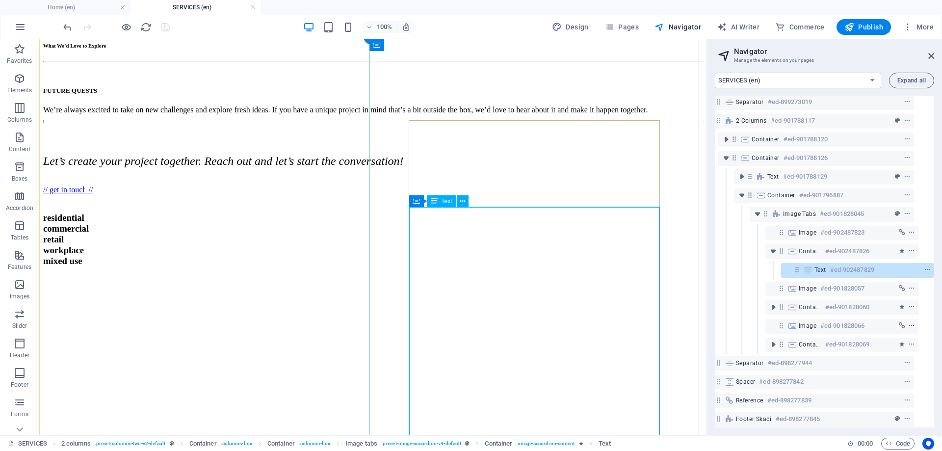
click at [815, 269] on span "Text" at bounding box center [821, 270] width 12 height 8
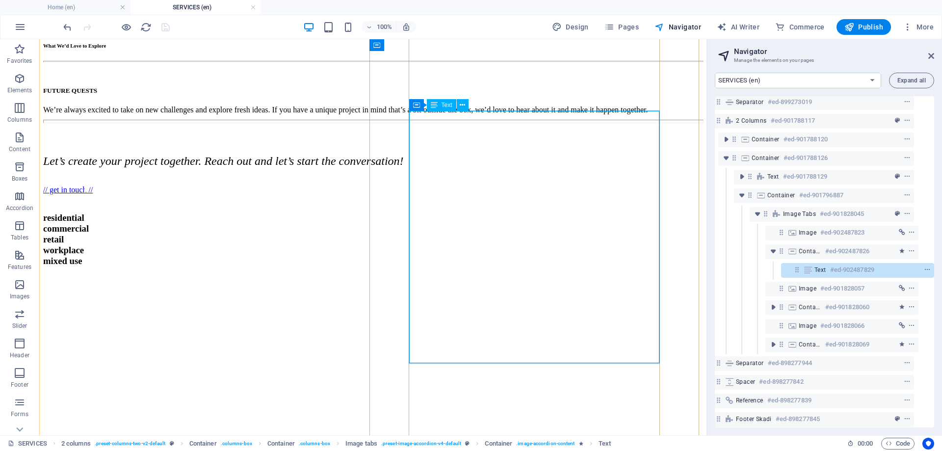
scroll to position [828, 0]
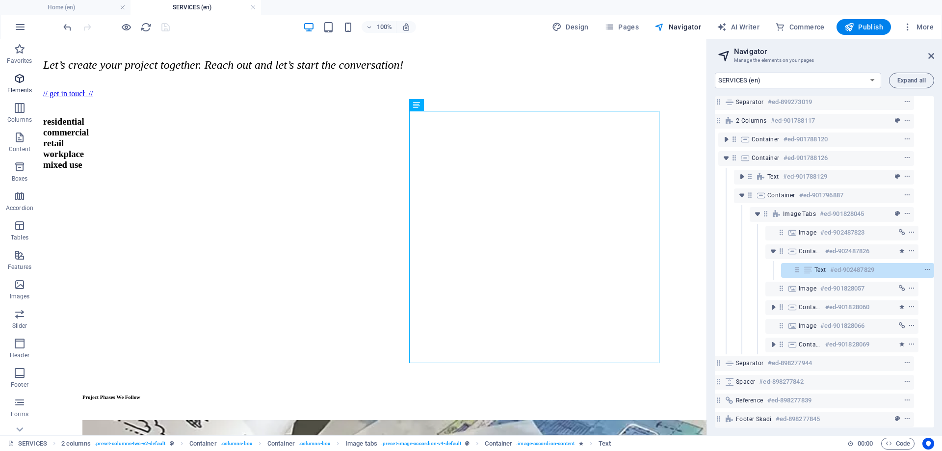
click at [22, 88] on p "Elements" at bounding box center [19, 90] width 25 height 8
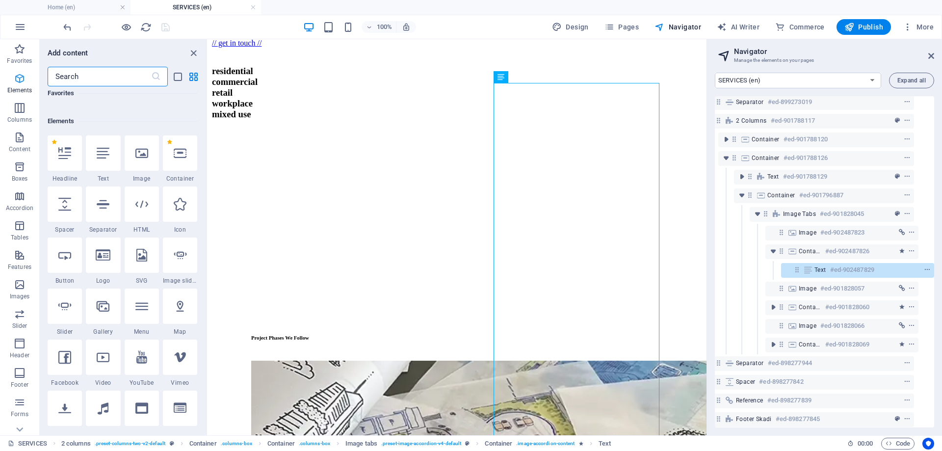
scroll to position [105, 0]
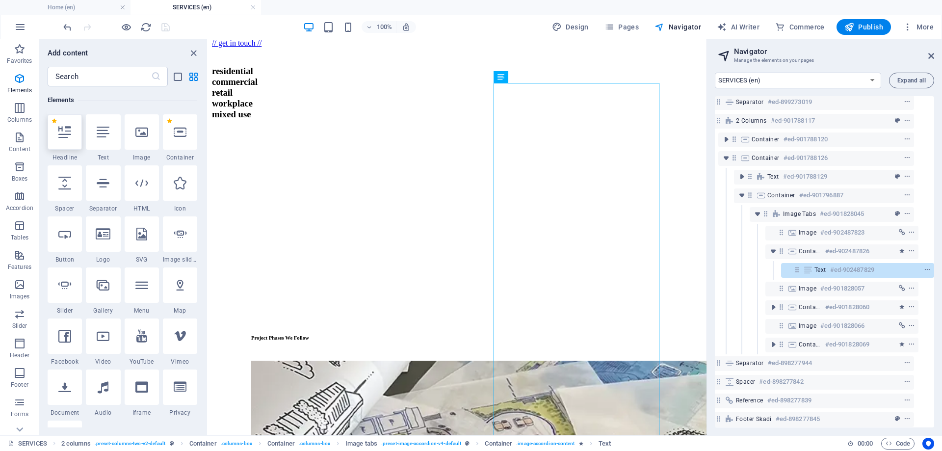
click at [64, 134] on icon at bounding box center [64, 132] width 13 height 13
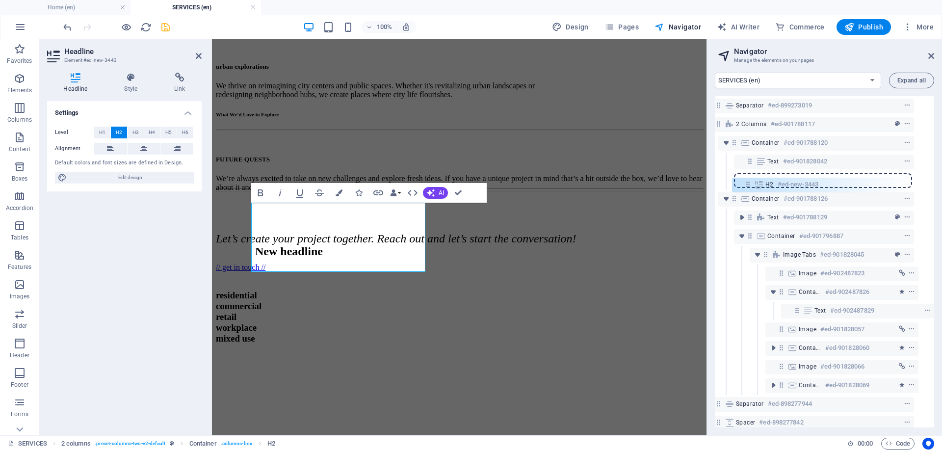
scroll to position [93, 18]
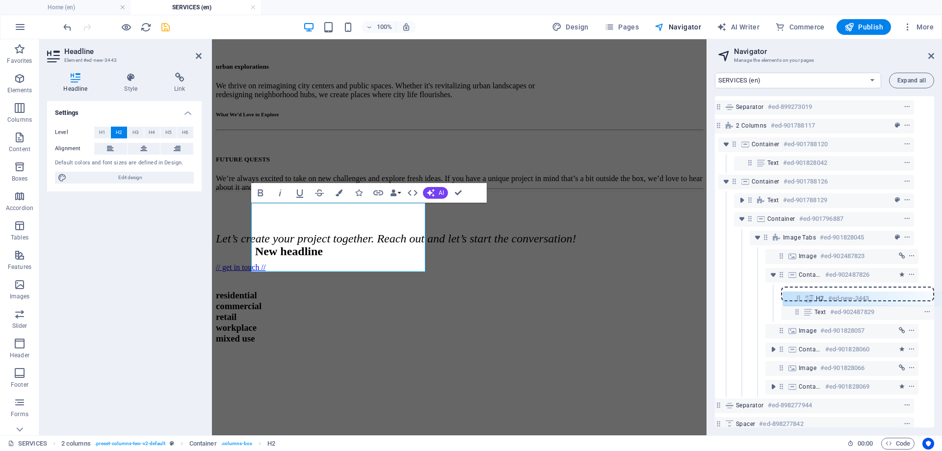
drag, startPoint x: 746, startPoint y: 159, endPoint x: 796, endPoint y: 303, distance: 151.6
click at [796, 303] on div "Reference #ed-898277836 Separator #ed-898277941 2 columns #ed-898277878 Separat…" at bounding box center [824, 261] width 219 height 331
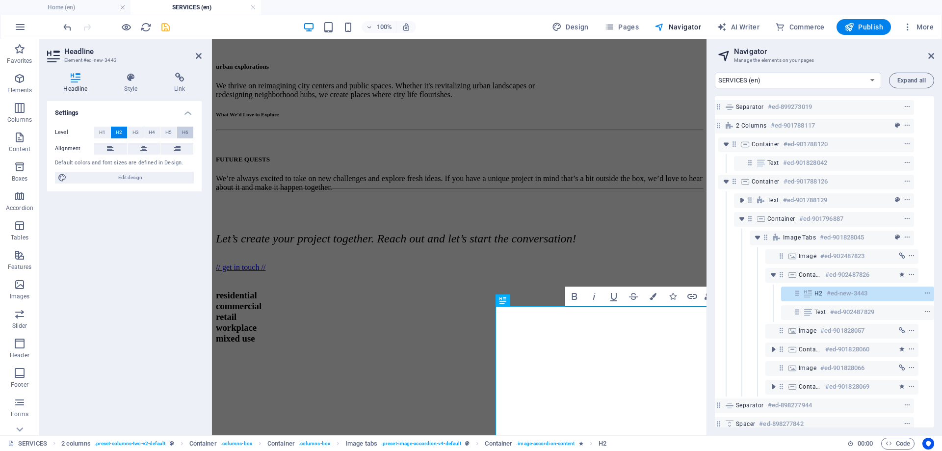
click at [182, 132] on span "H6" at bounding box center [185, 133] width 6 height 12
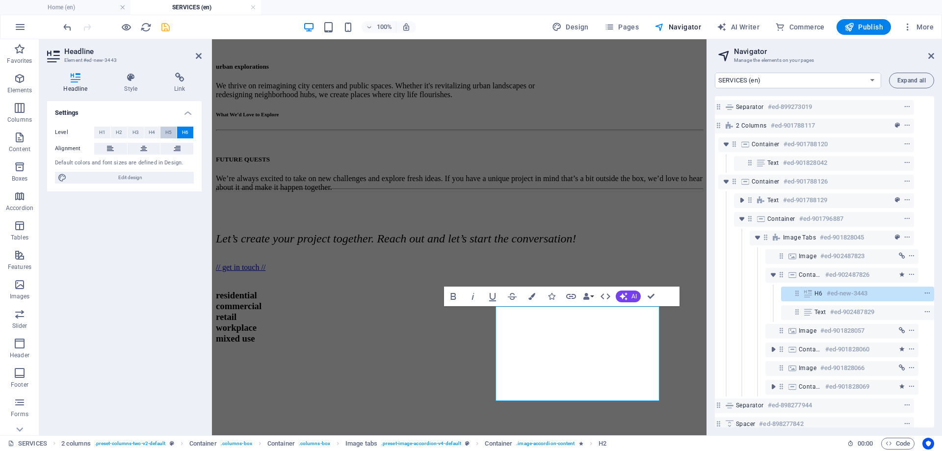
click at [171, 132] on span "H5" at bounding box center [168, 133] width 6 height 12
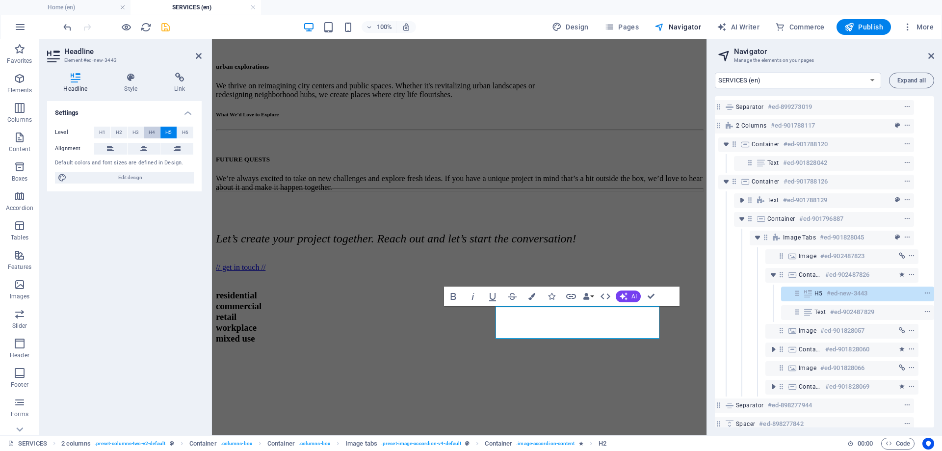
click at [158, 132] on button "H4" at bounding box center [152, 133] width 16 height 12
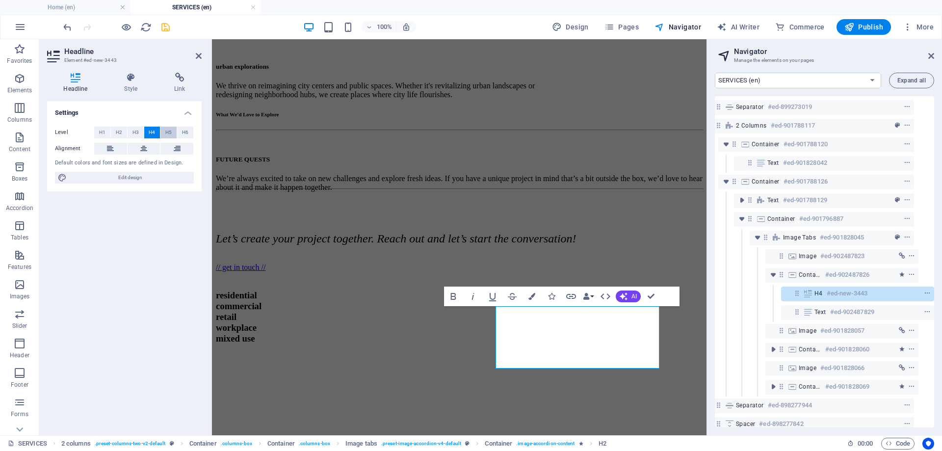
click at [171, 133] on span "H5" at bounding box center [168, 133] width 6 height 12
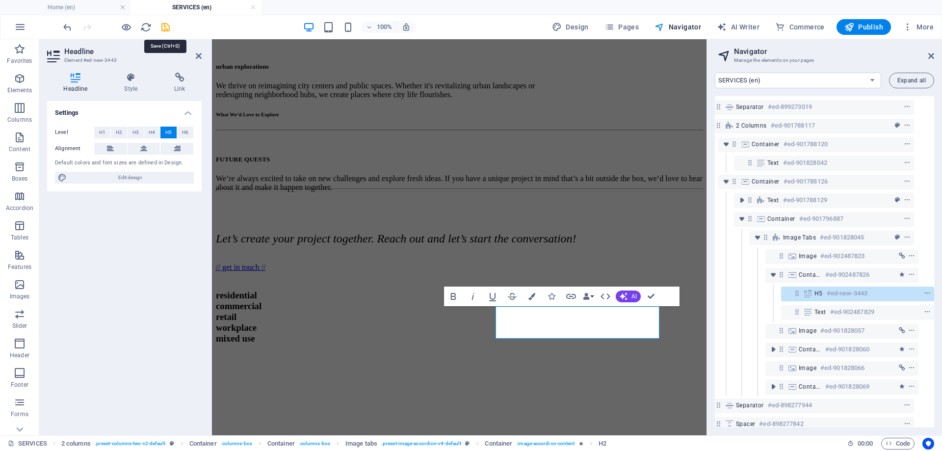
click at [166, 30] on icon "save" at bounding box center [165, 27] width 11 height 11
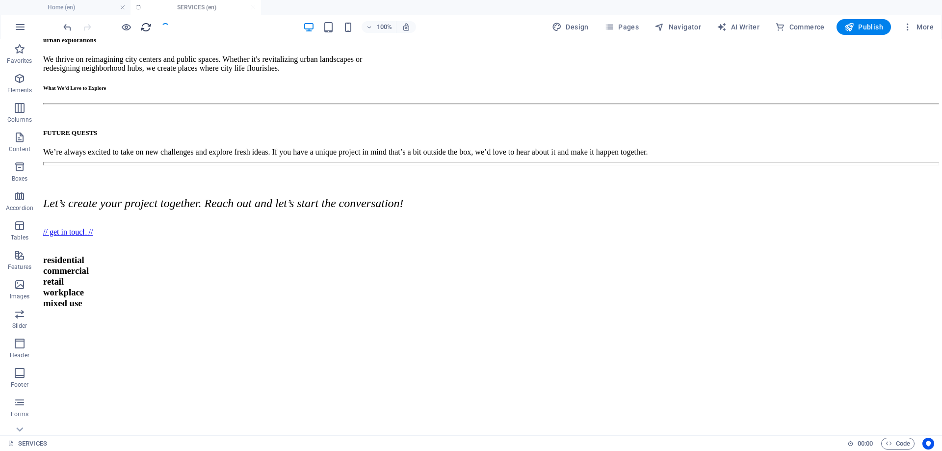
scroll to position [726, 0]
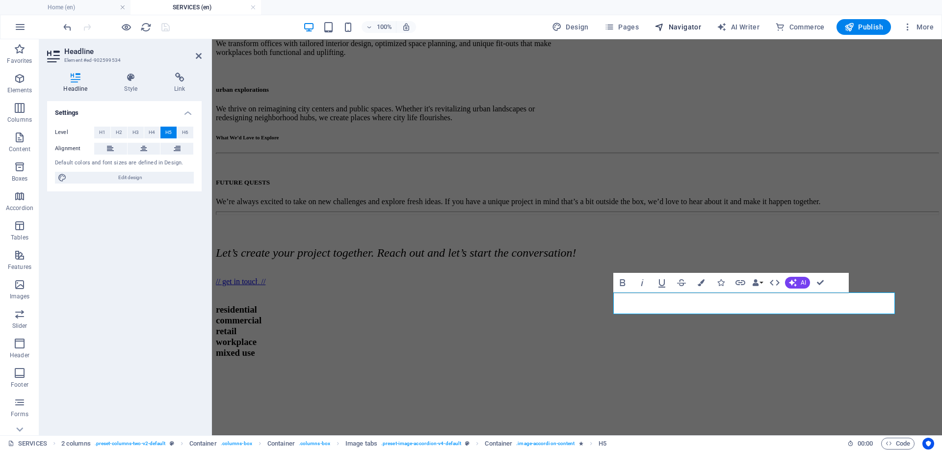
click at [673, 30] on span "Navigator" at bounding box center [678, 27] width 47 height 10
select select "16899703-en"
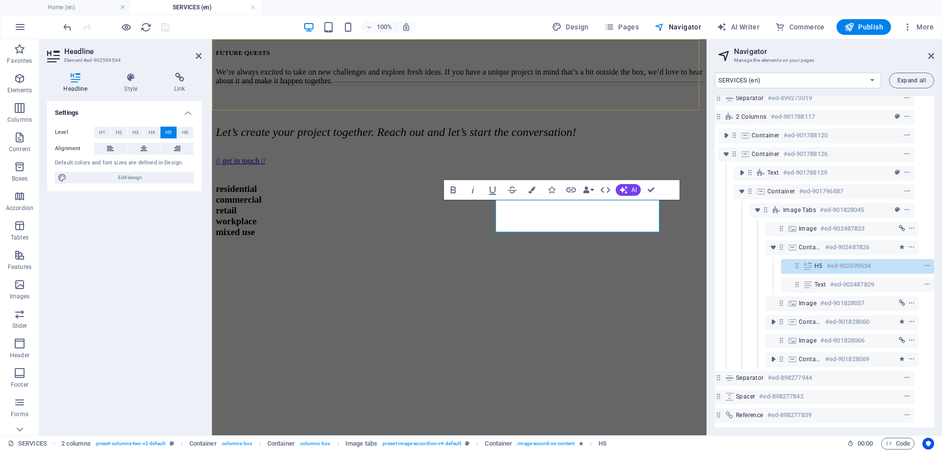
scroll to position [110, 18]
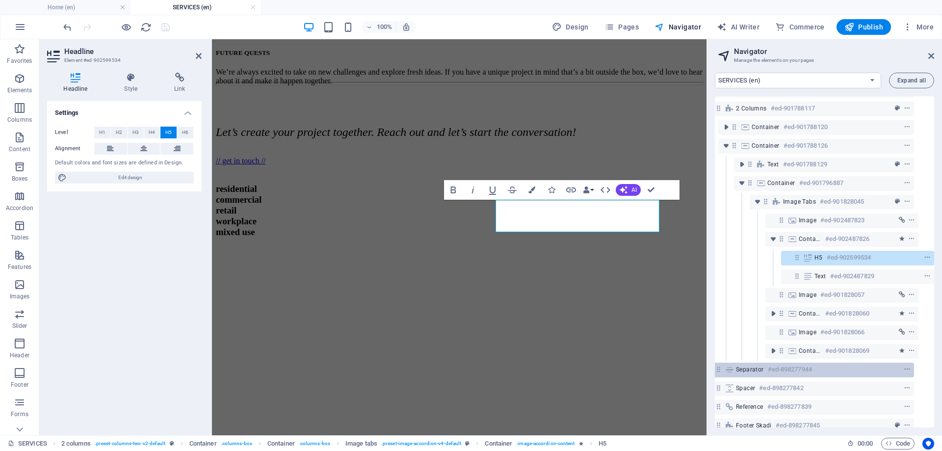
click at [723, 374] on div "Separator #ed-898277944" at bounding box center [809, 370] width 212 height 15
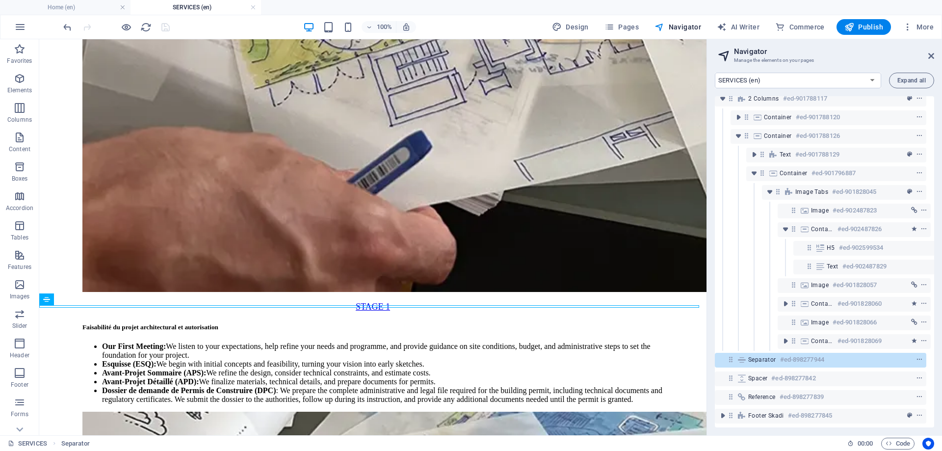
scroll to position [1348, 0]
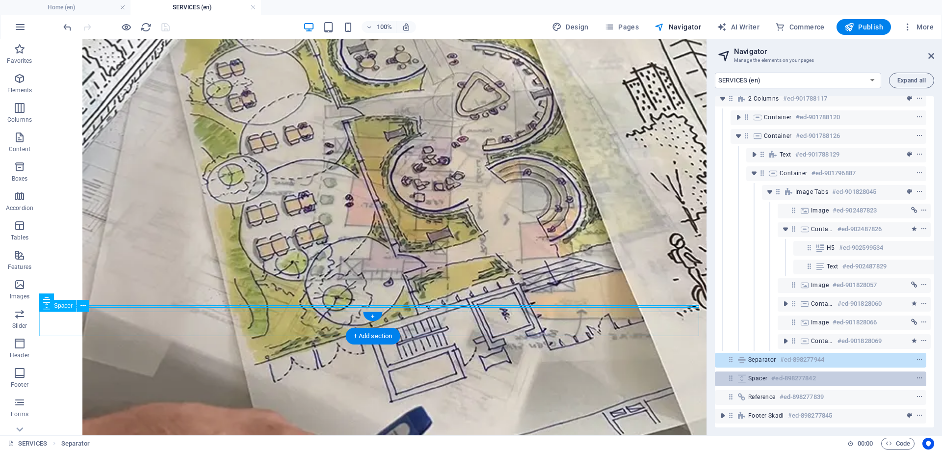
click at [729, 374] on icon at bounding box center [731, 378] width 8 height 8
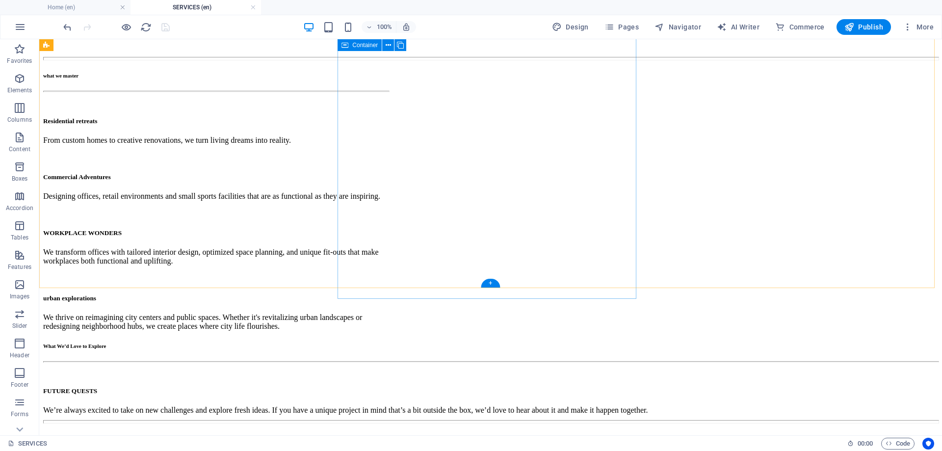
scroll to position [464, 0]
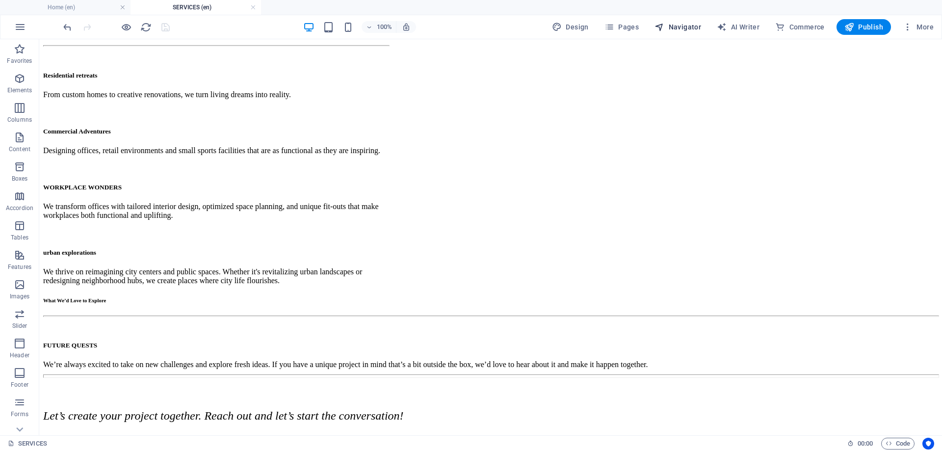
click at [683, 30] on span "Navigator" at bounding box center [678, 27] width 47 height 10
select select "16899703-en"
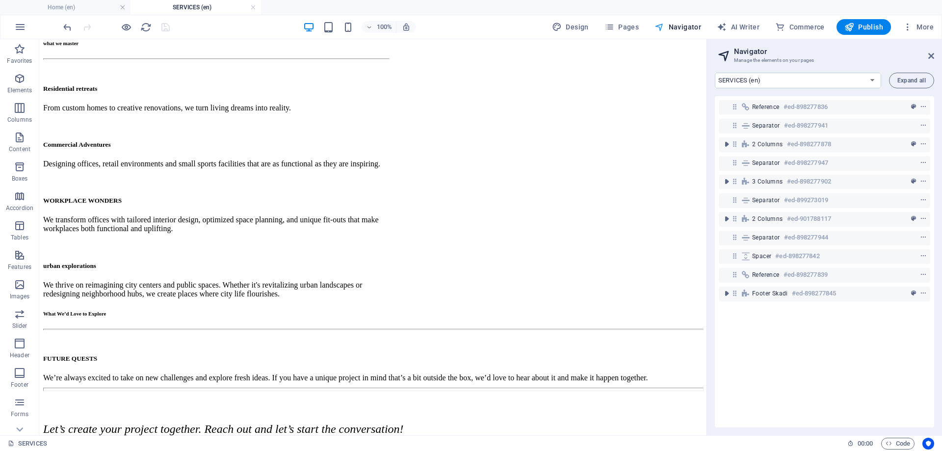
scroll to position [389, 0]
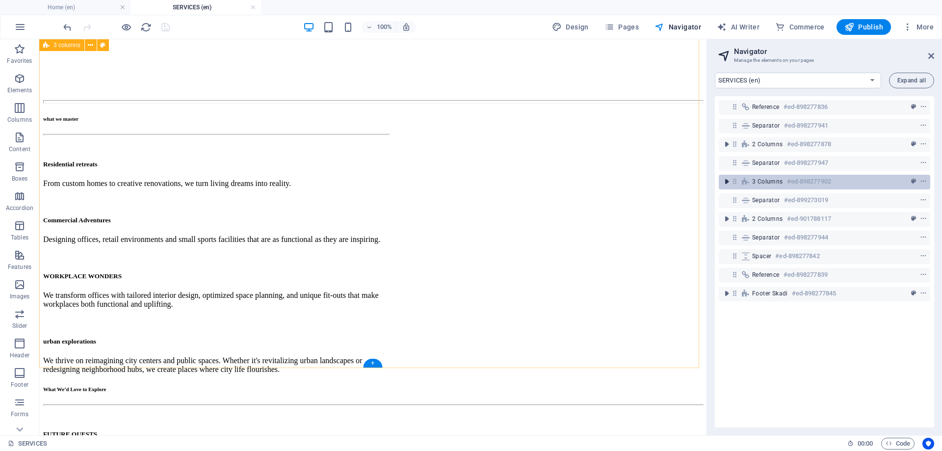
click at [727, 185] on icon "toggle-expand" at bounding box center [727, 182] width 10 height 10
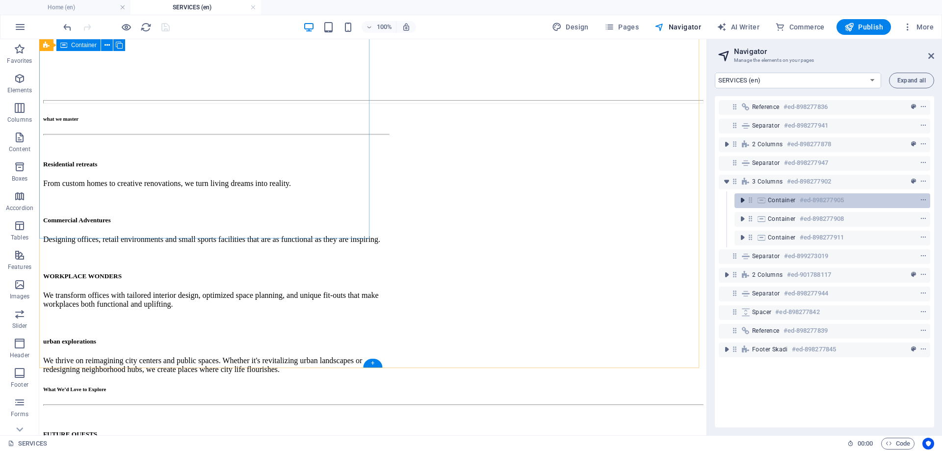
click at [741, 199] on icon "toggle-expand" at bounding box center [743, 200] width 10 height 10
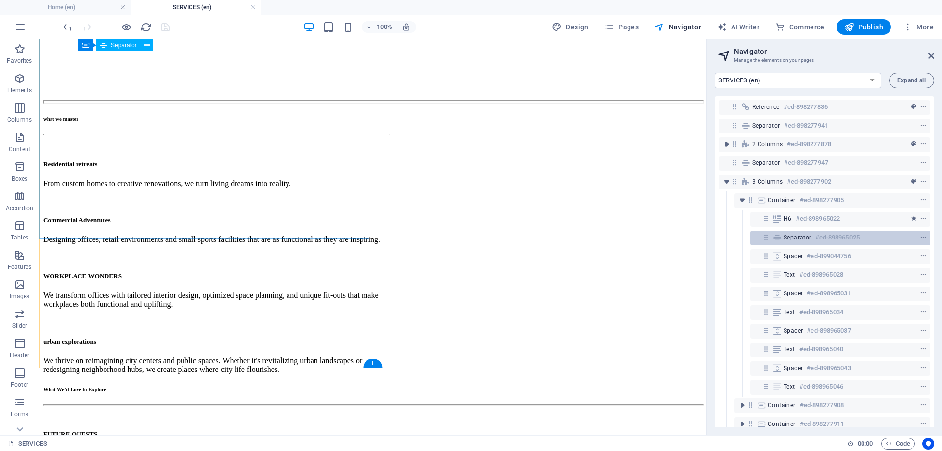
click at [793, 236] on span "Separator" at bounding box center [798, 238] width 28 height 8
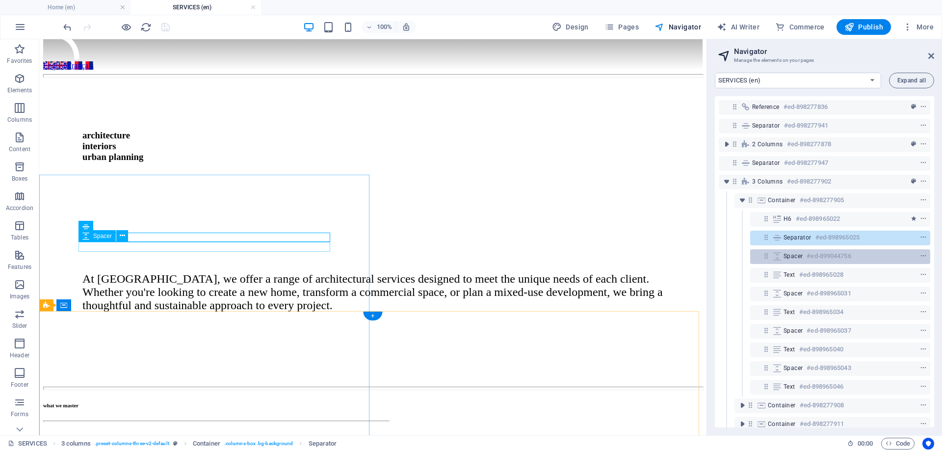
click at [763, 255] on icon at bounding box center [766, 256] width 8 height 8
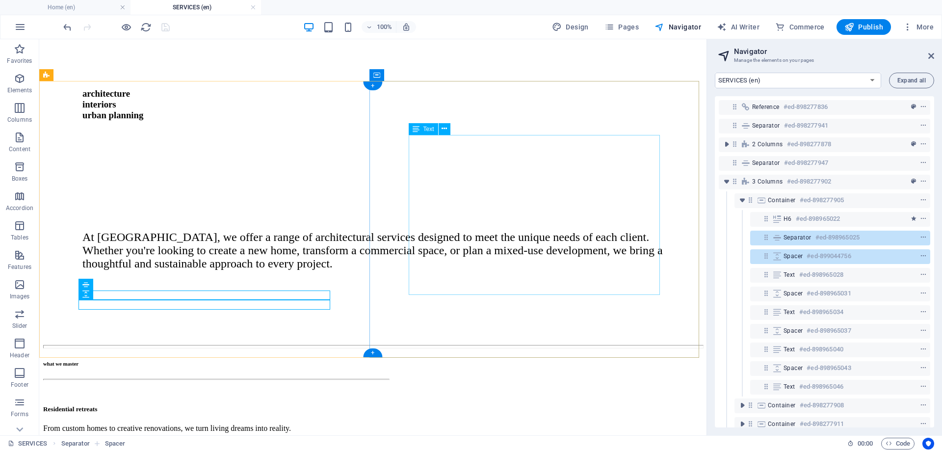
scroll to position [147, 0]
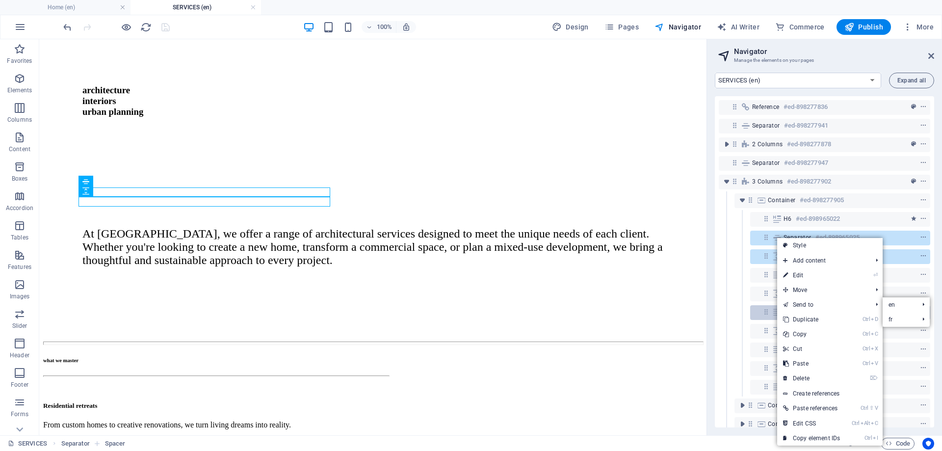
click at [796, 317] on link "Ctrl D Duplicate" at bounding box center [811, 319] width 69 height 15
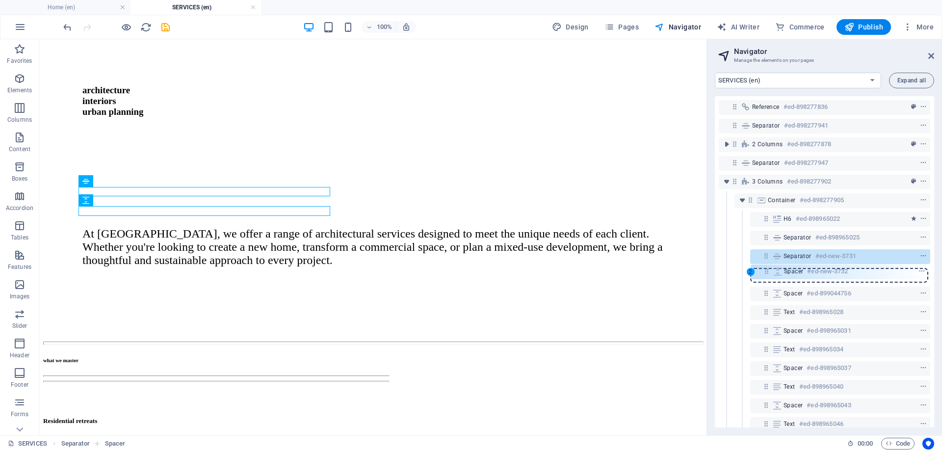
drag, startPoint x: 766, startPoint y: 295, endPoint x: 766, endPoint y: 271, distance: 24.5
click at [766, 271] on div "Reference #ed-898277836 Separator #ed-898277941 2 columns #ed-898277878 Separat…" at bounding box center [824, 261] width 219 height 331
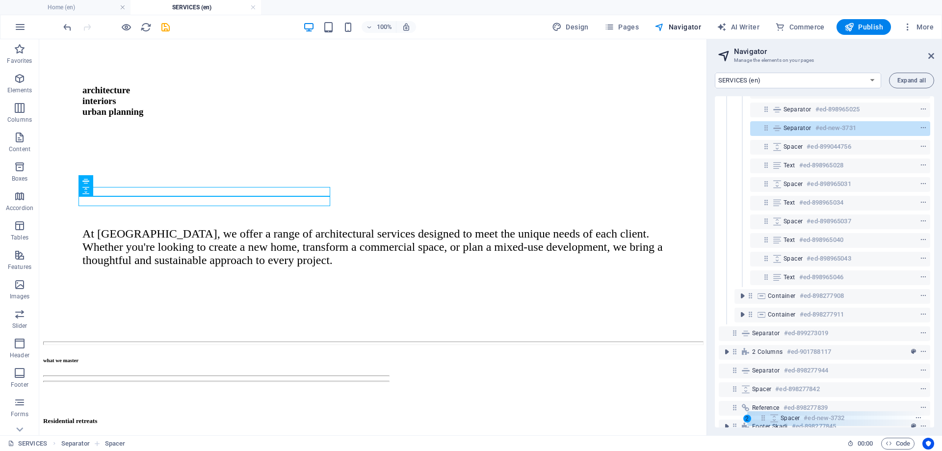
scroll to position [165, 0]
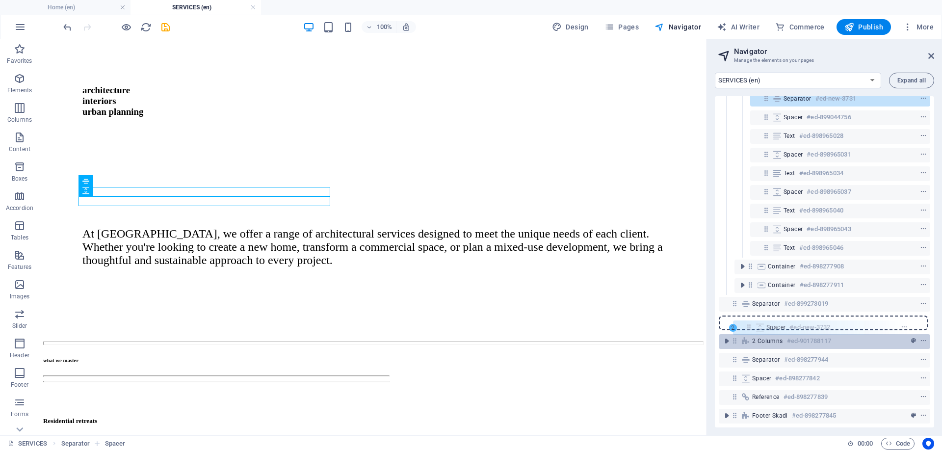
drag, startPoint x: 765, startPoint y: 128, endPoint x: 747, endPoint y: 330, distance: 203.0
click at [747, 330] on div "Reference #ed-898277836 Separator #ed-898277941 2 columns #ed-898277878 Separat…" at bounding box center [824, 261] width 219 height 331
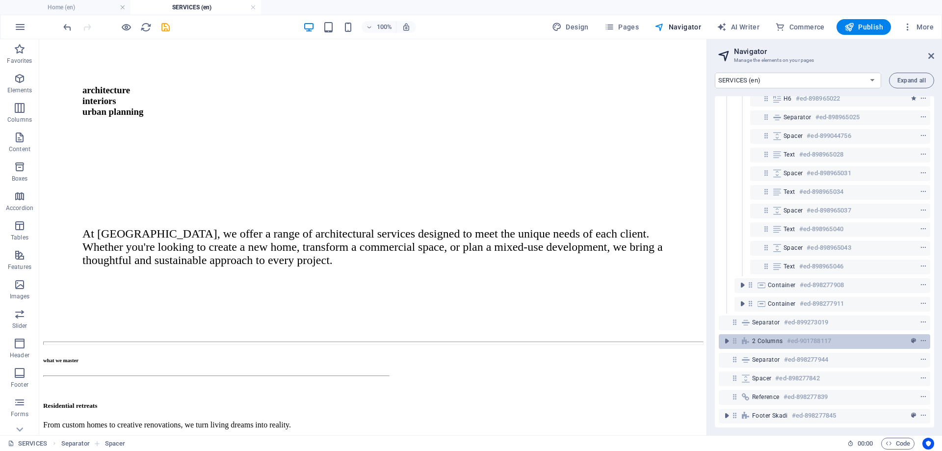
scroll to position [128, 0]
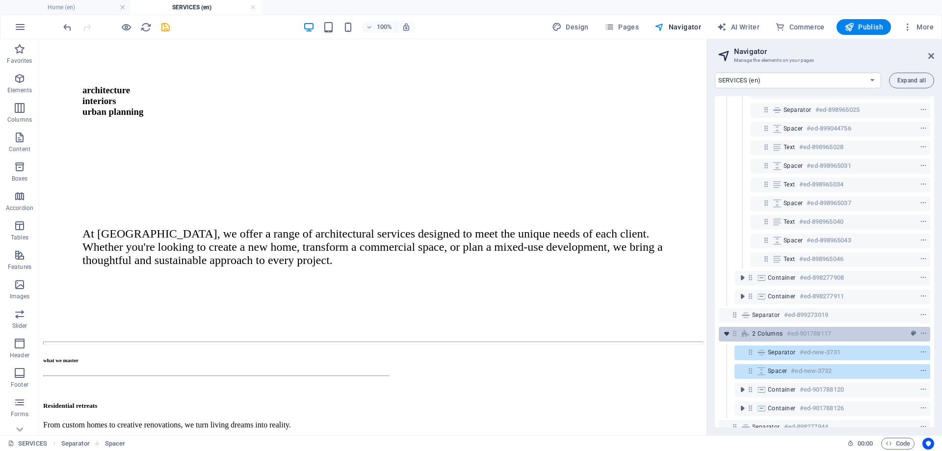
click at [728, 335] on icon "toggle-expand" at bounding box center [727, 334] width 10 height 10
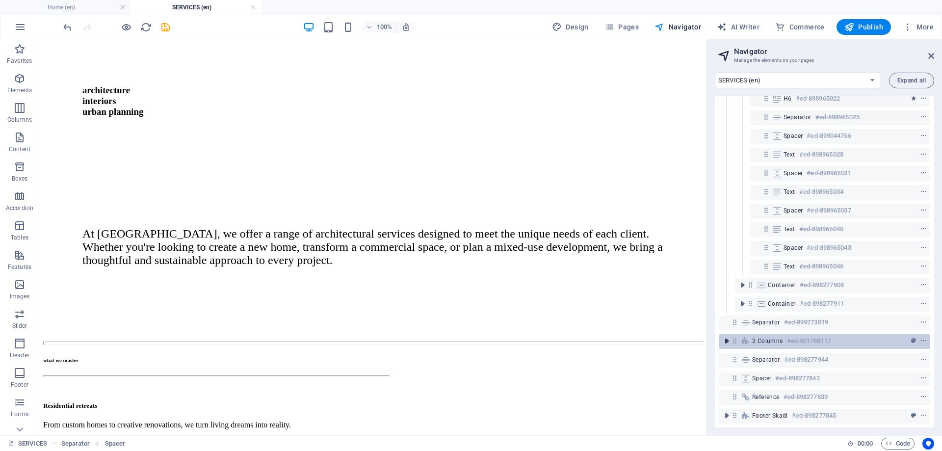
click at [728, 336] on icon "toggle-expand" at bounding box center [727, 341] width 10 height 10
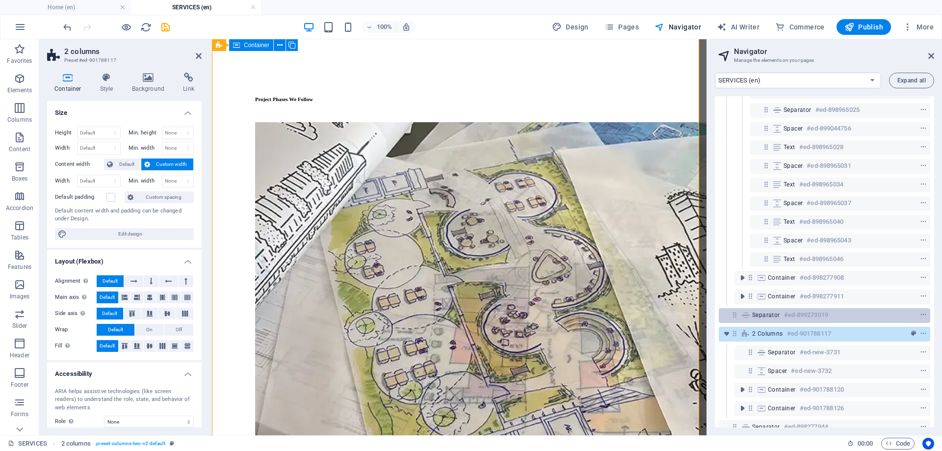
scroll to position [202, 0]
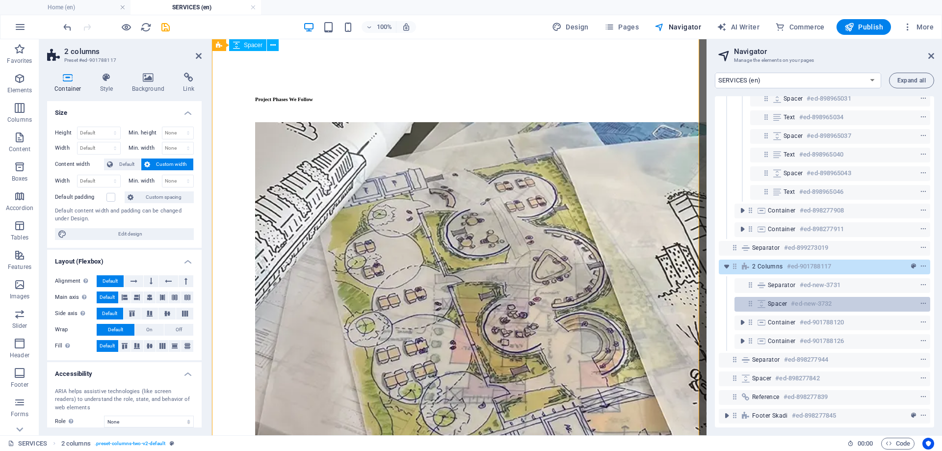
click at [786, 300] on span "Spacer" at bounding box center [777, 304] width 19 height 8
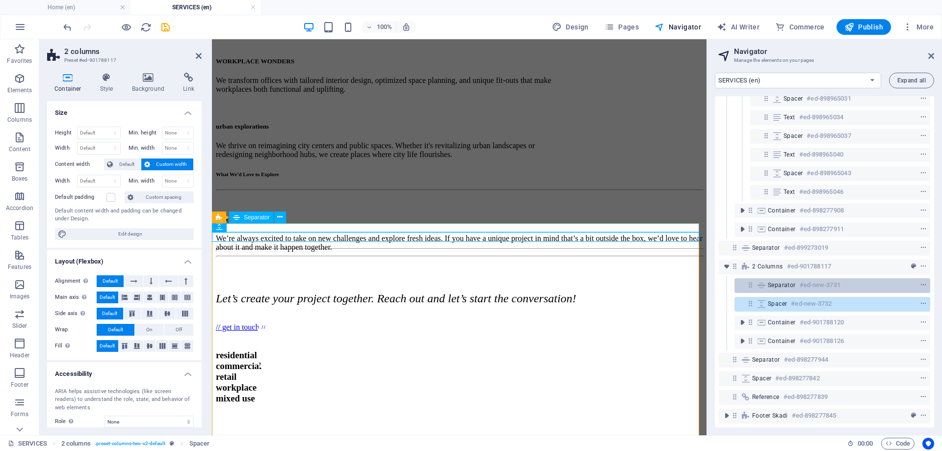
click at [784, 279] on div "Separator #ed-new-3731" at bounding box center [824, 285] width 113 height 12
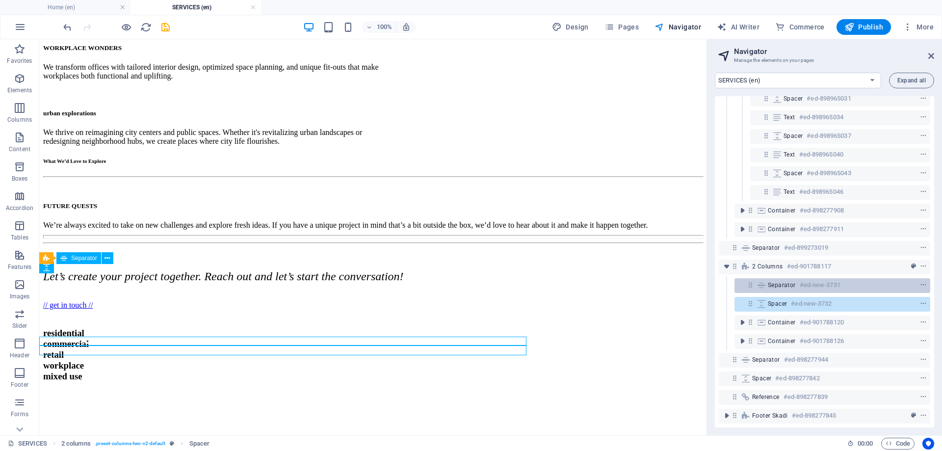
scroll to position [503, 0]
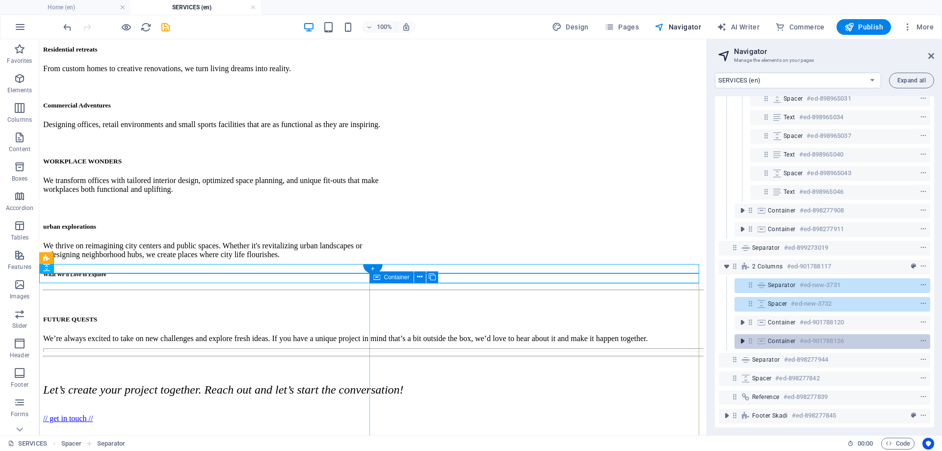
click at [741, 336] on icon "toggle-expand" at bounding box center [743, 341] width 10 height 10
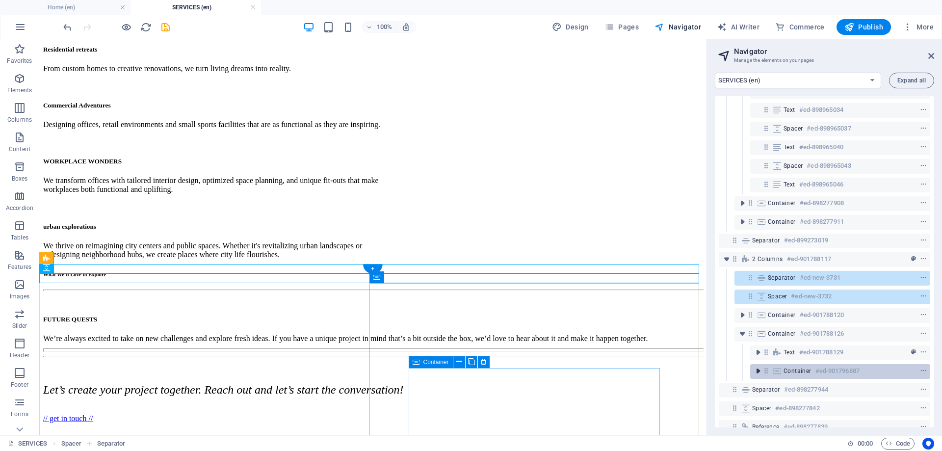
click at [761, 371] on icon "toggle-expand" at bounding box center [758, 371] width 10 height 10
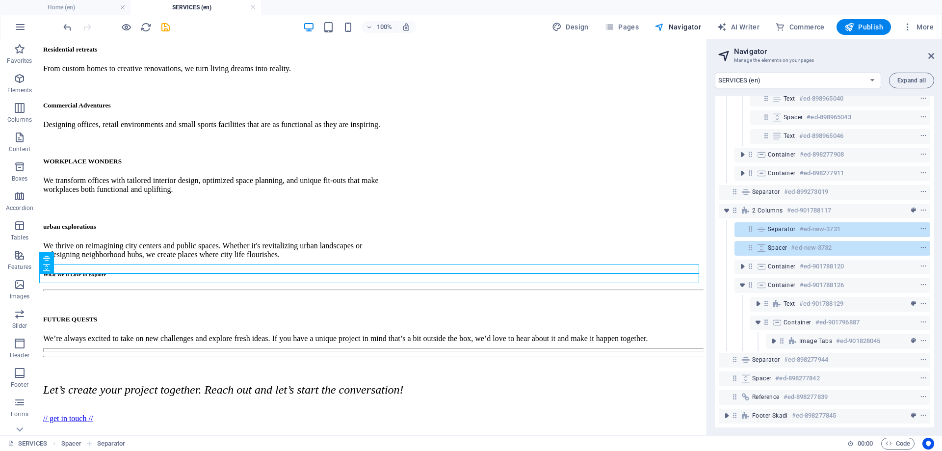
scroll to position [258, 0]
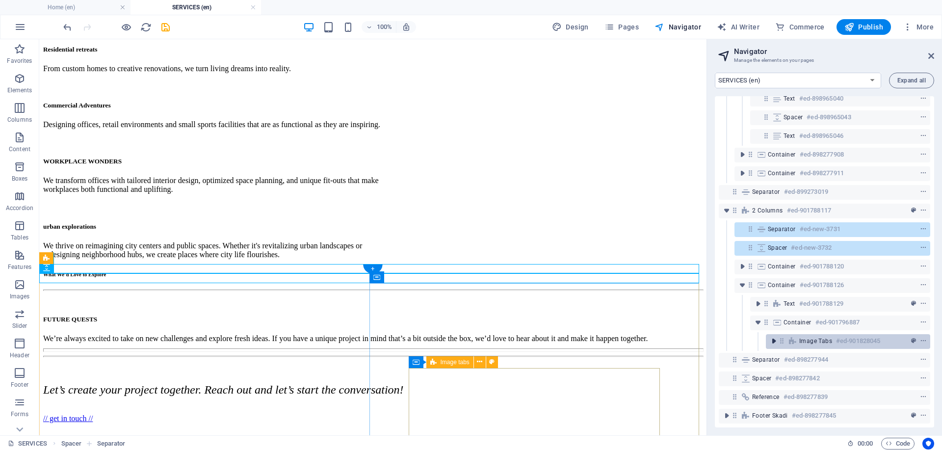
click at [772, 336] on icon "toggle-expand" at bounding box center [774, 341] width 10 height 10
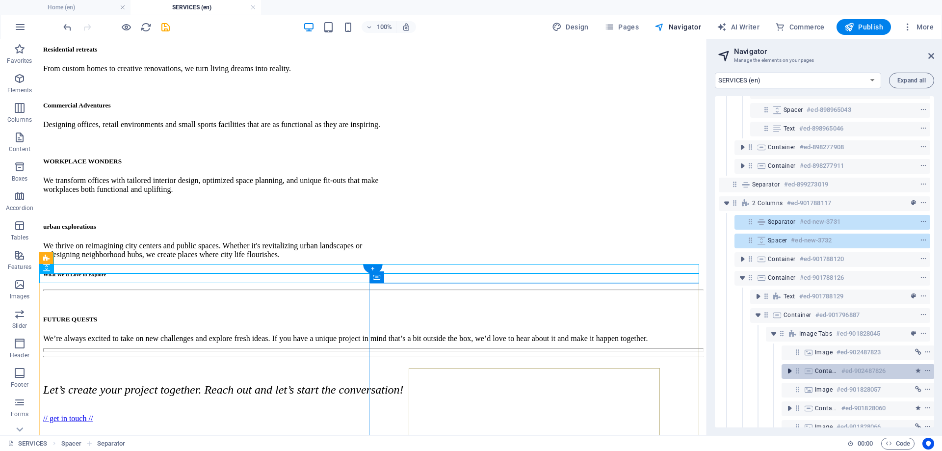
click at [788, 372] on icon "toggle-expand" at bounding box center [790, 371] width 10 height 10
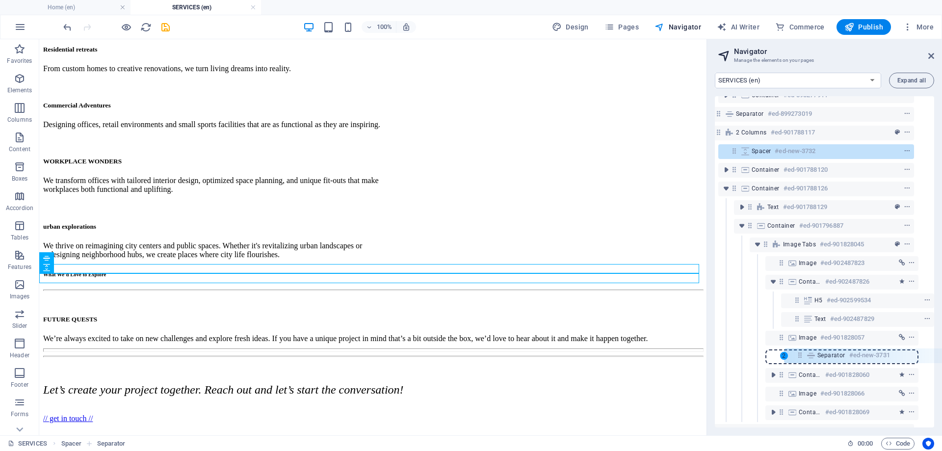
scroll to position [332, 18]
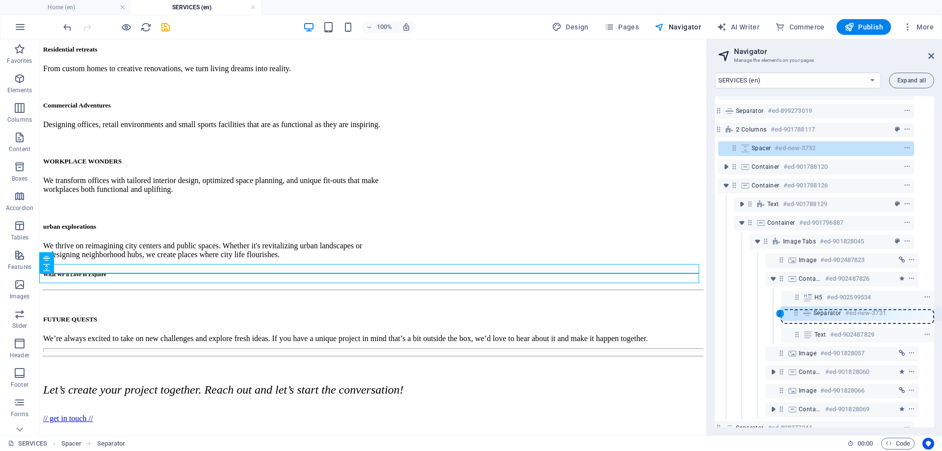
drag, startPoint x: 751, startPoint y: 221, endPoint x: 800, endPoint y: 317, distance: 107.3
click at [800, 317] on div "Reference #ed-898277836 Separator #ed-898277941 2 columns #ed-898277878 Separat…" at bounding box center [824, 261] width 219 height 331
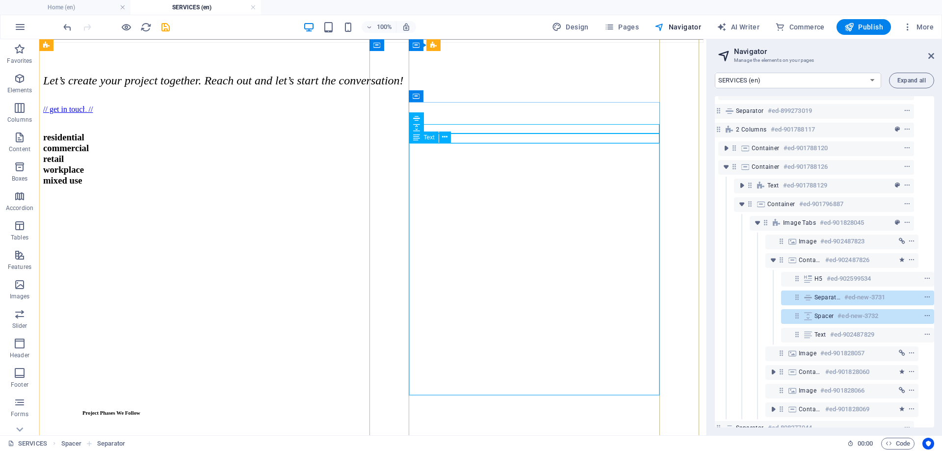
scroll to position [805, 0]
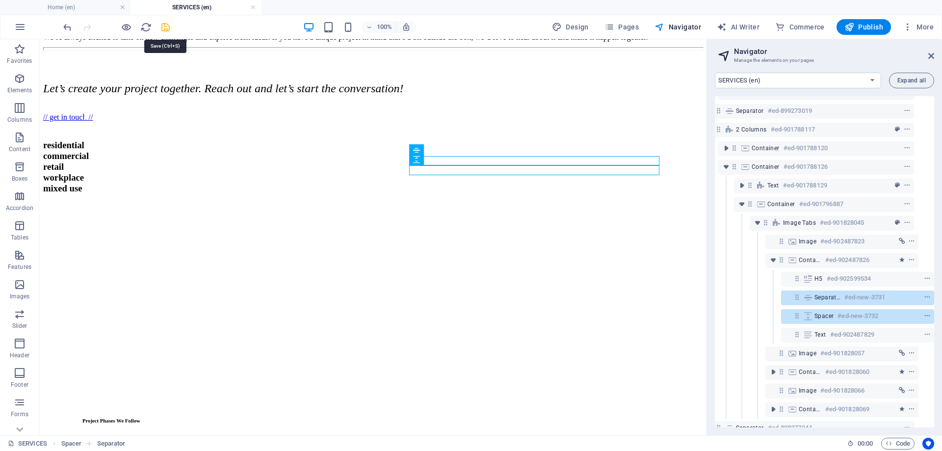
click at [165, 28] on icon "save" at bounding box center [165, 27] width 11 height 11
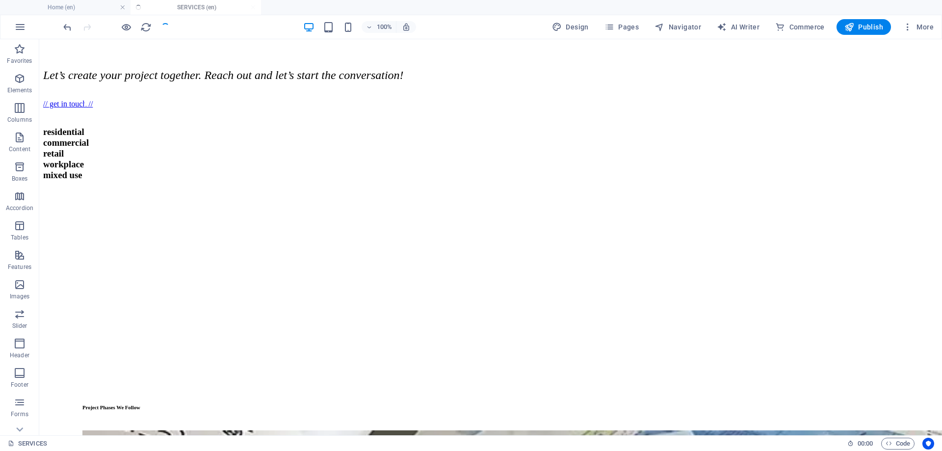
scroll to position [755, 0]
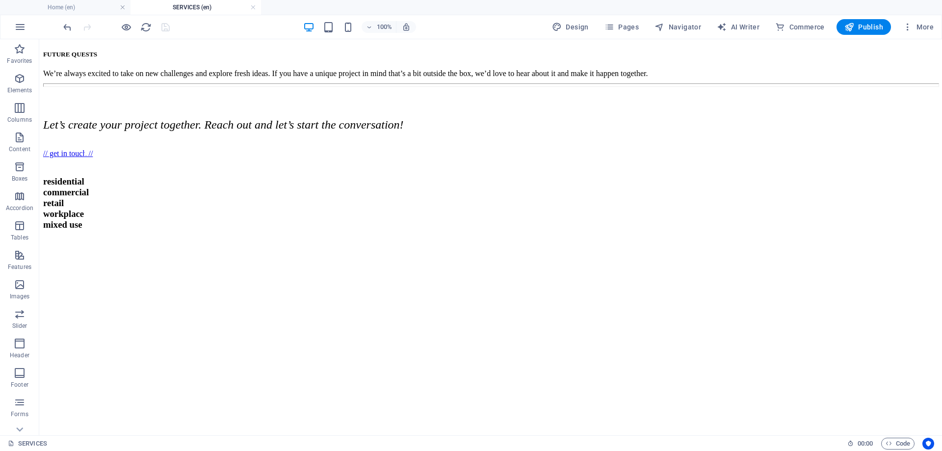
click at [163, 33] on div at bounding box center [116, 27] width 110 height 16
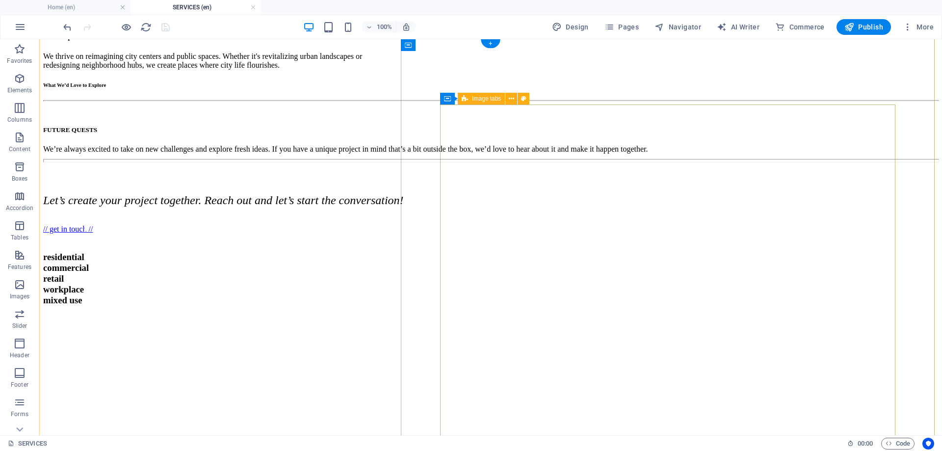
scroll to position [679, 0]
